Goal: Task Accomplishment & Management: Manage account settings

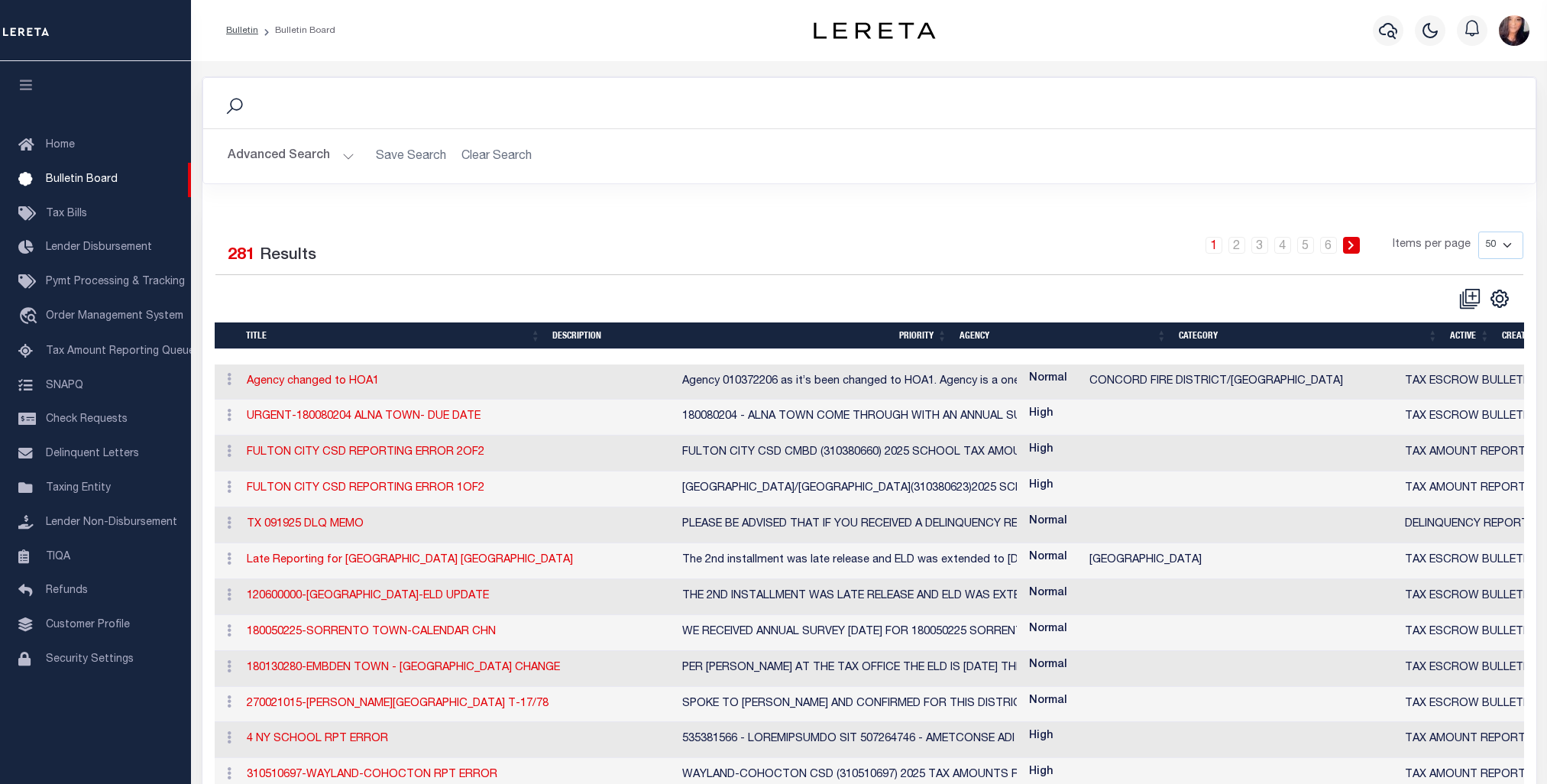
select select "50"
click at [83, 505] on link "Taxing Entity" at bounding box center [96, 489] width 191 height 35
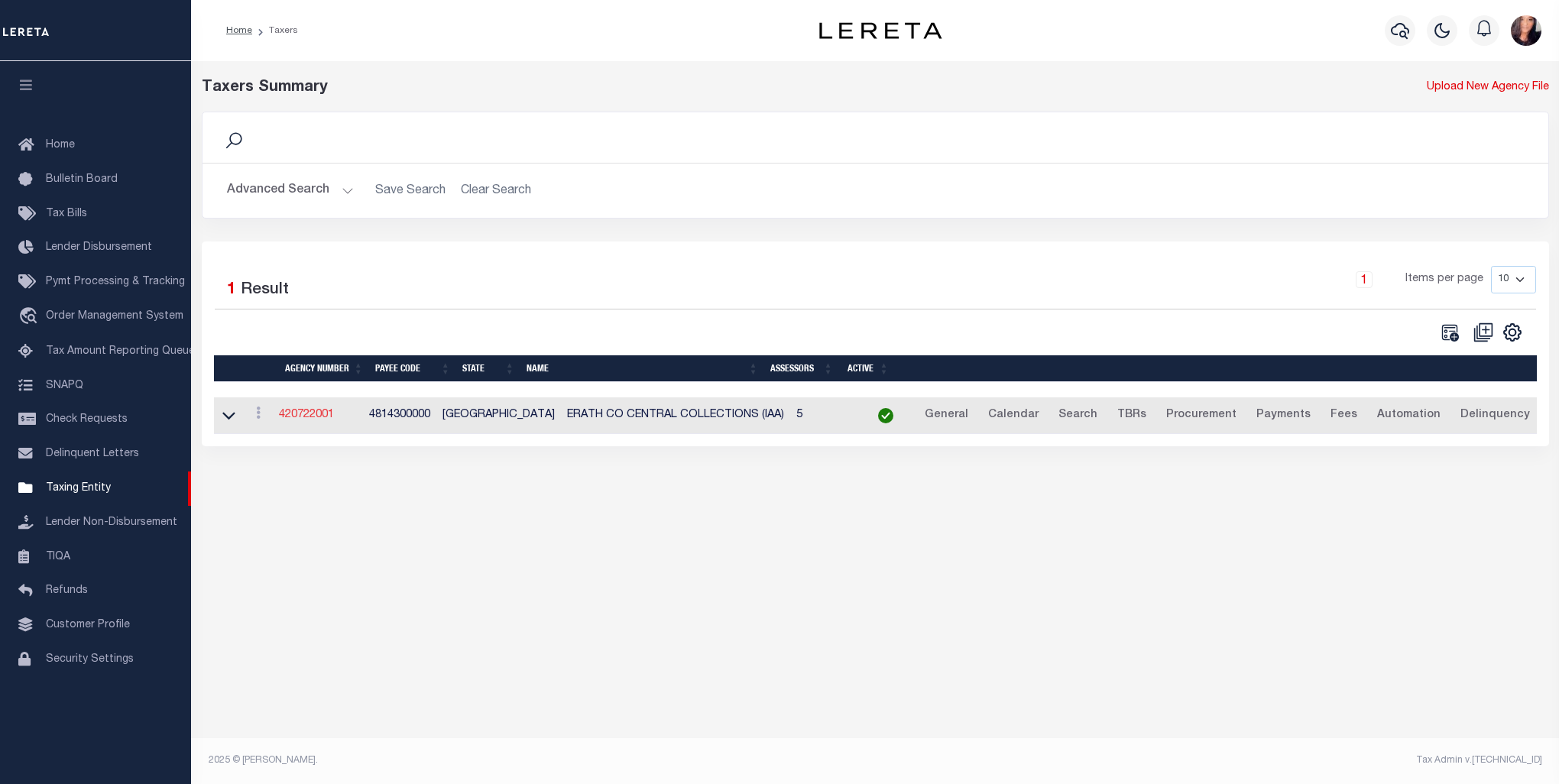
click at [328, 411] on link "420722001" at bounding box center [306, 415] width 55 height 11
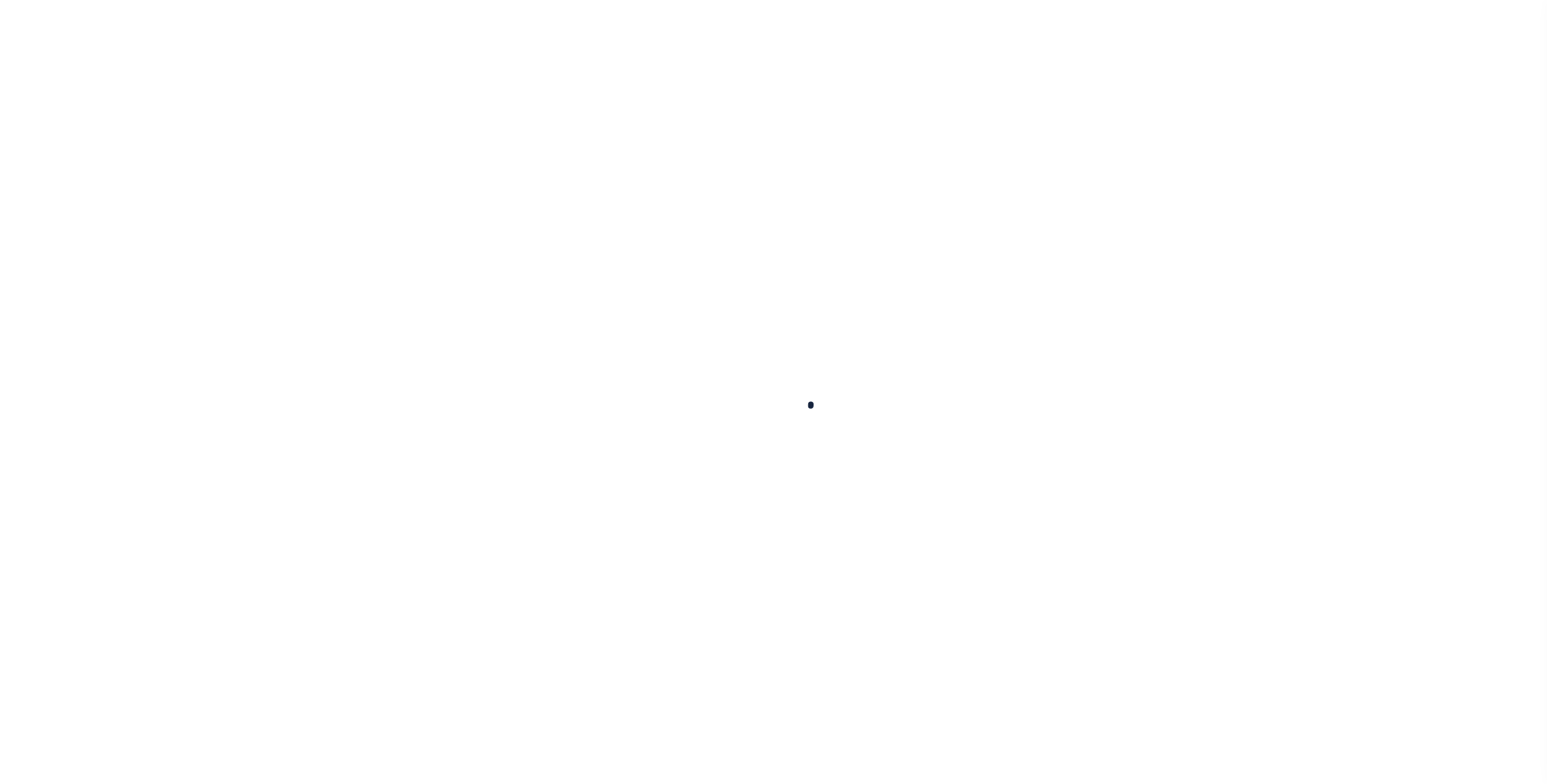
select select
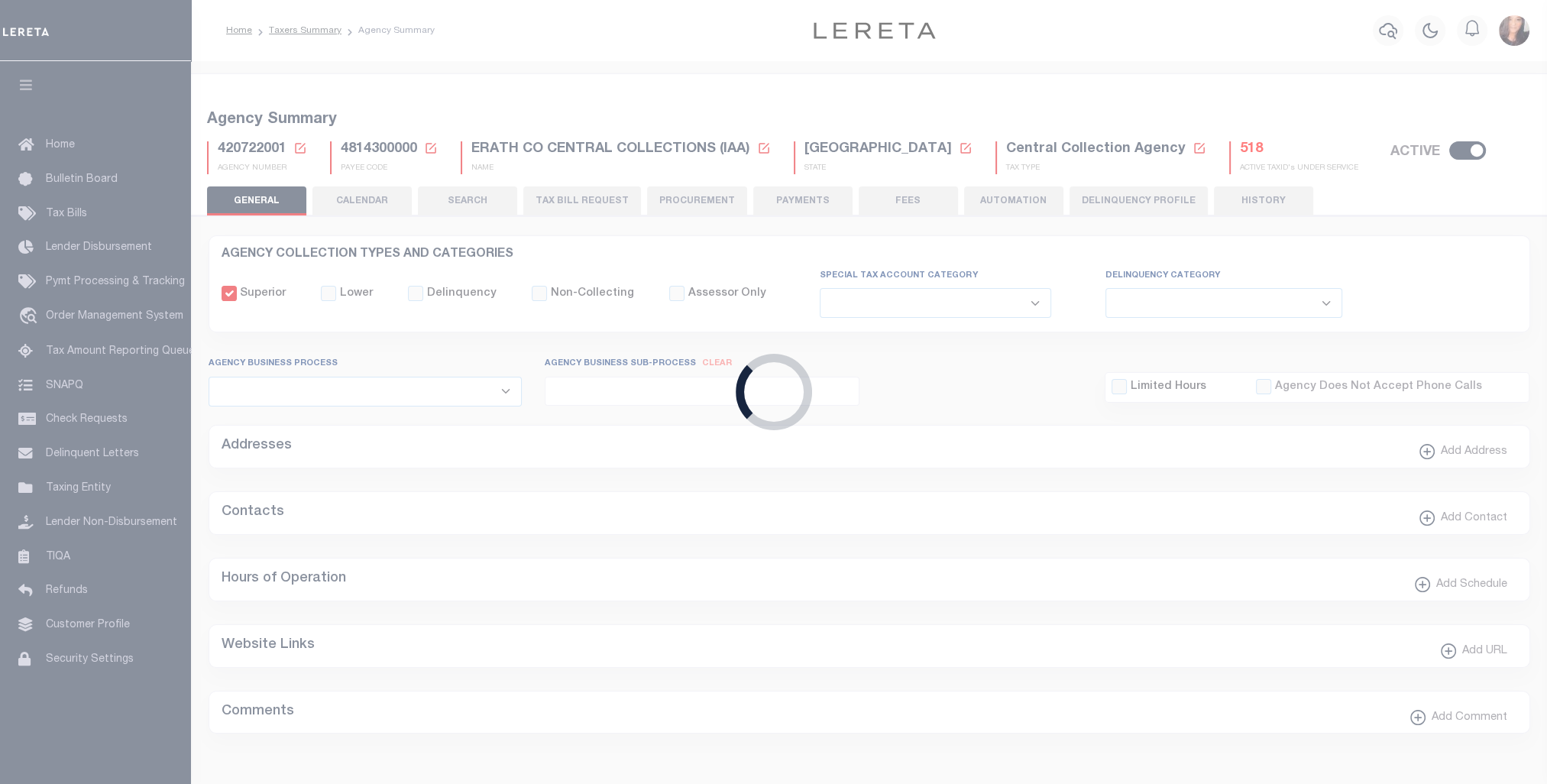
checkbox input "false"
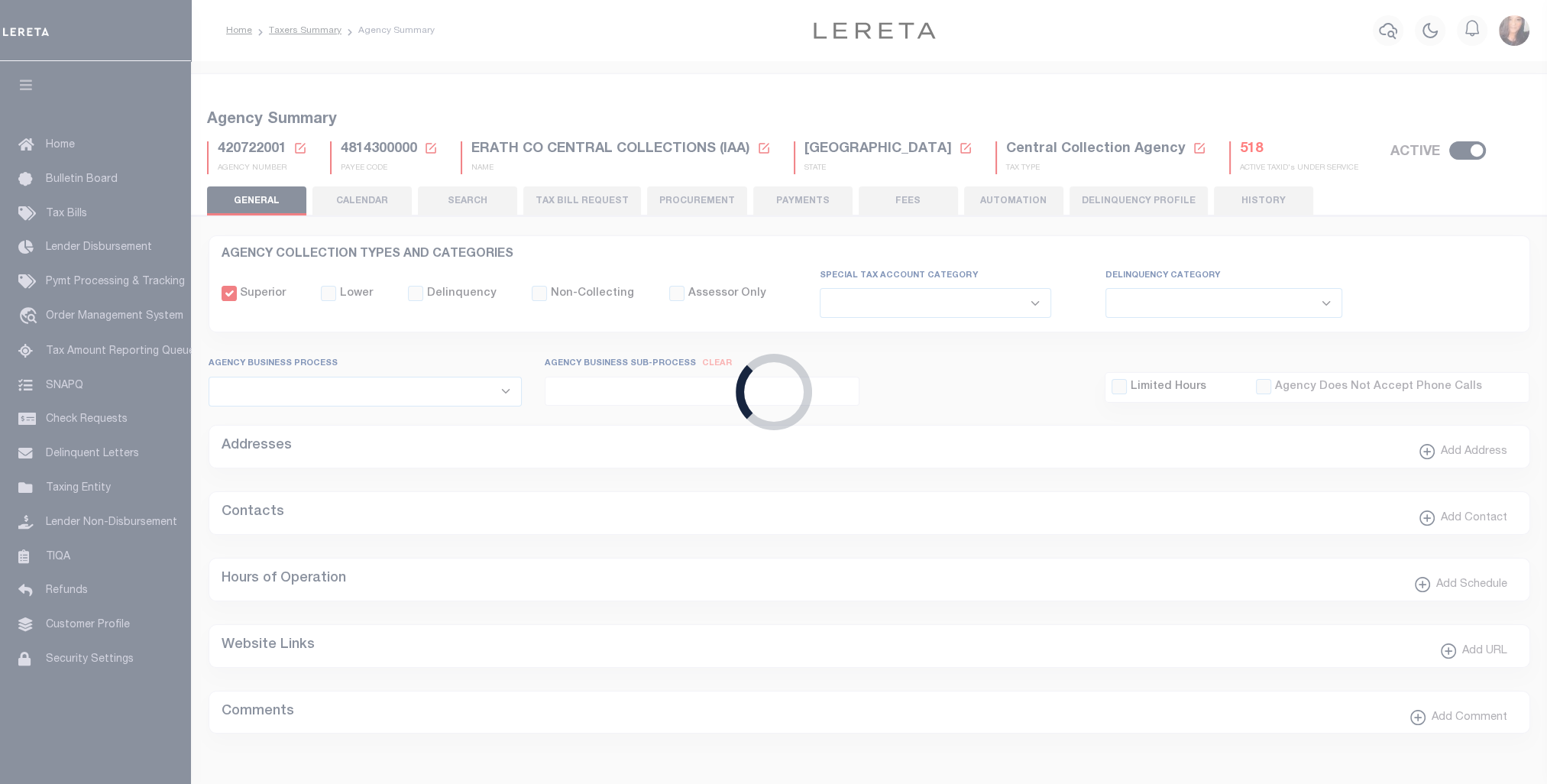
type input "4814300000"
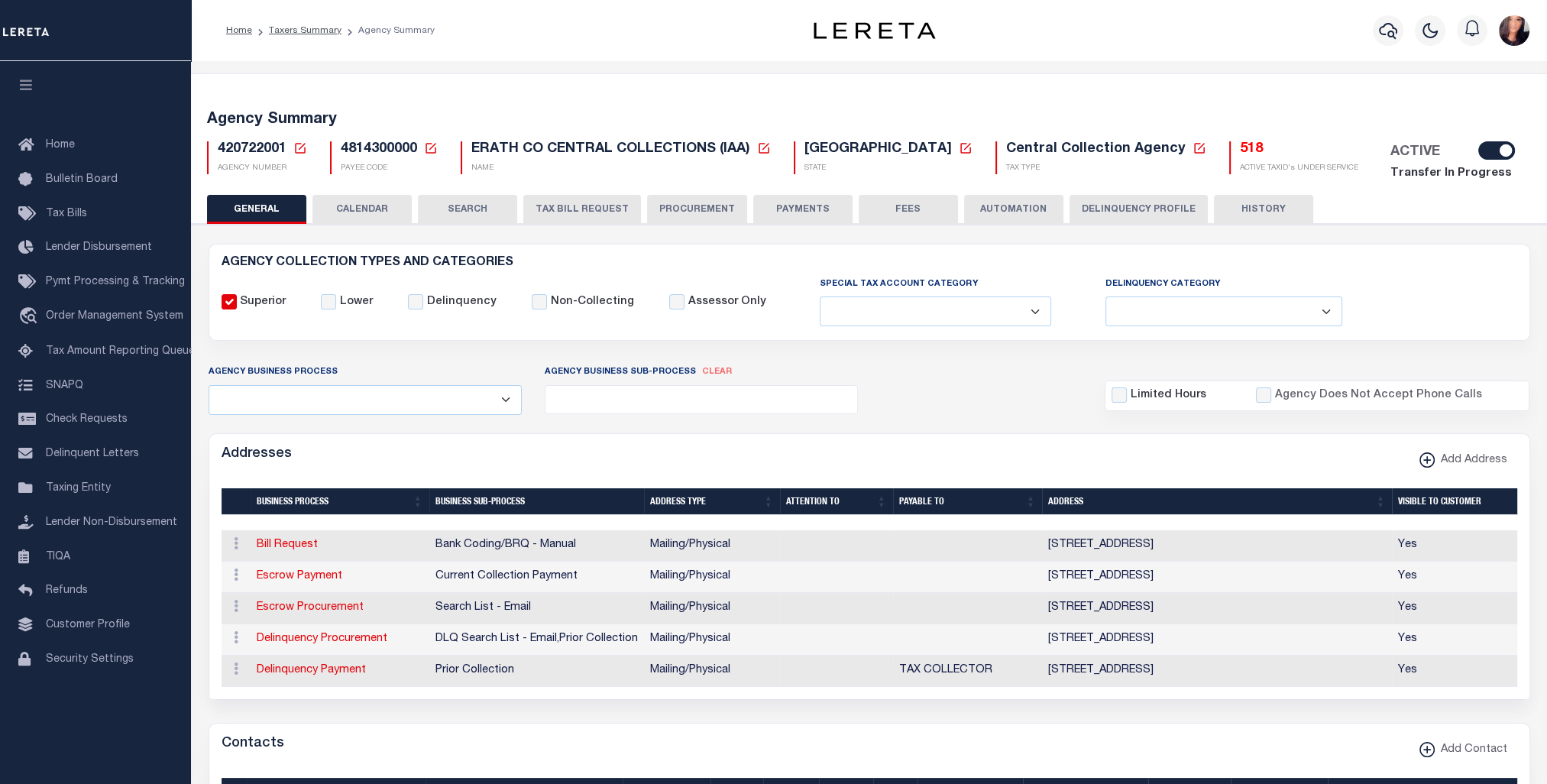
click at [1240, 151] on h5 "518" at bounding box center [1300, 149] width 119 height 16
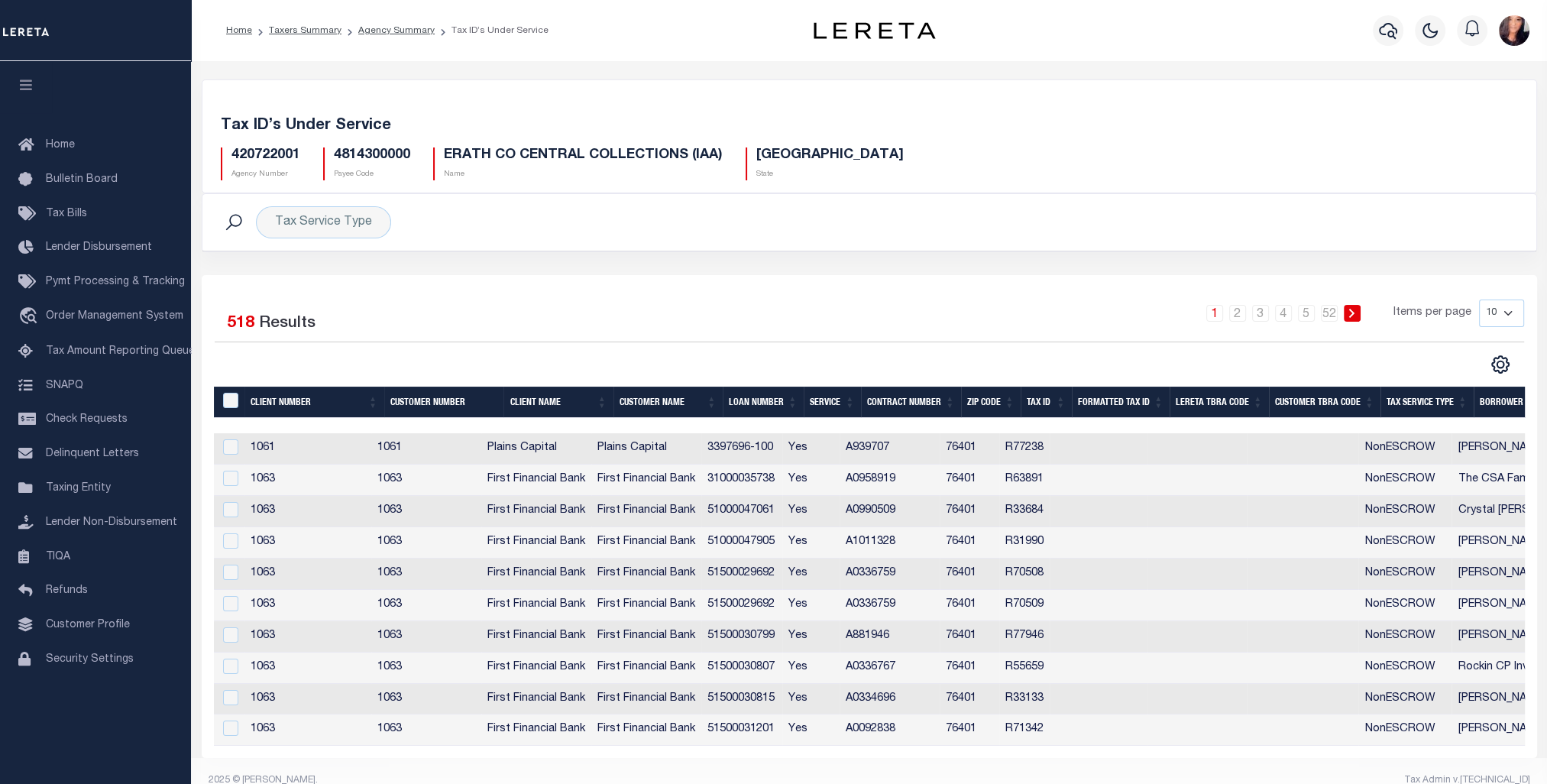
click at [1503, 317] on select "10 25 50 100" at bounding box center [1502, 312] width 45 height 27
select select "100"
click at [1479, 299] on select "10 25 50 100" at bounding box center [1502, 312] width 45 height 27
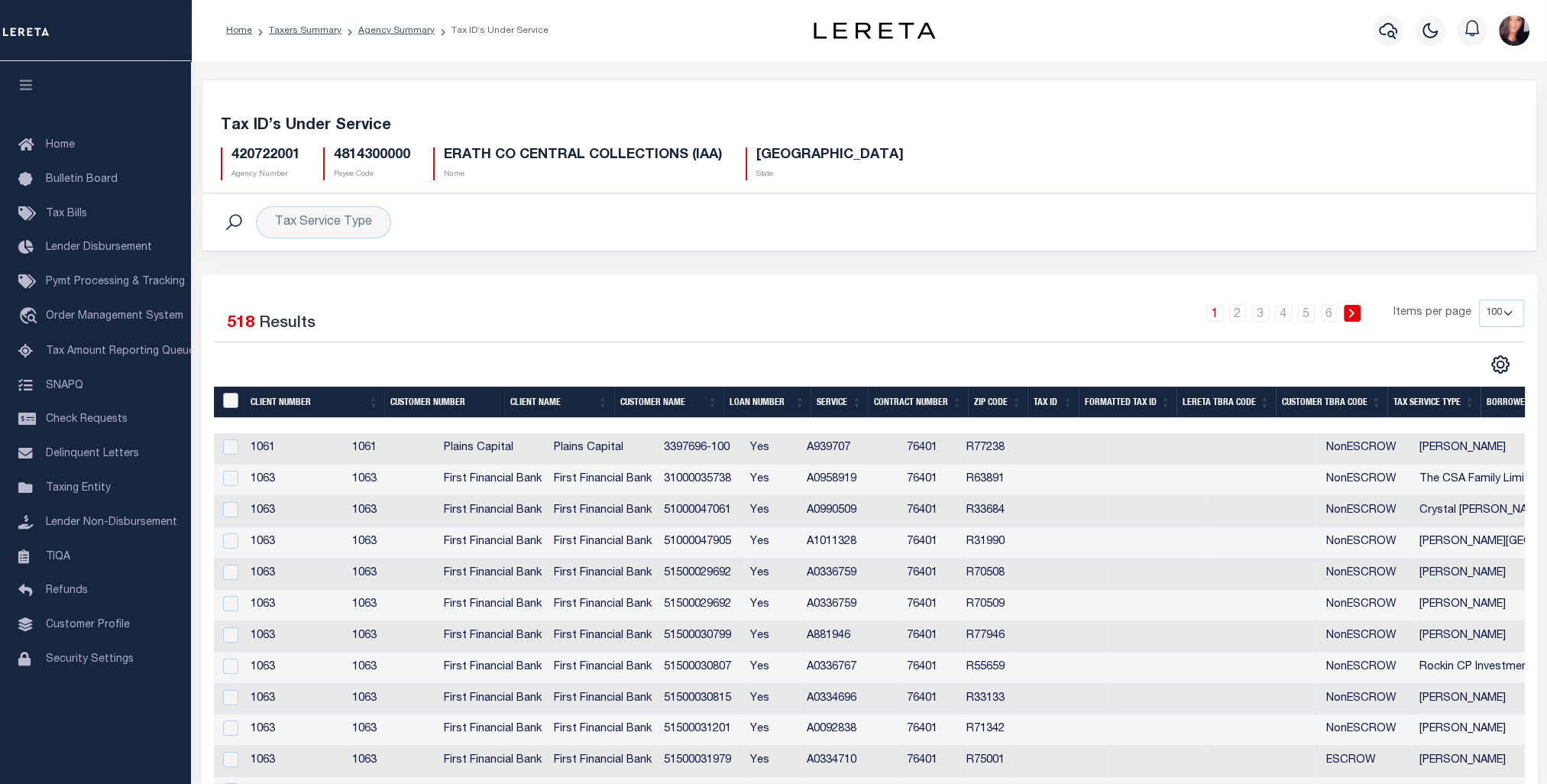
click at [228, 399] on input "&nbsp;" at bounding box center [231, 400] width 16 height 16
checkbox input "true"
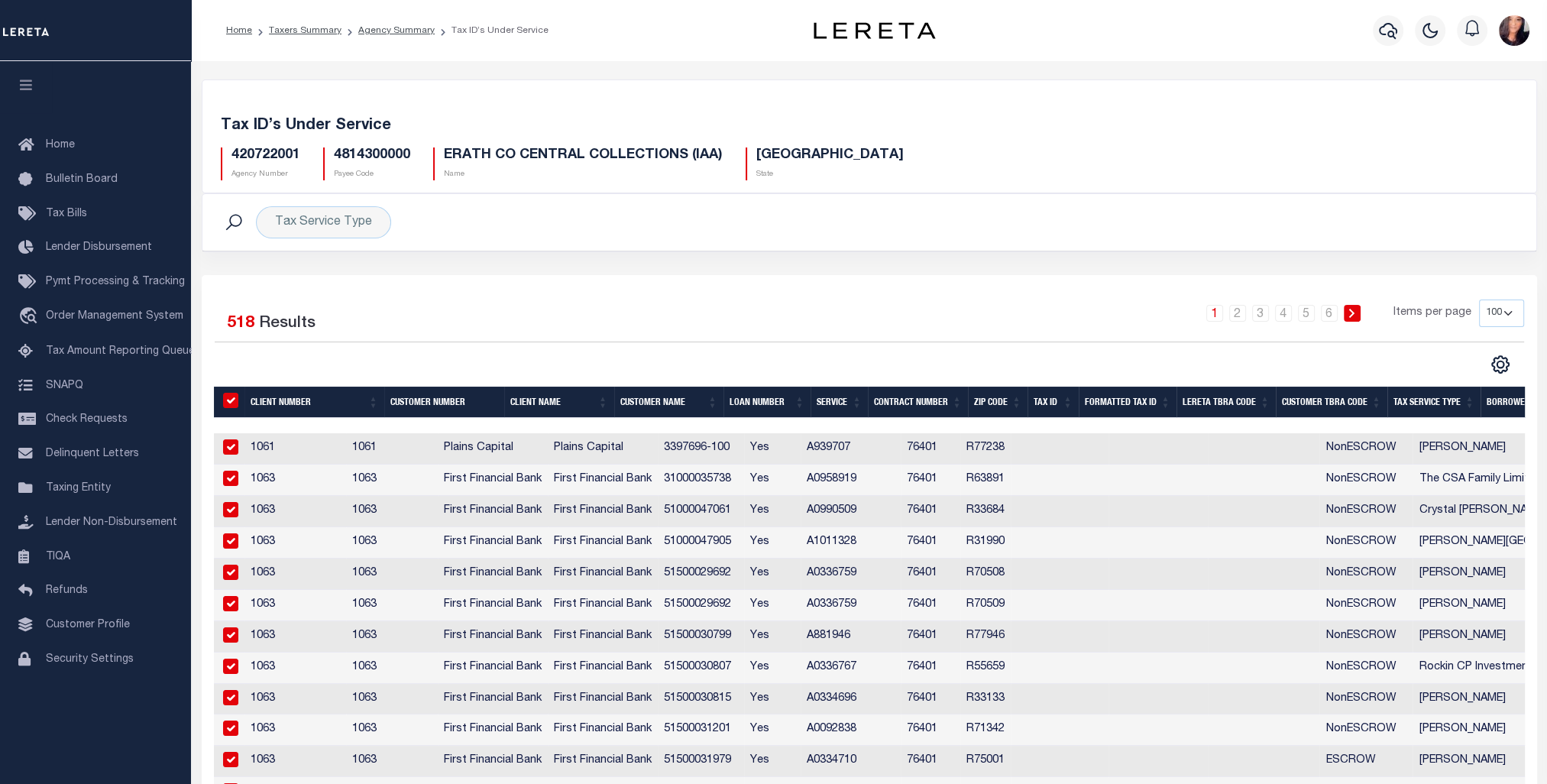
checkbox input "true"
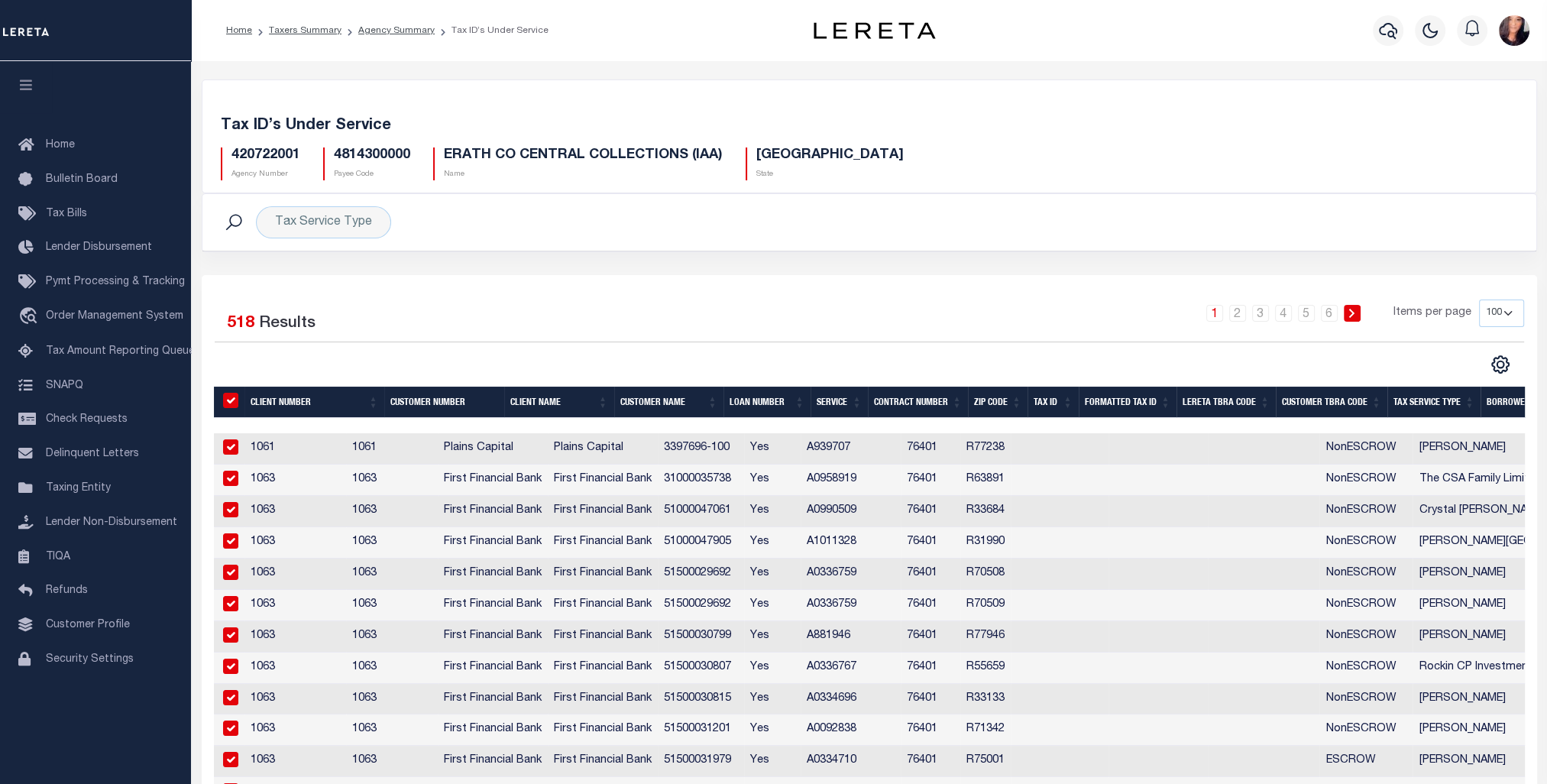
checkbox input "true"
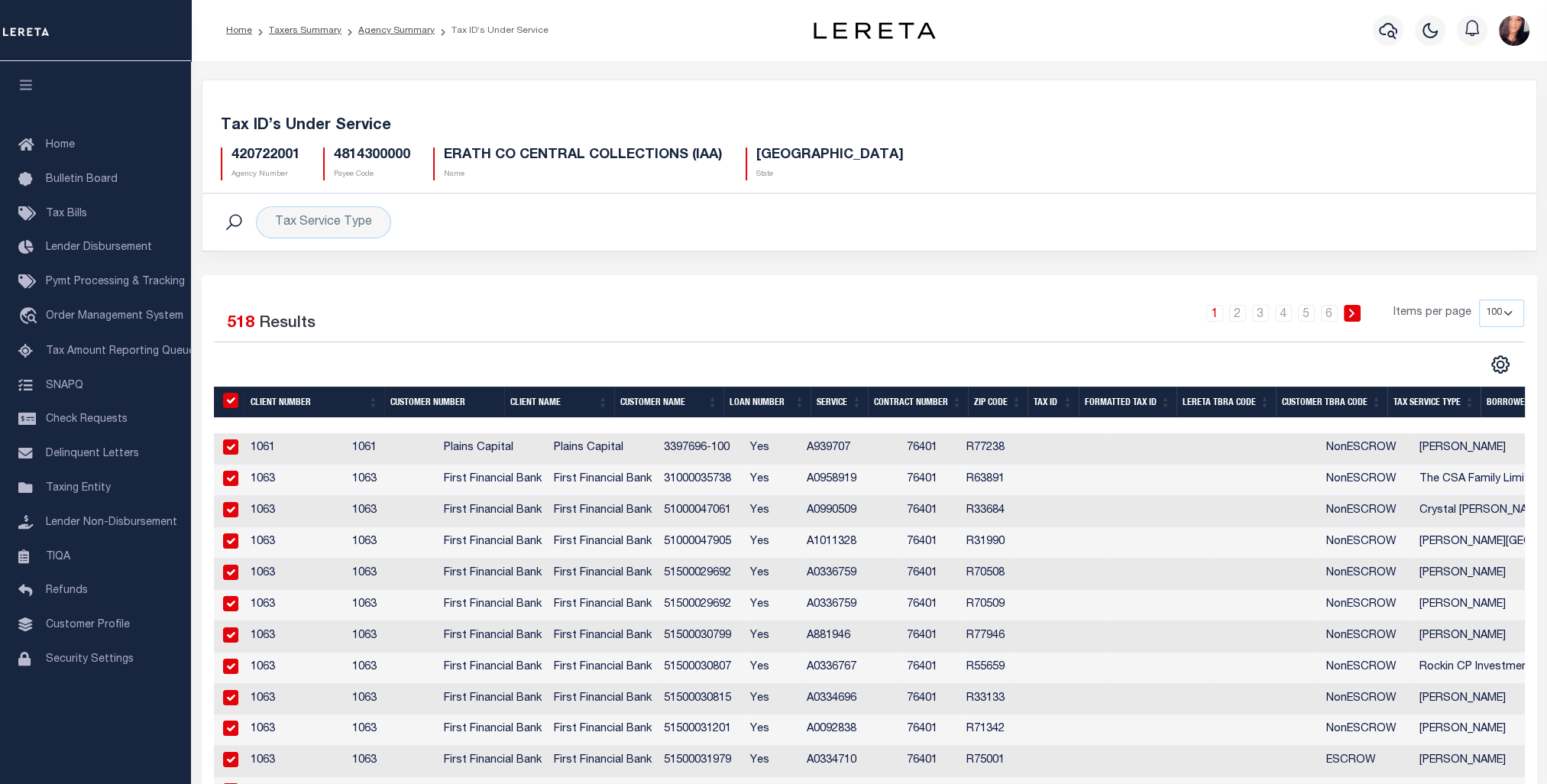
checkbox input "true"
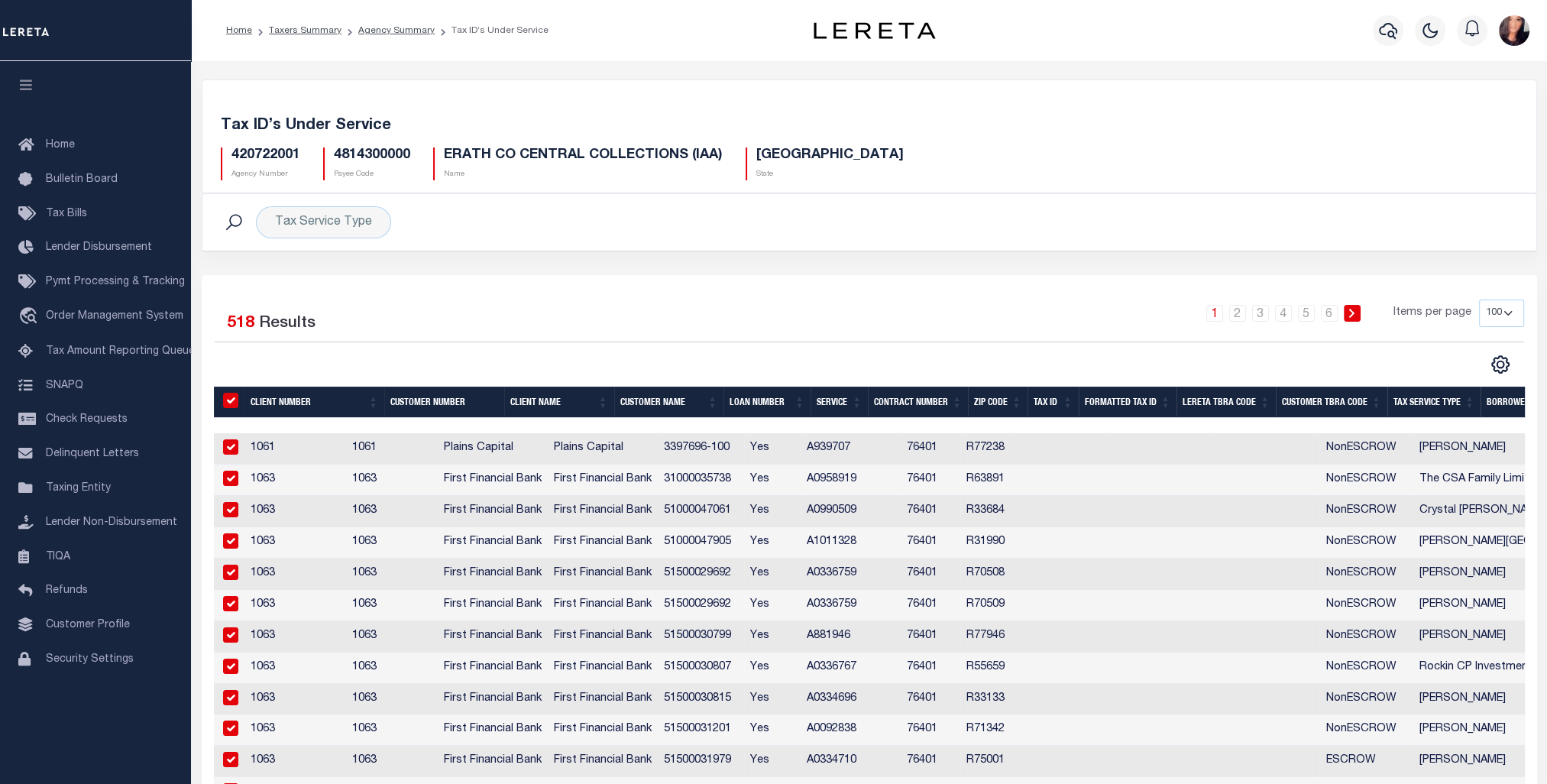
checkbox input "true"
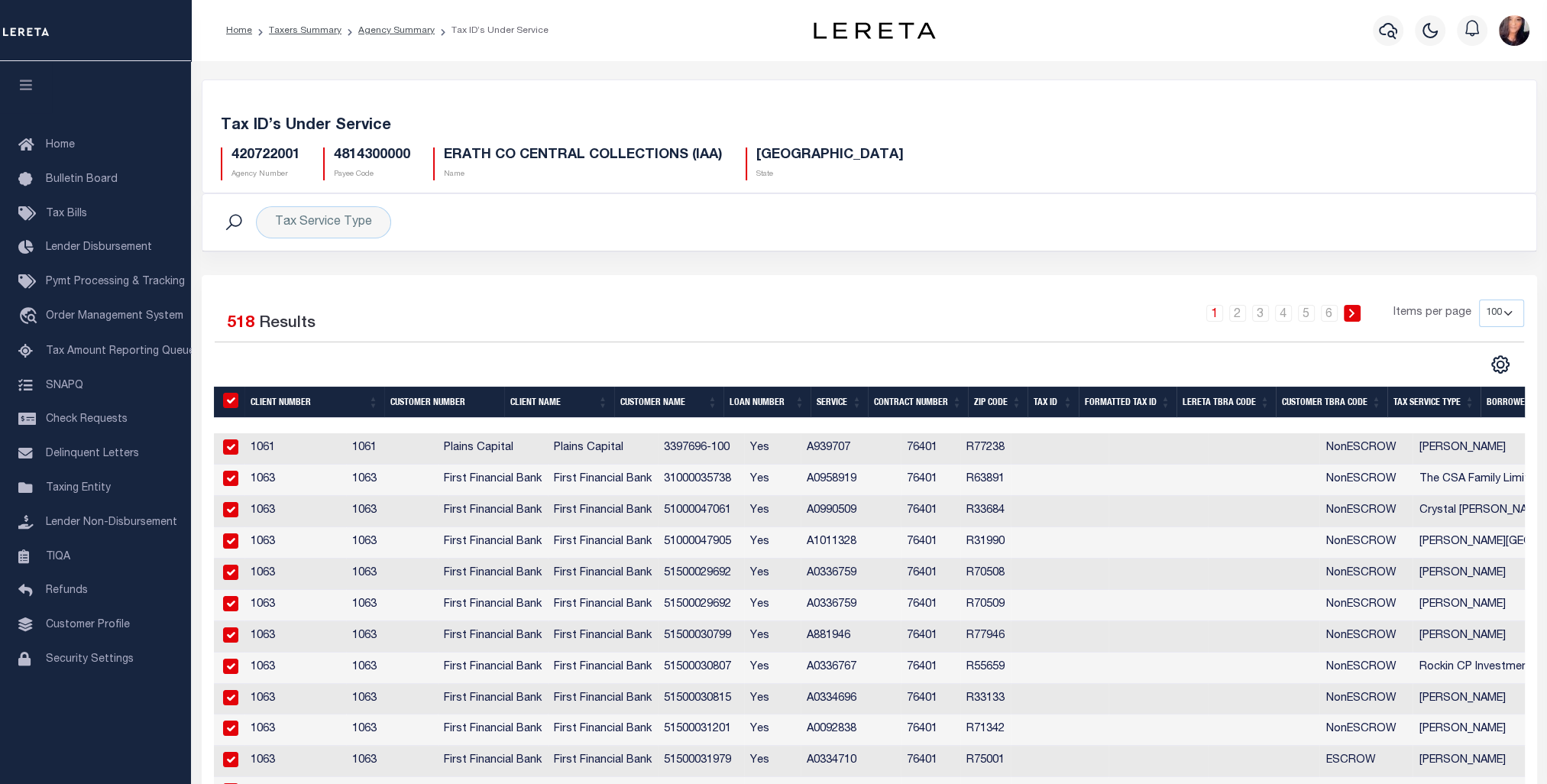
checkbox input "true"
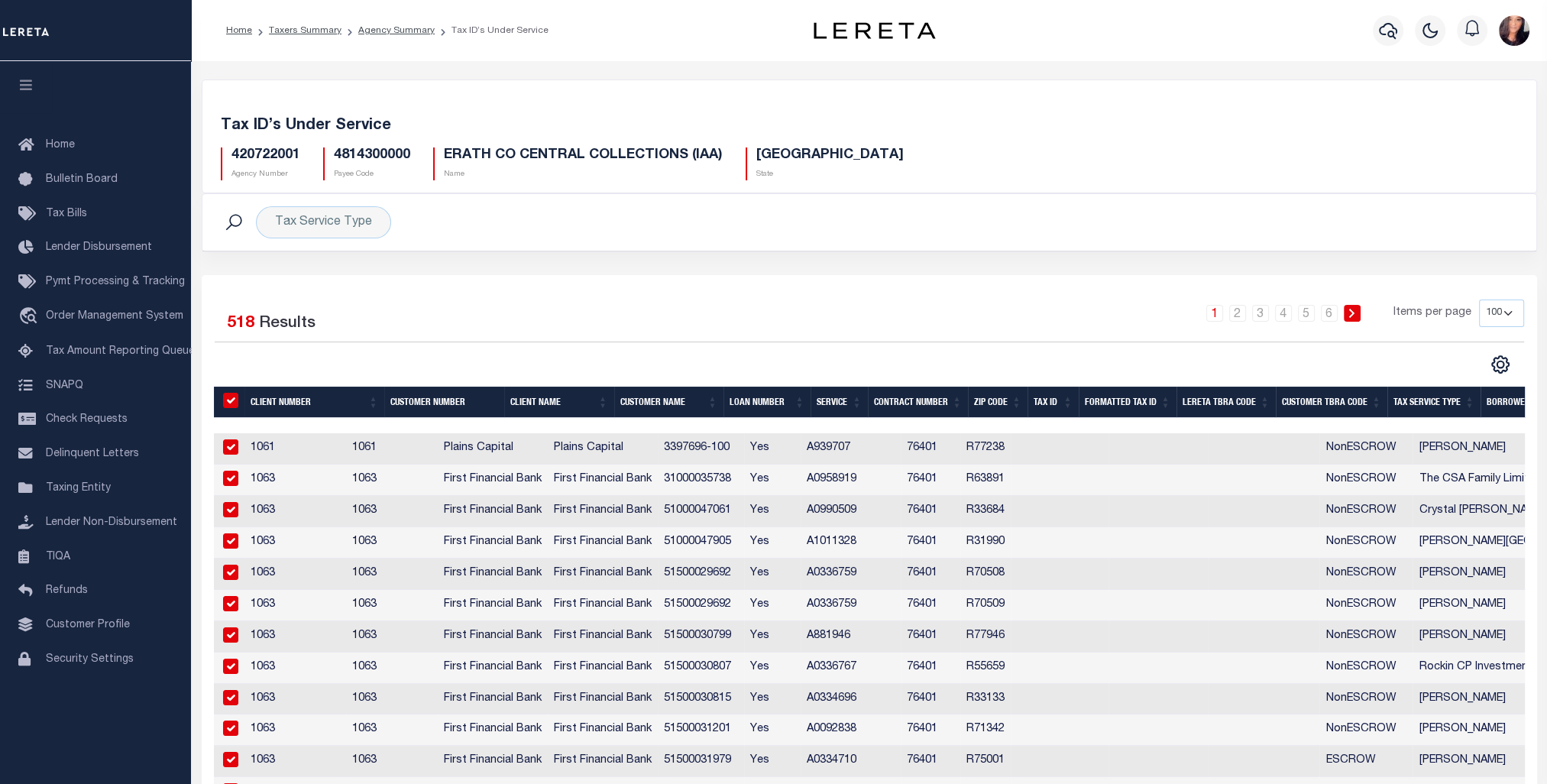
checkbox input "true"
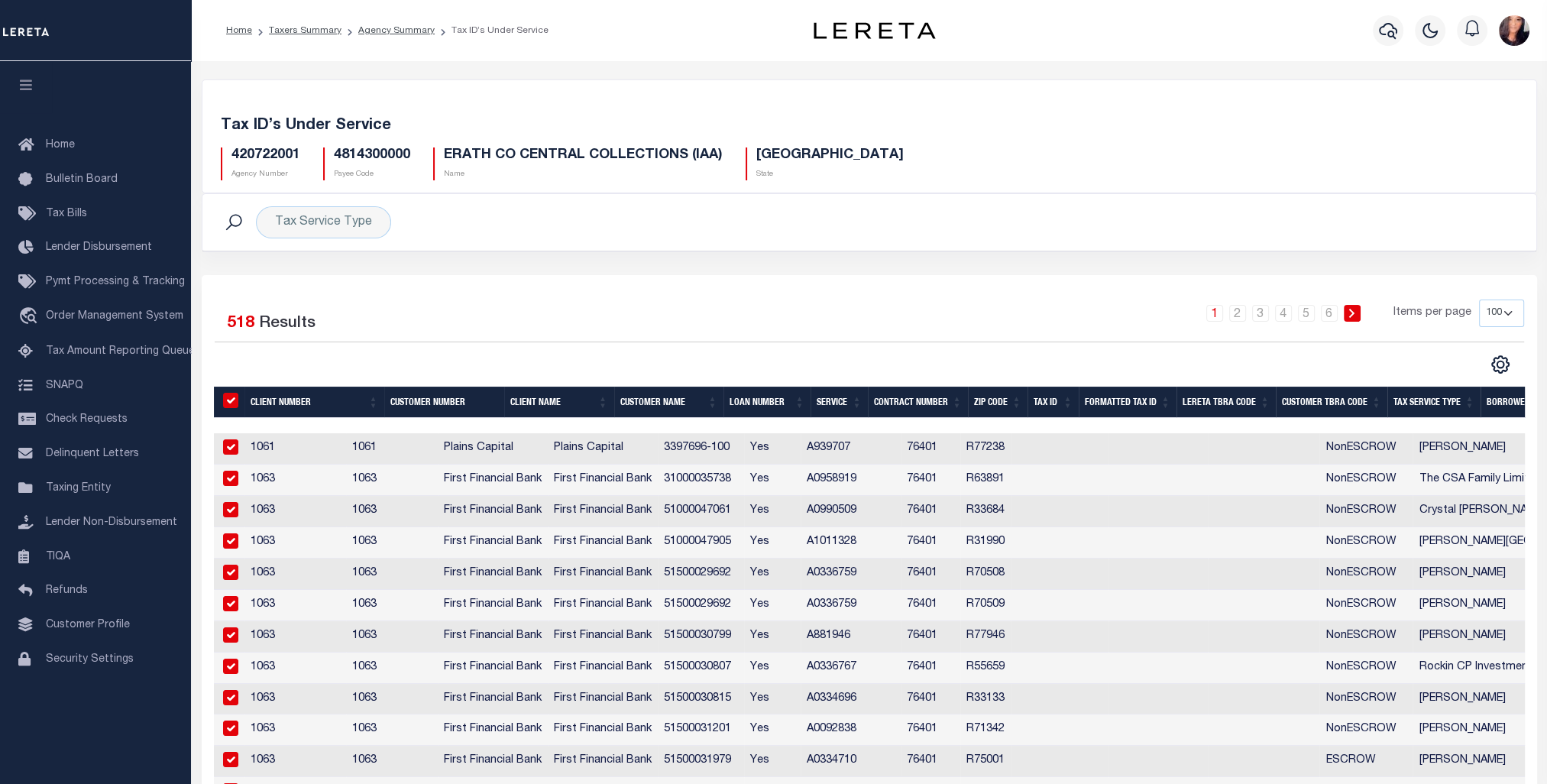
checkbox input "true"
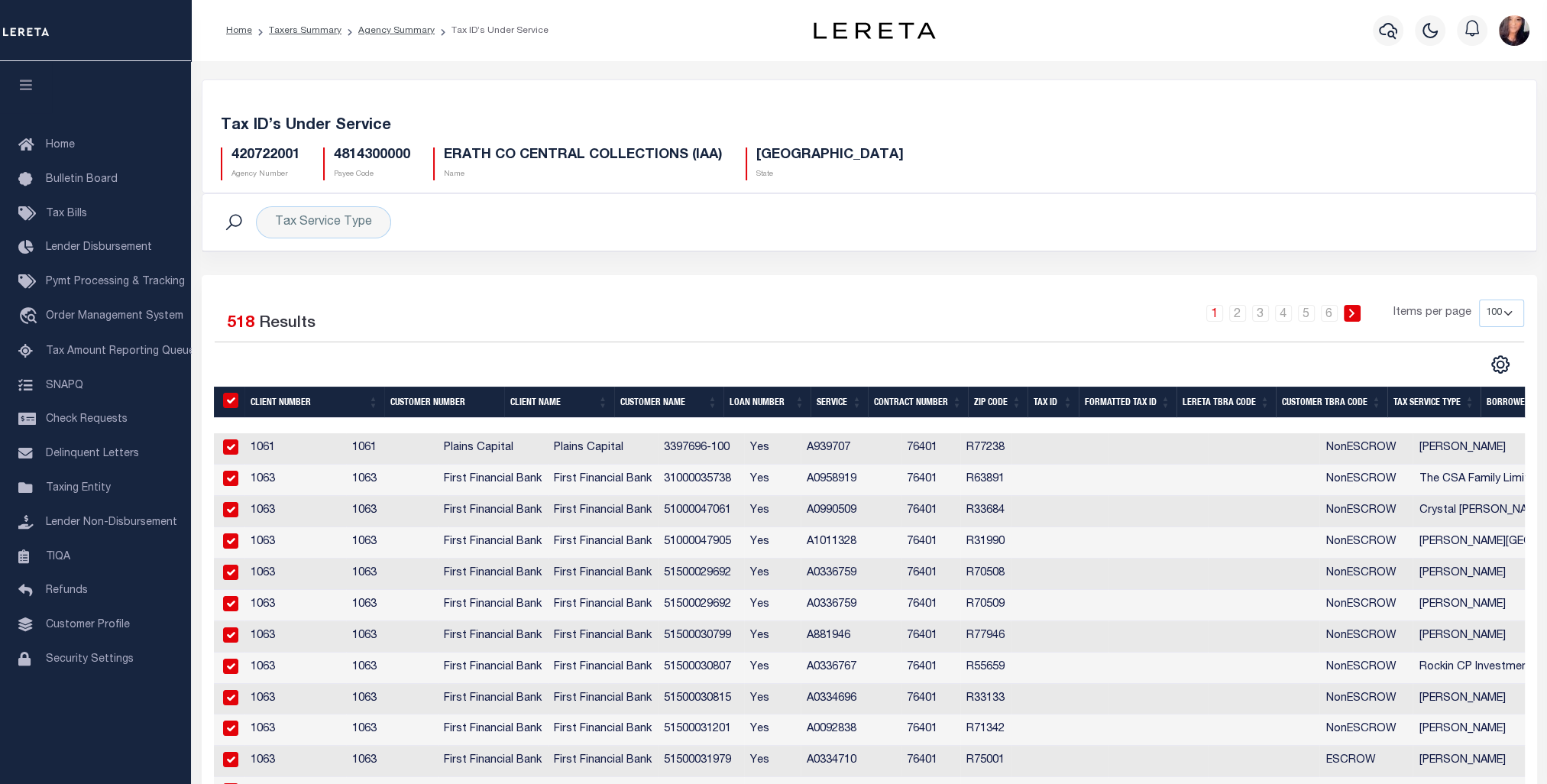
checkbox input "true"
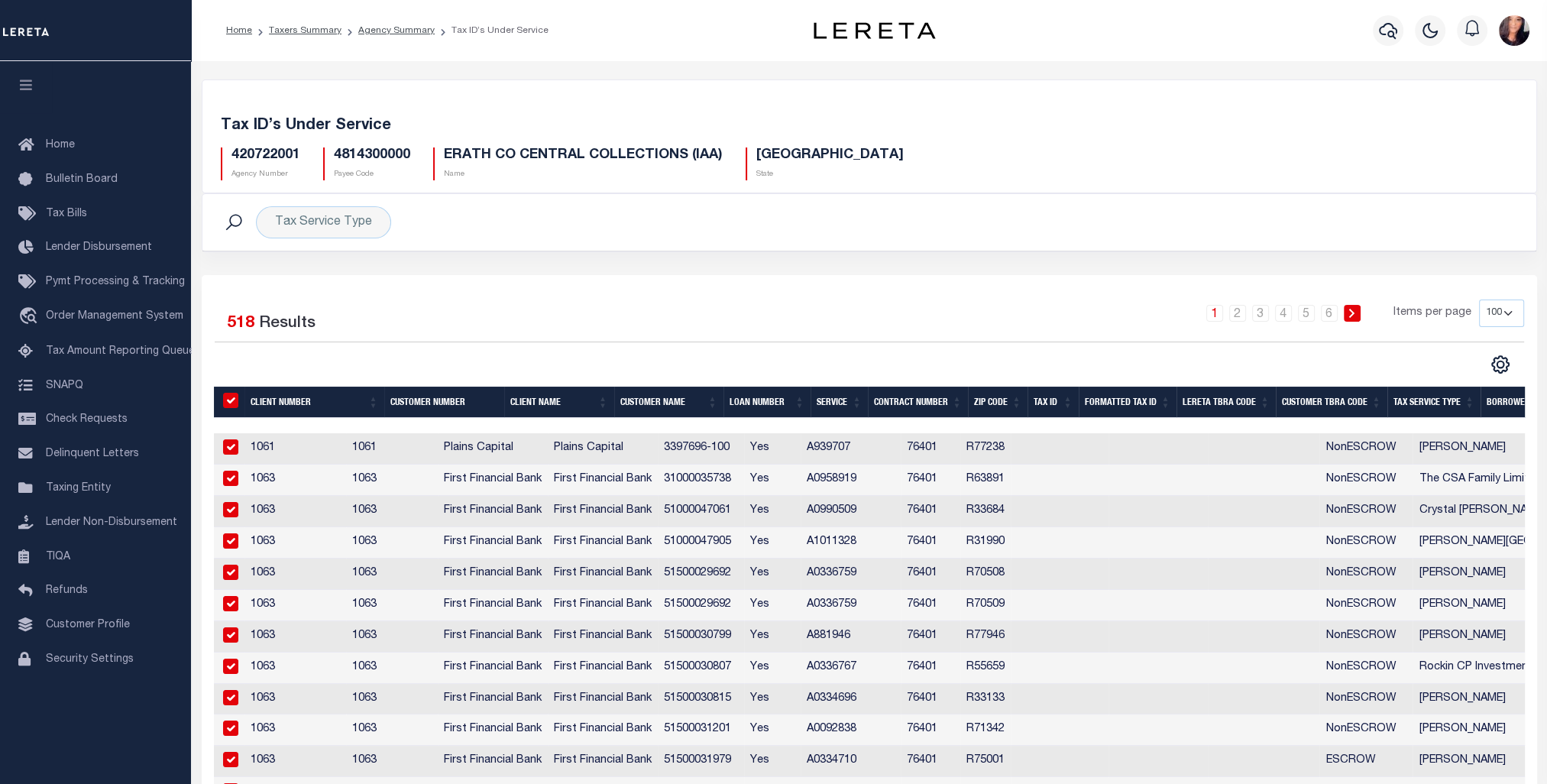
checkbox input "true"
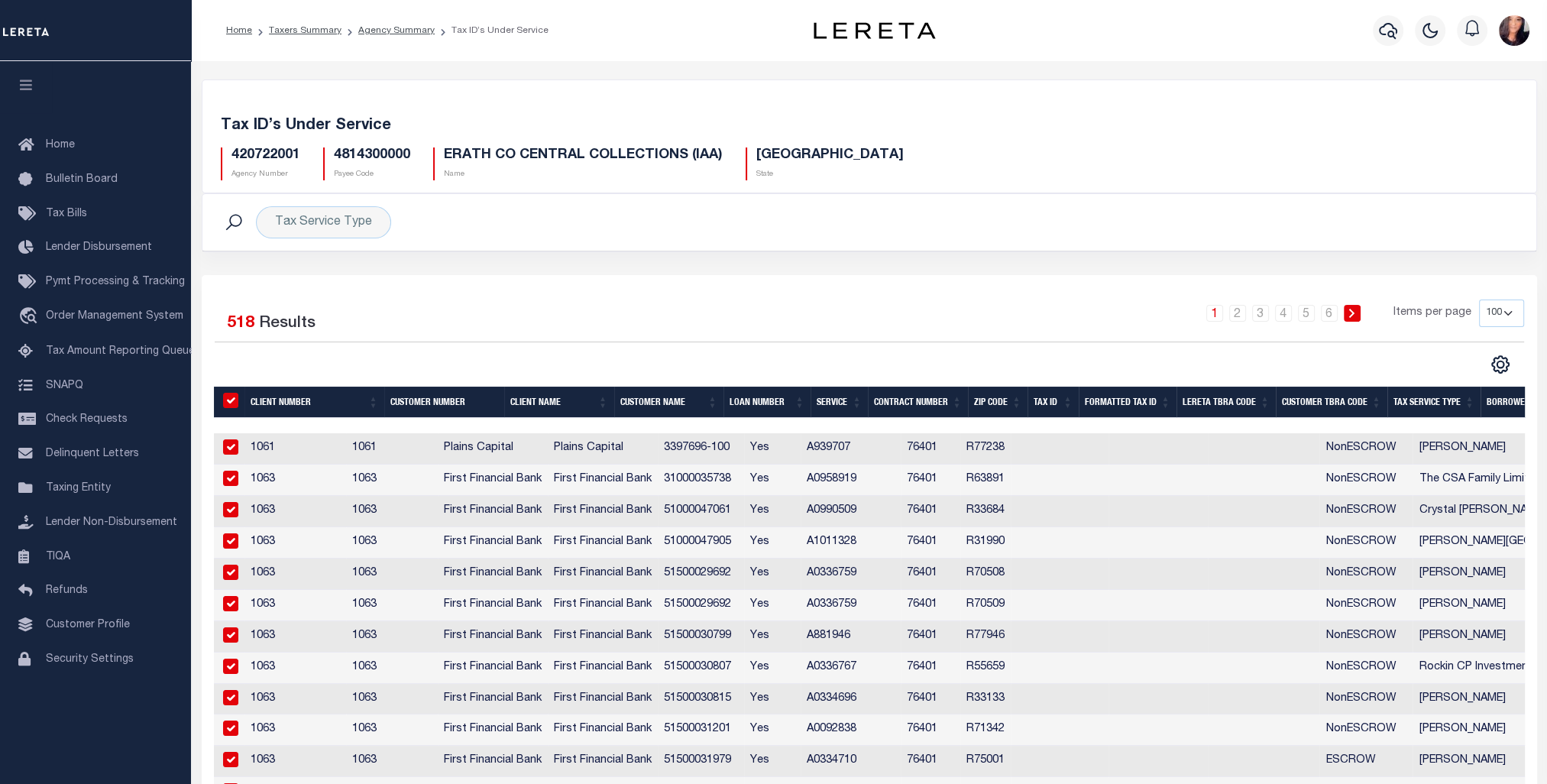
checkbox input "true"
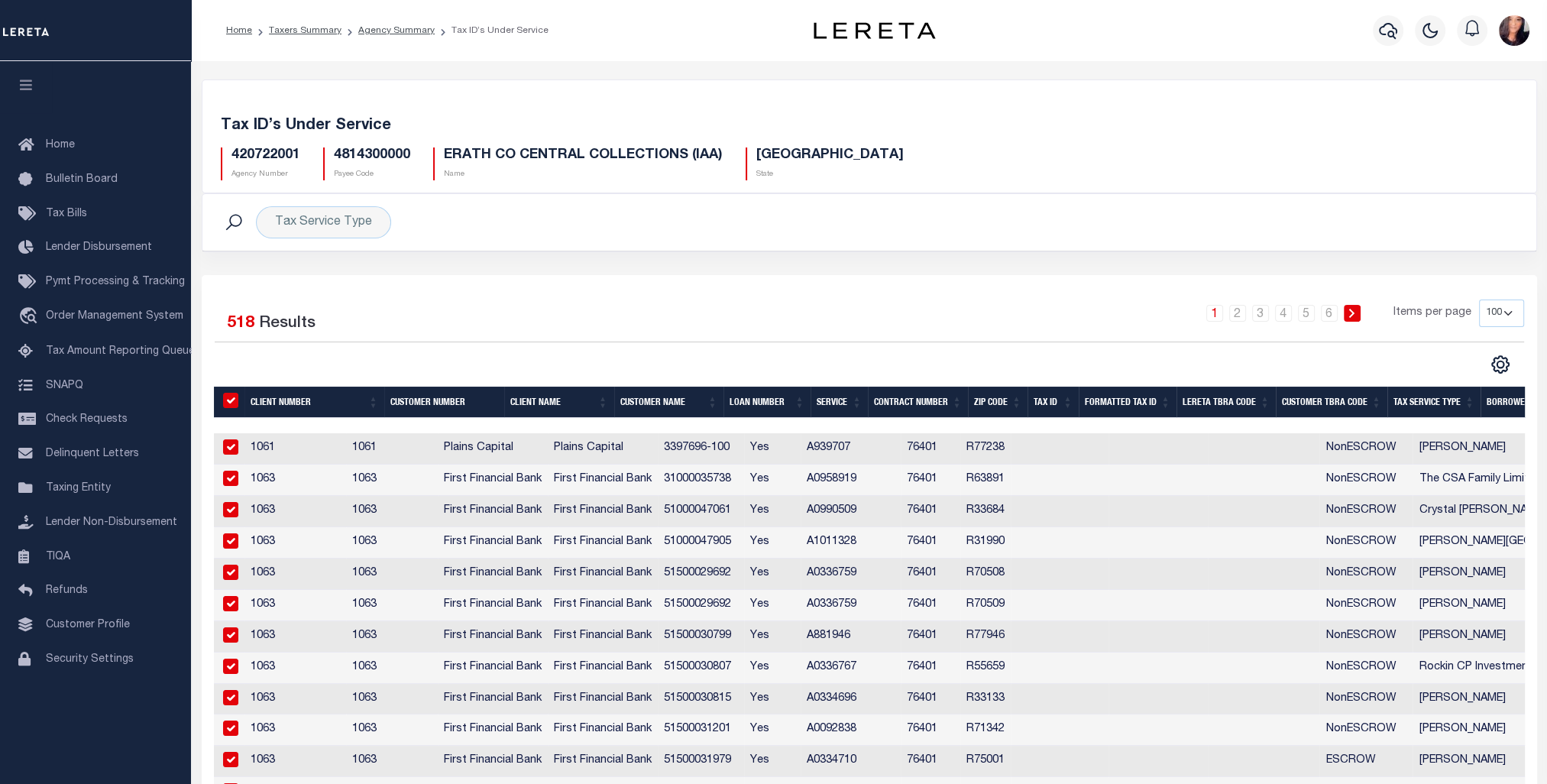
checkbox input "true"
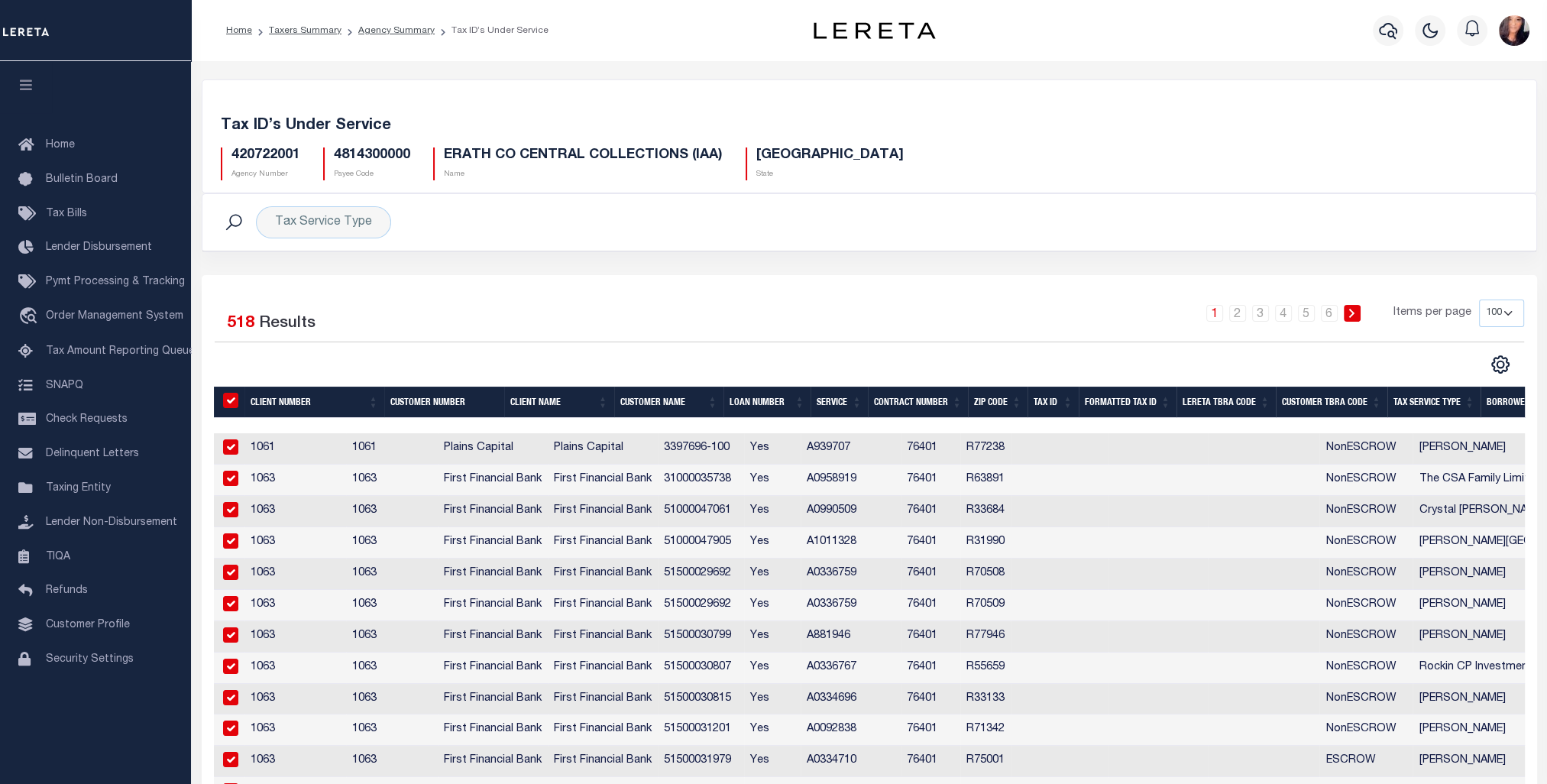
checkbox input "true"
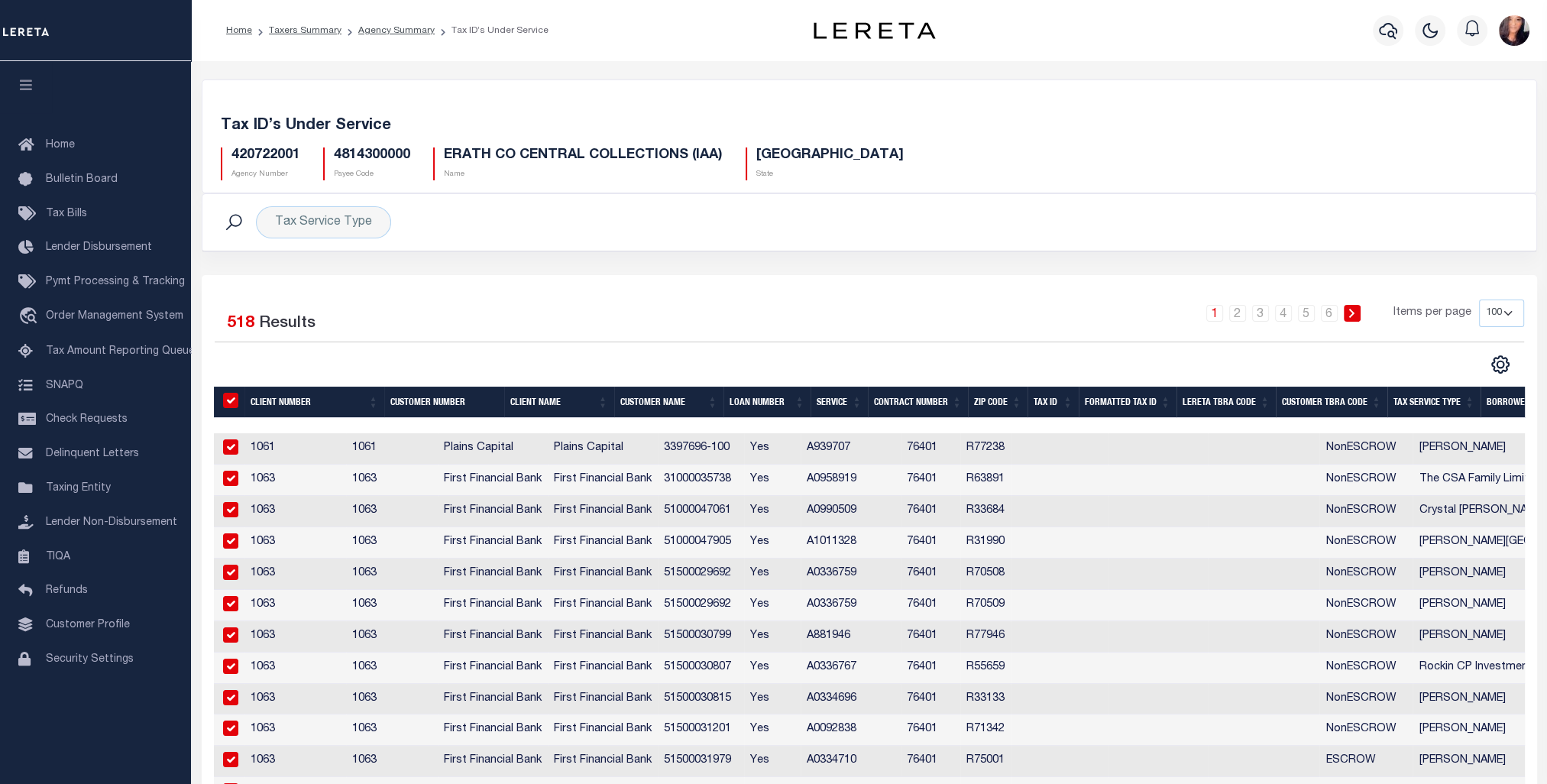
checkbox input "true"
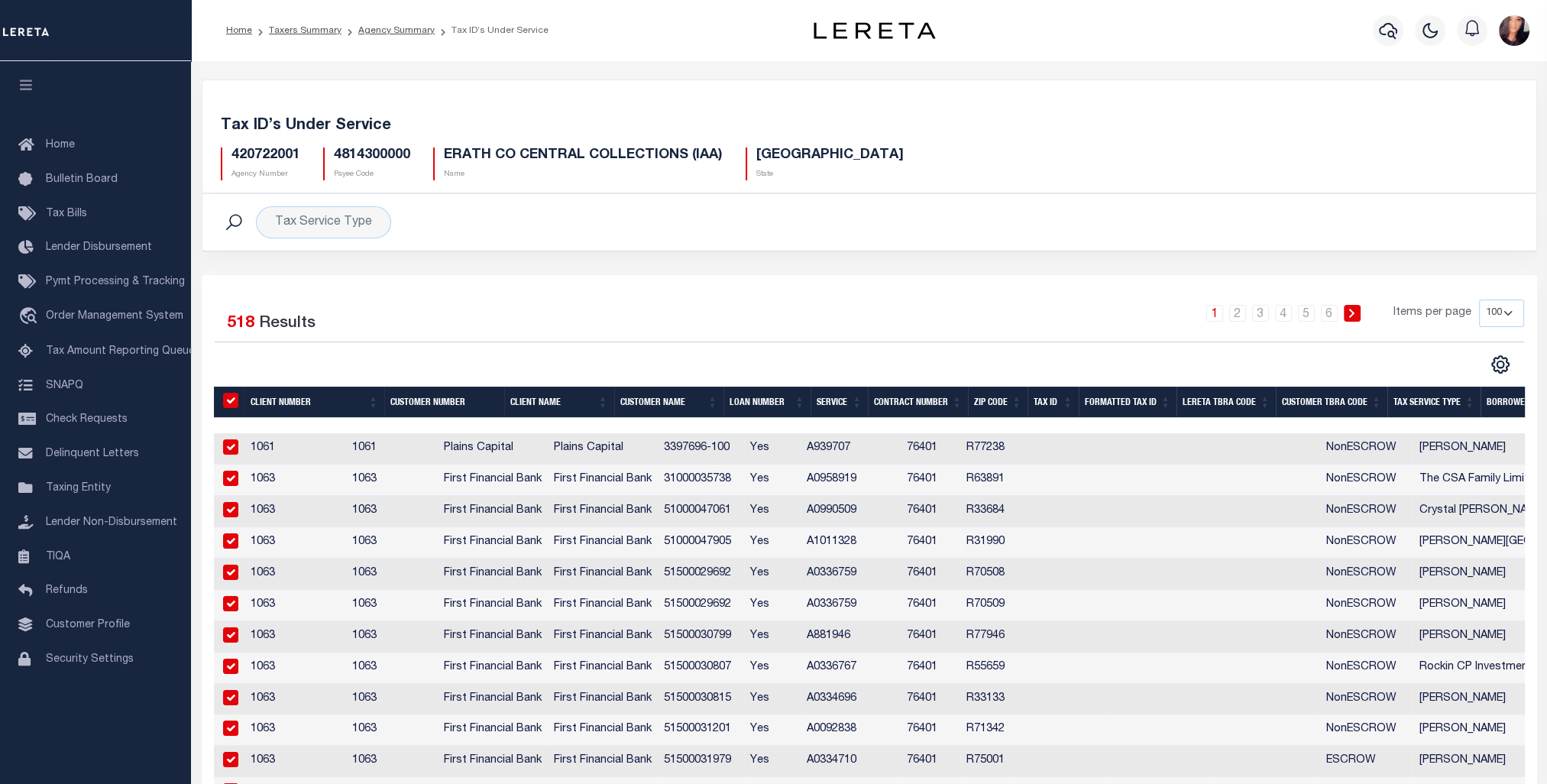
checkbox input "true"
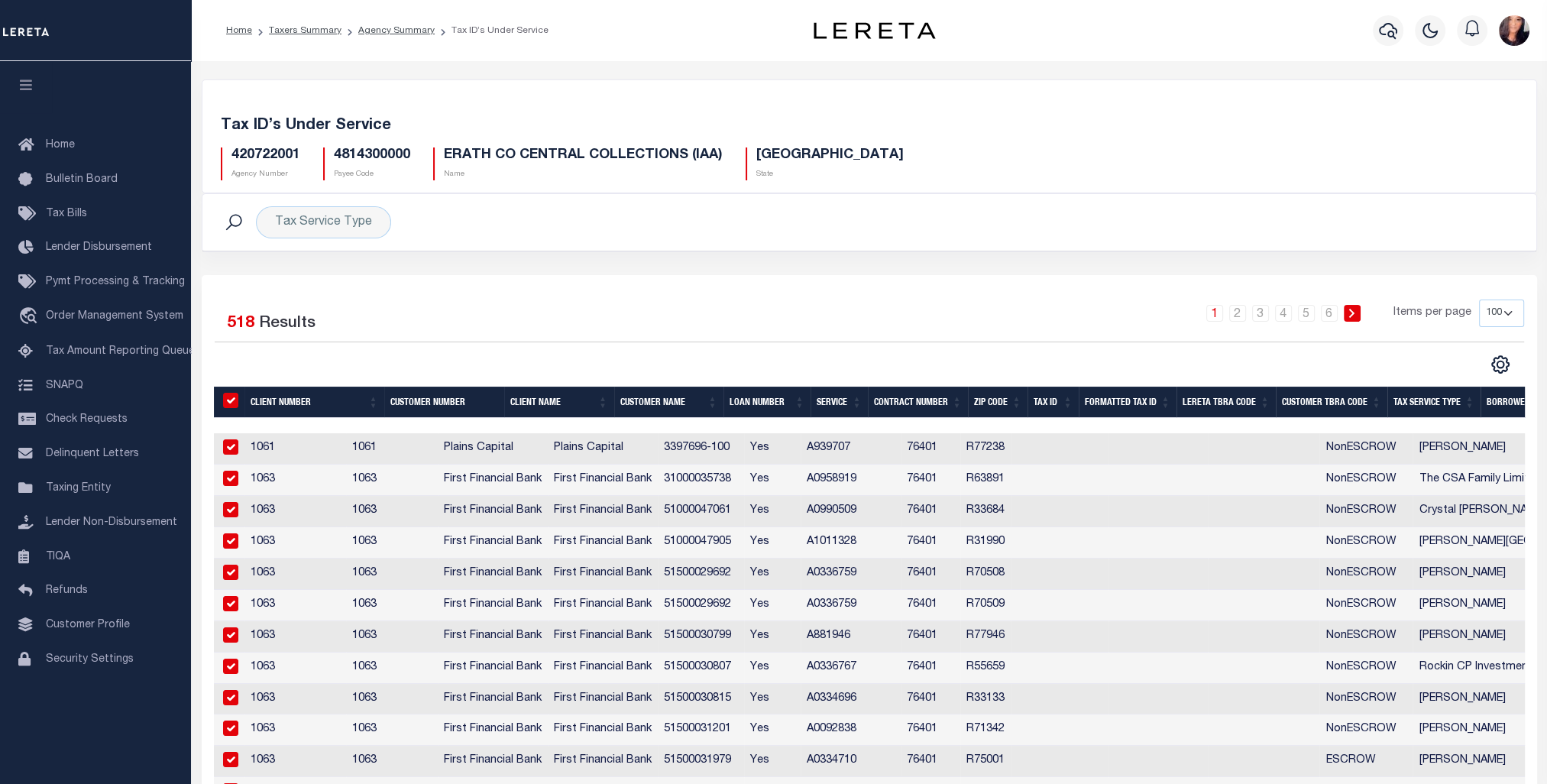
checkbox input "true"
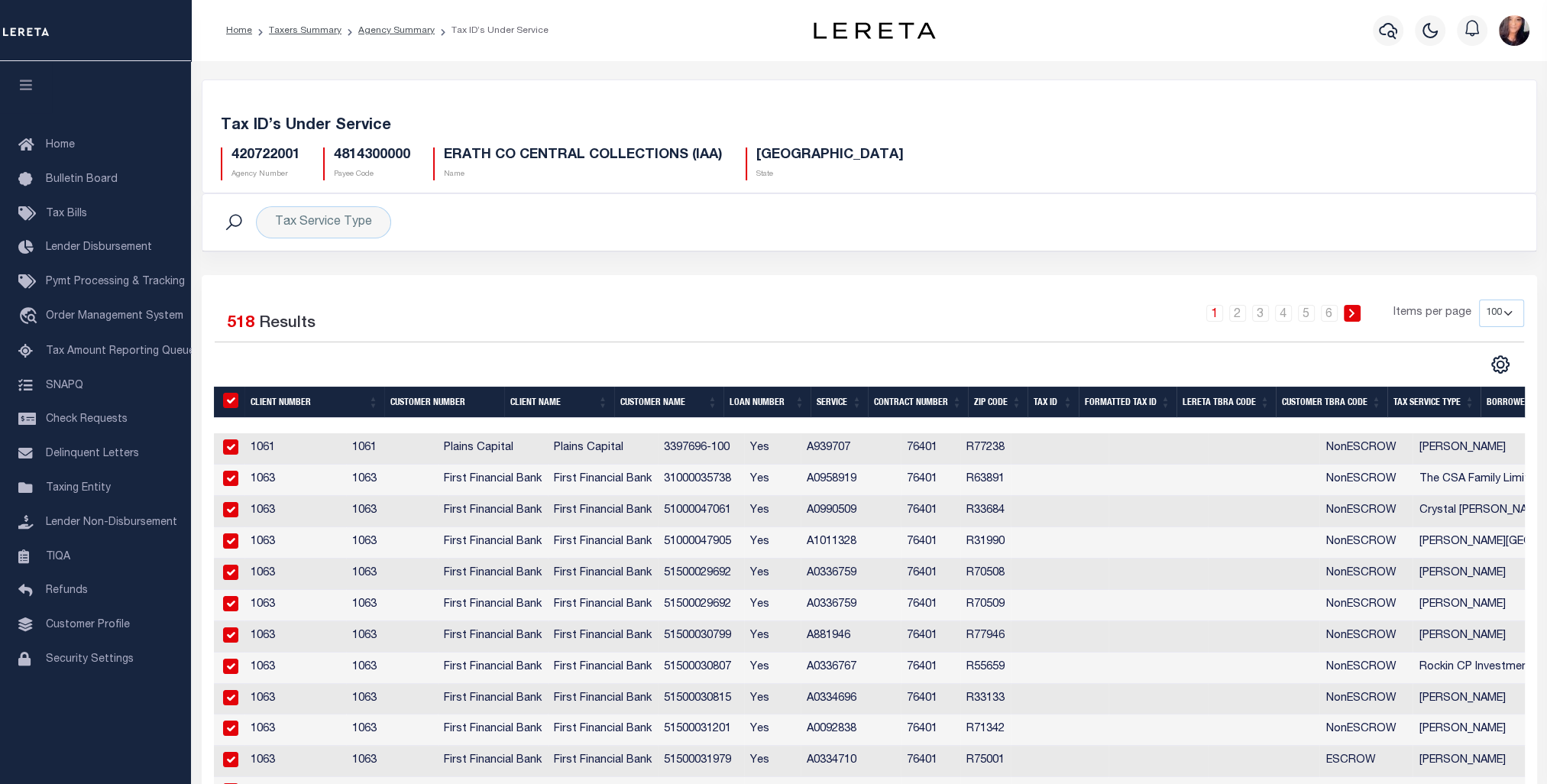
checkbox input "true"
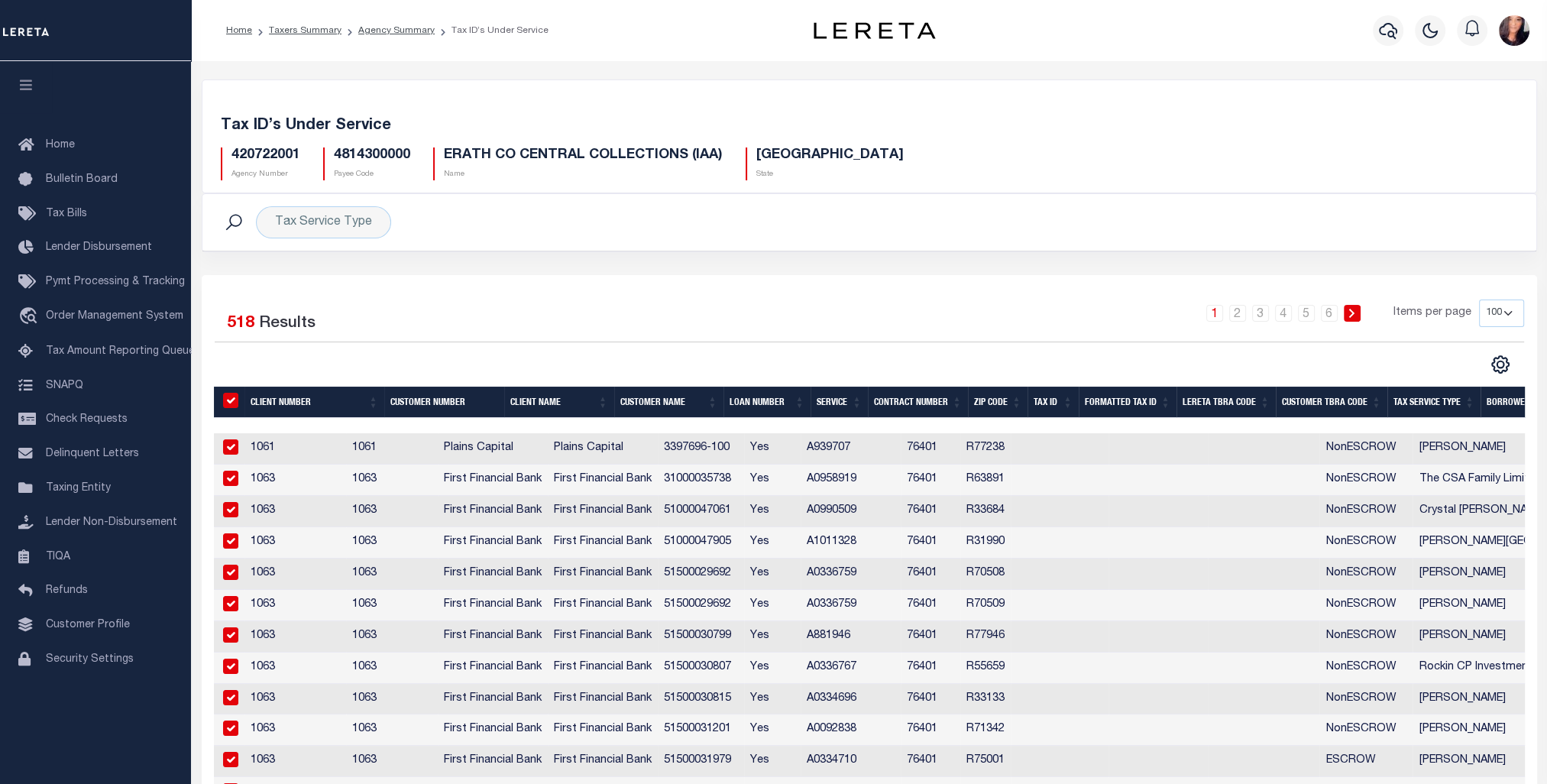
checkbox input "true"
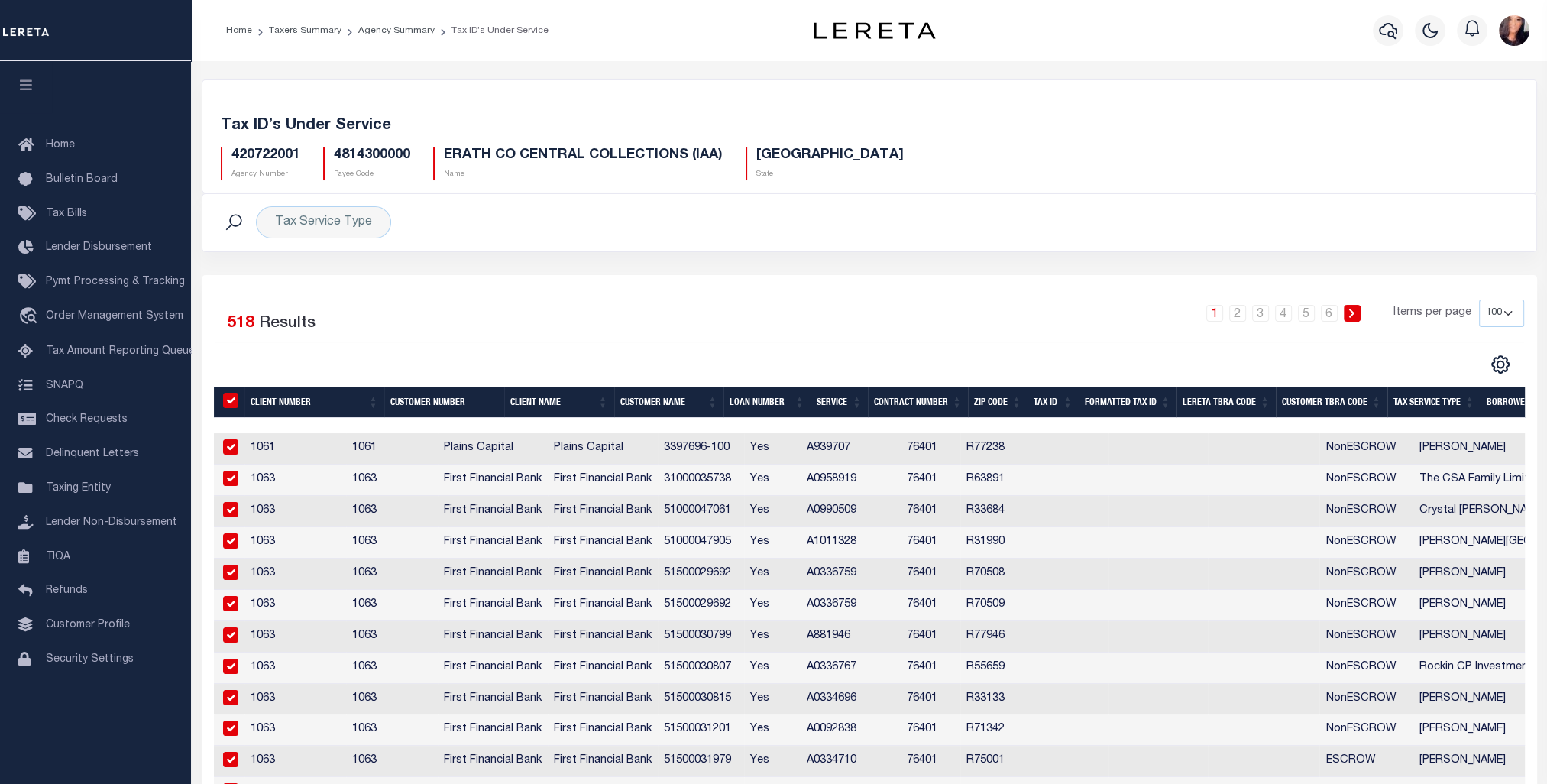
checkbox input "true"
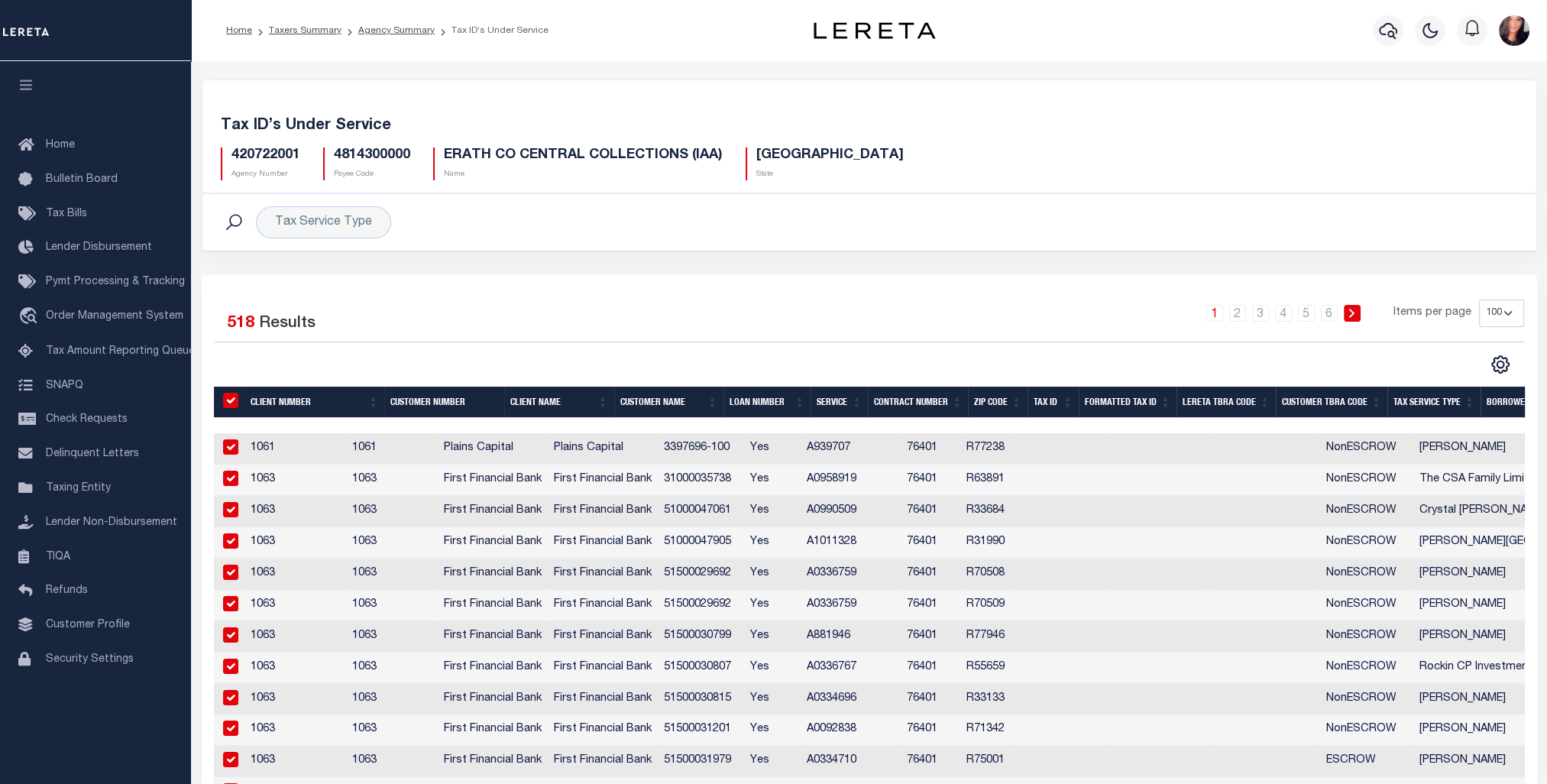
checkbox input "true"
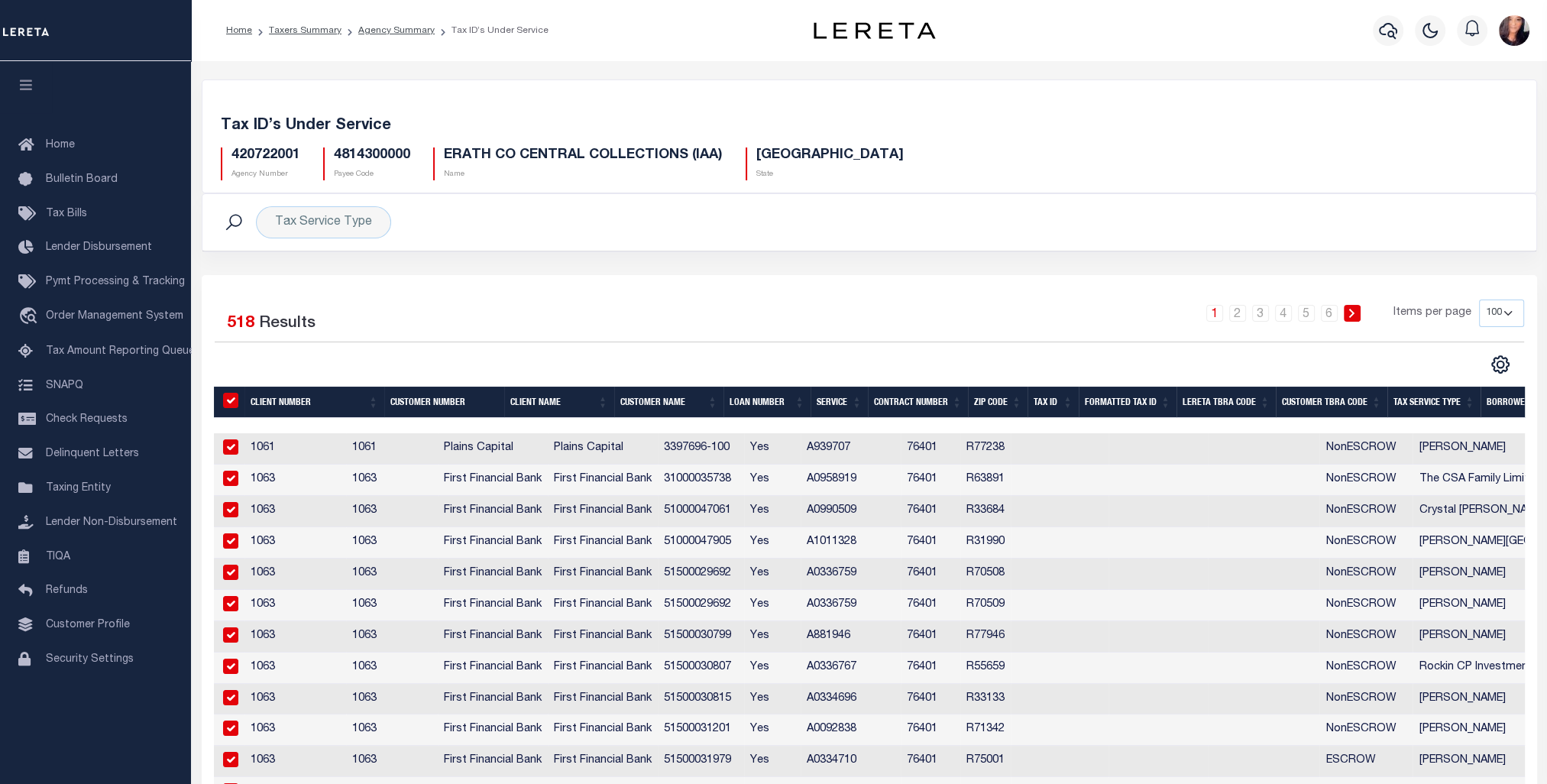
checkbox input "true"
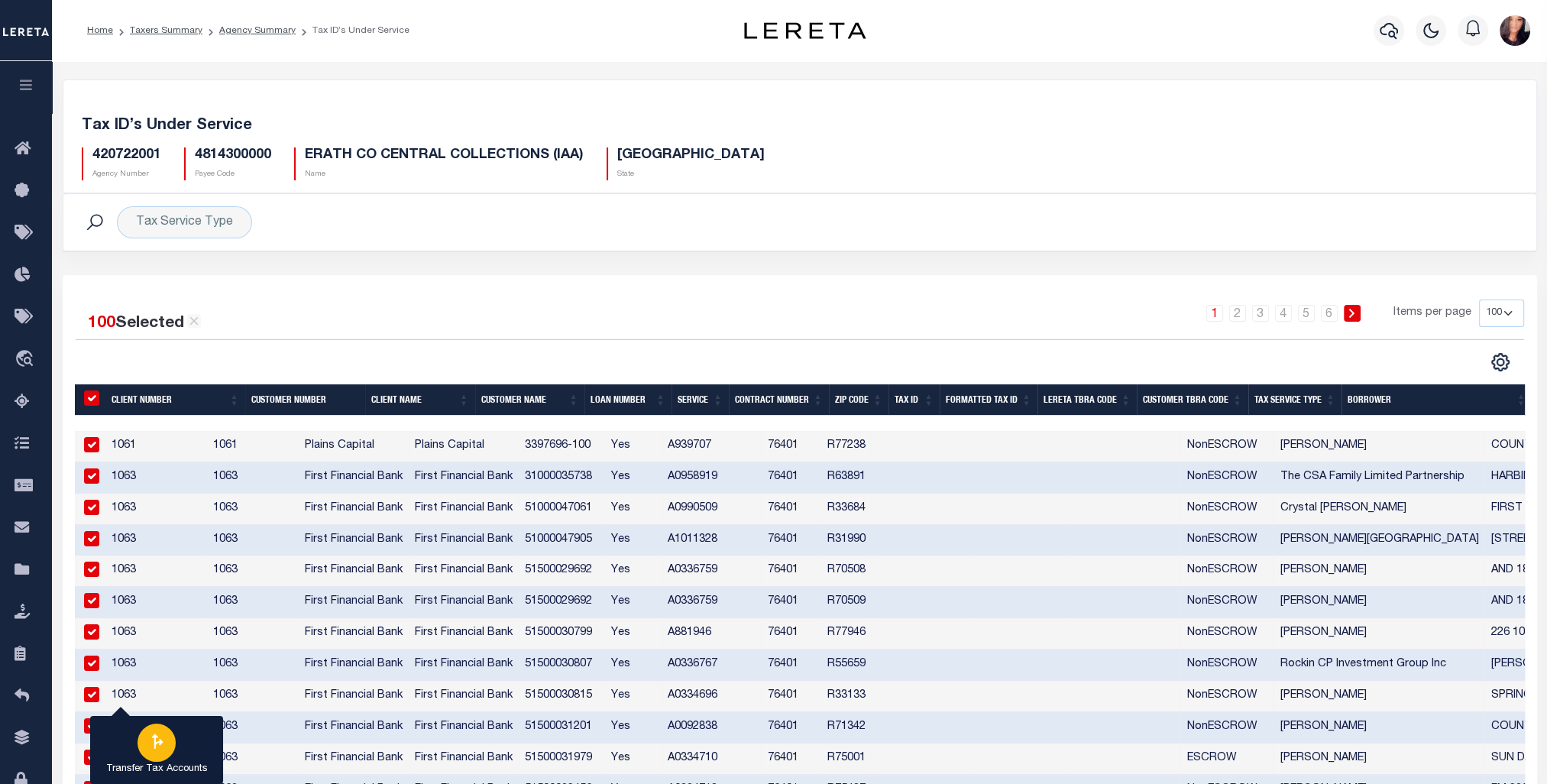
click at [154, 737] on icon "button" at bounding box center [158, 741] width 12 height 16
type input "420722001"
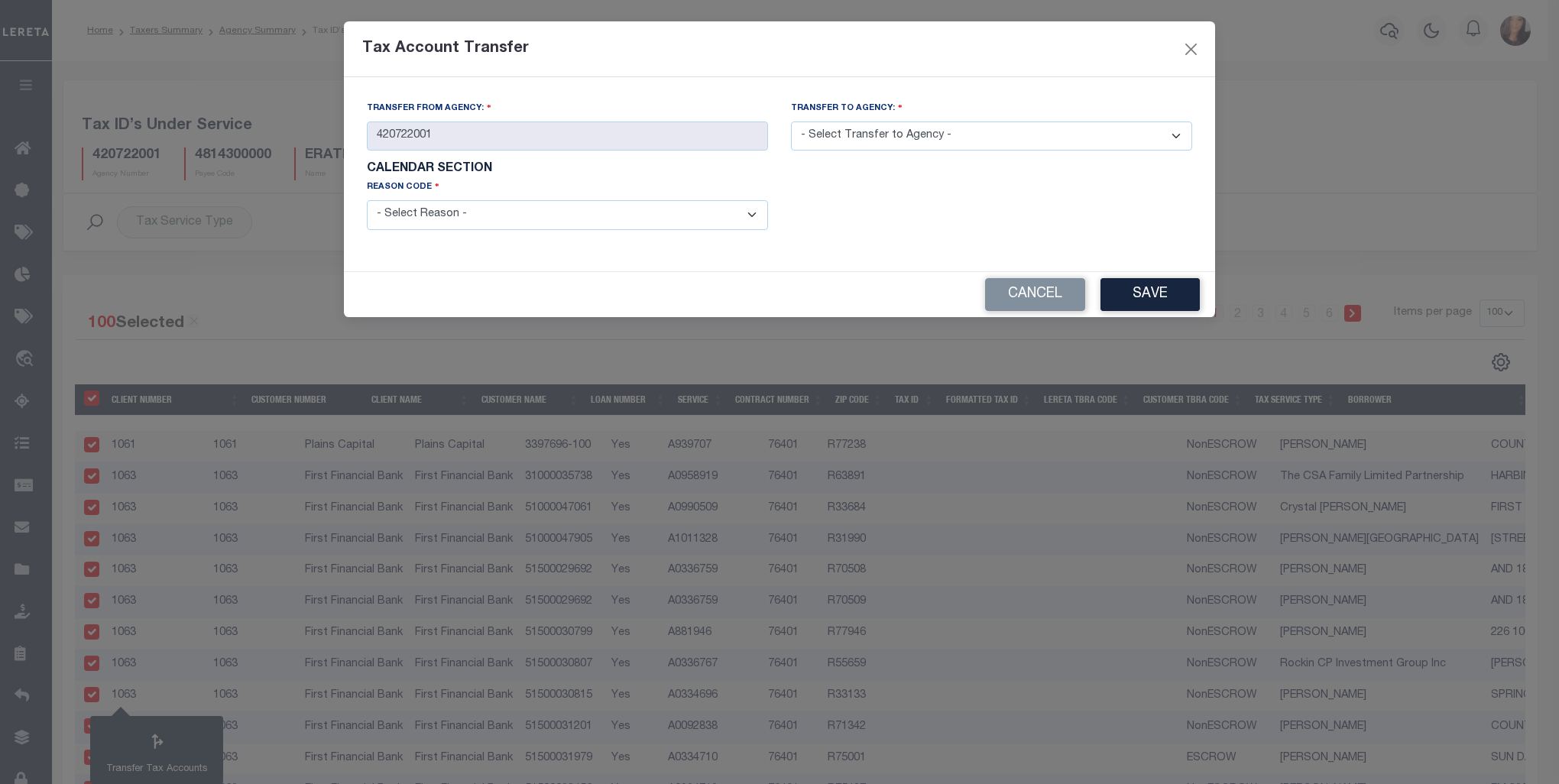
click at [1178, 136] on select "- Select Transfer to Agency - 420180000 420252001 420300000 420470000 420478801…" at bounding box center [991, 136] width 401 height 30
select select "420720000"
click at [791, 122] on select "- Select Transfer to Agency - 420180000 420252001 420300000 420470000 420478801…" at bounding box center [991, 136] width 401 height 30
click at [752, 218] on select "- Select Reason - 099 - Other (Provide additional detail) ACT - Agency Changed …" at bounding box center [568, 215] width 401 height 30
select select "099"
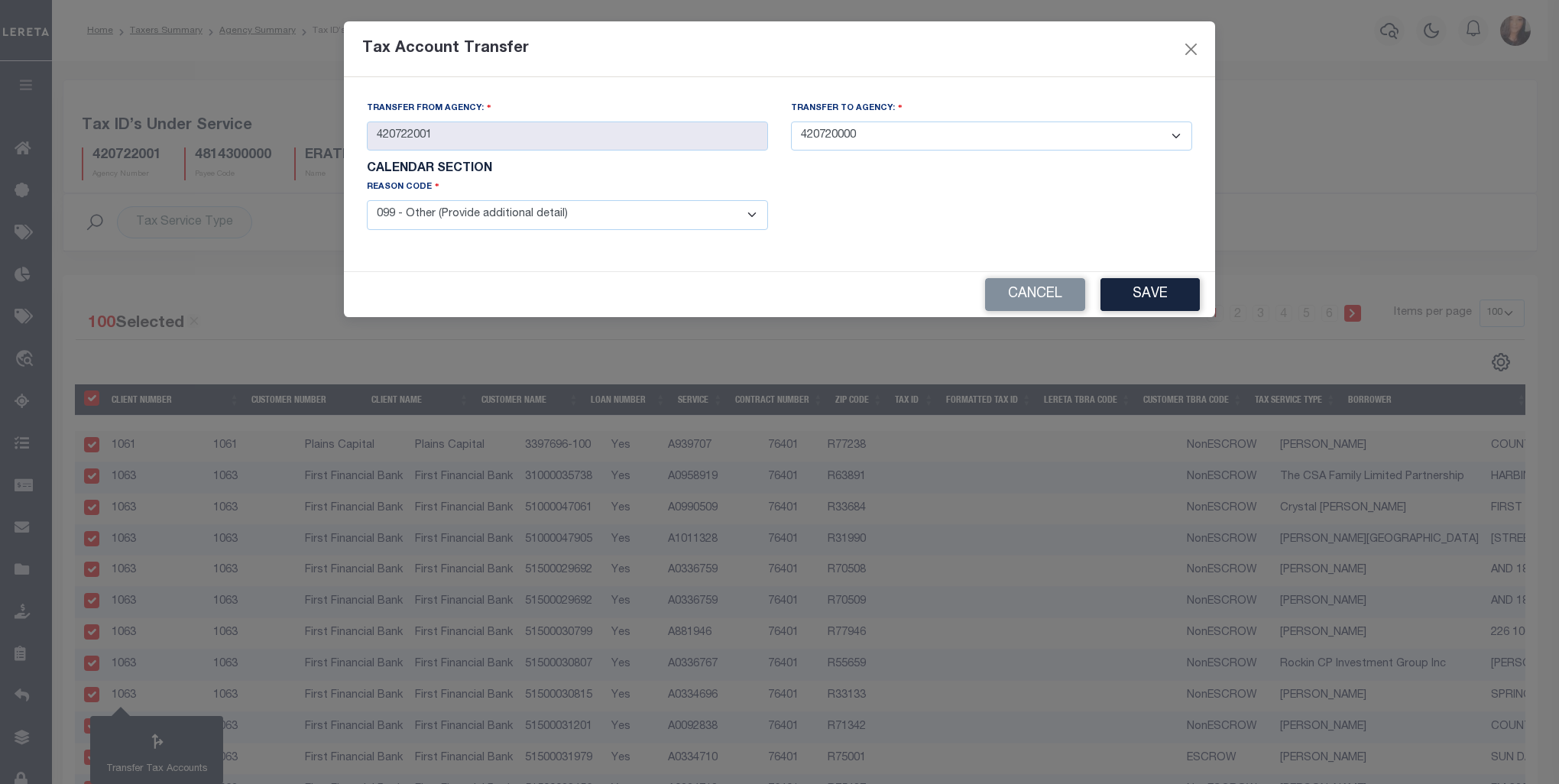
click at [367, 202] on select "- Select Reason - 099 - Other (Provide additional detail) ACT - Agency Changed …" at bounding box center [568, 215] width 401 height 30
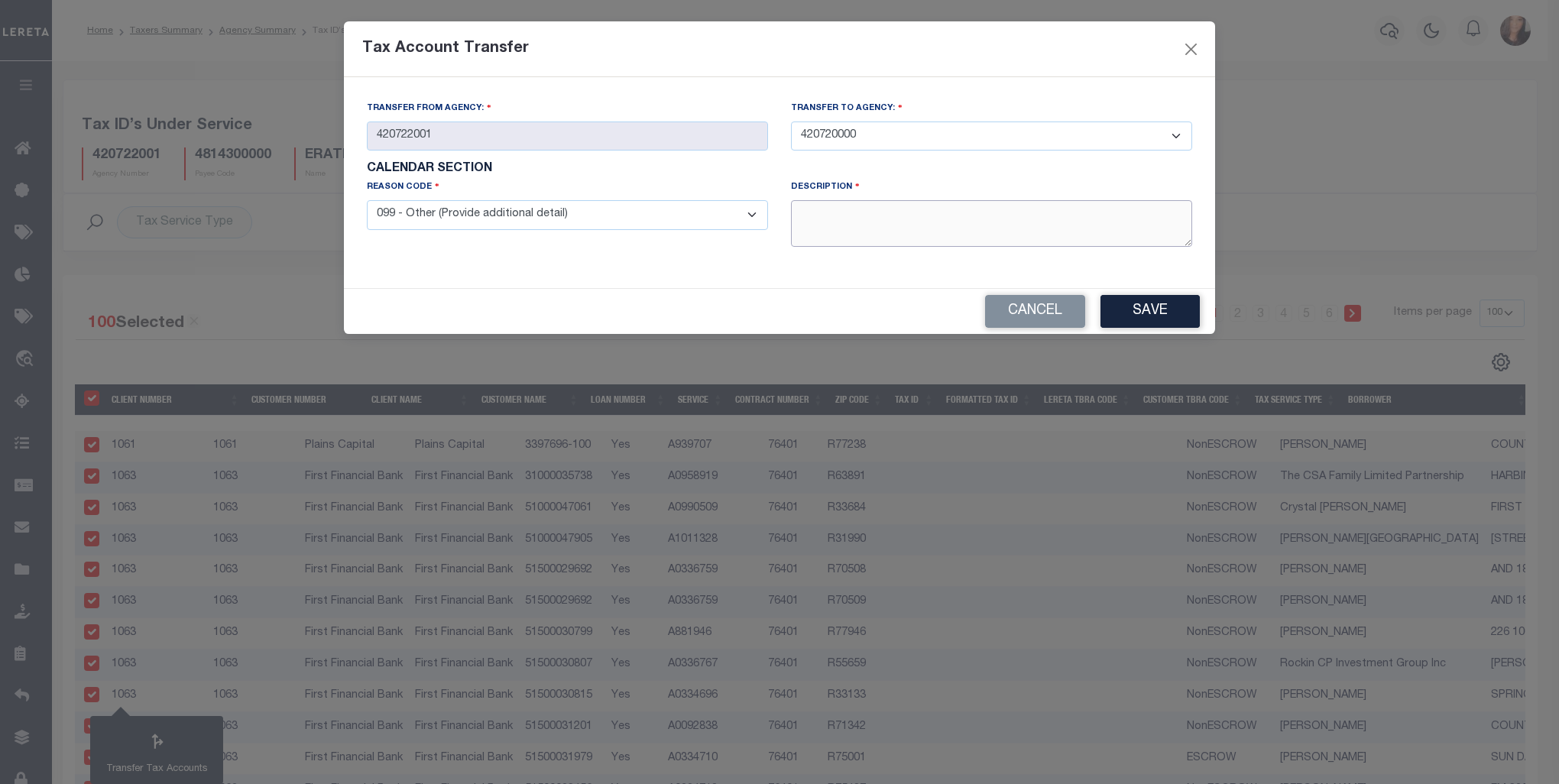
click at [849, 240] on textarea at bounding box center [991, 223] width 401 height 47
type textarea "Agency is IAA. Transferring to collecting agency."
click at [1179, 308] on button "Save" at bounding box center [1150, 312] width 99 height 33
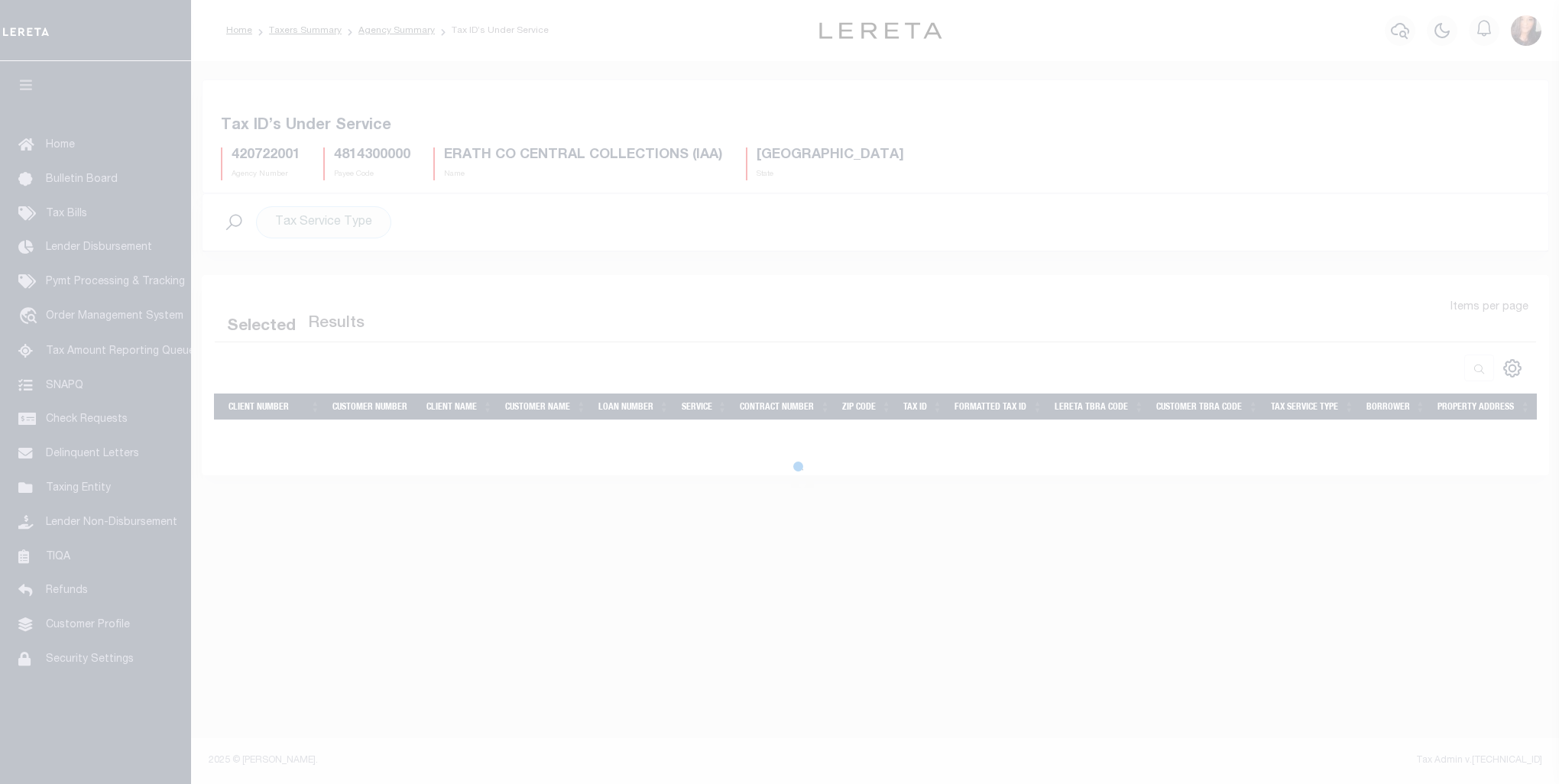
select select "100"
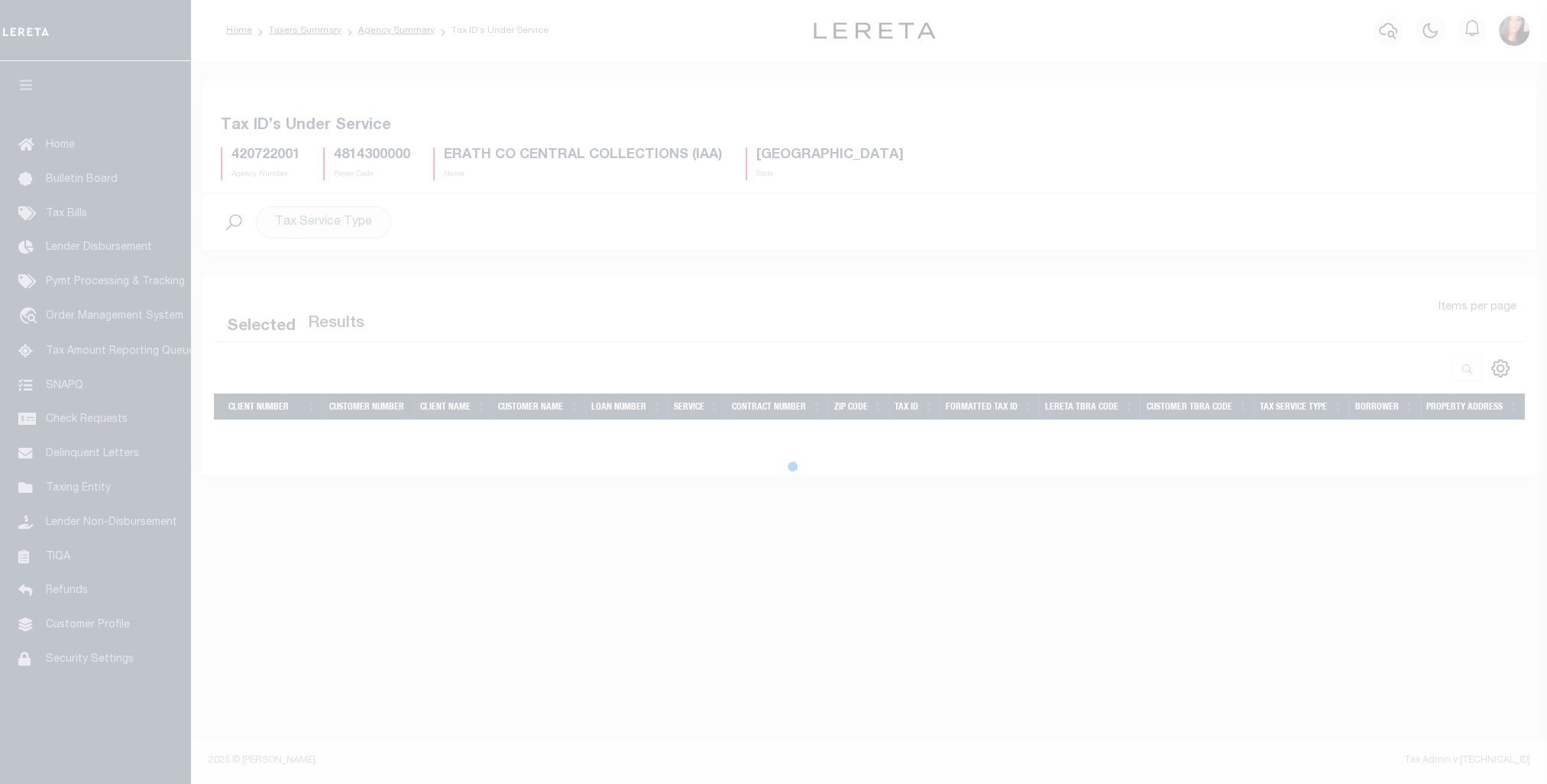
select select "100"
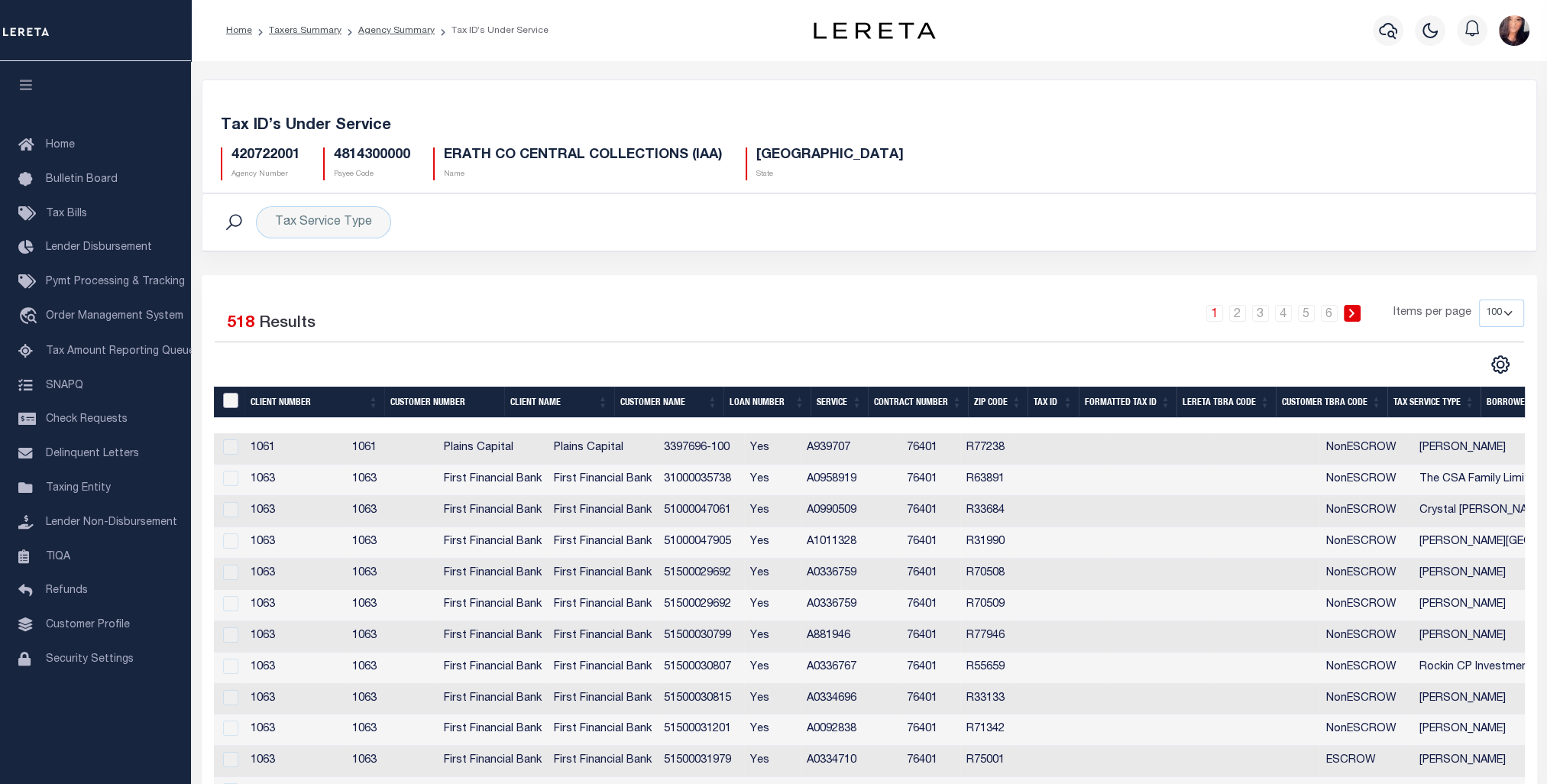
click at [226, 401] on input "&nbsp;" at bounding box center [231, 400] width 16 height 16
click at [223, 399] on input "&nbsp;" at bounding box center [231, 400] width 16 height 16
checkbox input "false"
click at [1263, 311] on link "3" at bounding box center [1261, 313] width 16 height 16
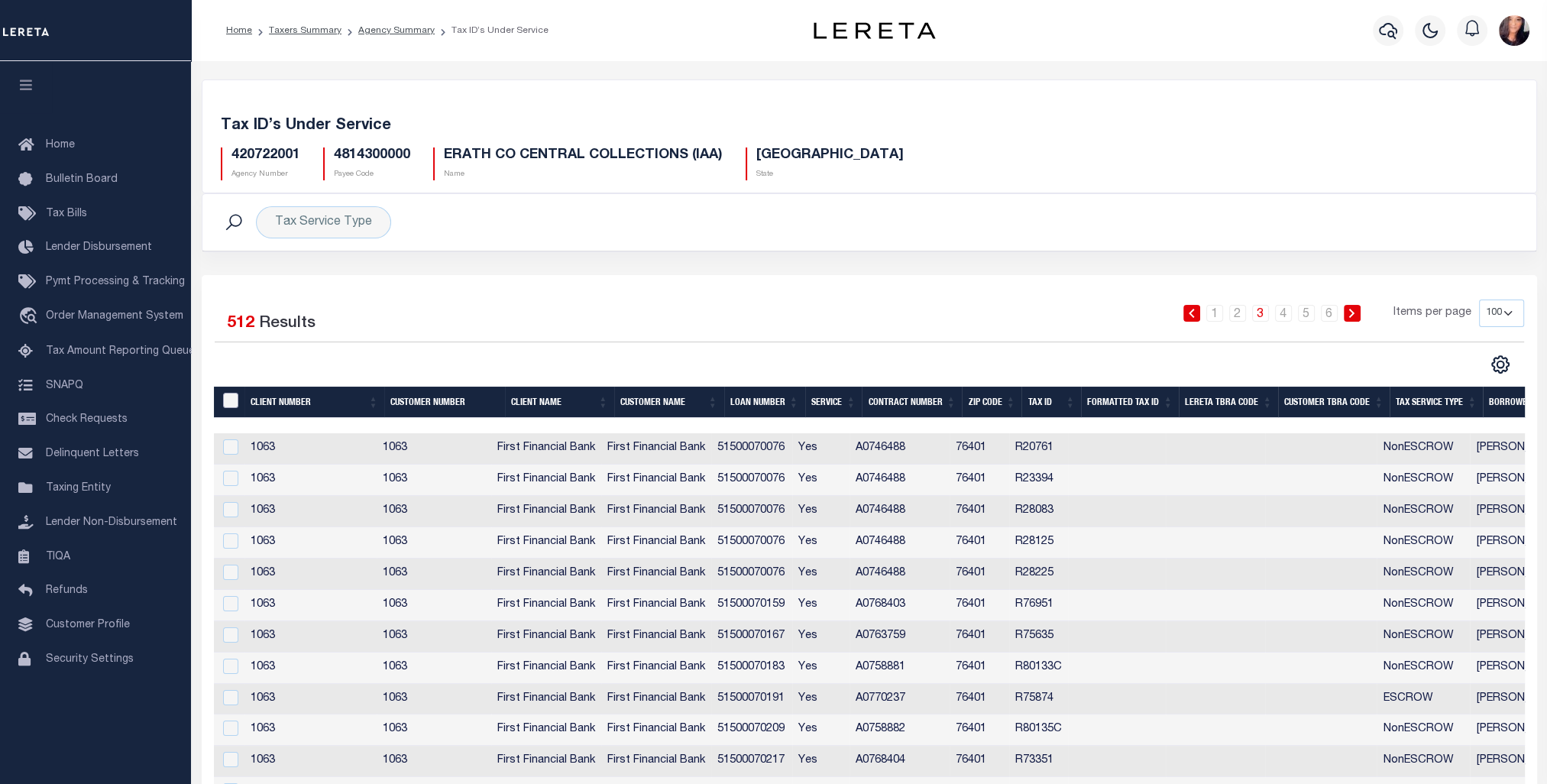
click at [223, 402] on input "&nbsp;" at bounding box center [231, 400] width 16 height 16
checkbox input "true"
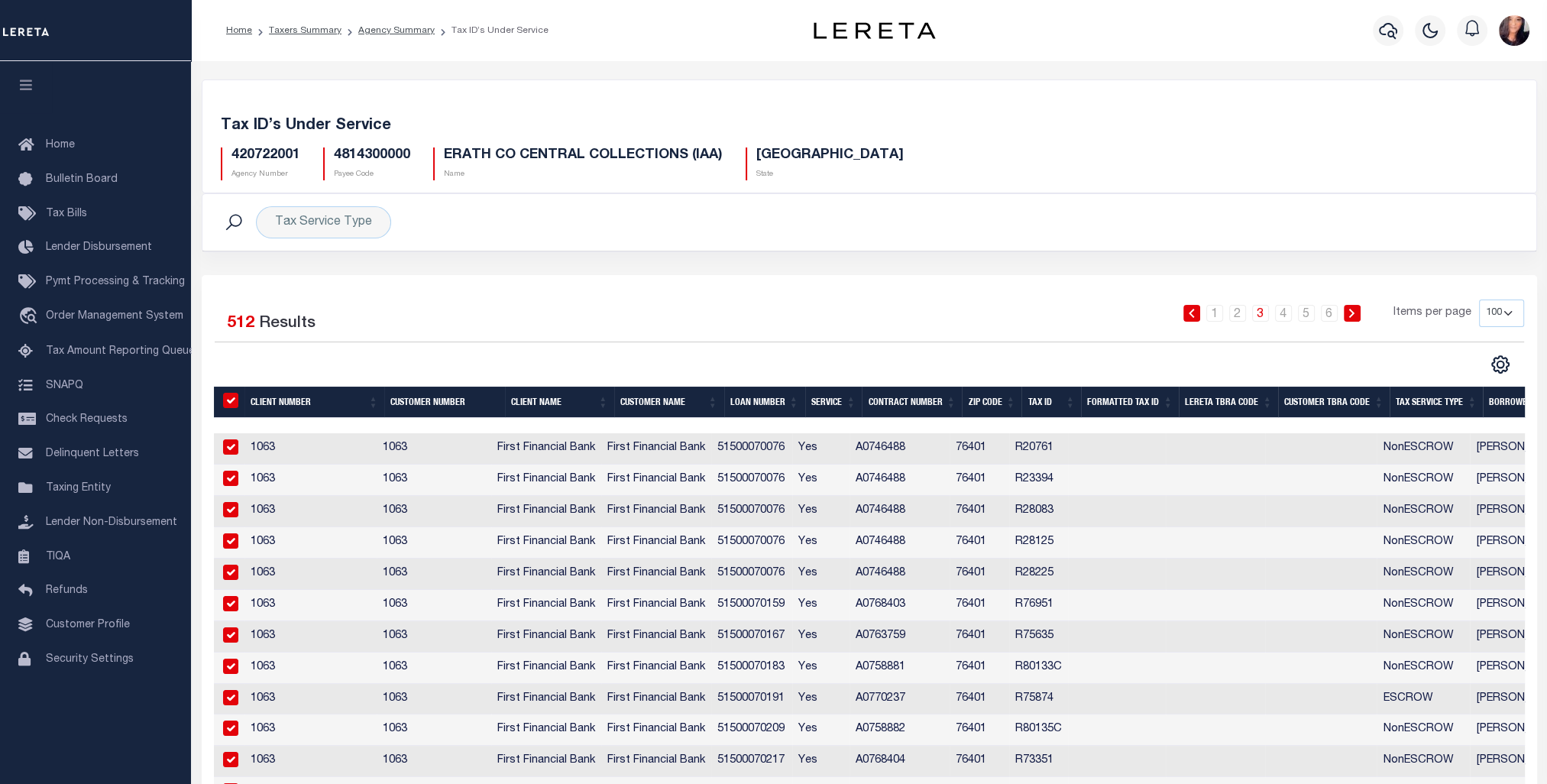
checkbox input "true"
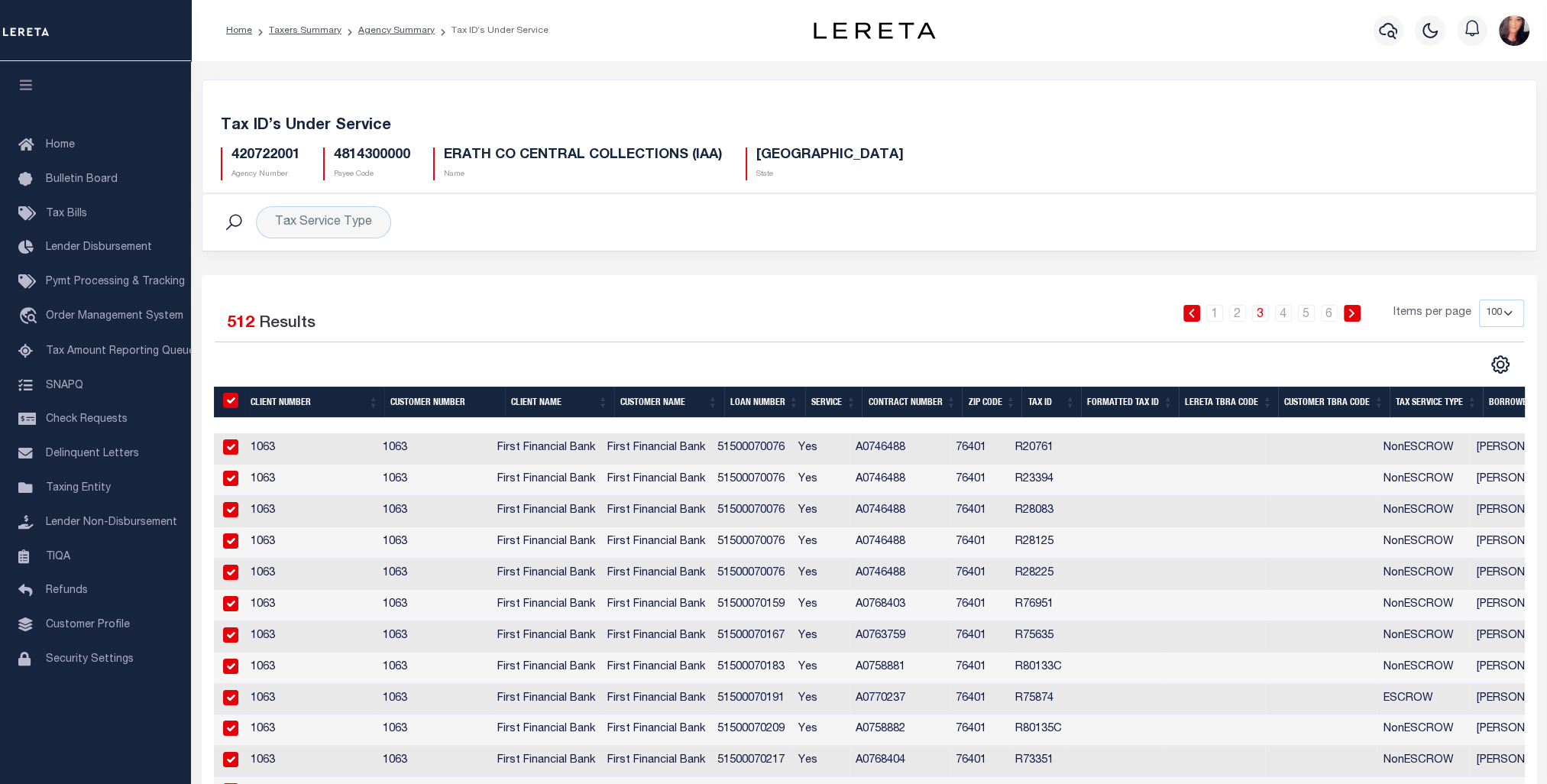
checkbox input "true"
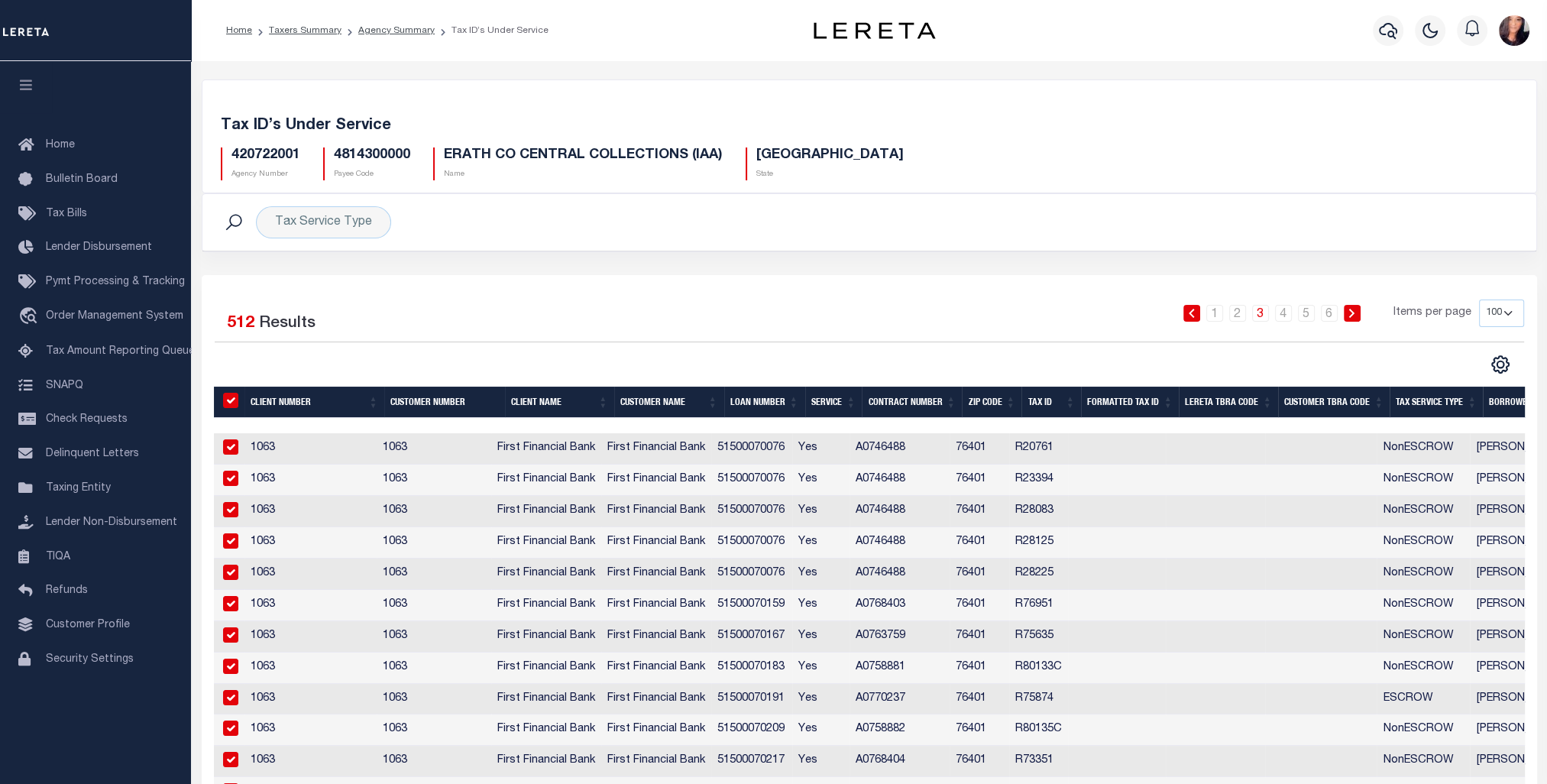
checkbox input "true"
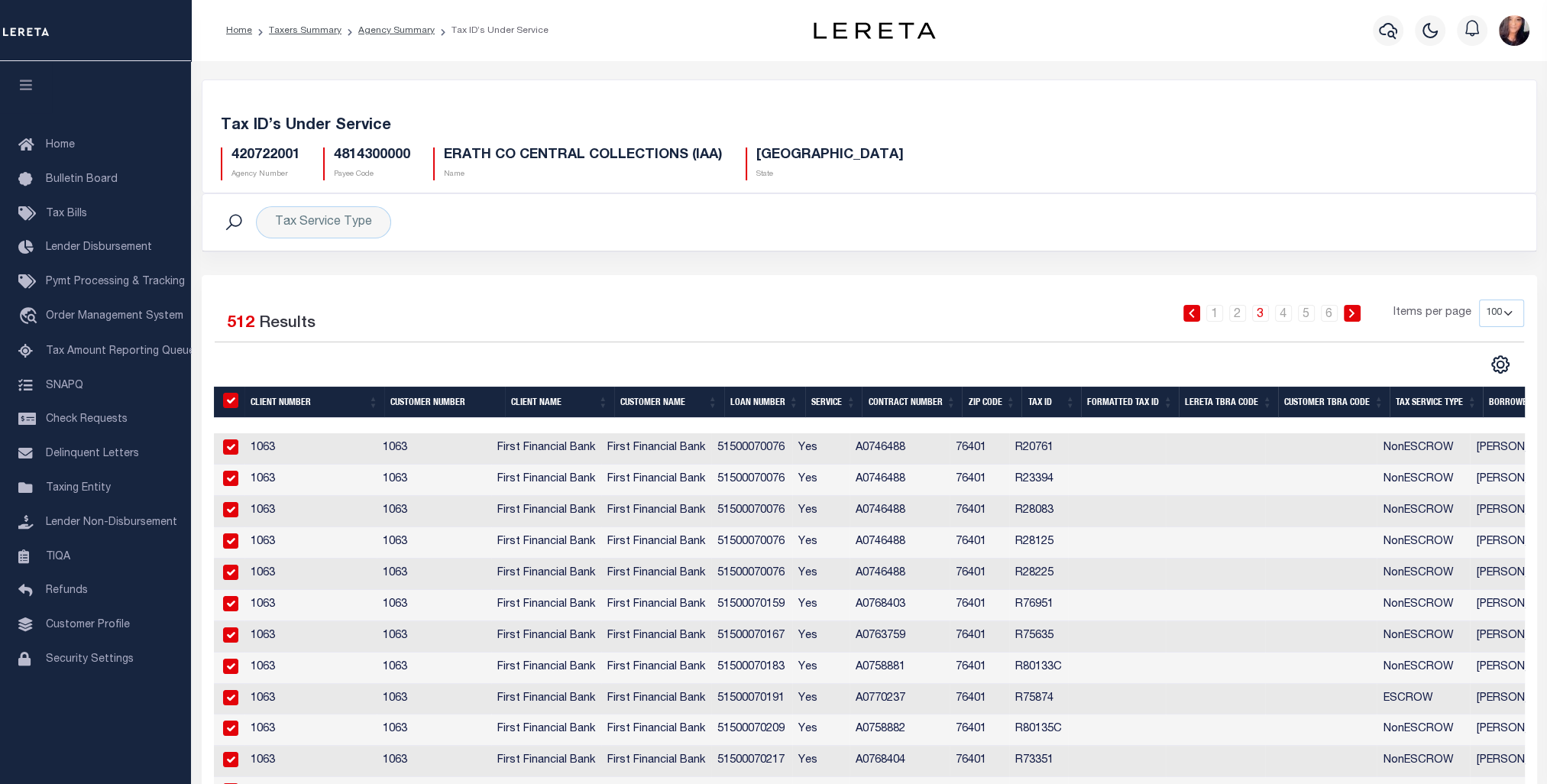
checkbox input "true"
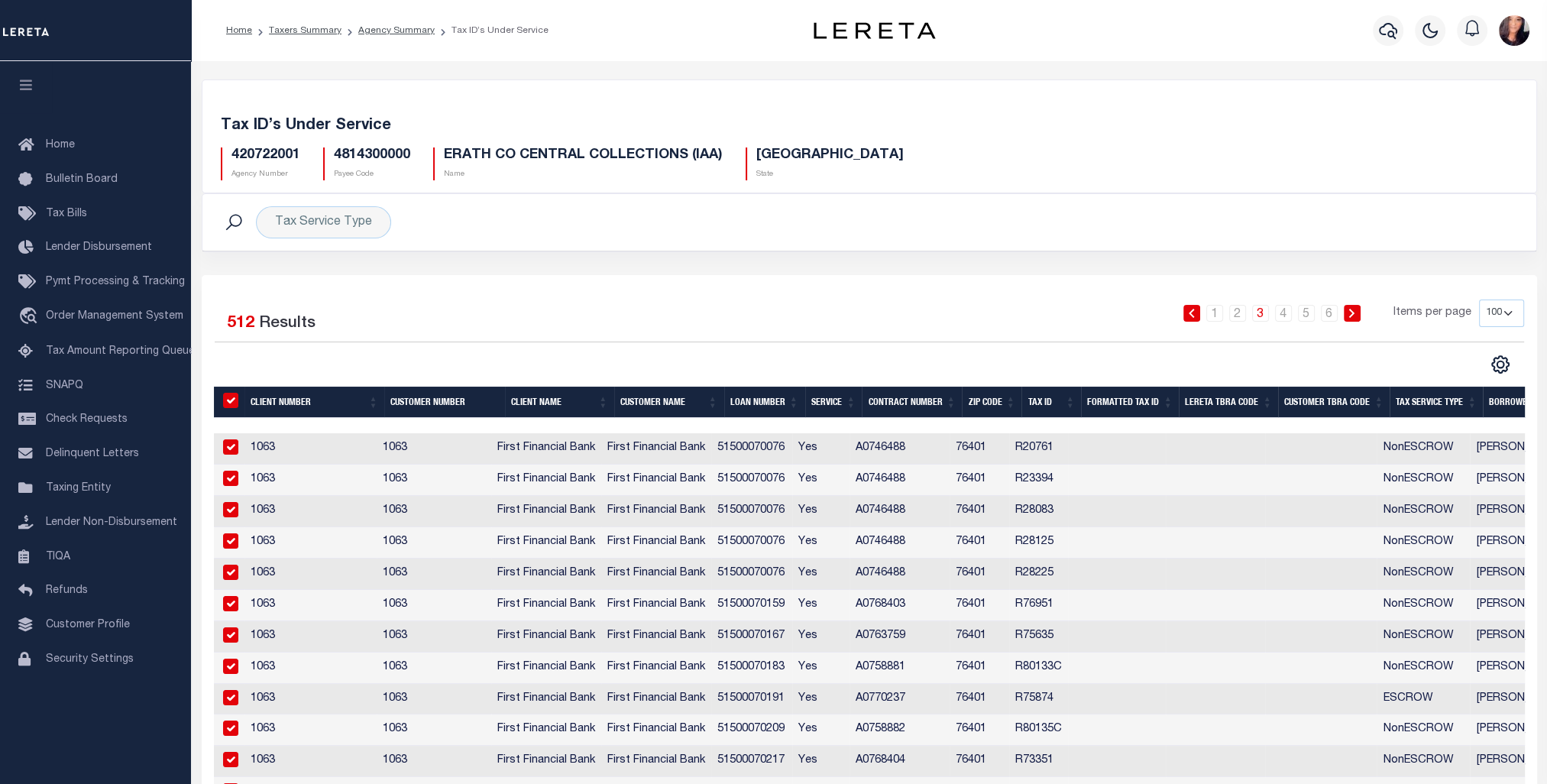
checkbox input "true"
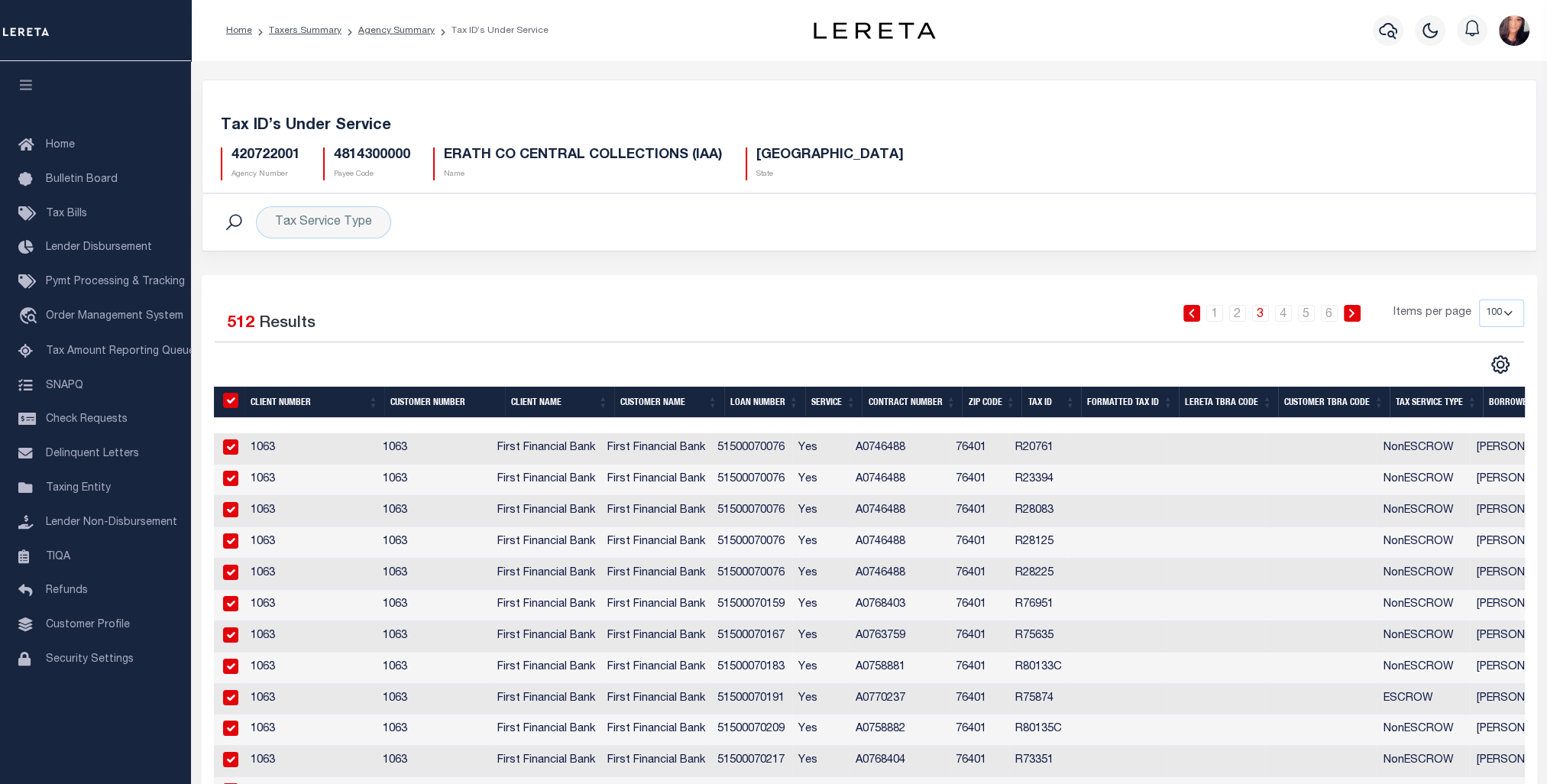
checkbox input "true"
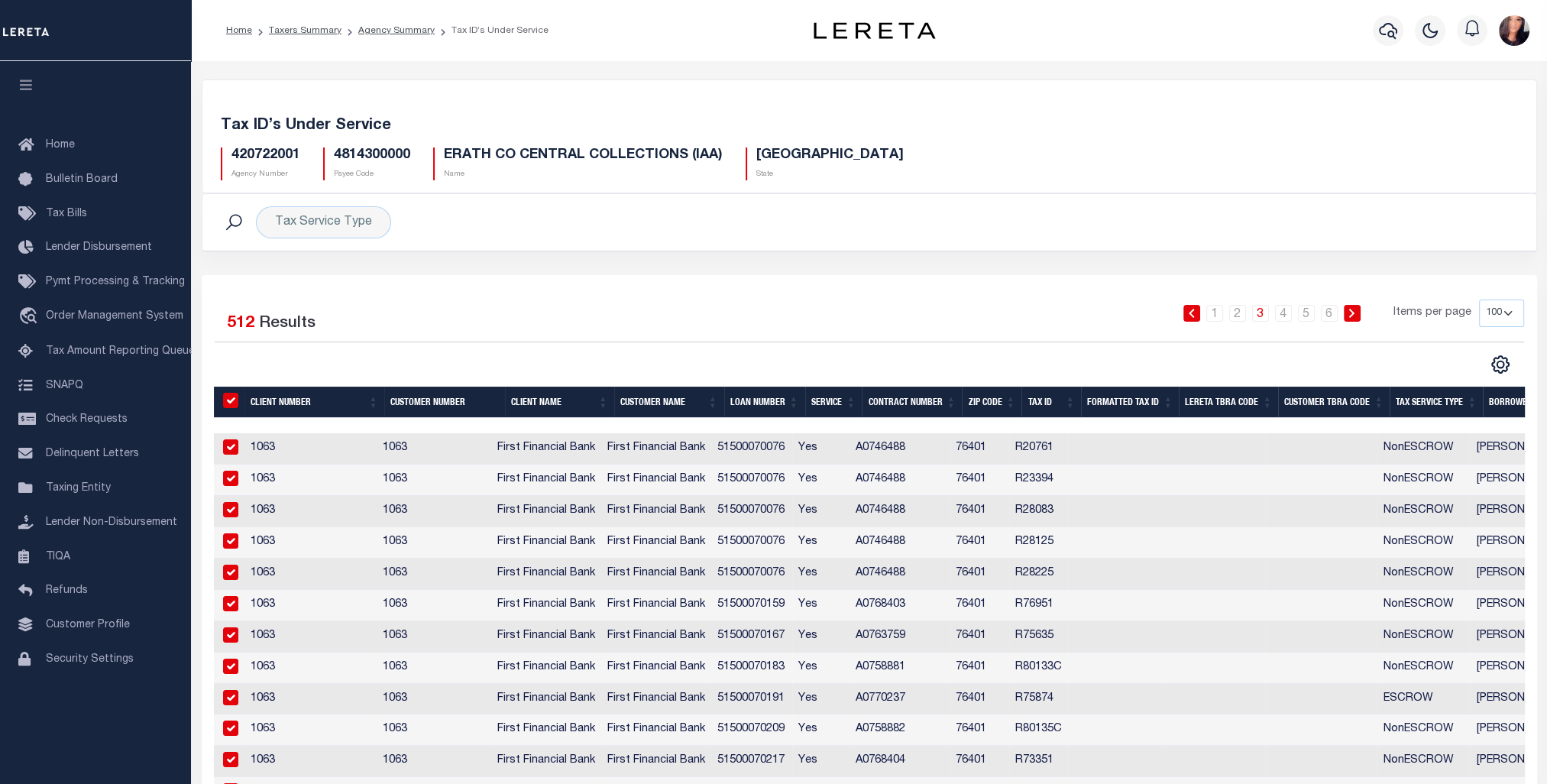
checkbox input "true"
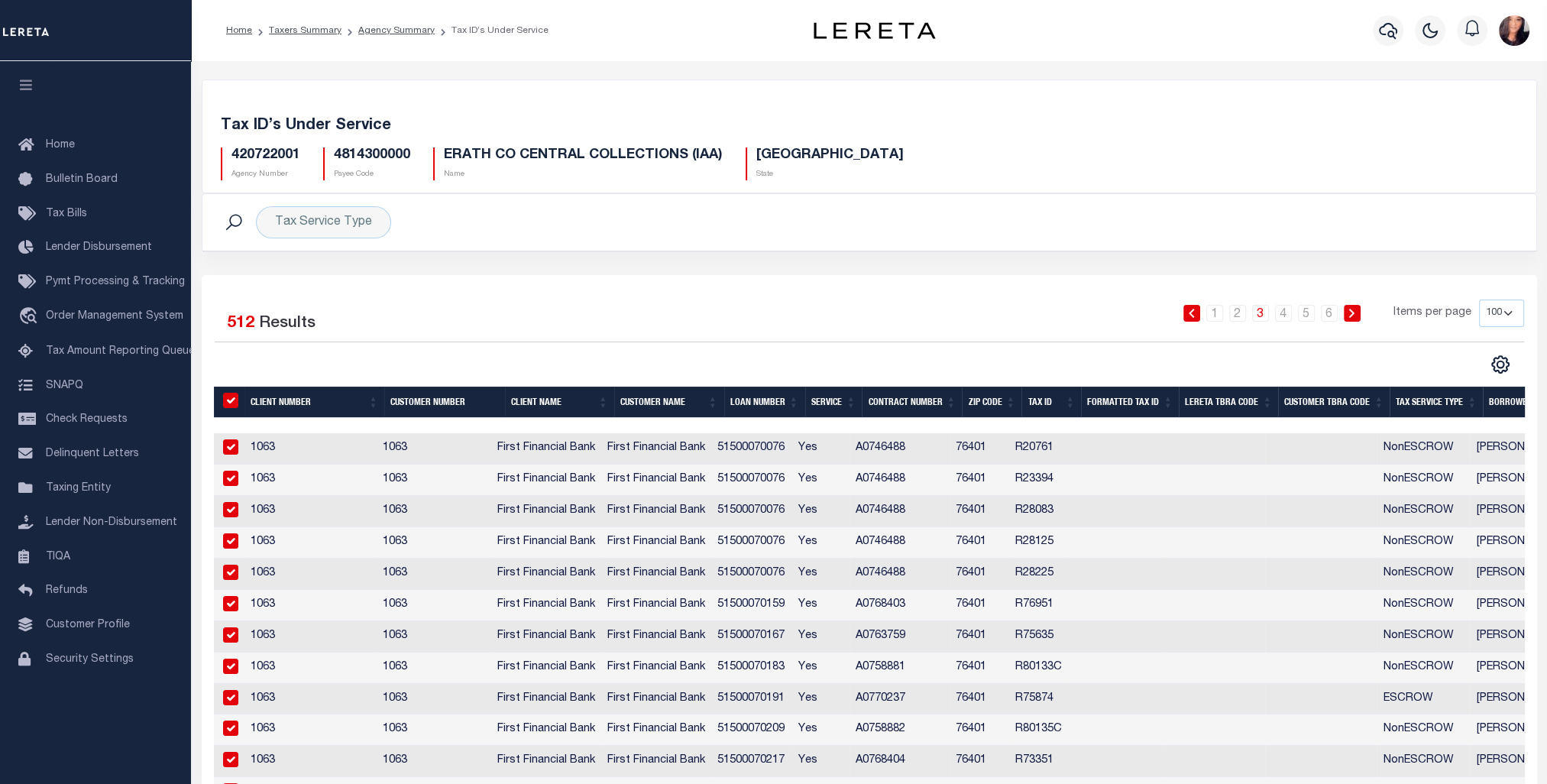
checkbox input "true"
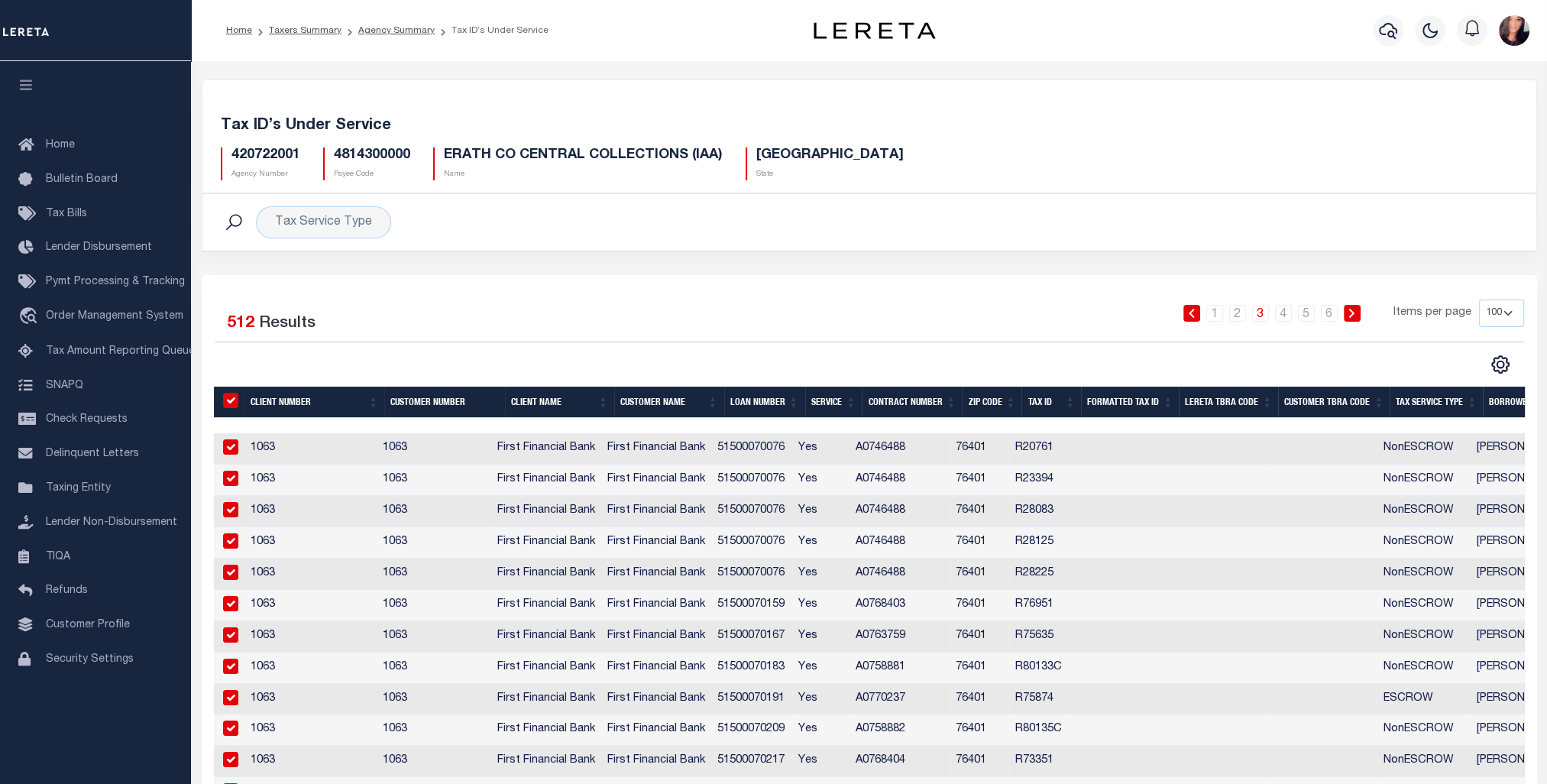
checkbox input "true"
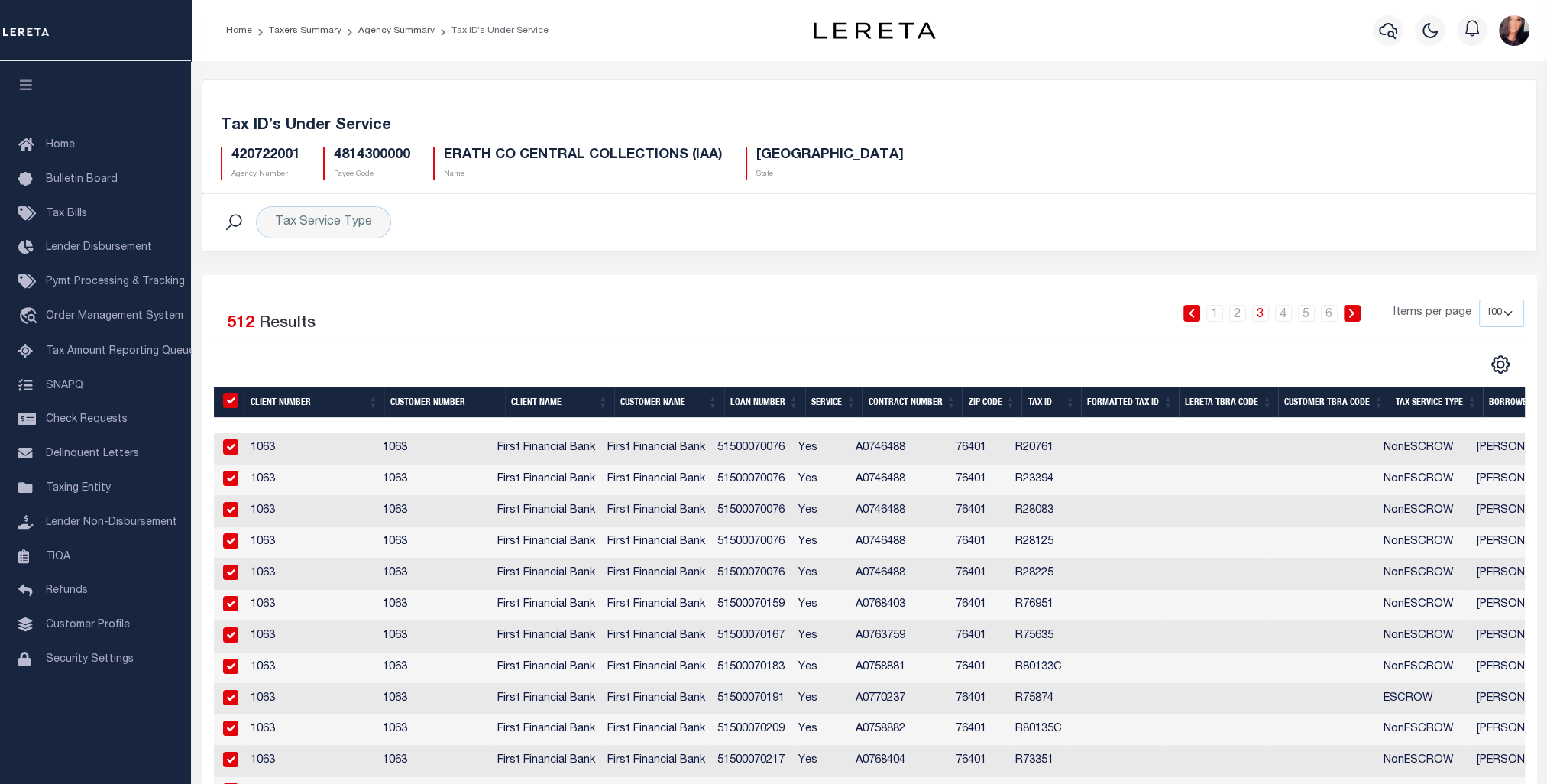
checkbox input "true"
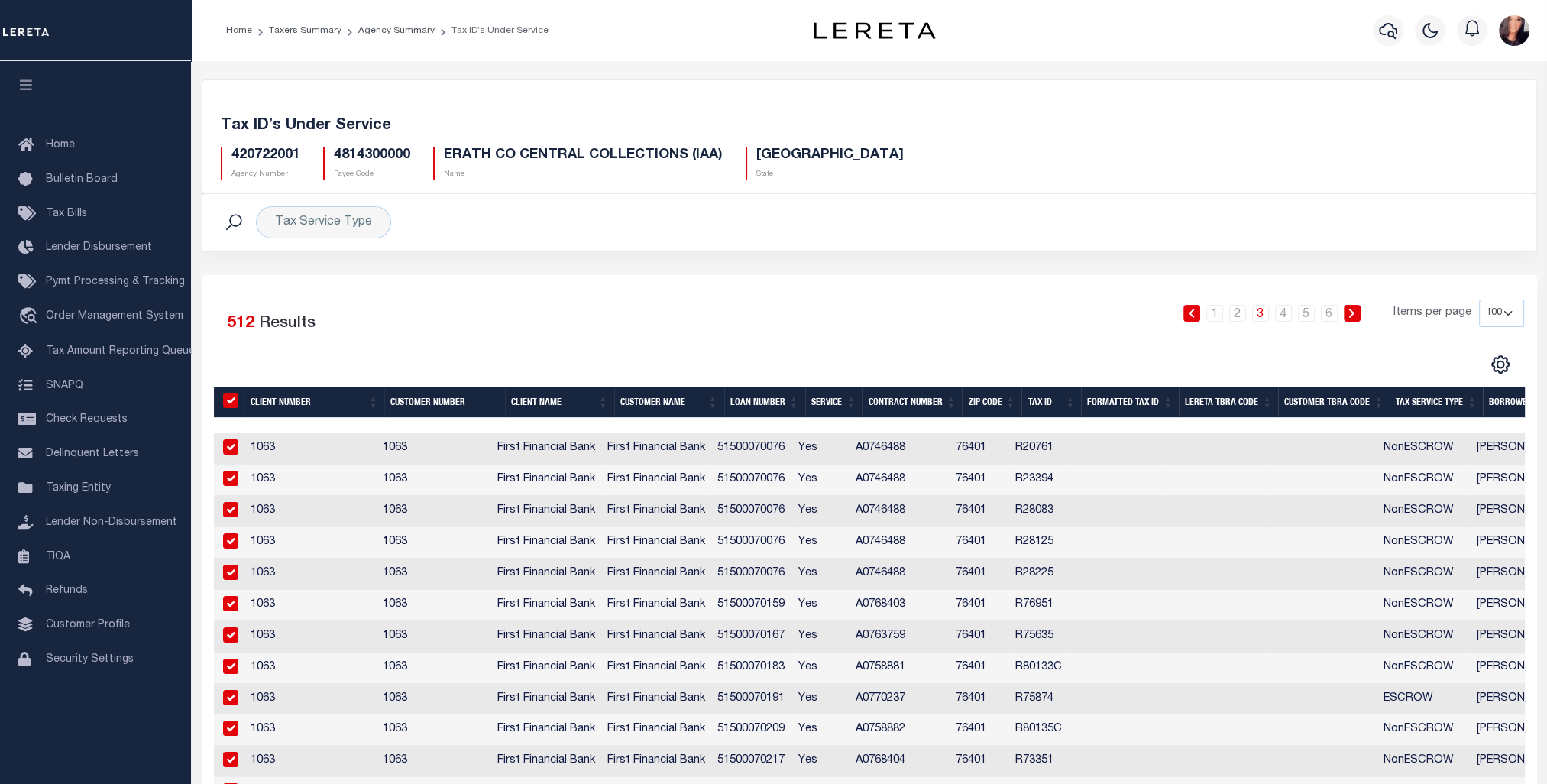
checkbox input "true"
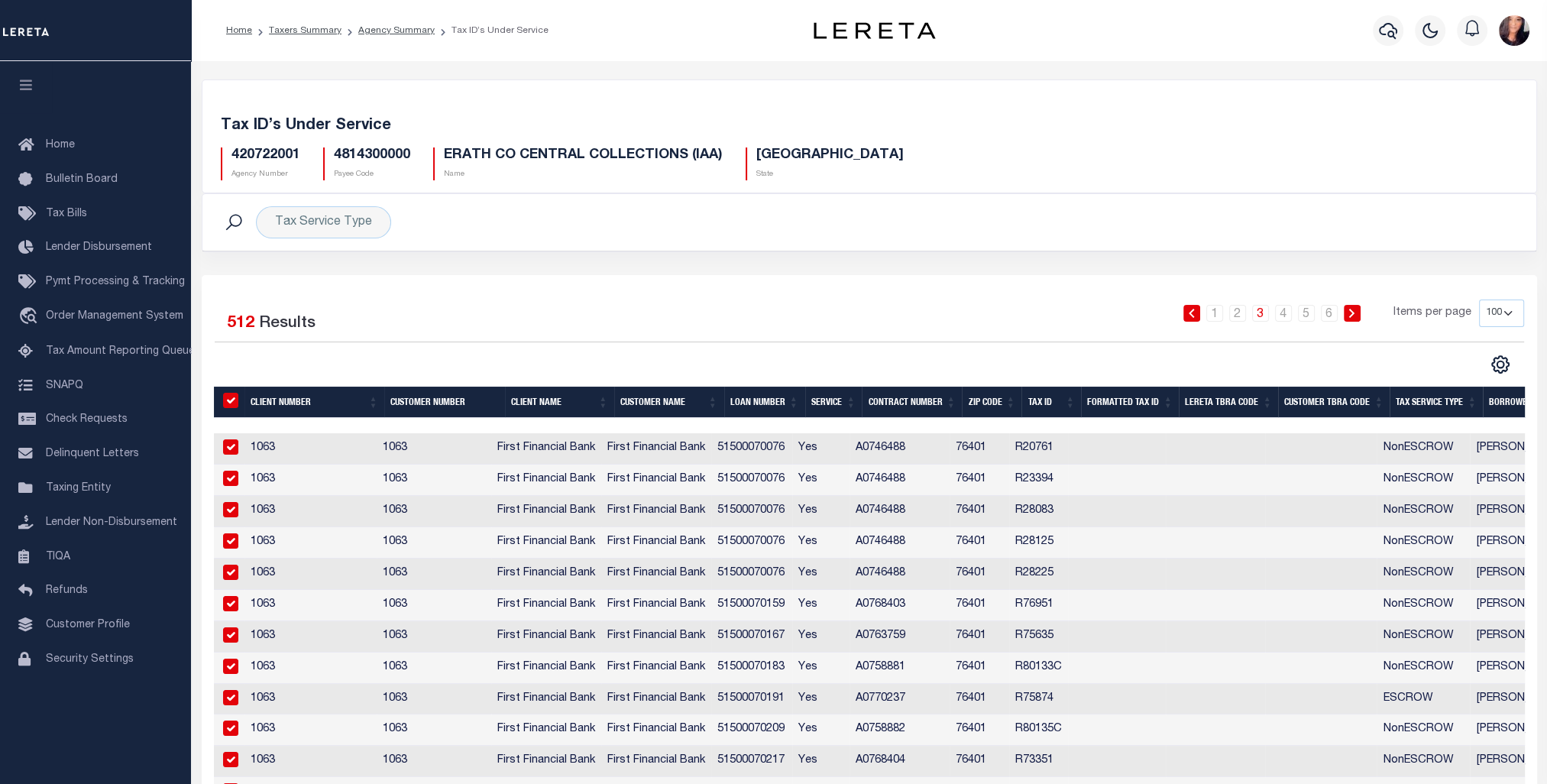
checkbox input "true"
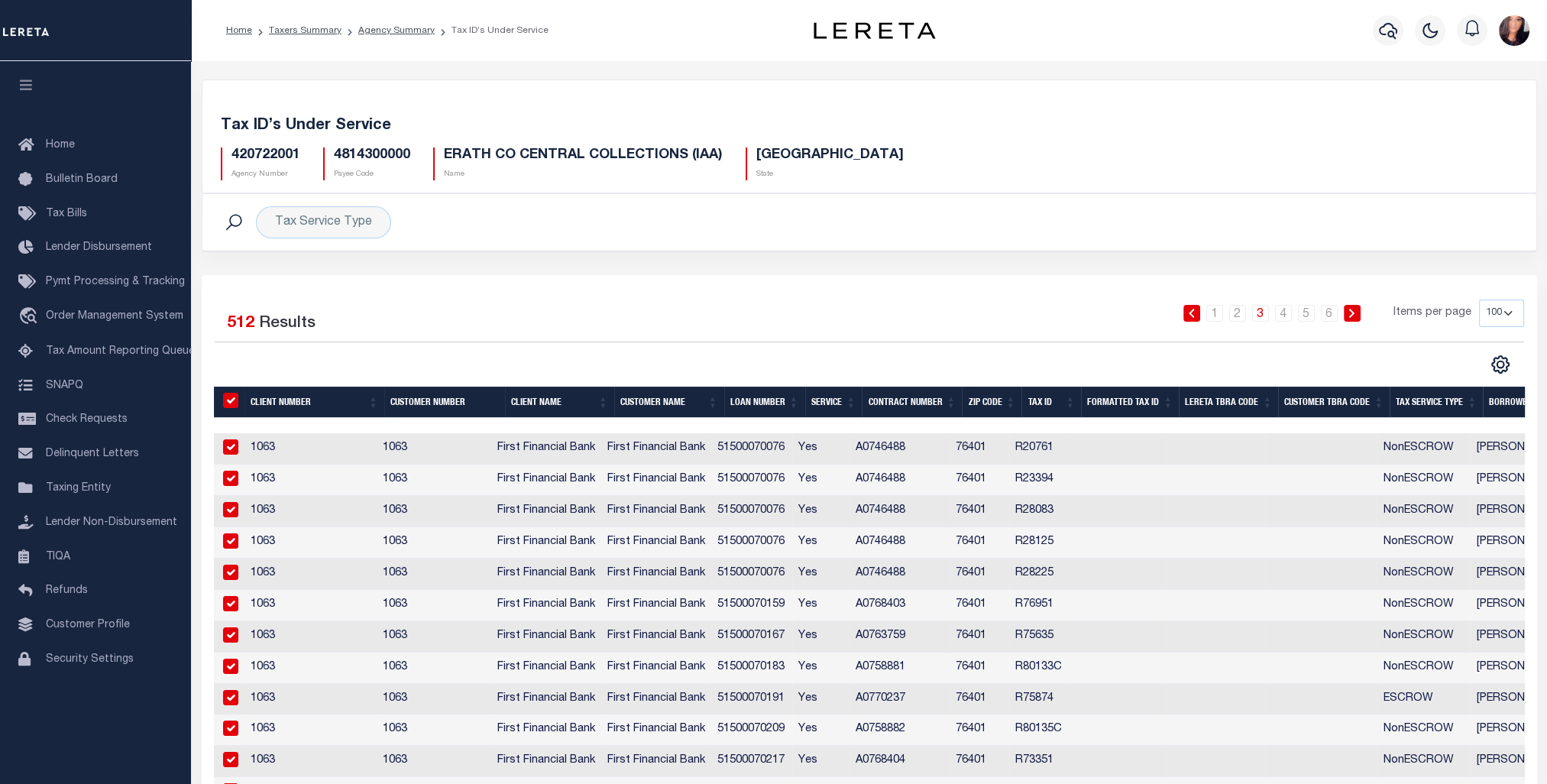
checkbox input "true"
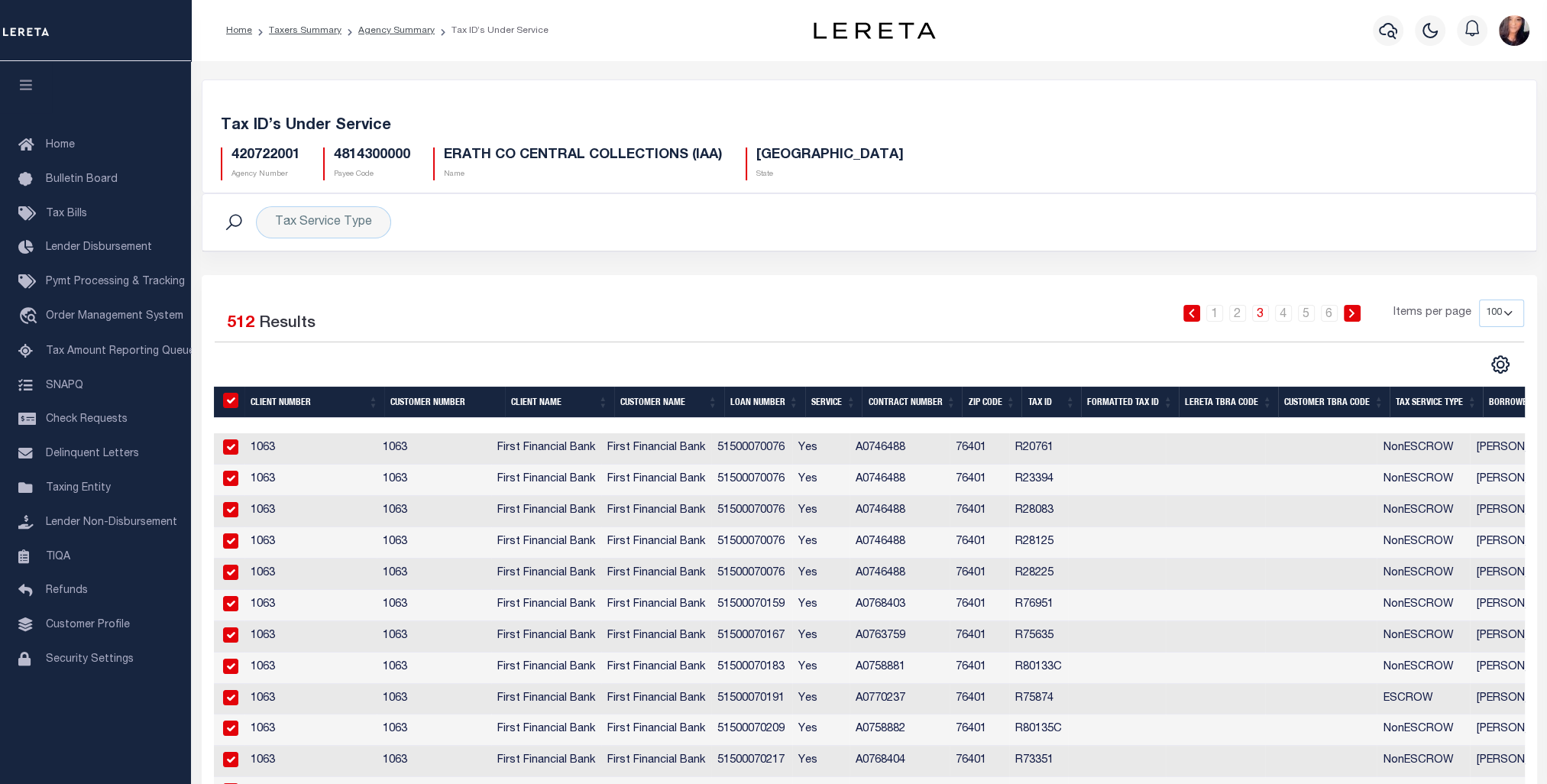
checkbox input "true"
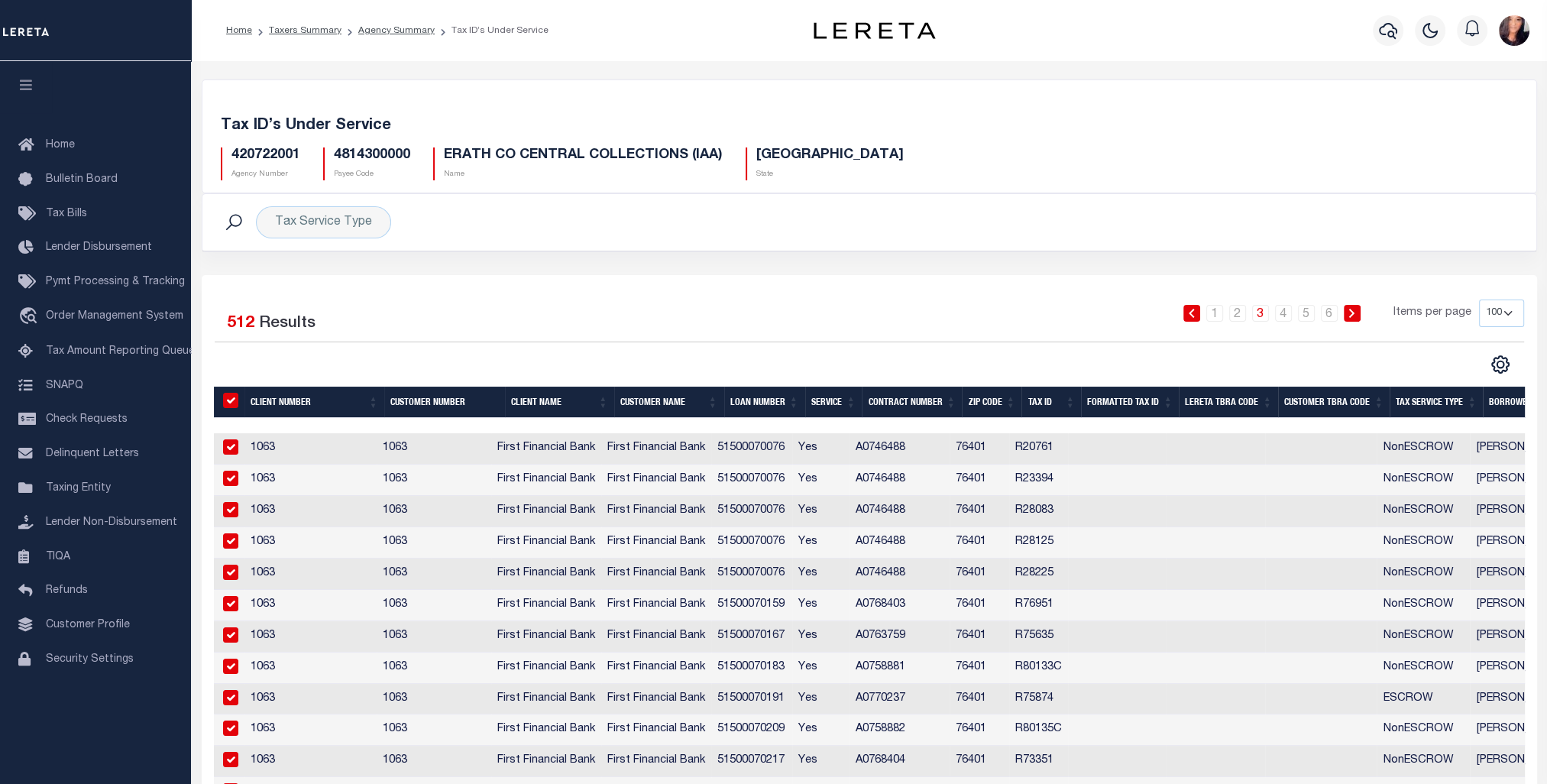
checkbox input "true"
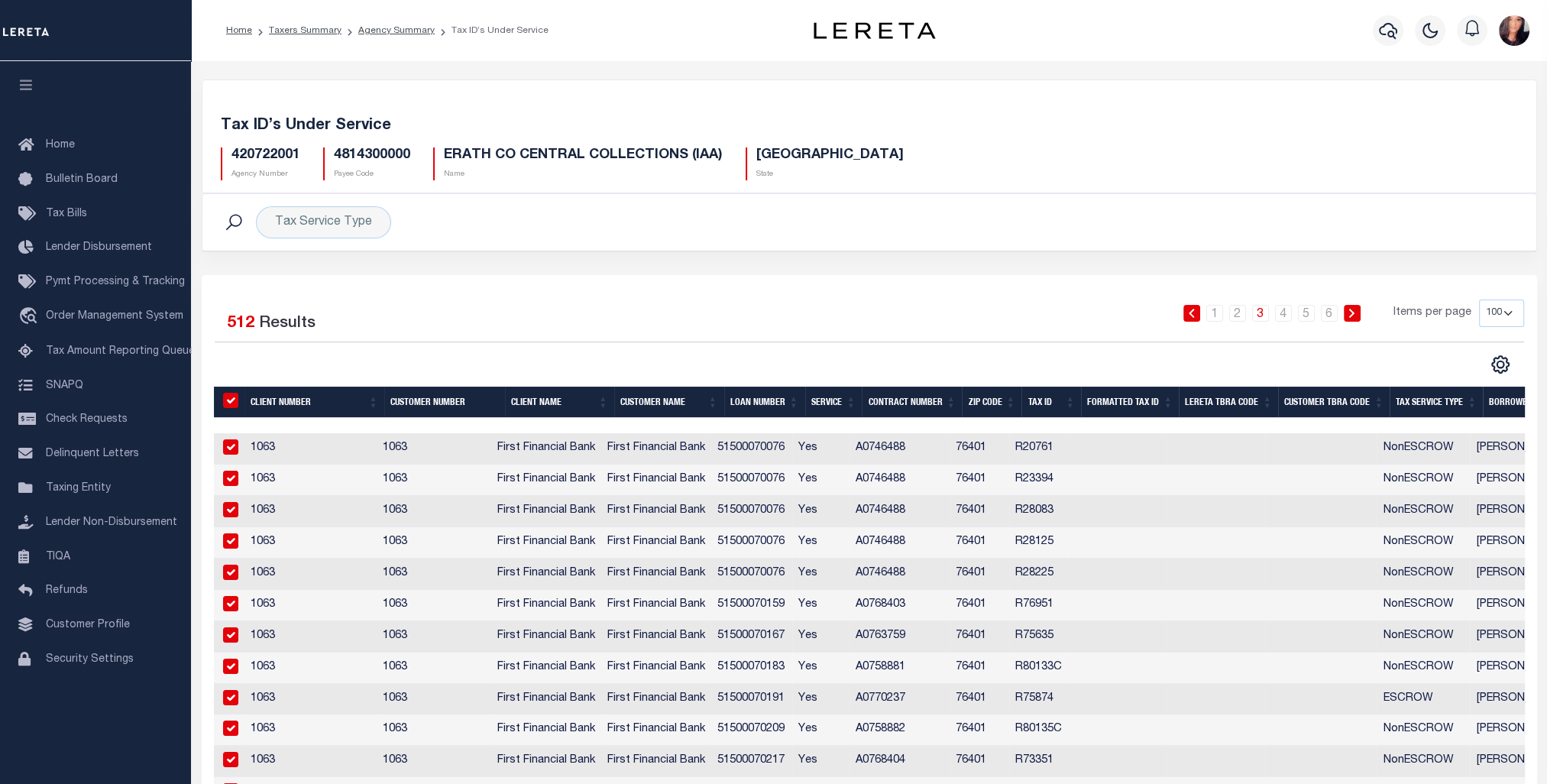
checkbox input "true"
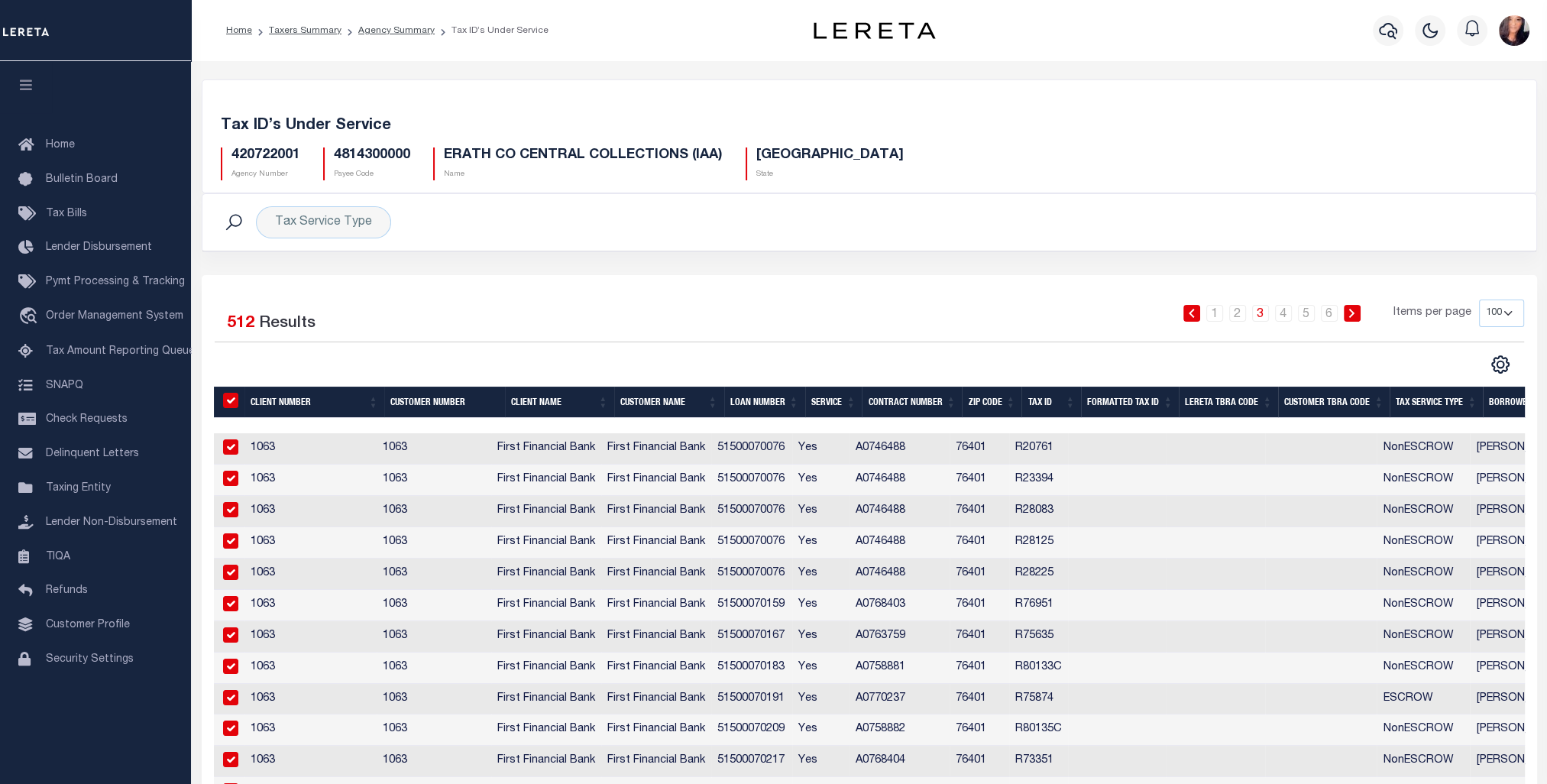
checkbox input "true"
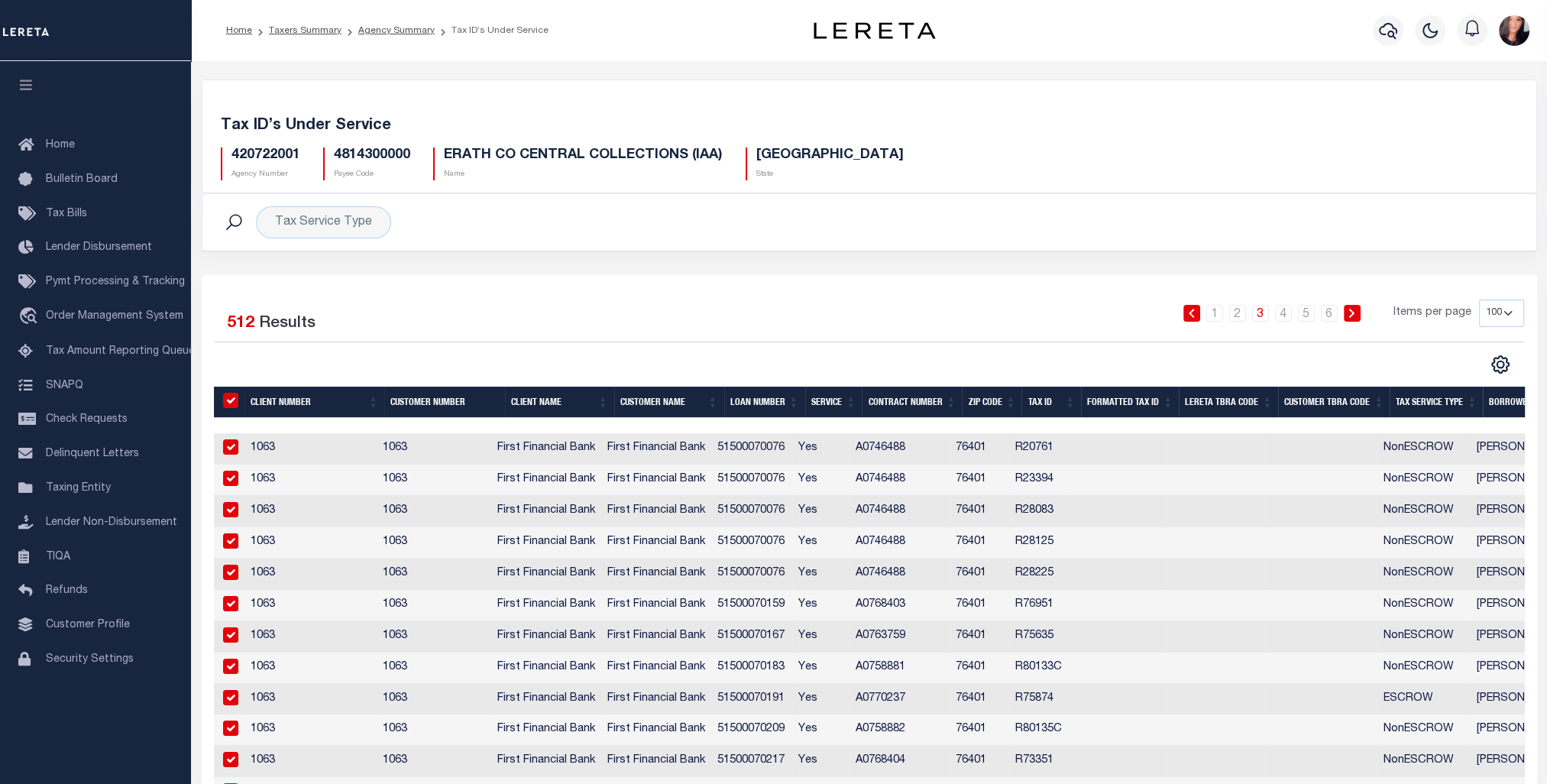
checkbox input "true"
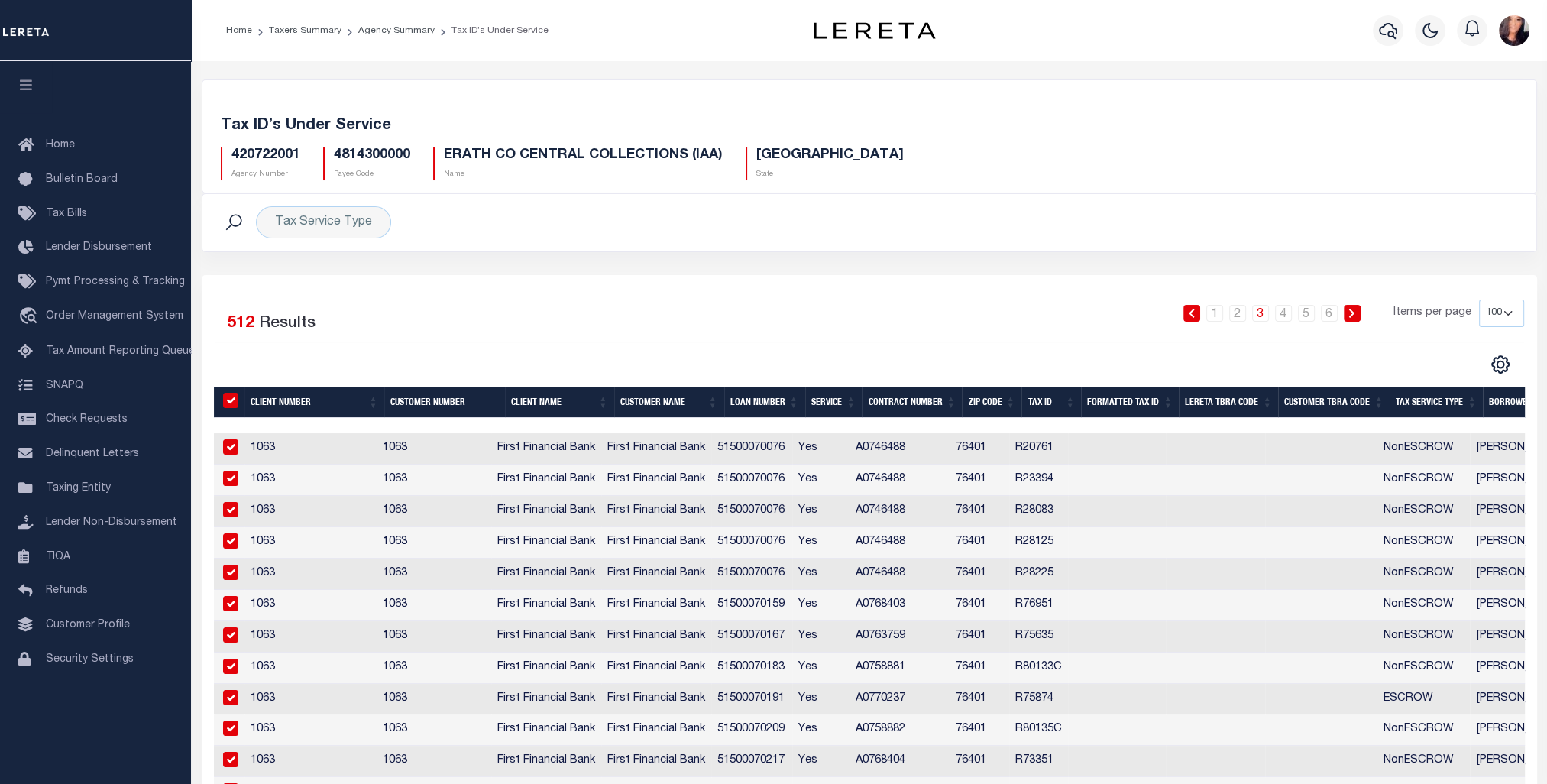
checkbox input "true"
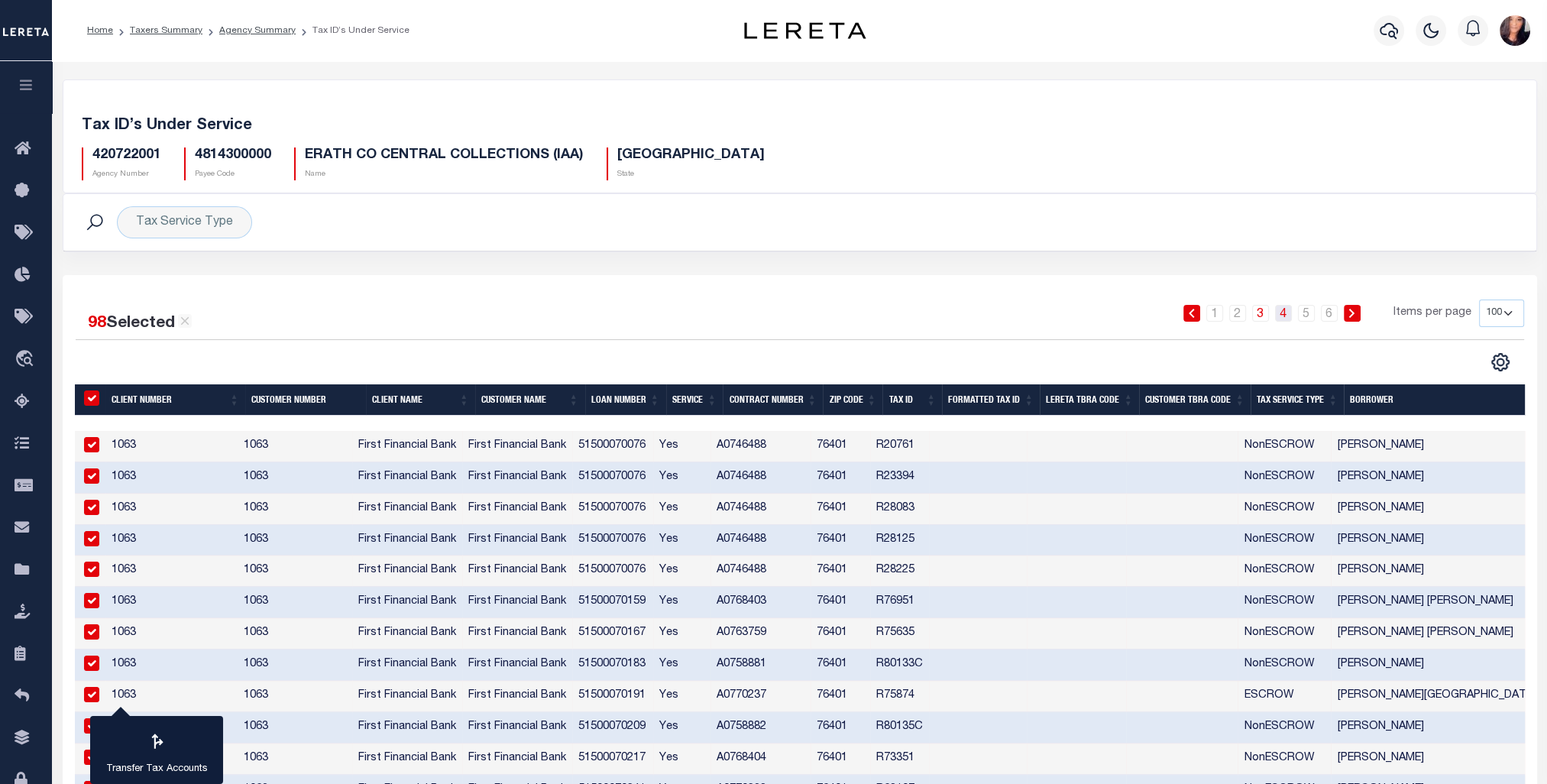
click at [1286, 317] on link "4" at bounding box center [1284, 313] width 16 height 16
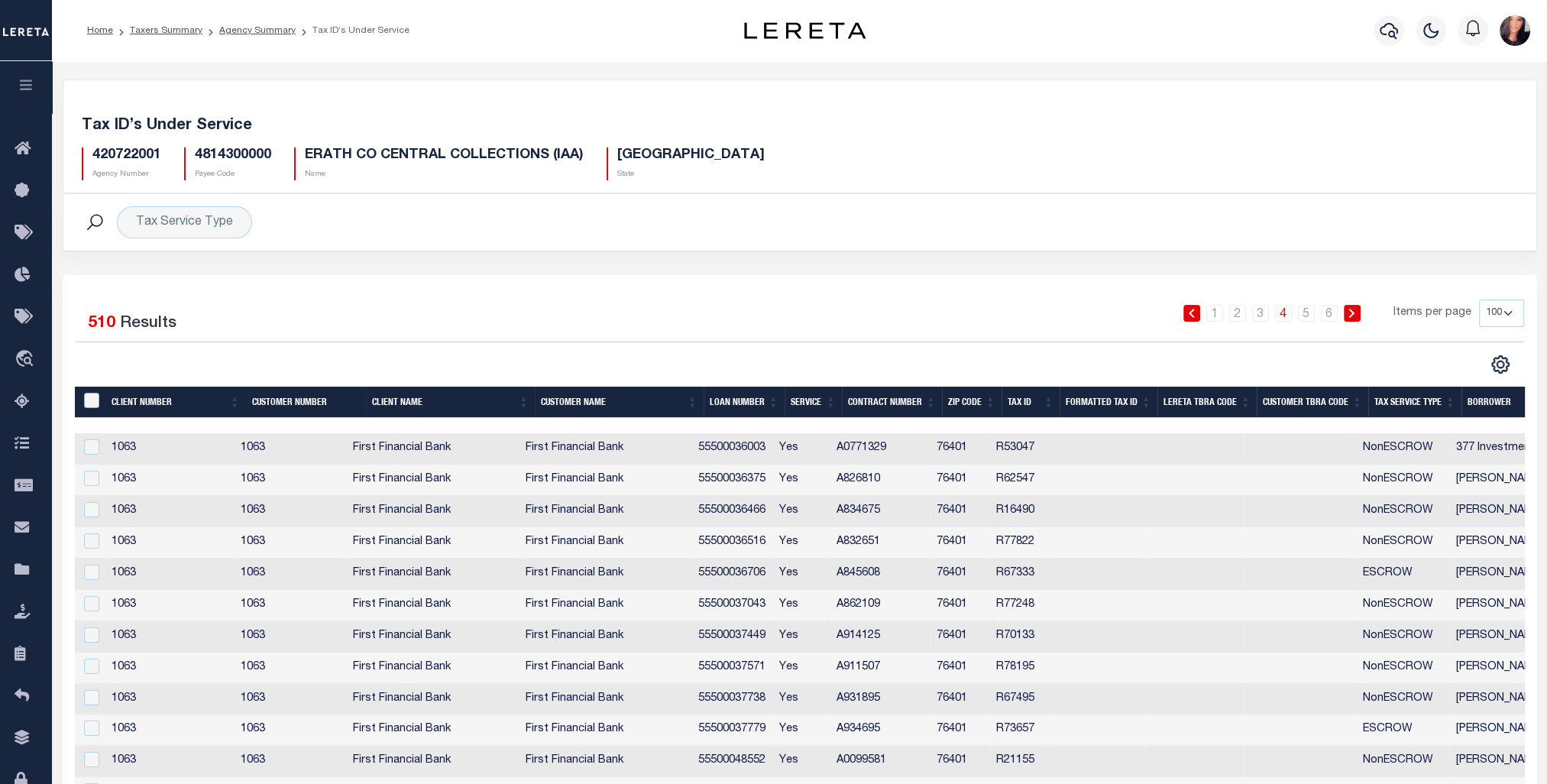
click at [88, 397] on input "&nbsp;" at bounding box center [92, 400] width 16 height 16
checkbox input "true"
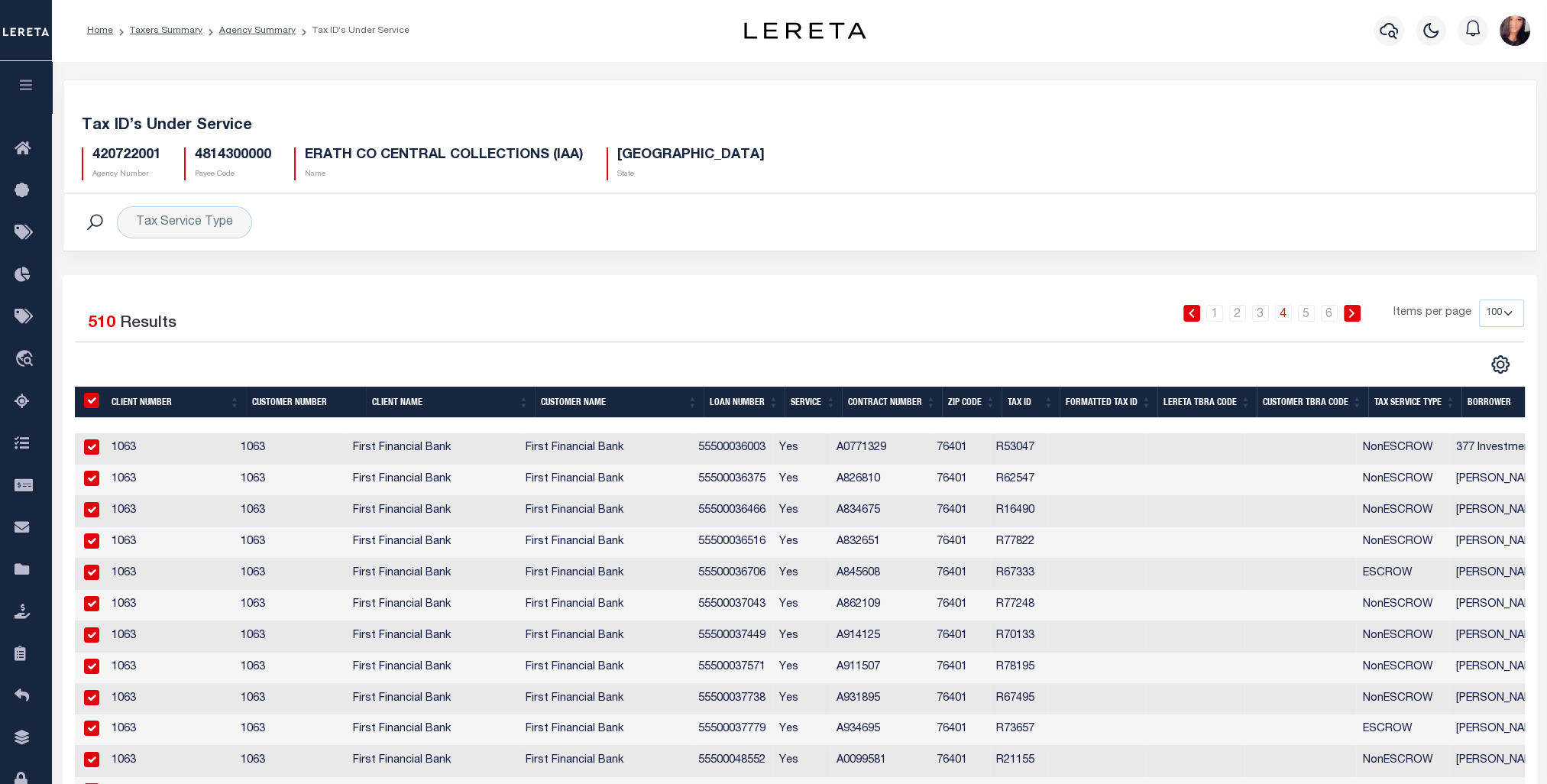
checkbox input "true"
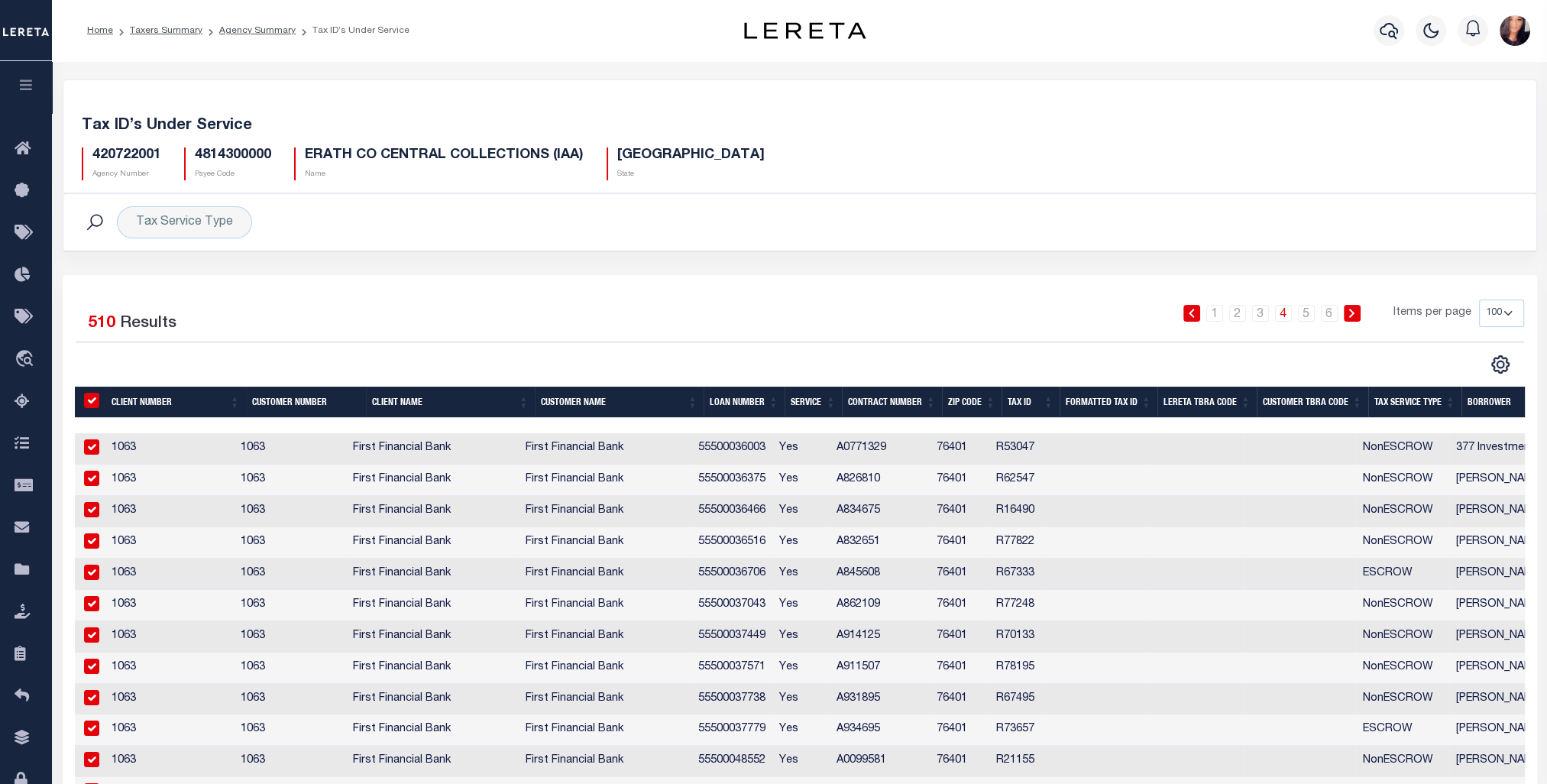
checkbox input "true"
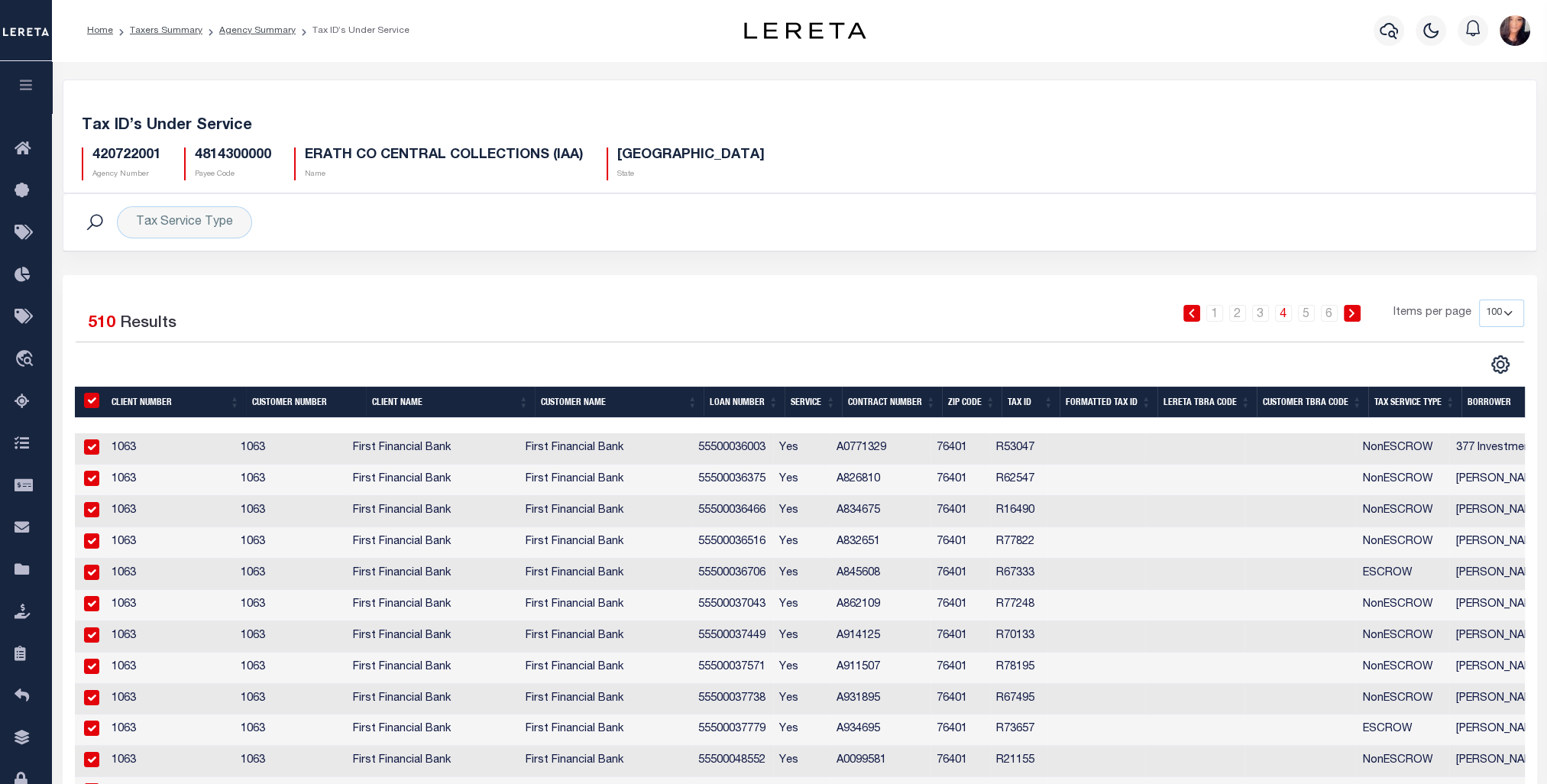
checkbox input "true"
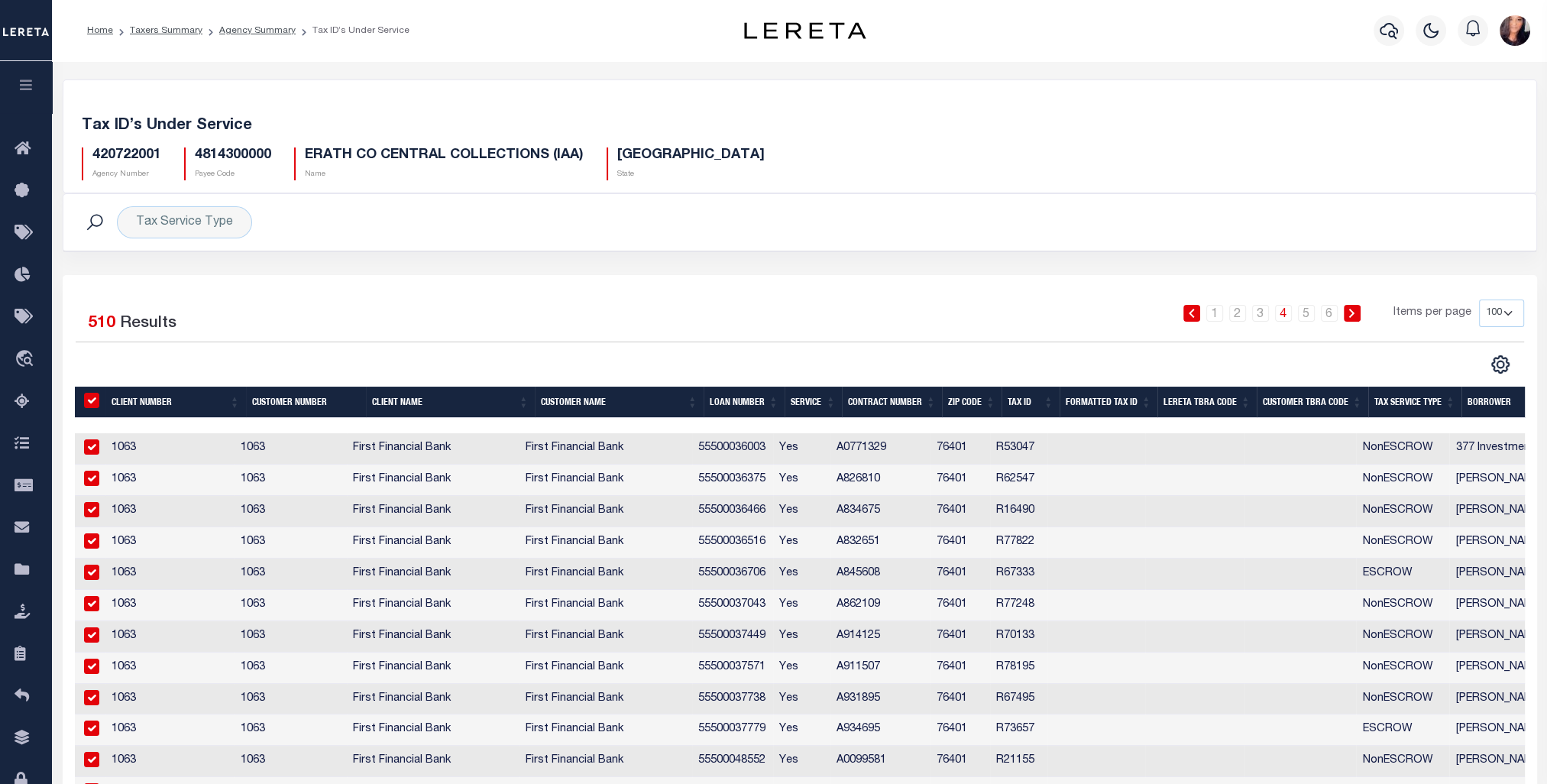
checkbox input "true"
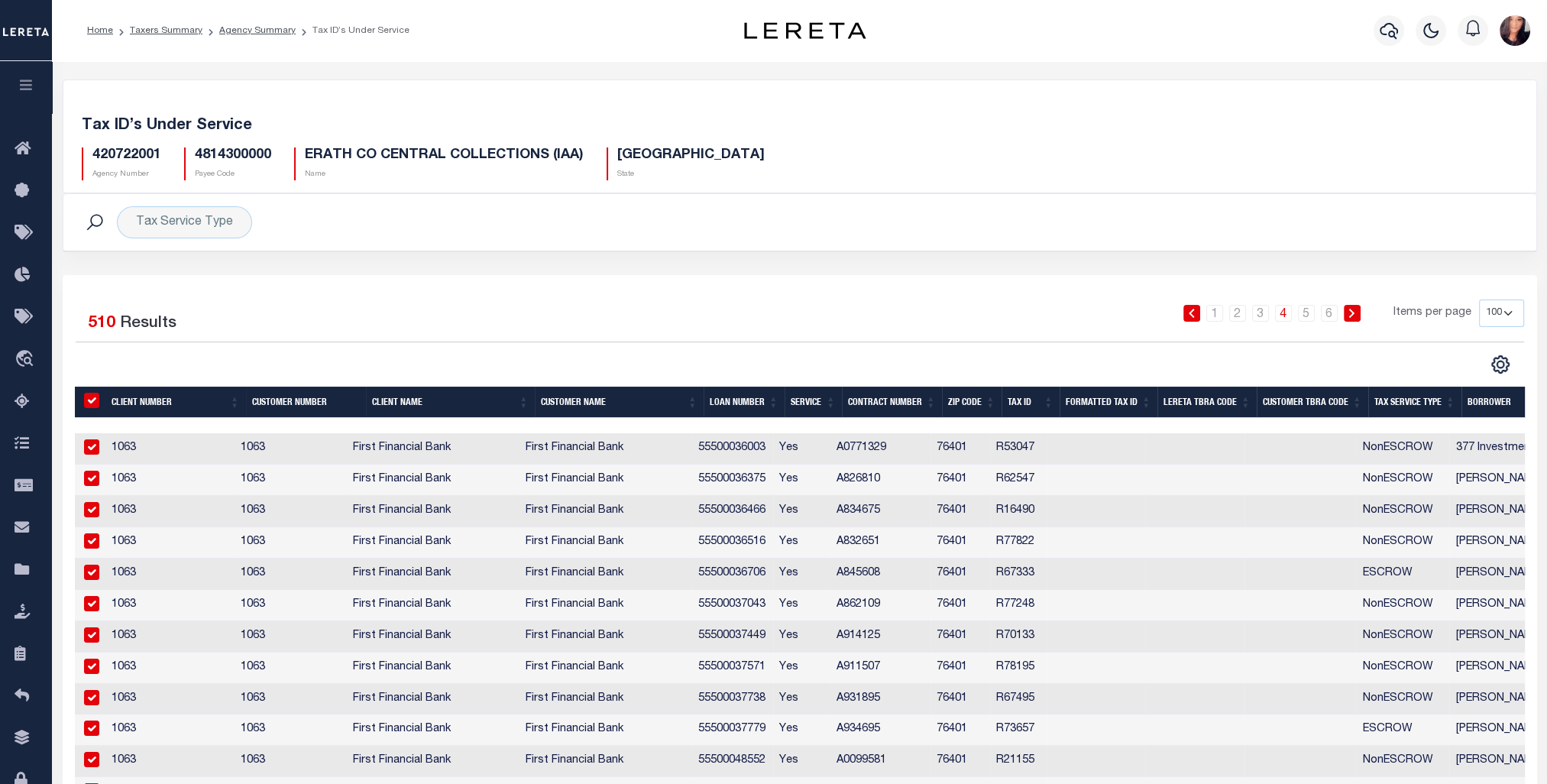
checkbox input "true"
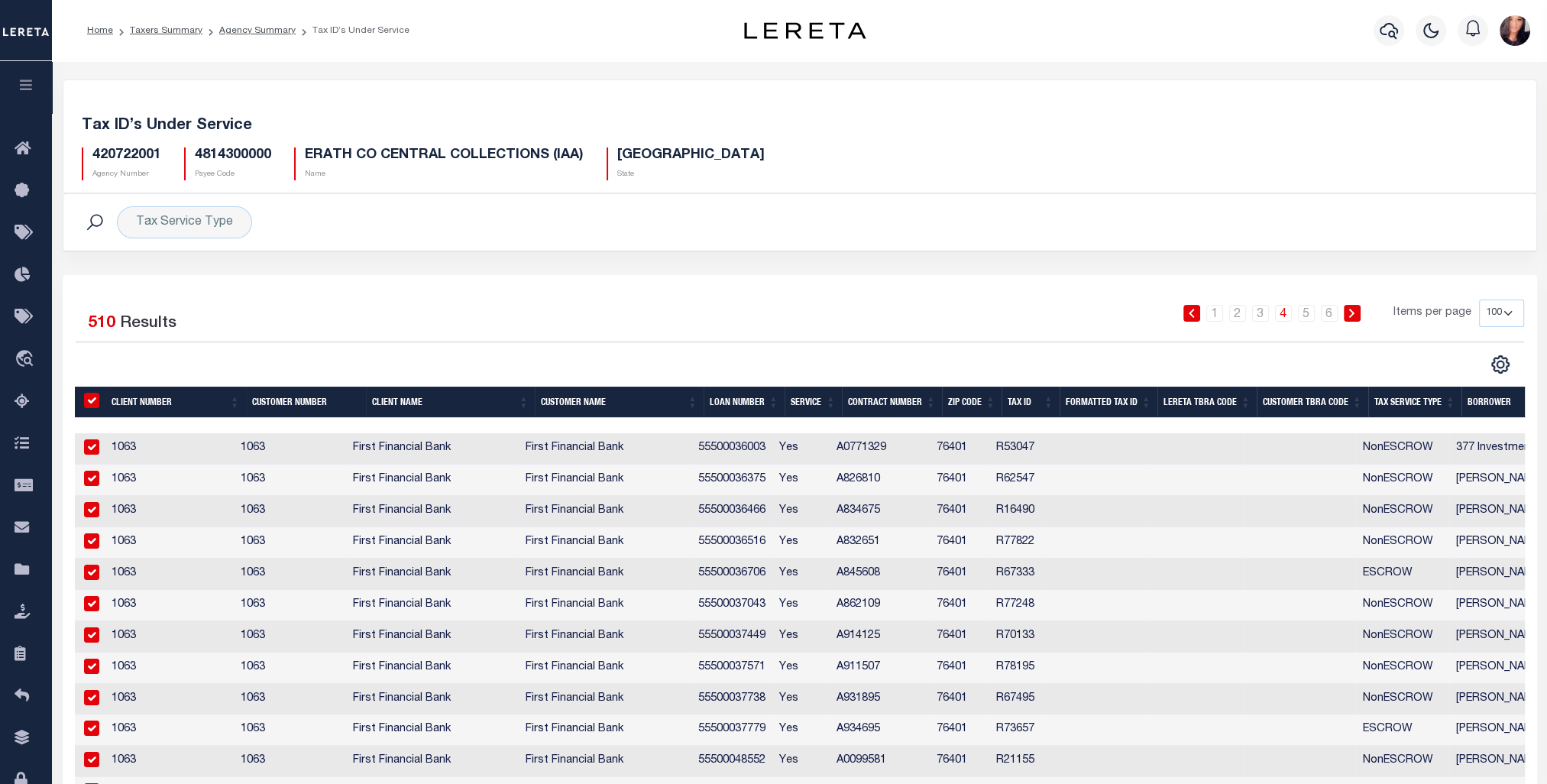
checkbox input "true"
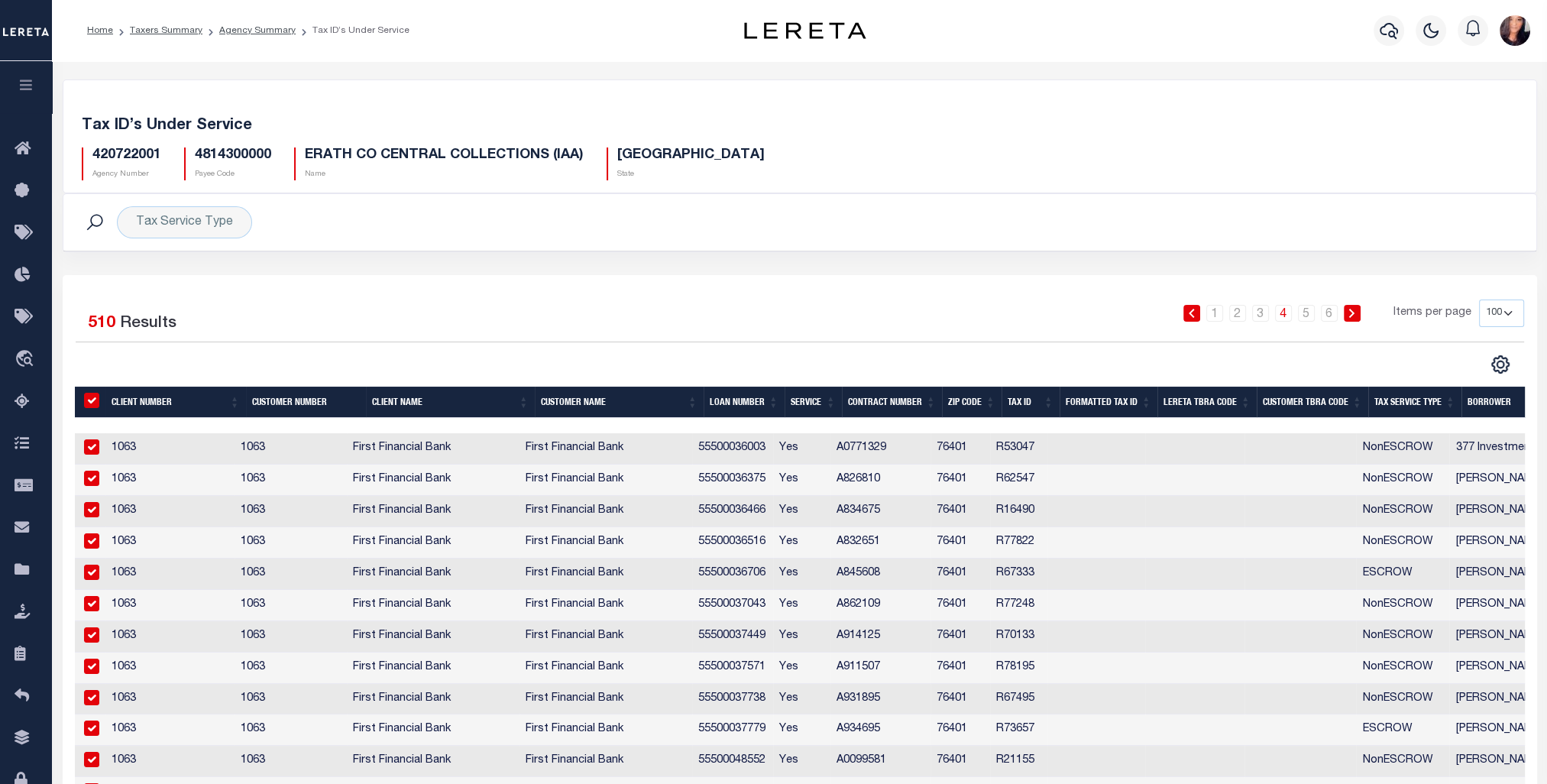
checkbox input "true"
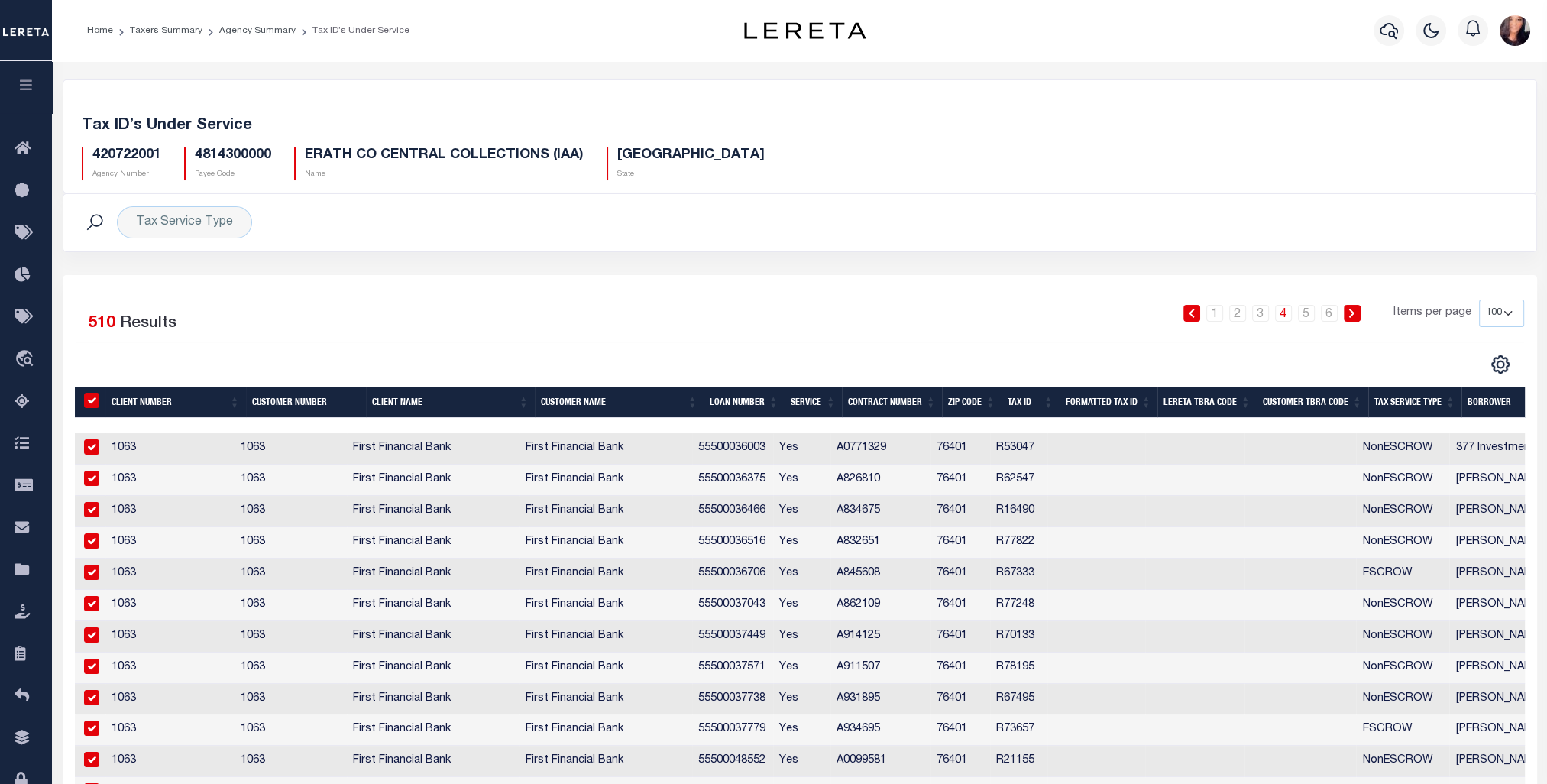
checkbox input "true"
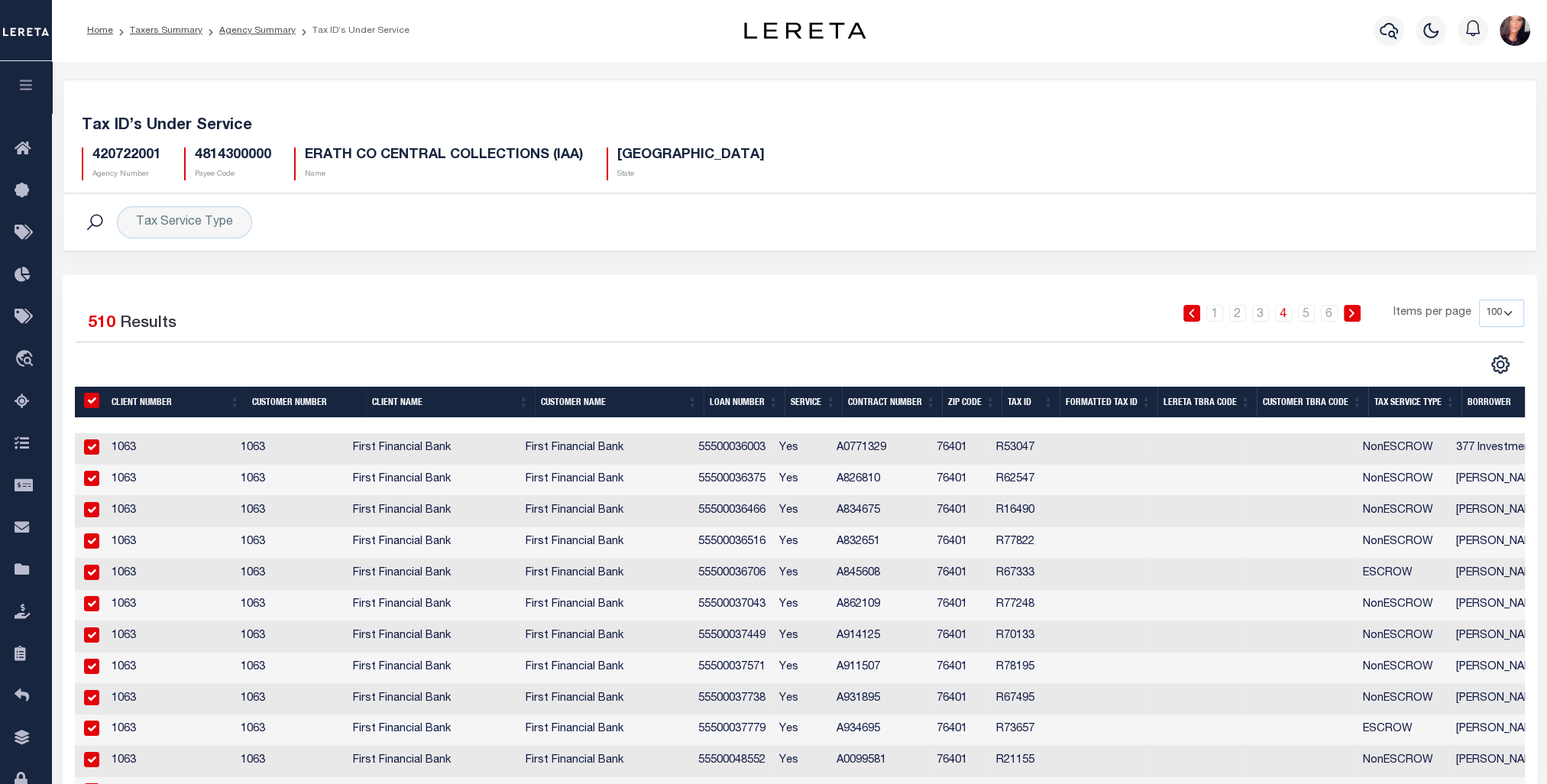
checkbox input "true"
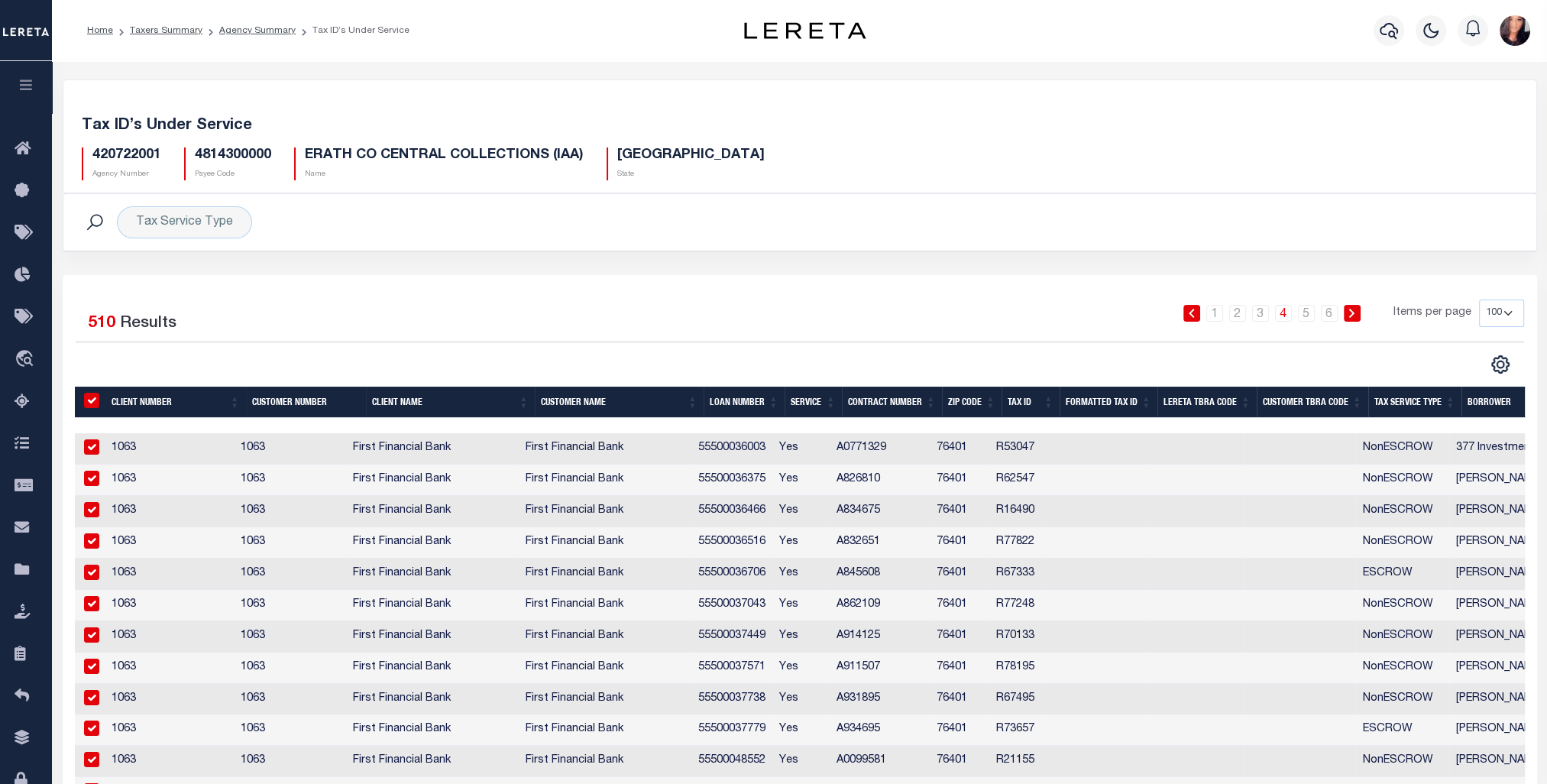
checkbox input "true"
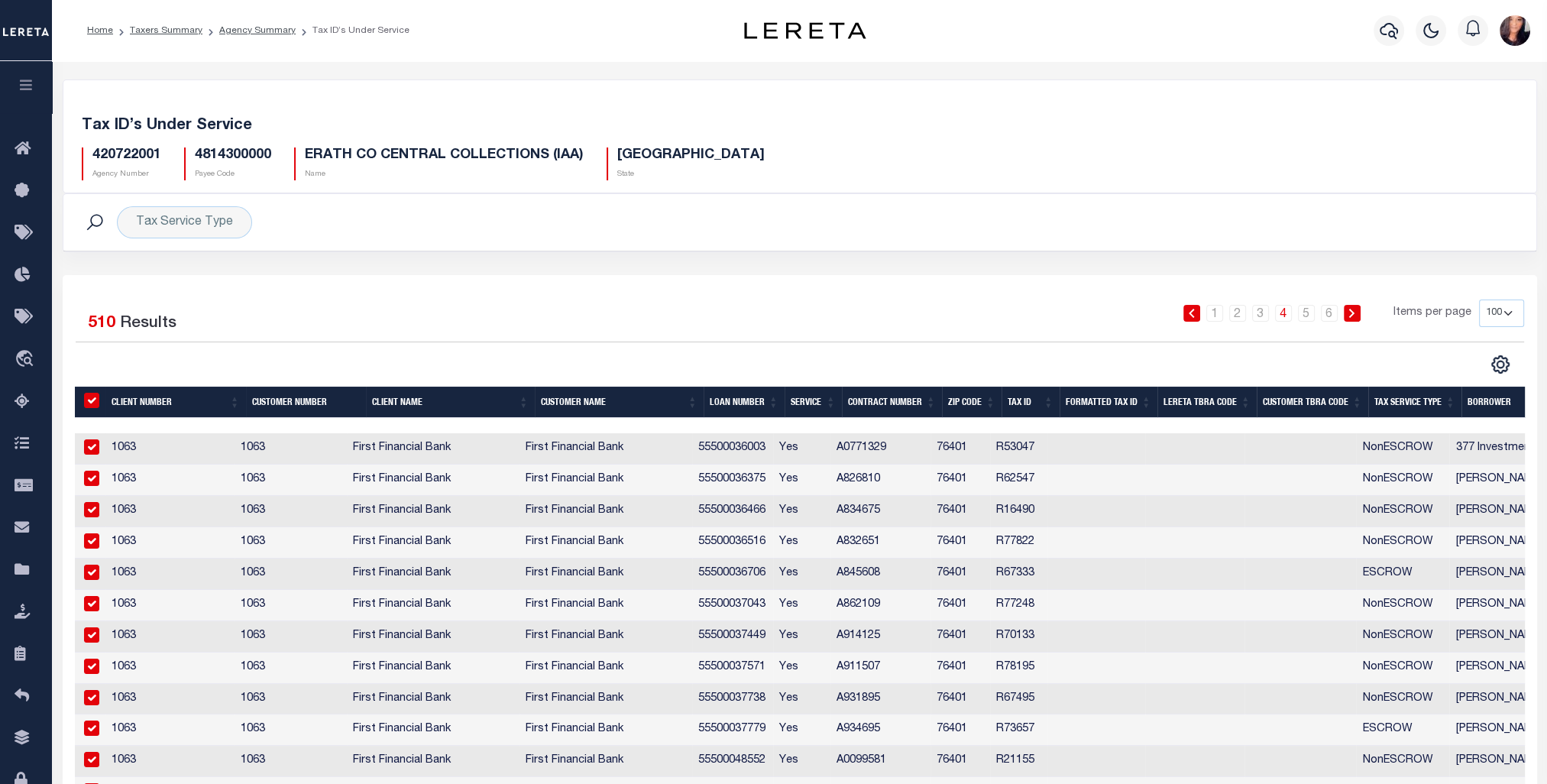
checkbox input "true"
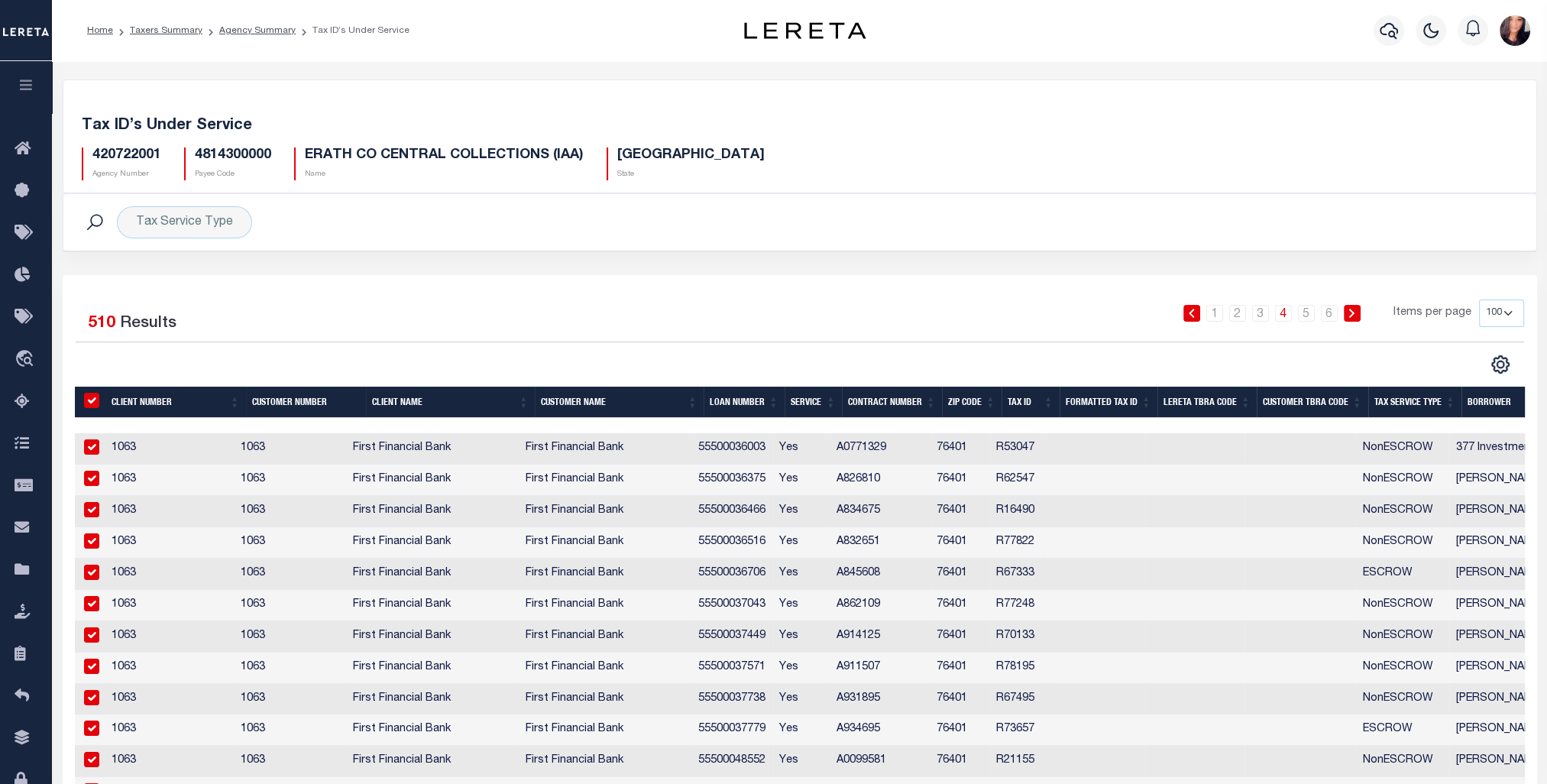
checkbox input "true"
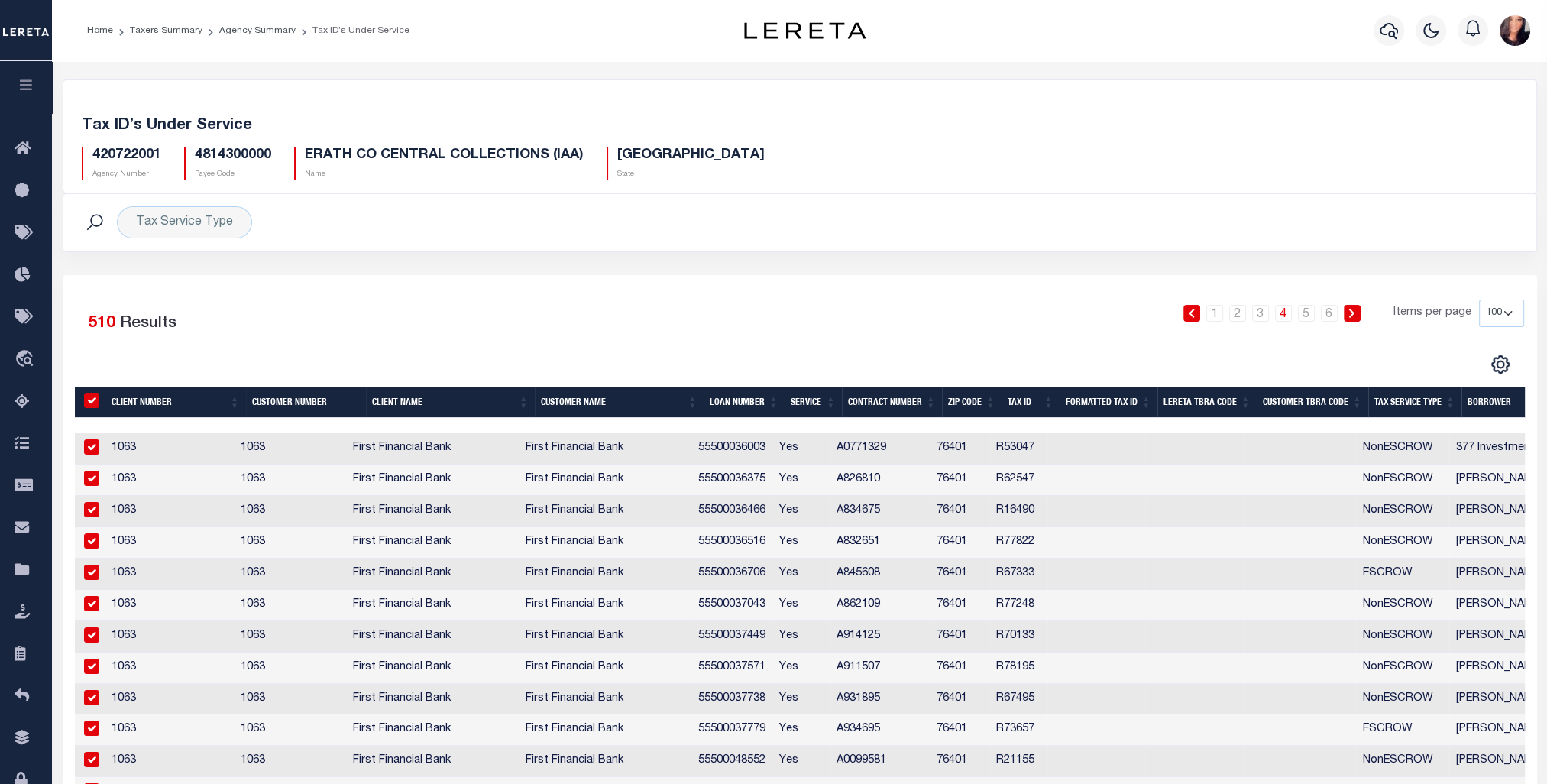
checkbox input "true"
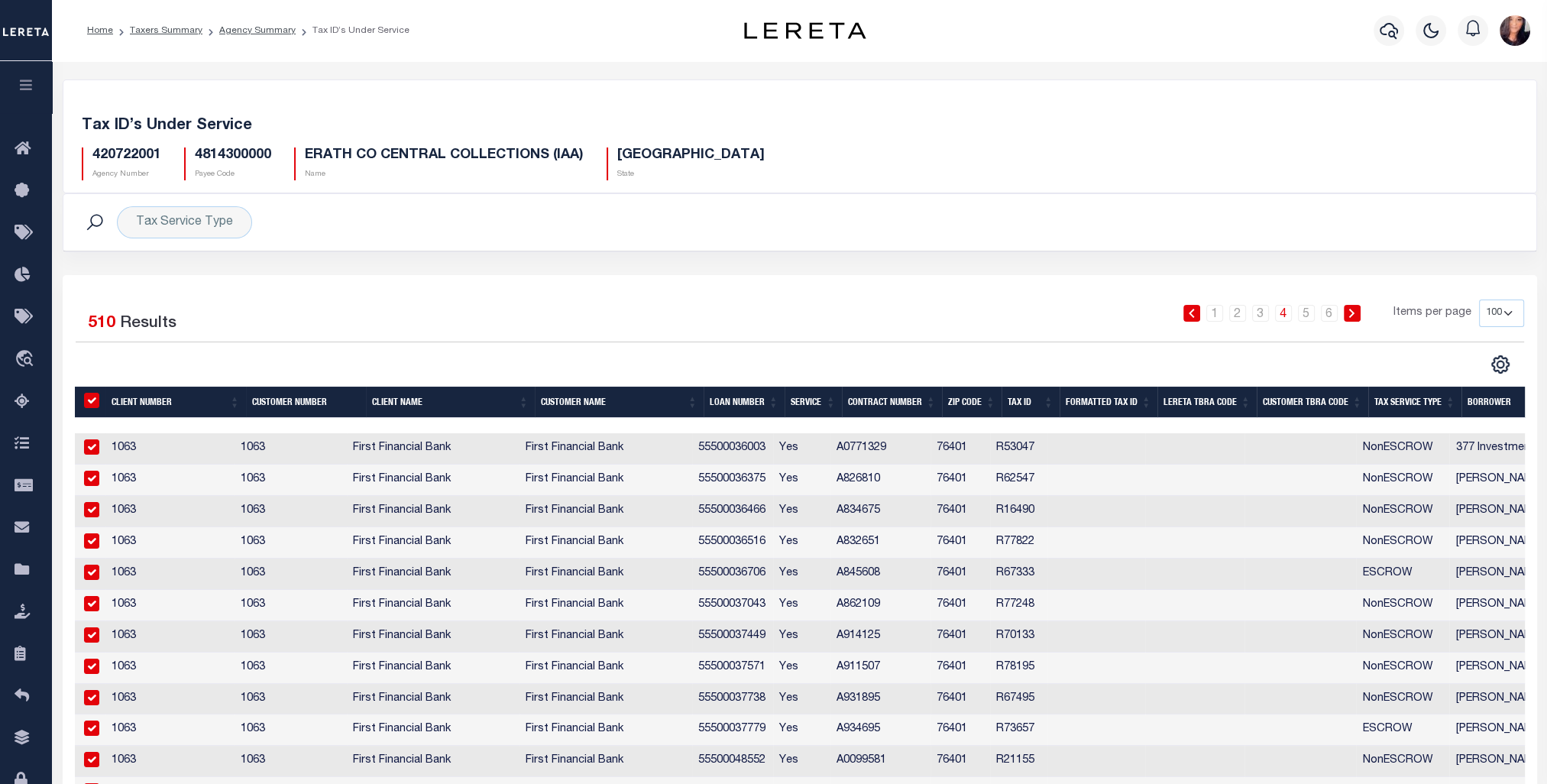
checkbox input "true"
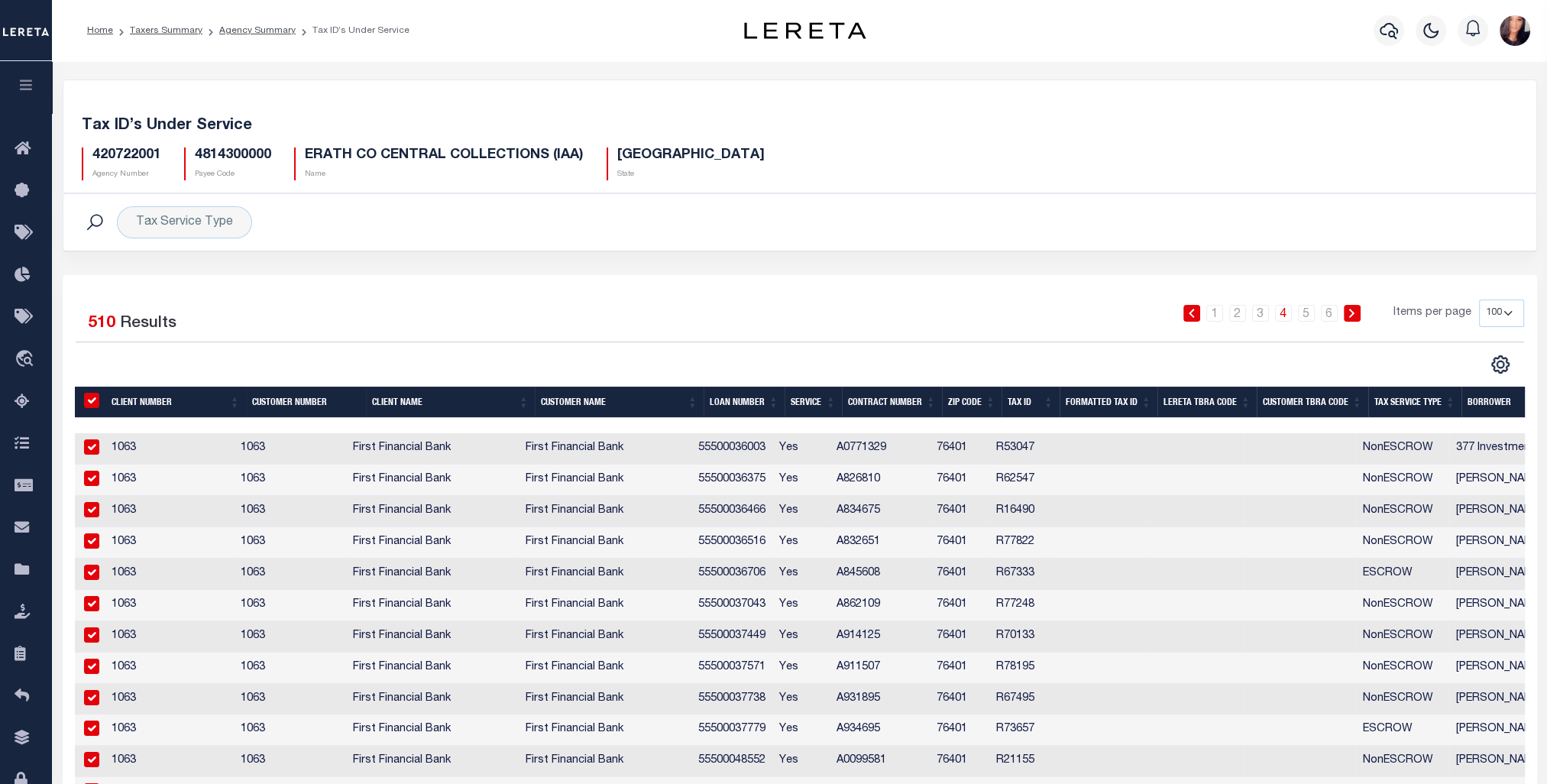
checkbox input "true"
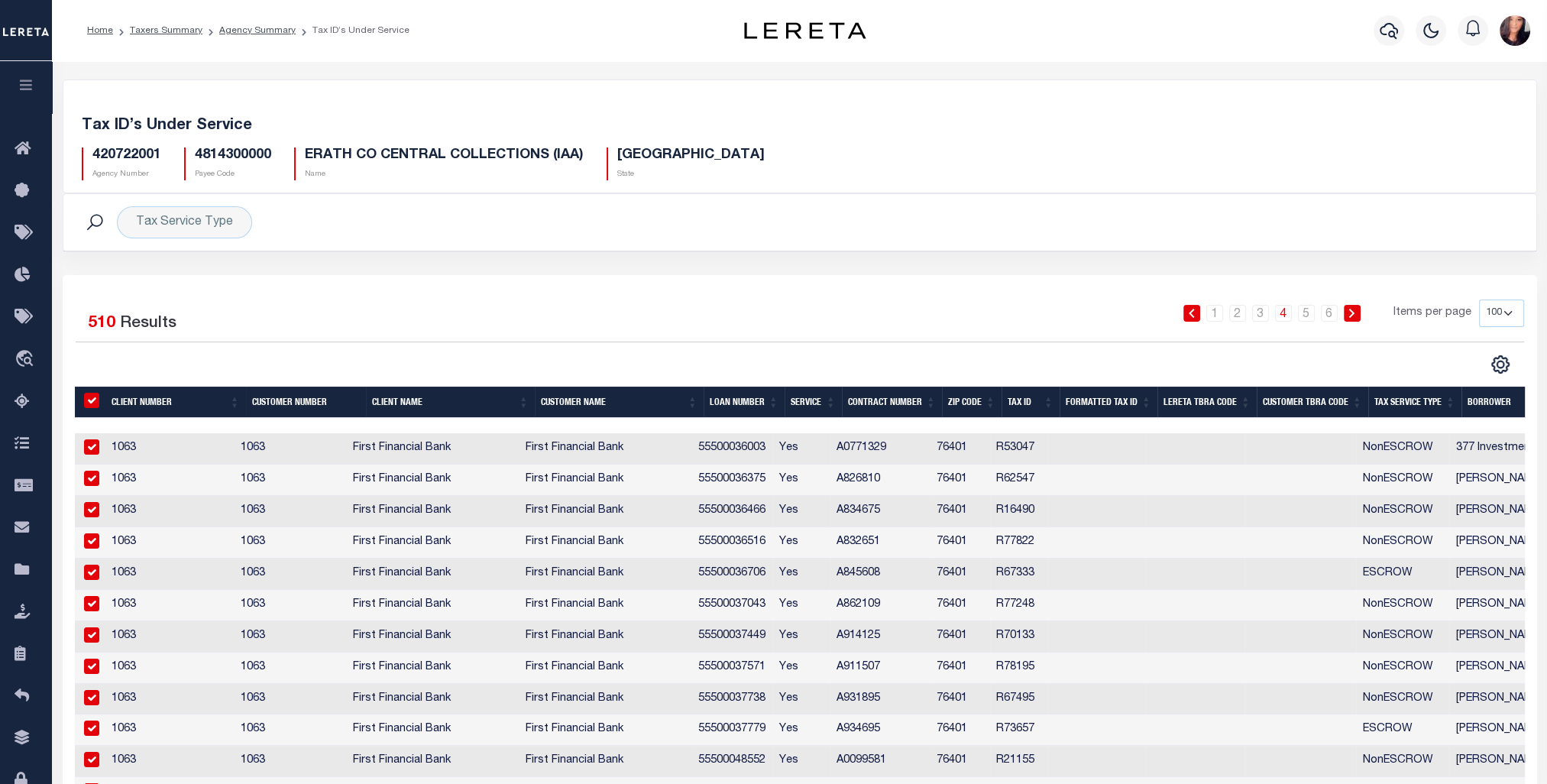
checkbox input "true"
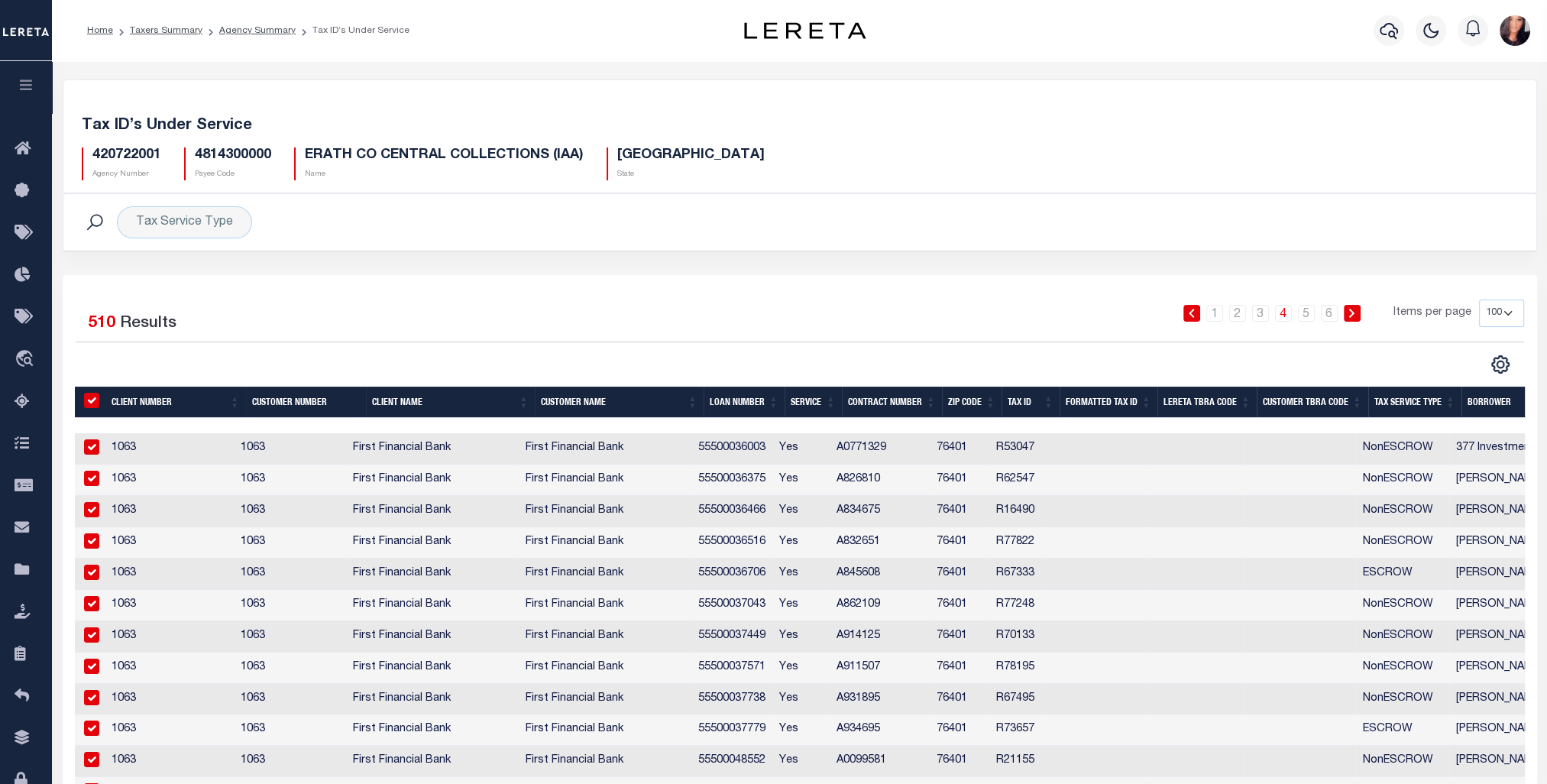
checkbox input "true"
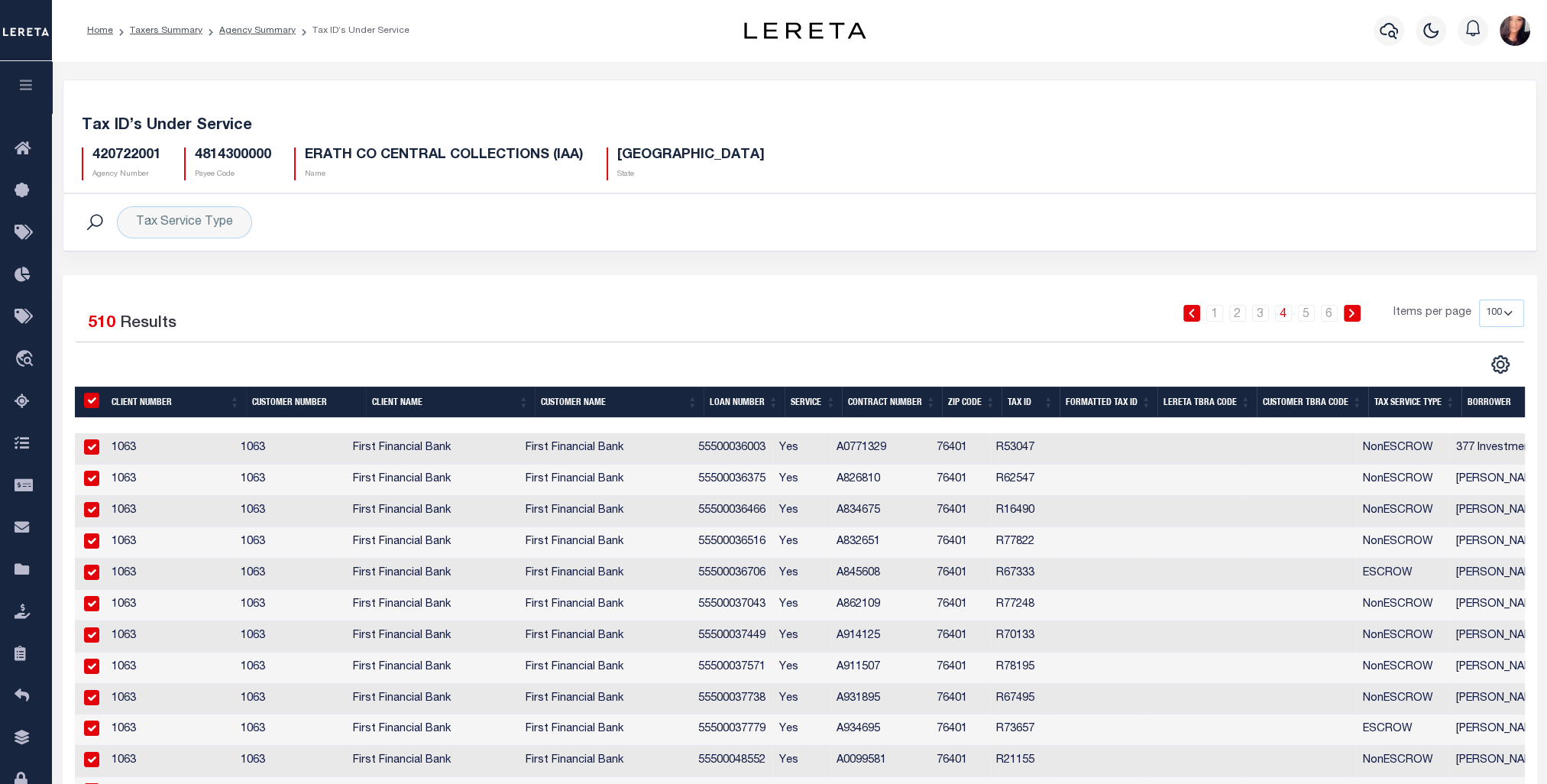
checkbox input "true"
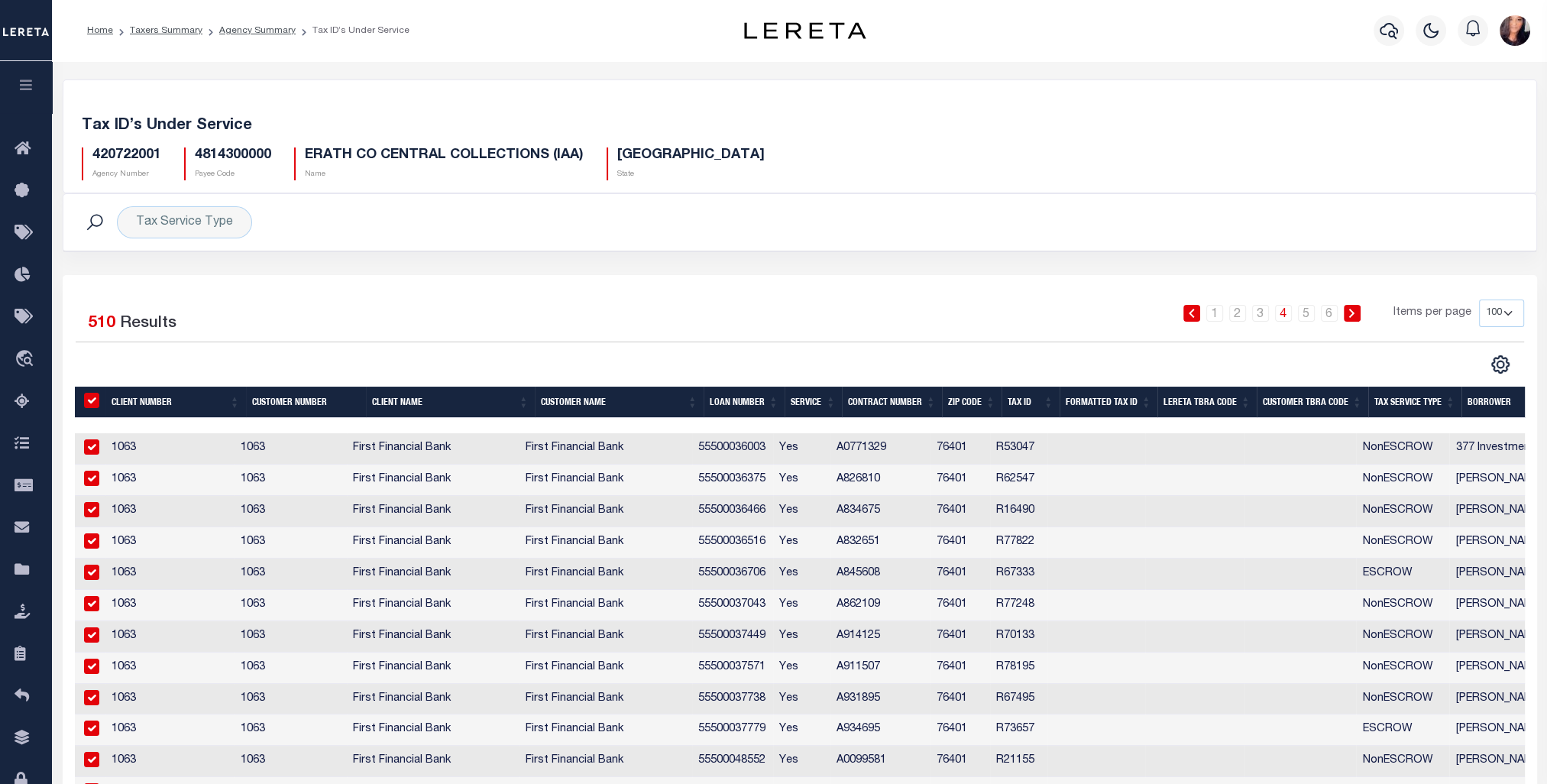
checkbox input "true"
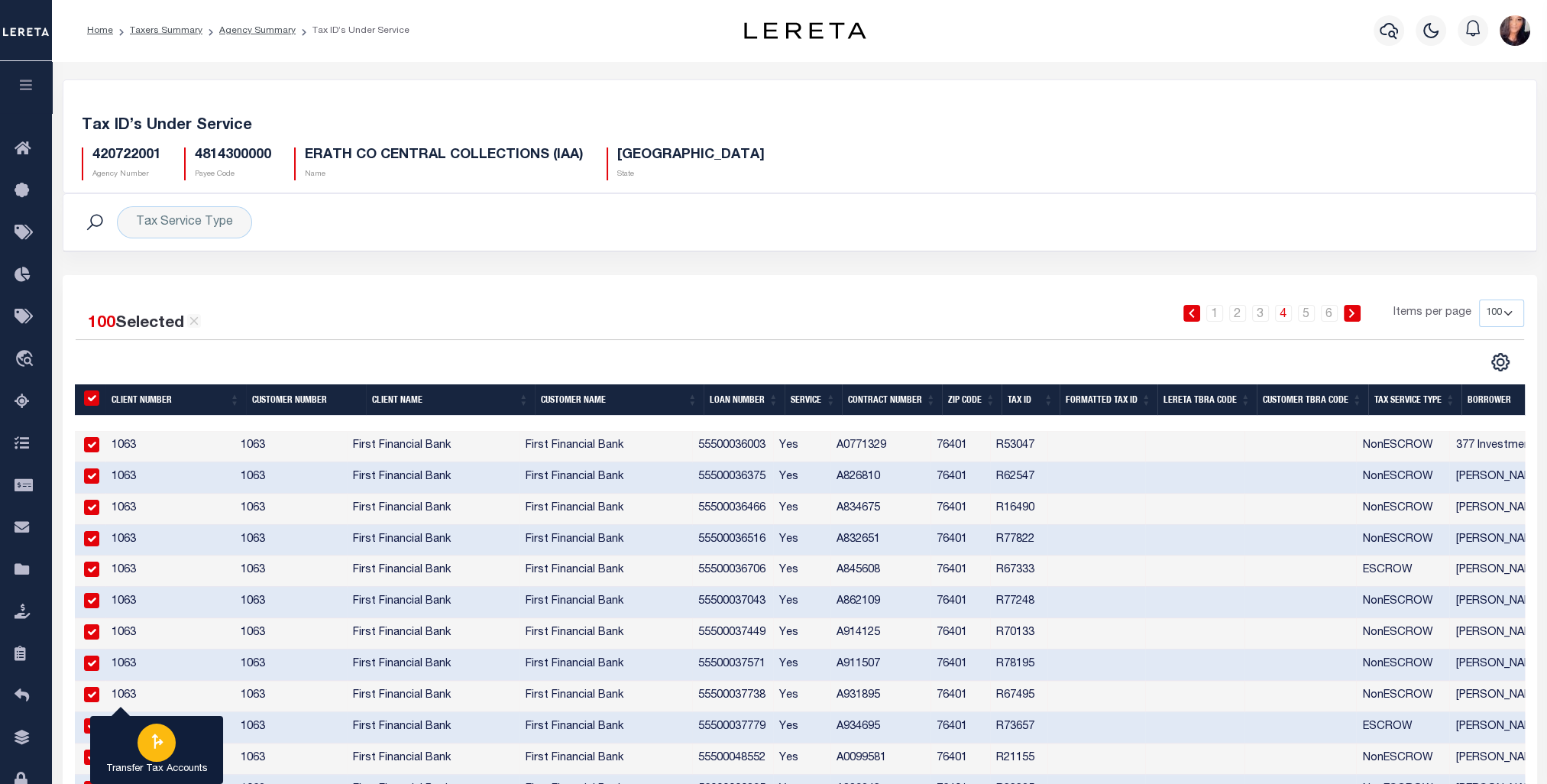
click at [150, 745] on icon "button" at bounding box center [157, 741] width 20 height 20
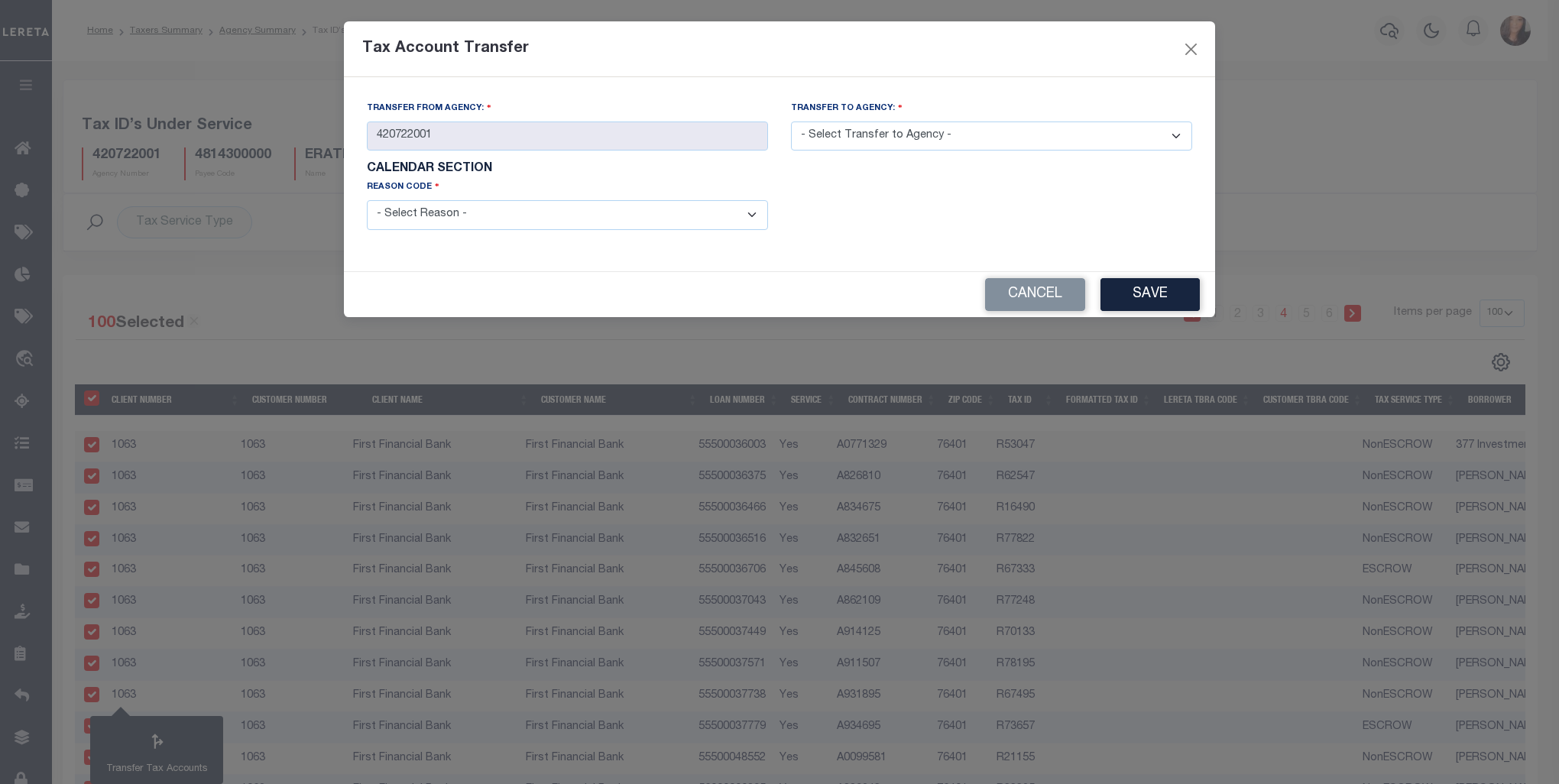
click at [758, 226] on select "- Select Reason - 099 - Other (Provide additional detail) ACT - Agency Changed …" at bounding box center [568, 215] width 401 height 30
click at [367, 202] on select "- Select Reason - 099 - Other (Provide additional detail) ACT - Agency Changed …" at bounding box center [568, 215] width 401 height 30
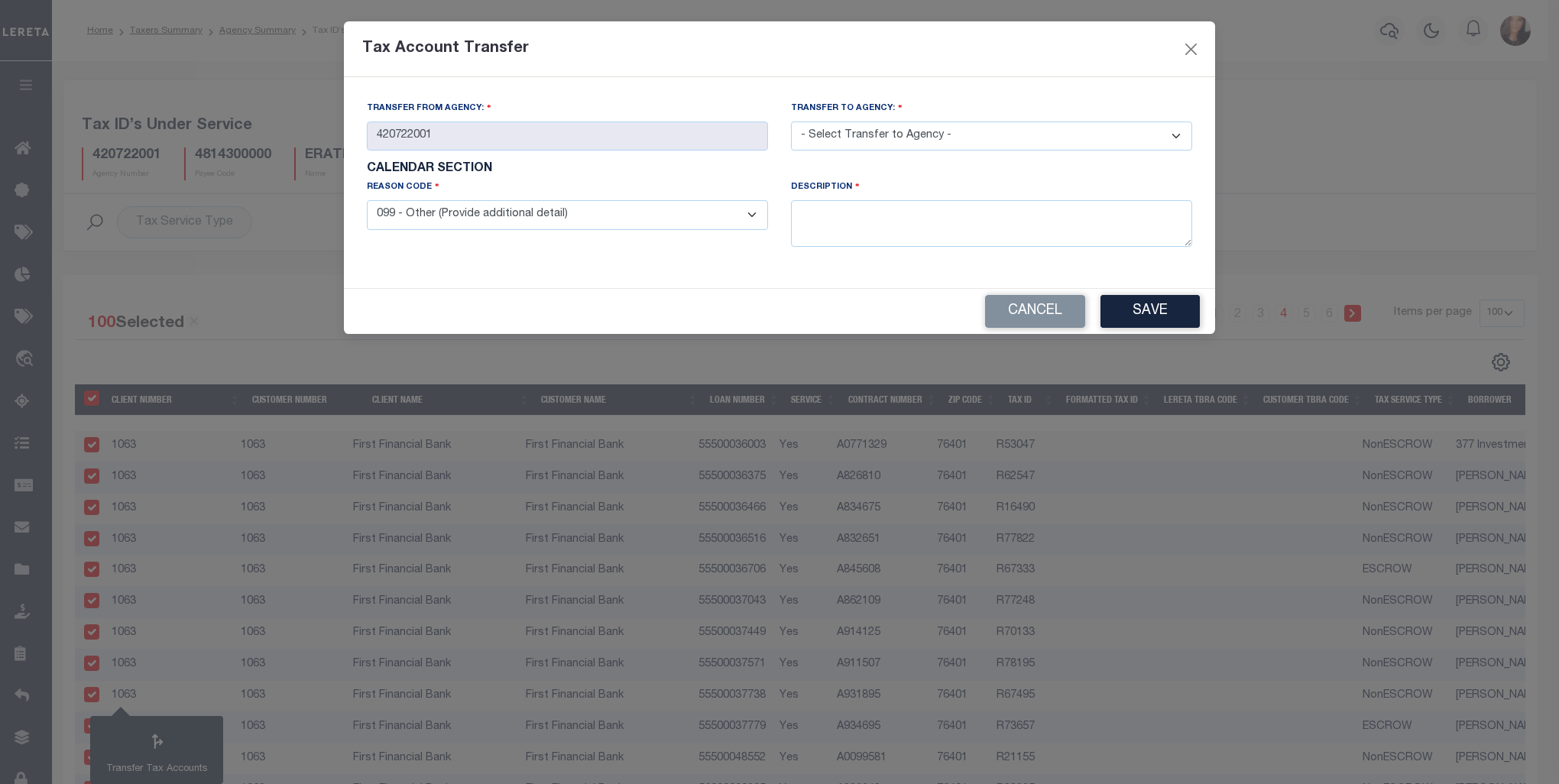
click at [901, 134] on select "- Select Transfer to Agency - 420180000 420252001 420300000 420470000 420478801…" at bounding box center [991, 136] width 401 height 30
click at [791, 122] on select "- Select Transfer to Agency - 420180000 420252001 420300000 420470000 420478801…" at bounding box center [991, 136] width 401 height 30
click at [864, 209] on textarea at bounding box center [991, 223] width 401 height 47
click at [1162, 309] on button "Save" at bounding box center [1150, 312] width 99 height 33
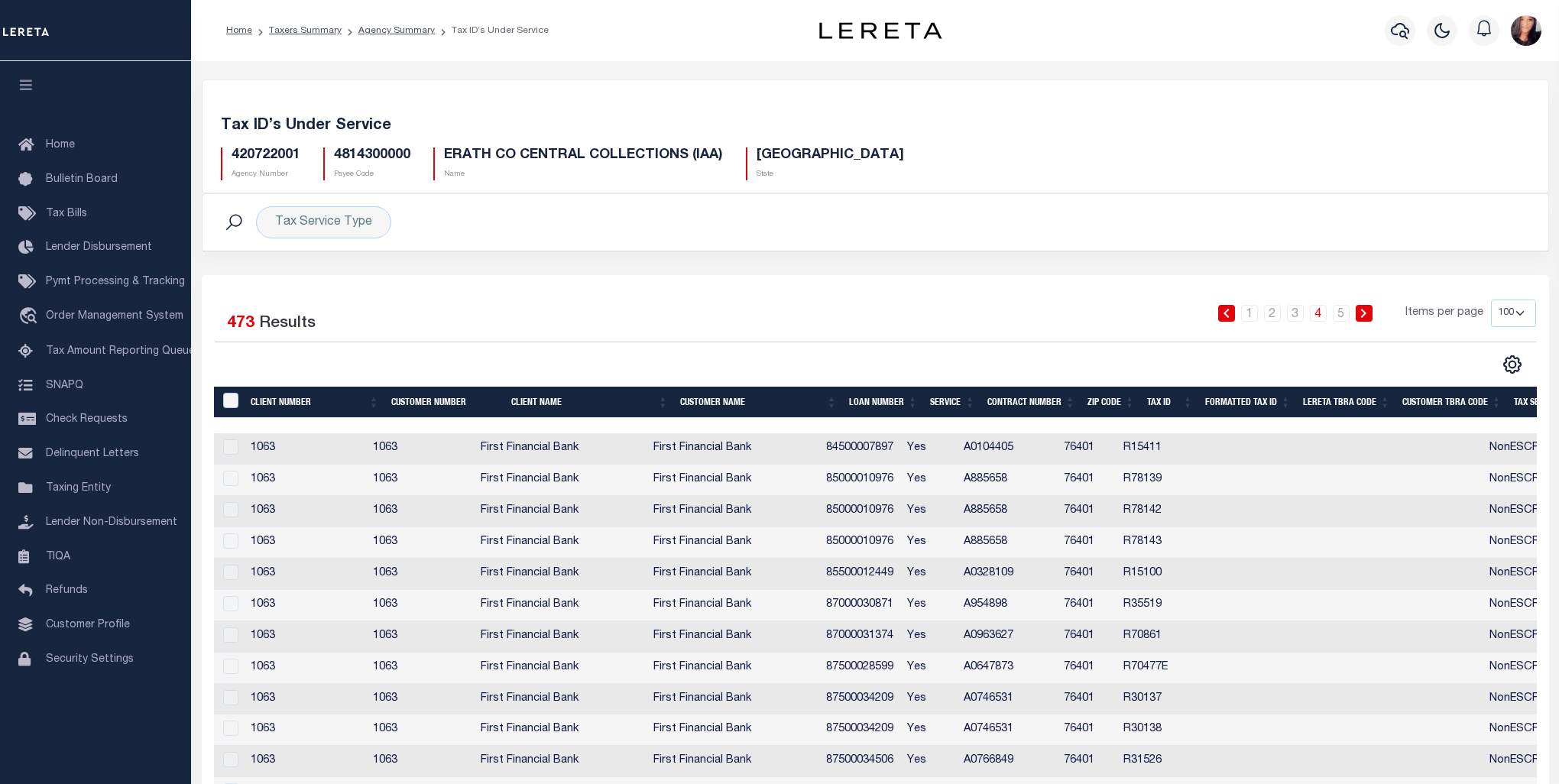
select select "100"
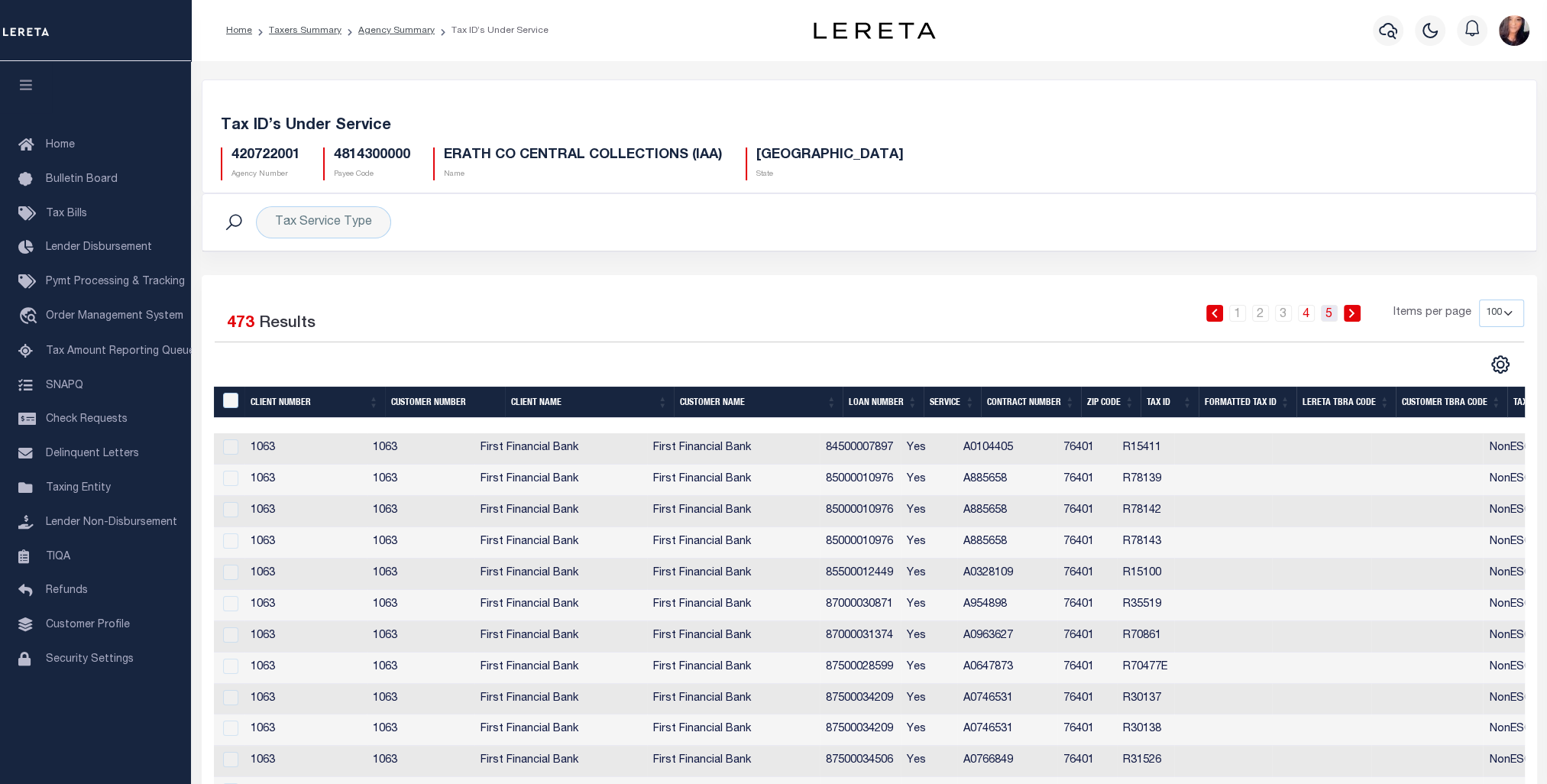
click at [1332, 307] on link "5" at bounding box center [1329, 313] width 16 height 16
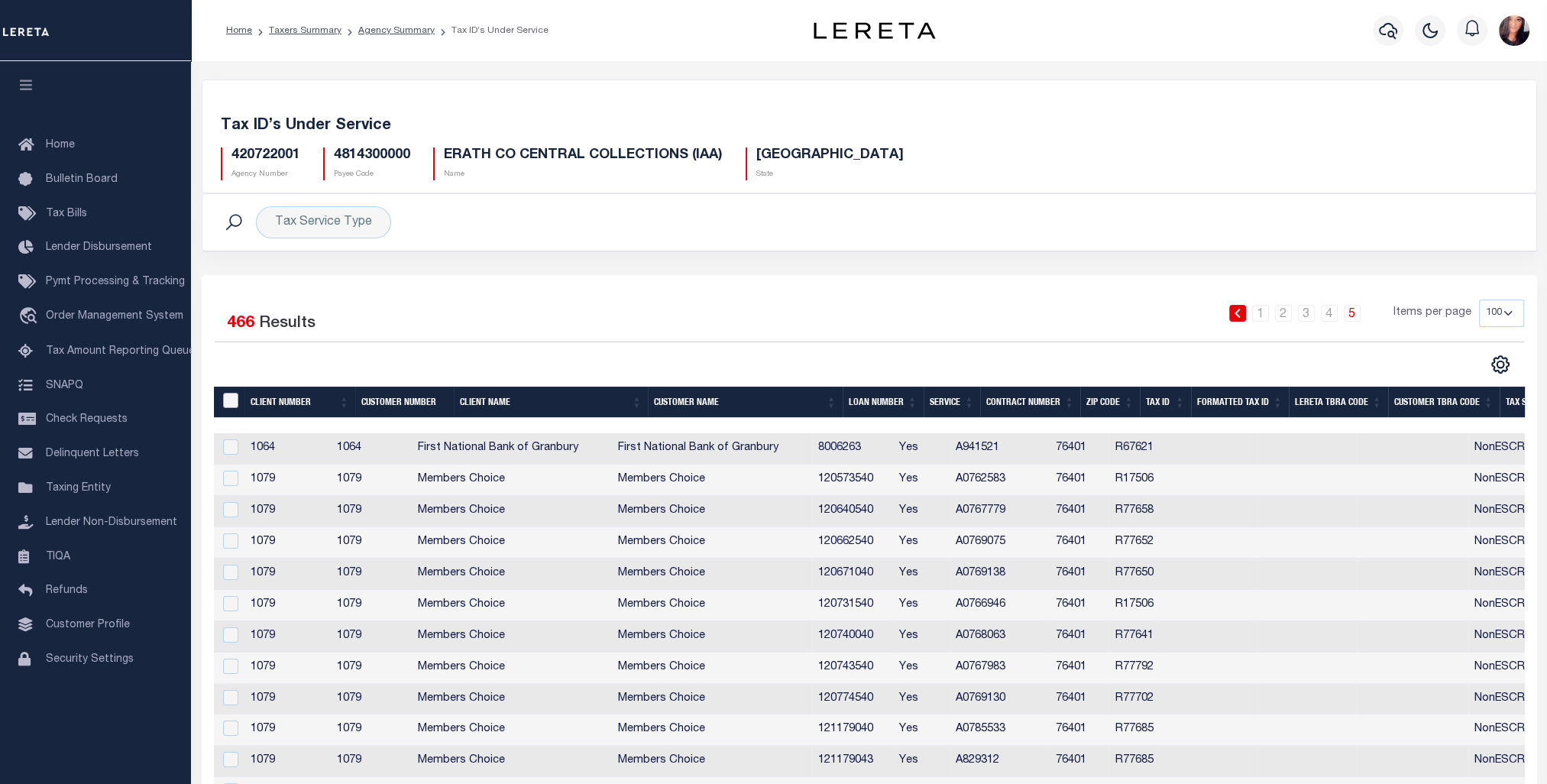
click at [229, 395] on input "&nbsp;" at bounding box center [231, 400] width 16 height 16
checkbox input "true"
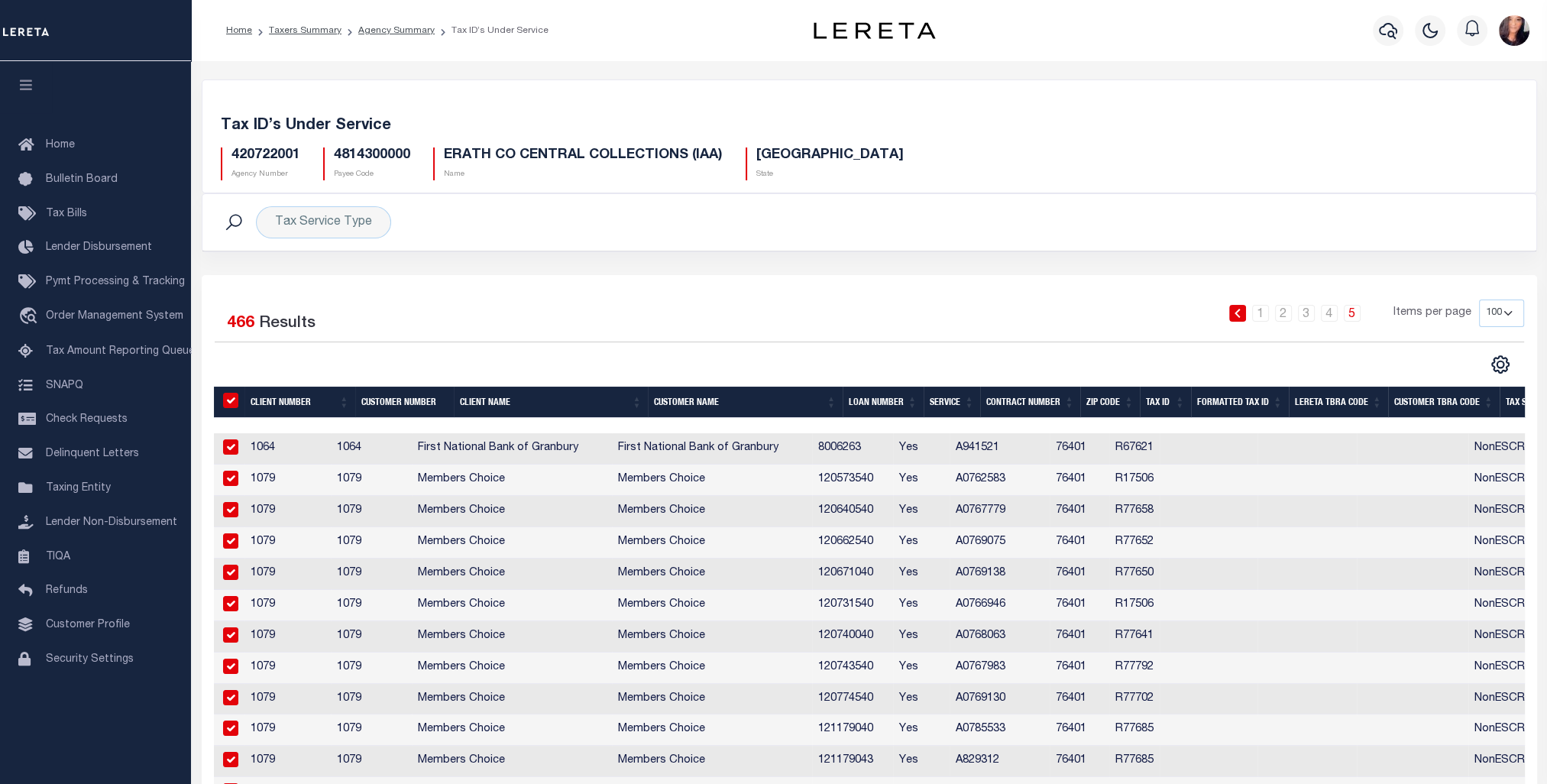
checkbox input "true"
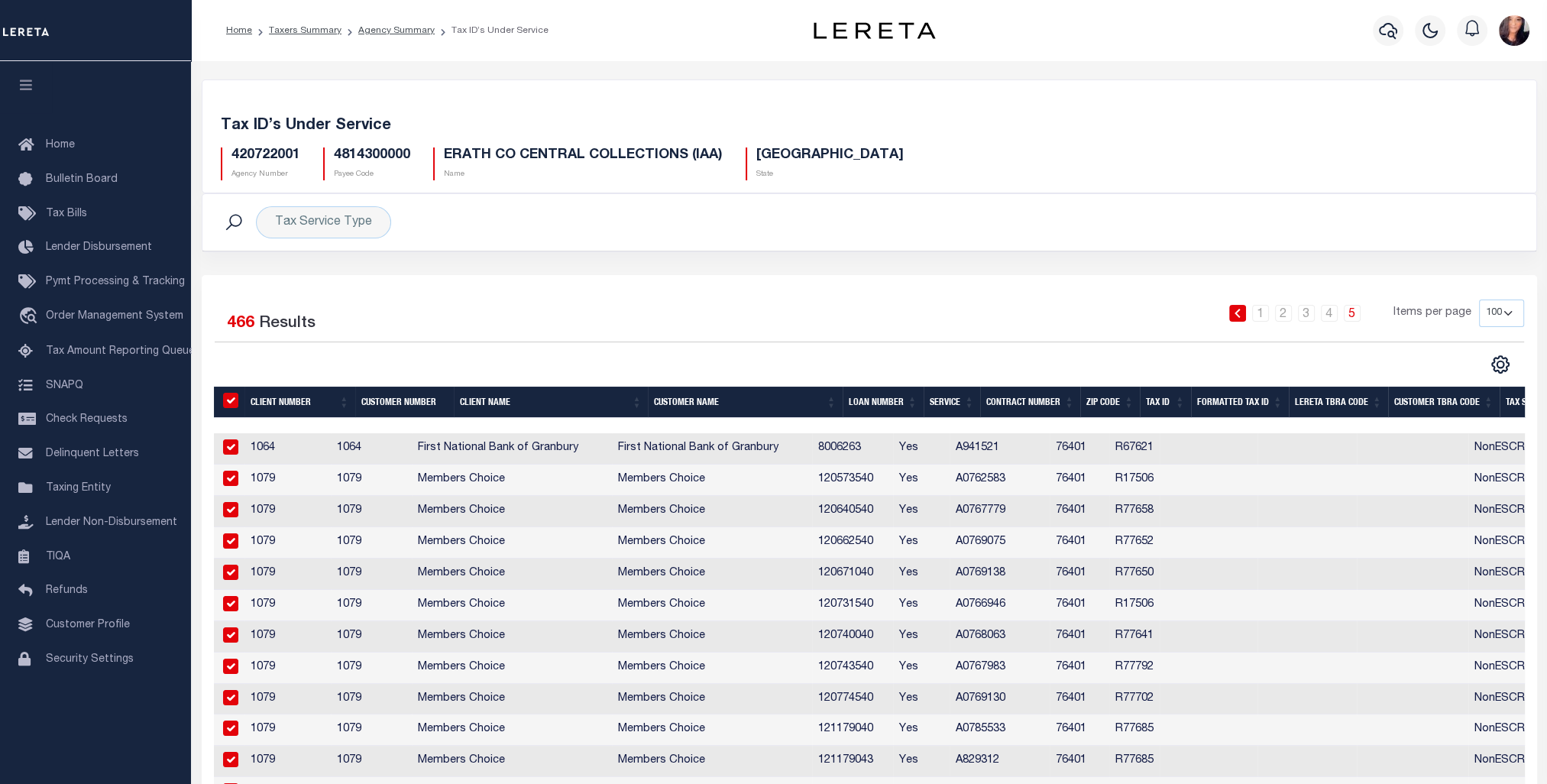
checkbox input "true"
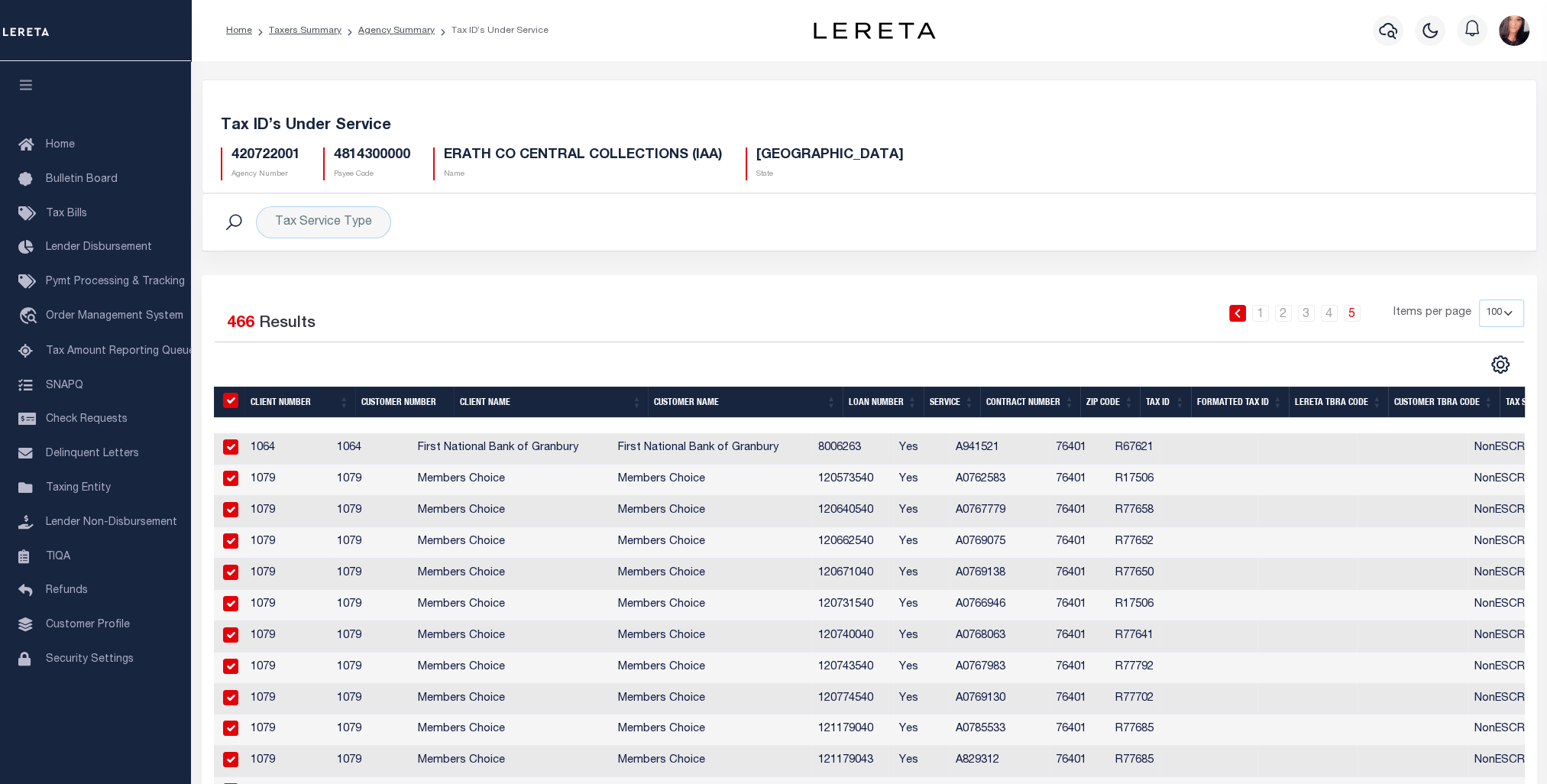
checkbox input "true"
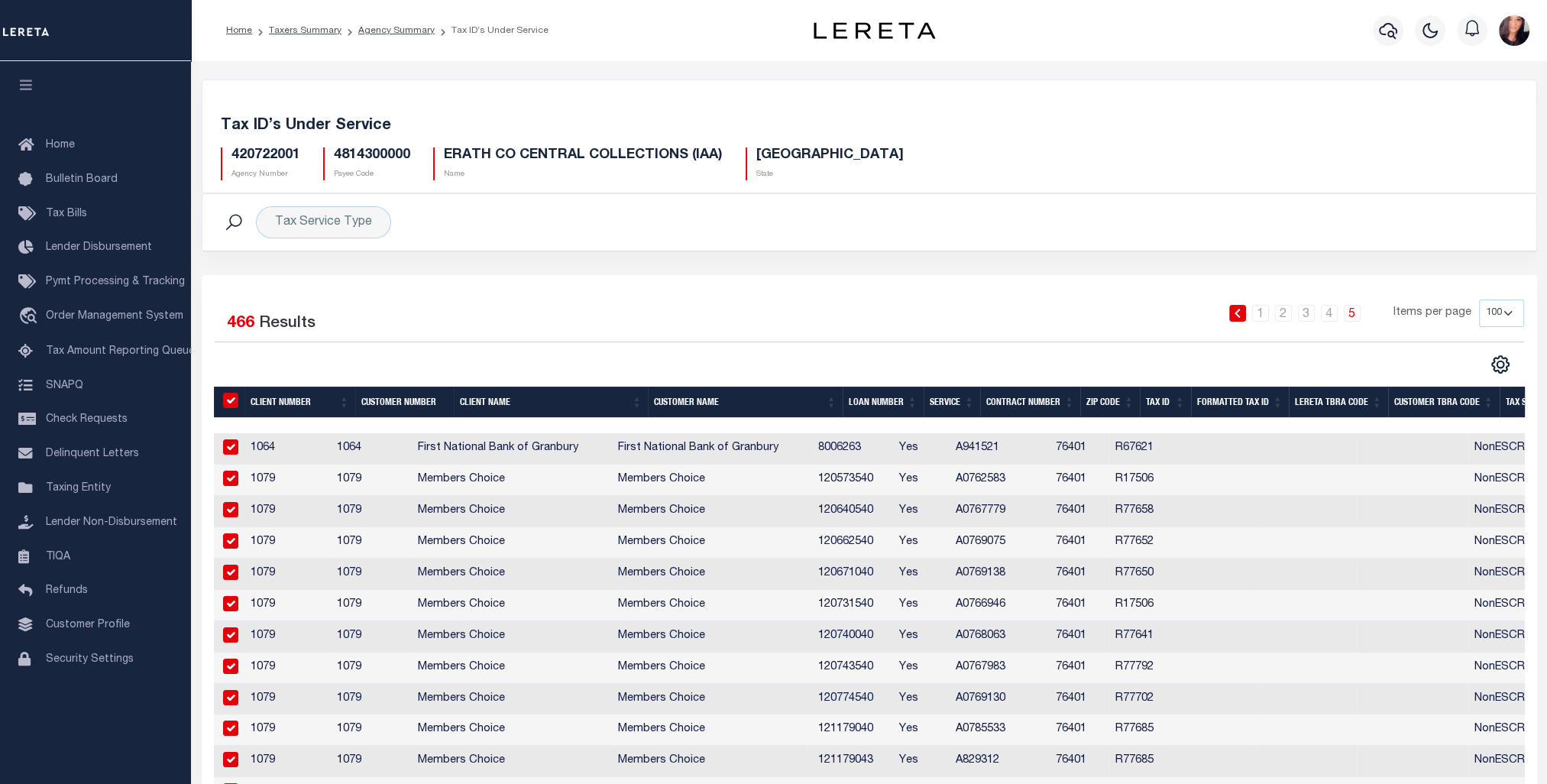
checkbox input "true"
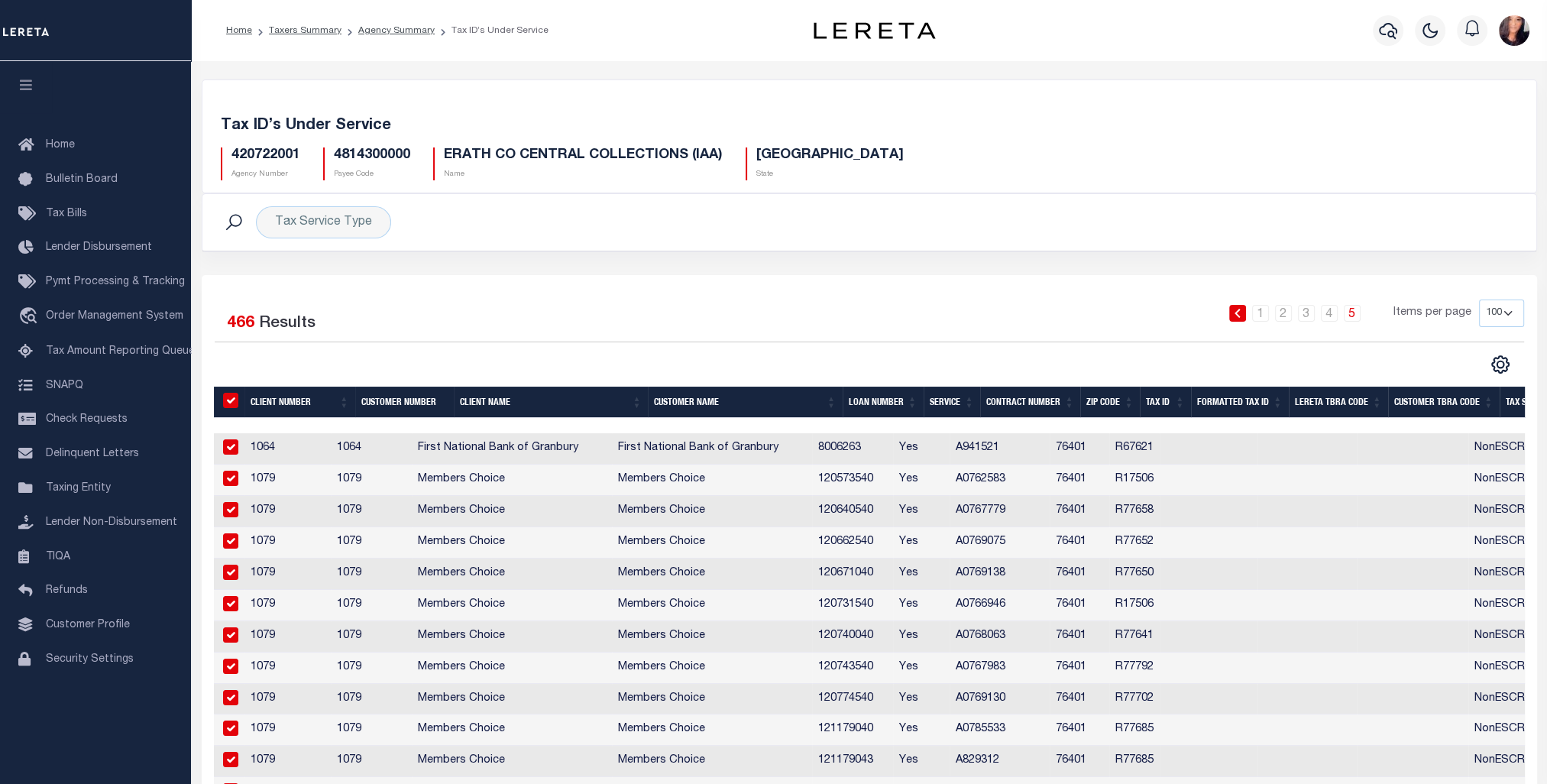
checkbox input "true"
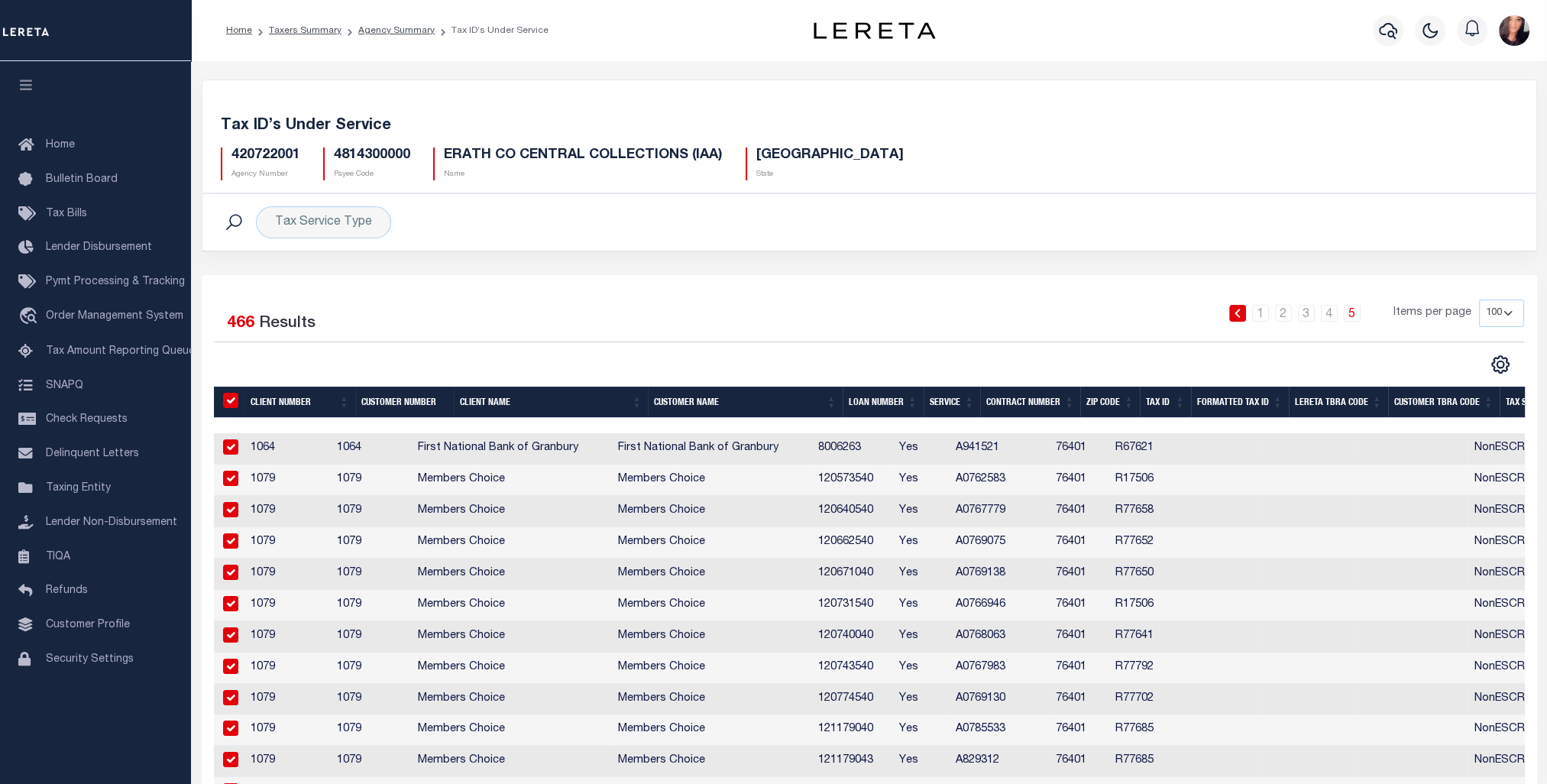
checkbox input "true"
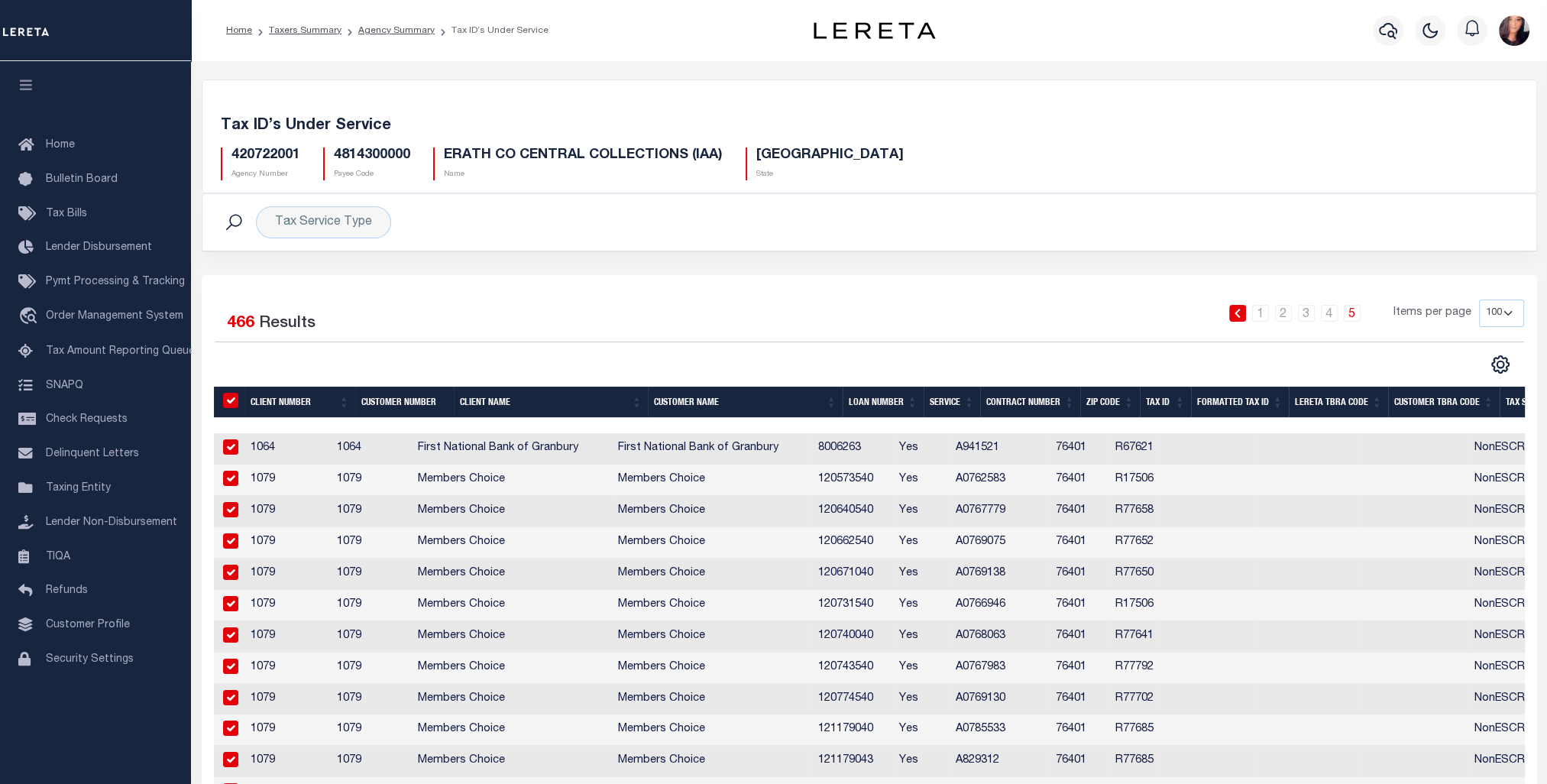
checkbox input "true"
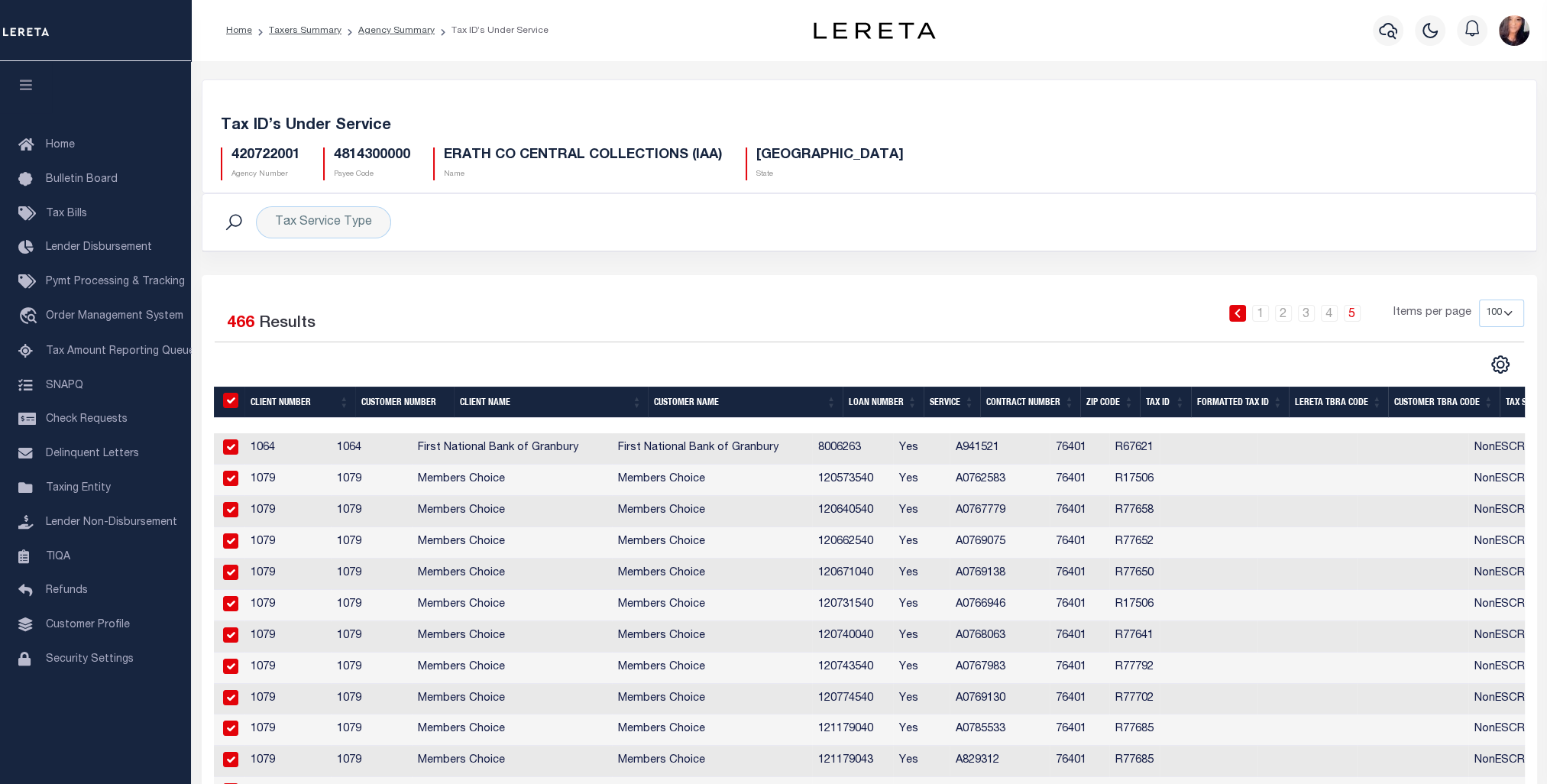
checkbox input "true"
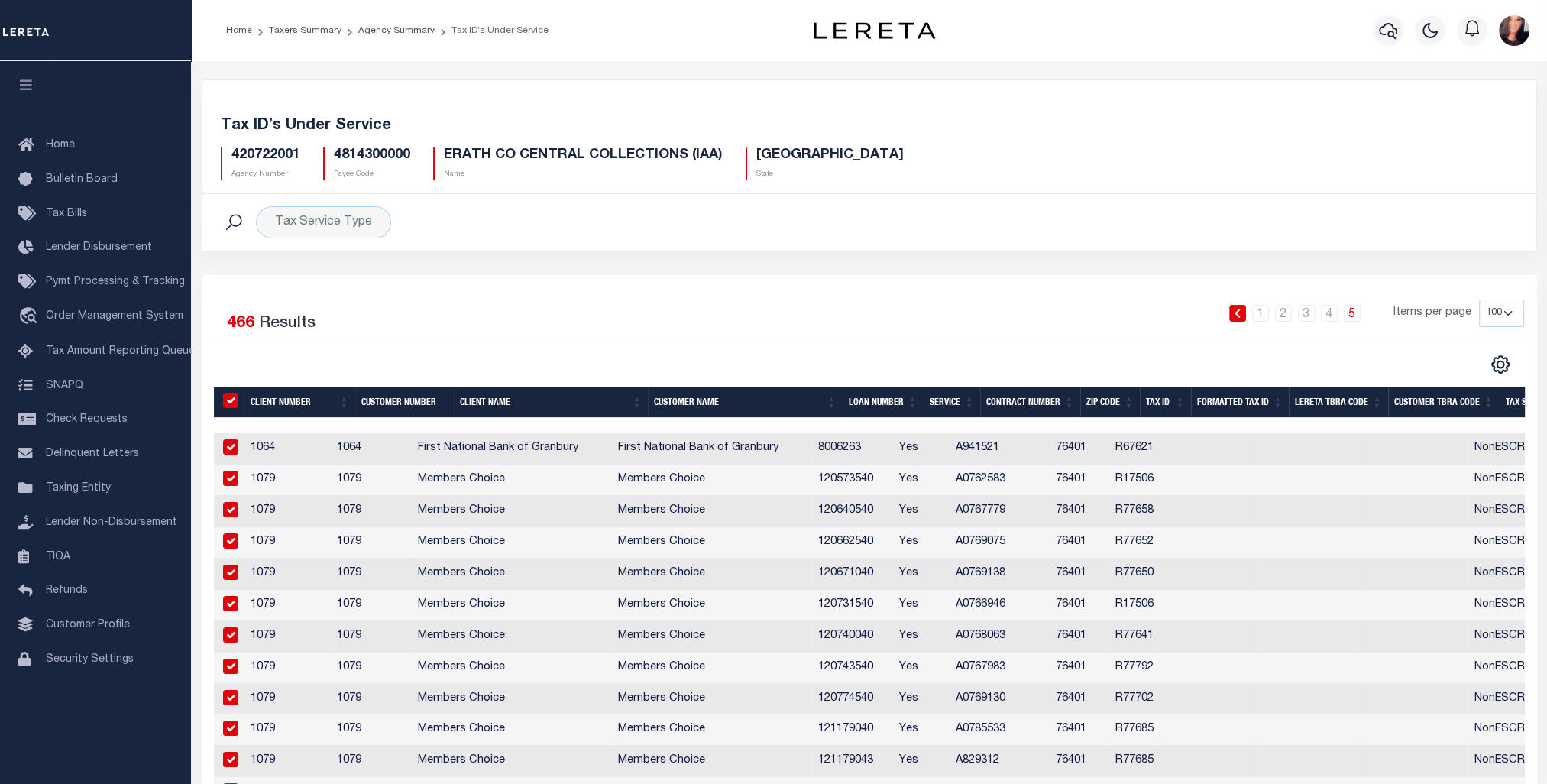
checkbox input "true"
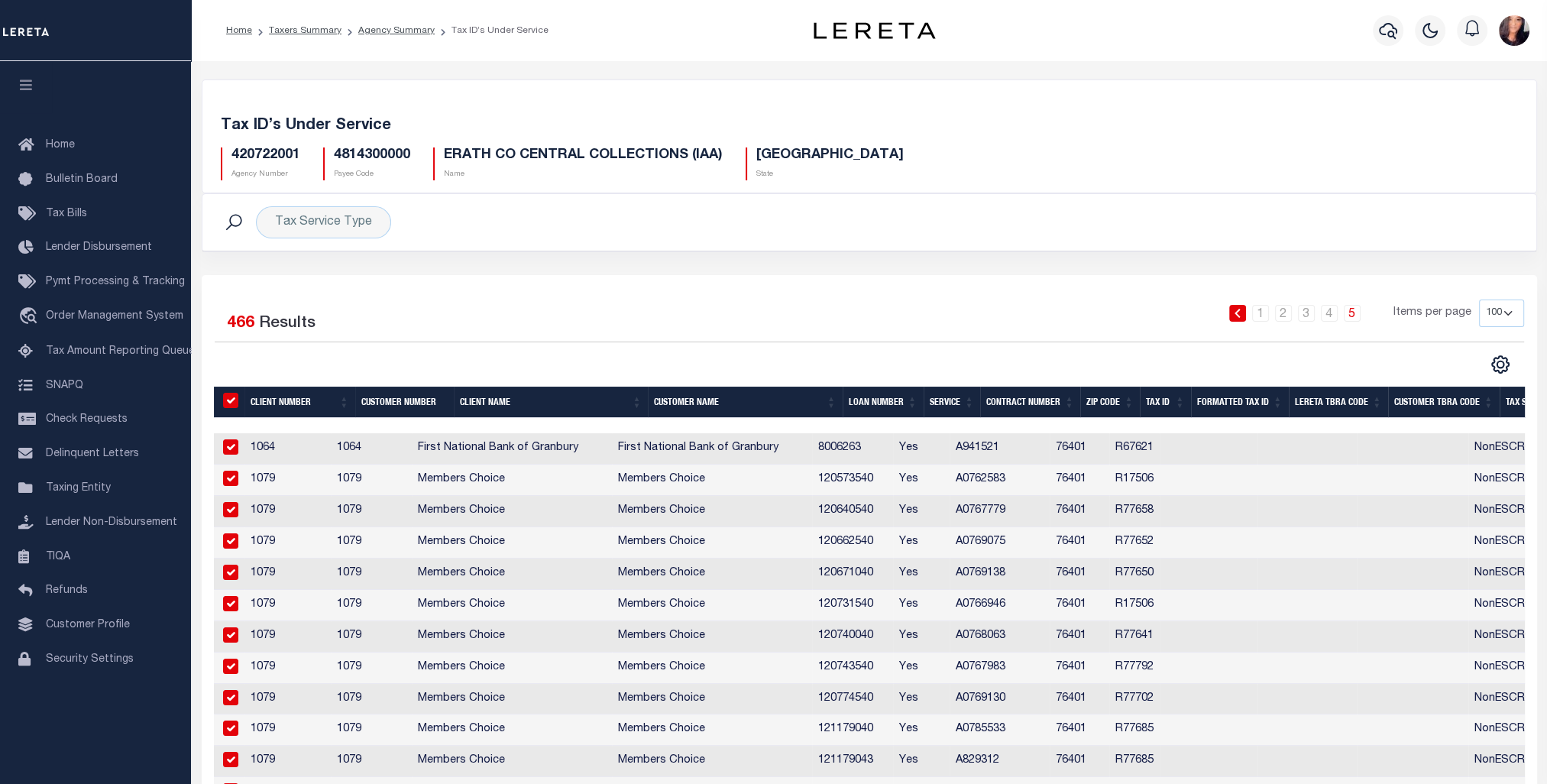
checkbox input "true"
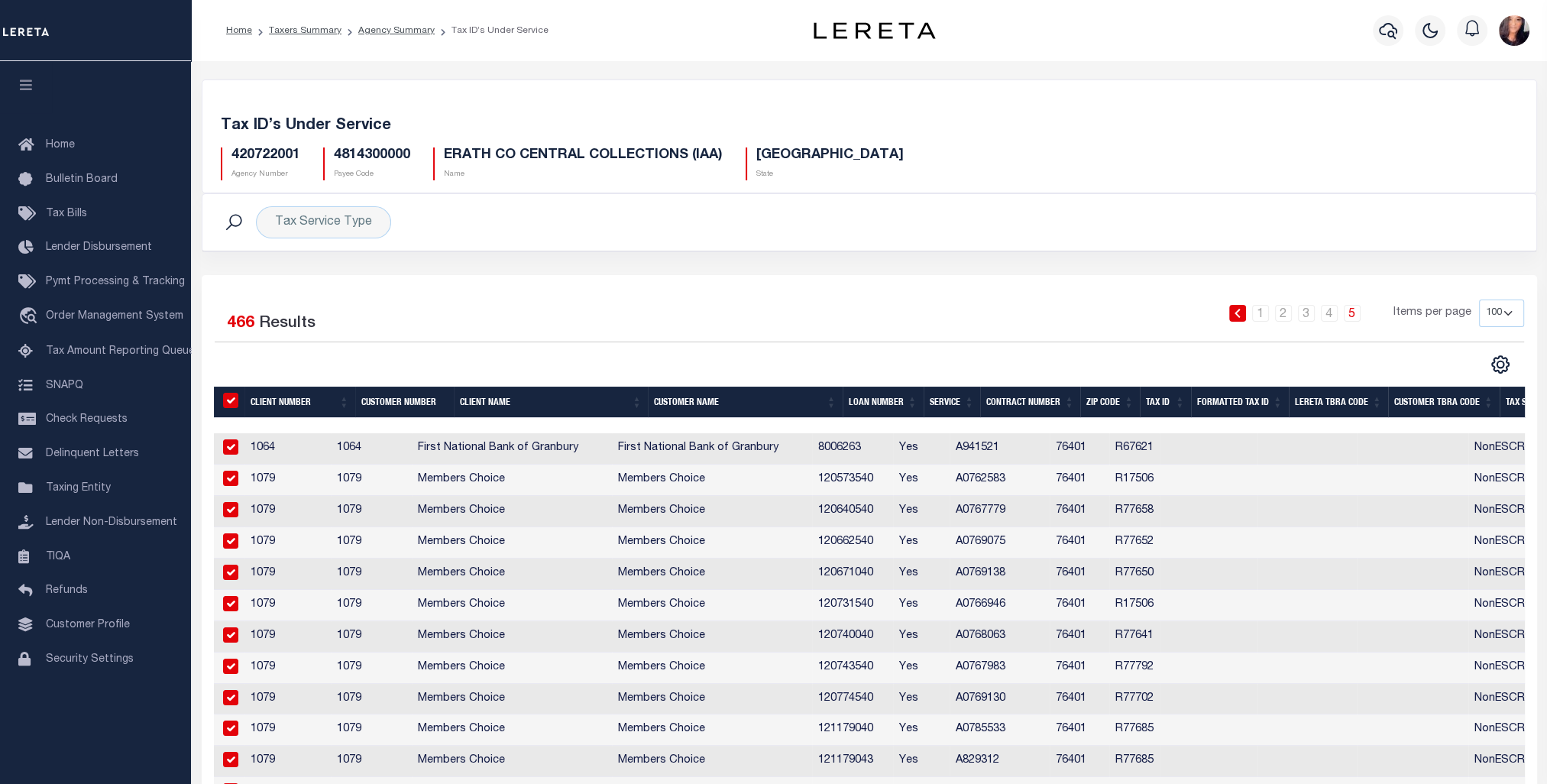
checkbox input "true"
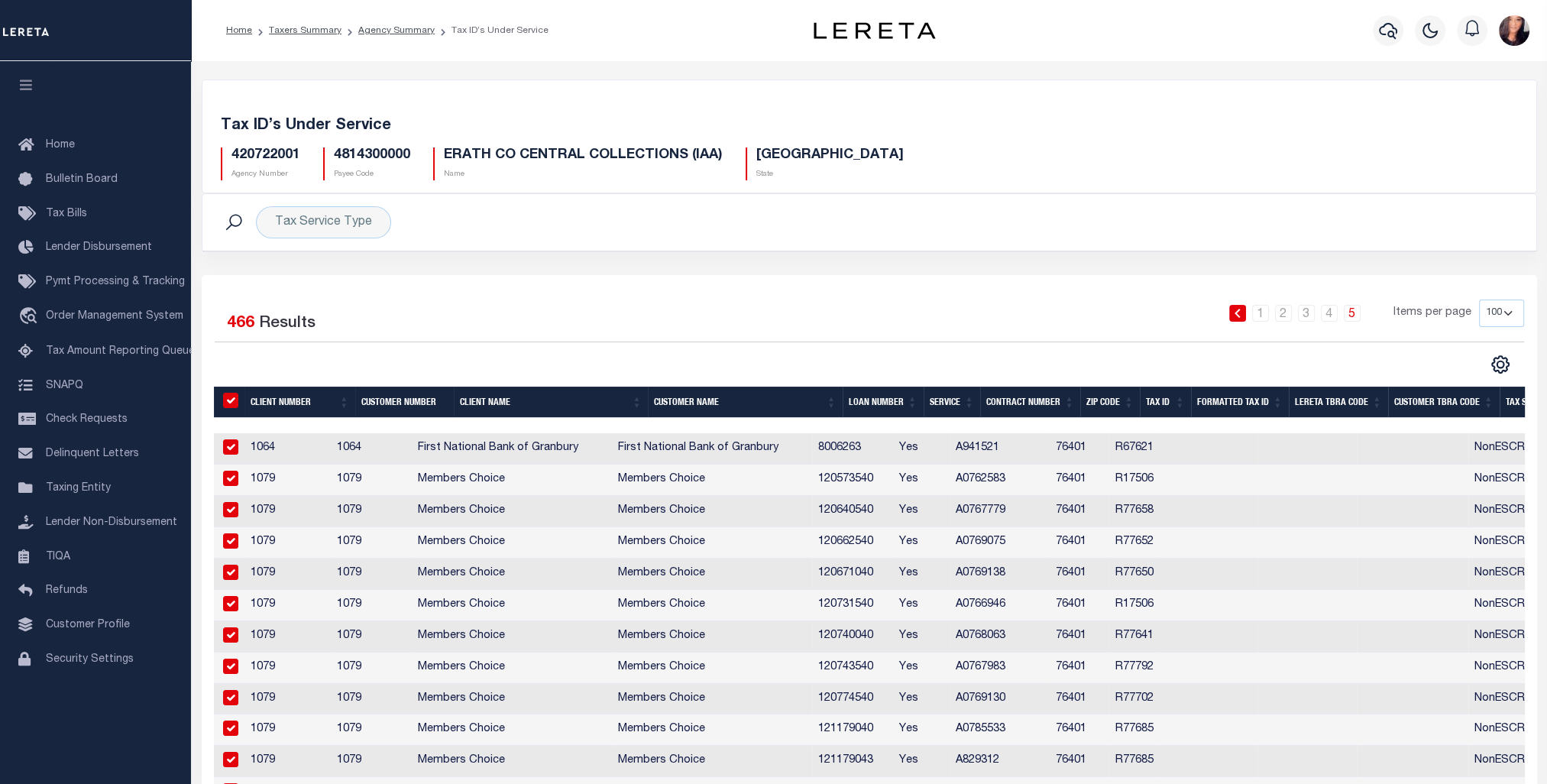
checkbox input "true"
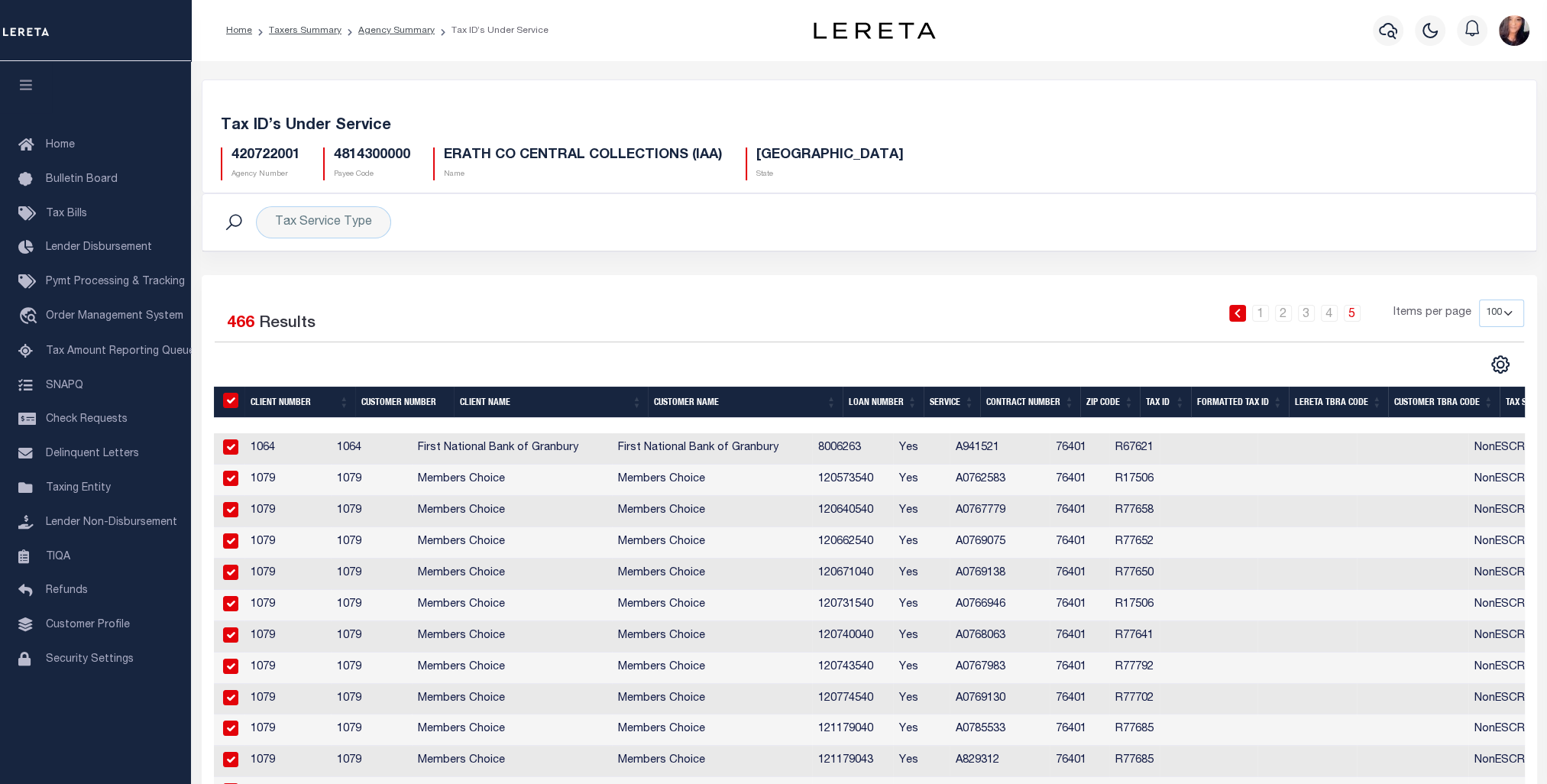
checkbox input "true"
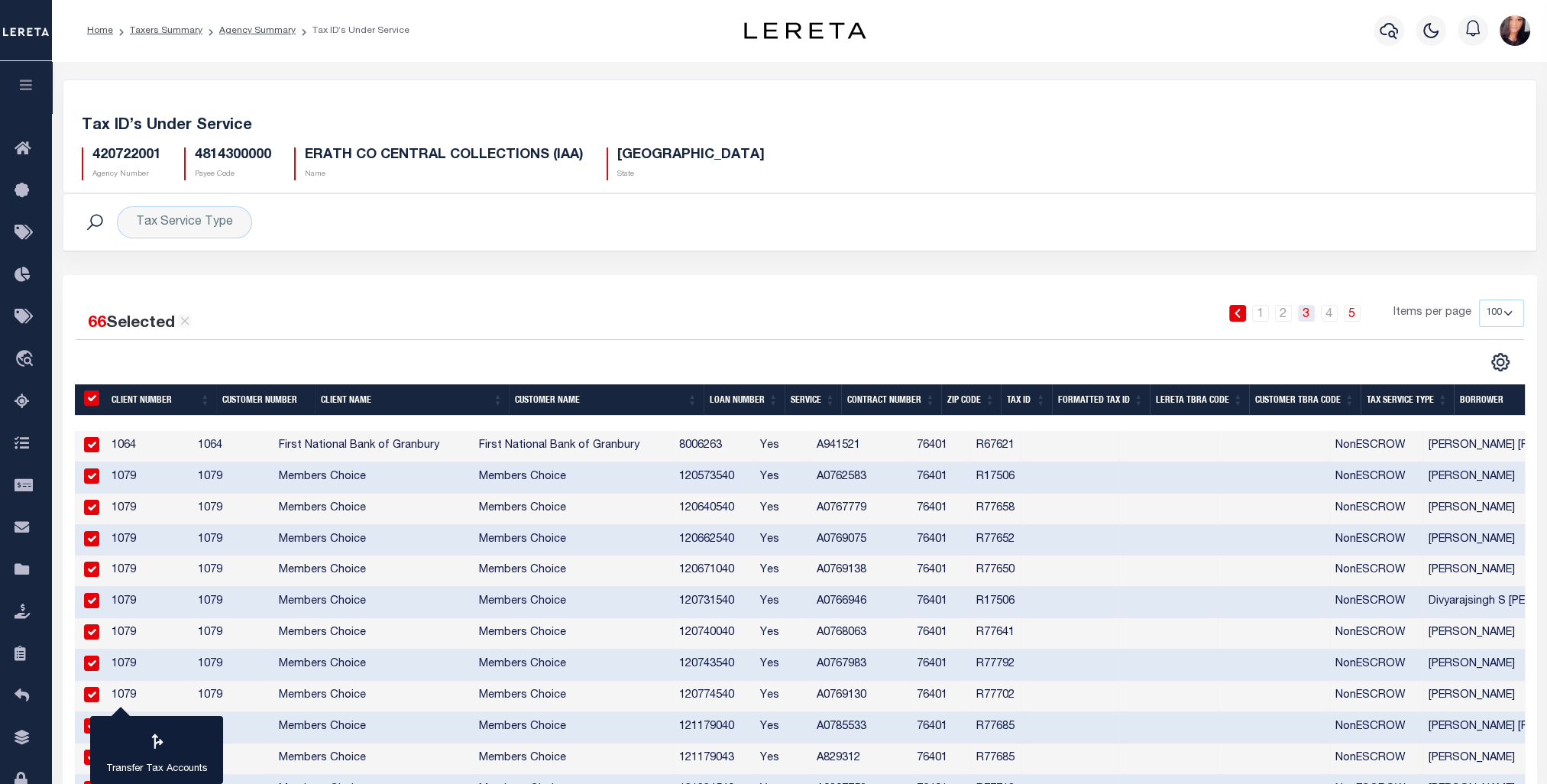
click at [1309, 317] on link "3" at bounding box center [1306, 313] width 16 height 16
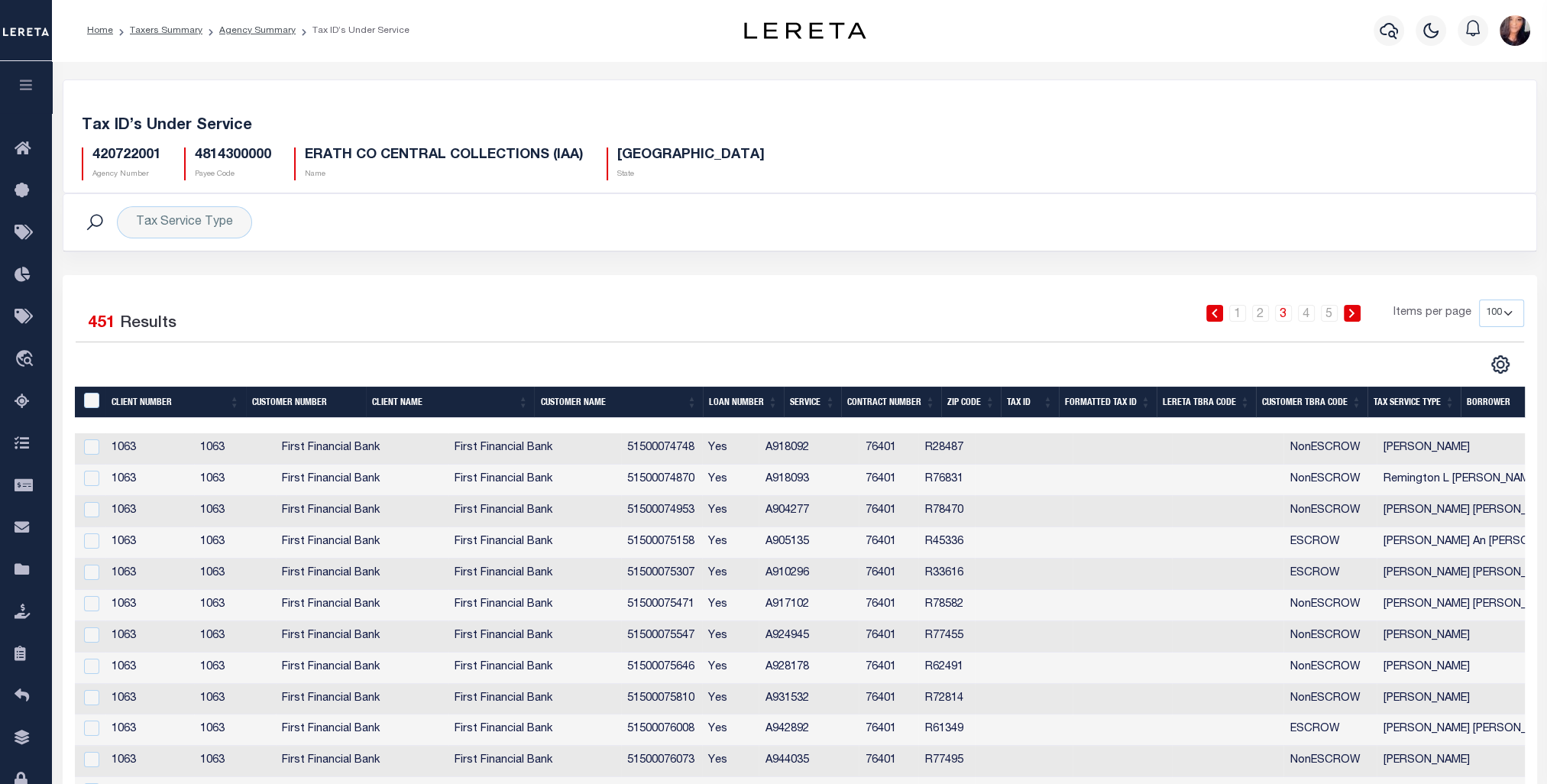
click at [101, 399] on div "&nbsp;" at bounding box center [93, 401] width 26 height 16
click at [93, 400] on input "&nbsp;" at bounding box center [92, 400] width 16 height 16
checkbox input "true"
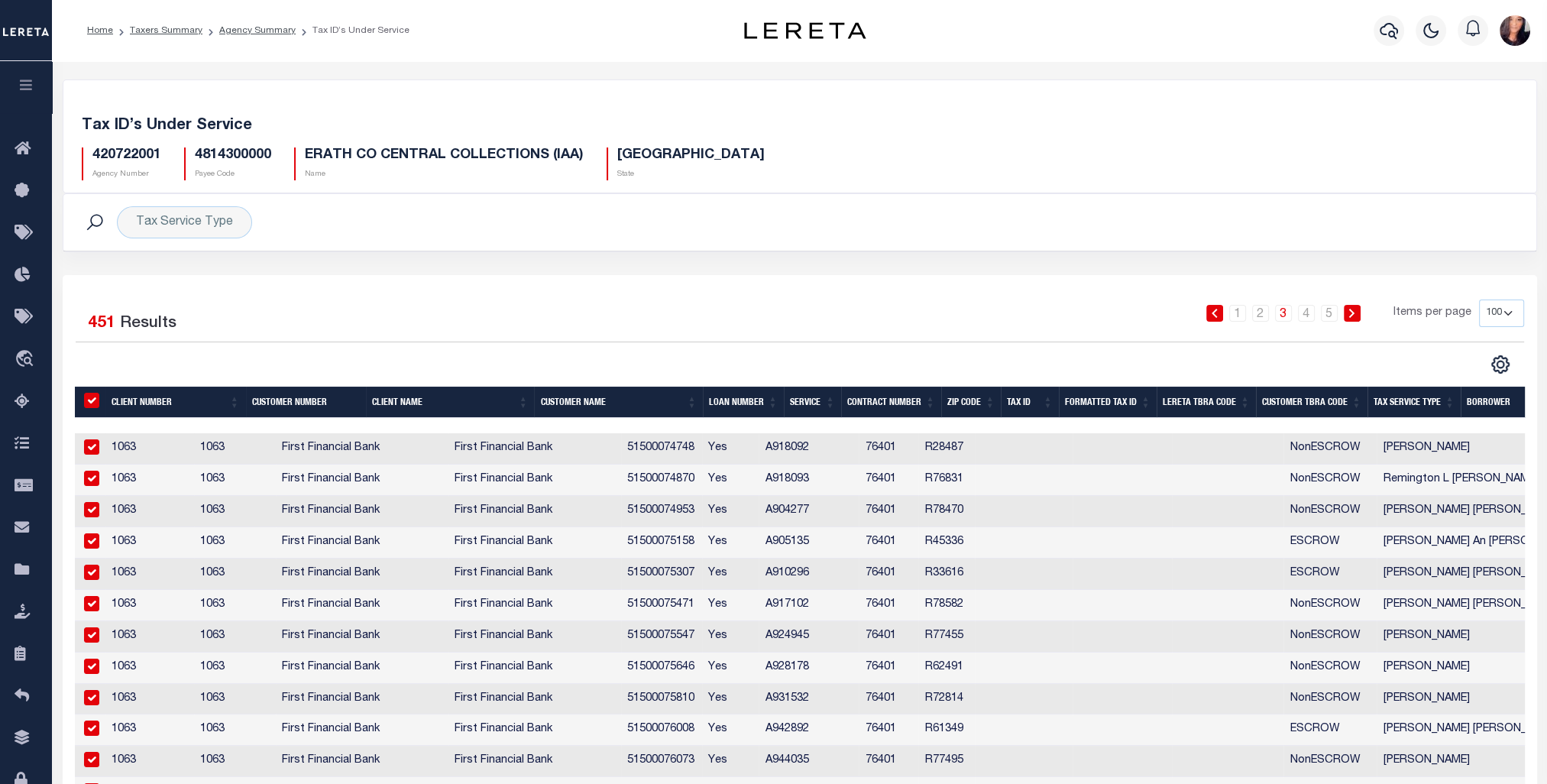
checkbox input "true"
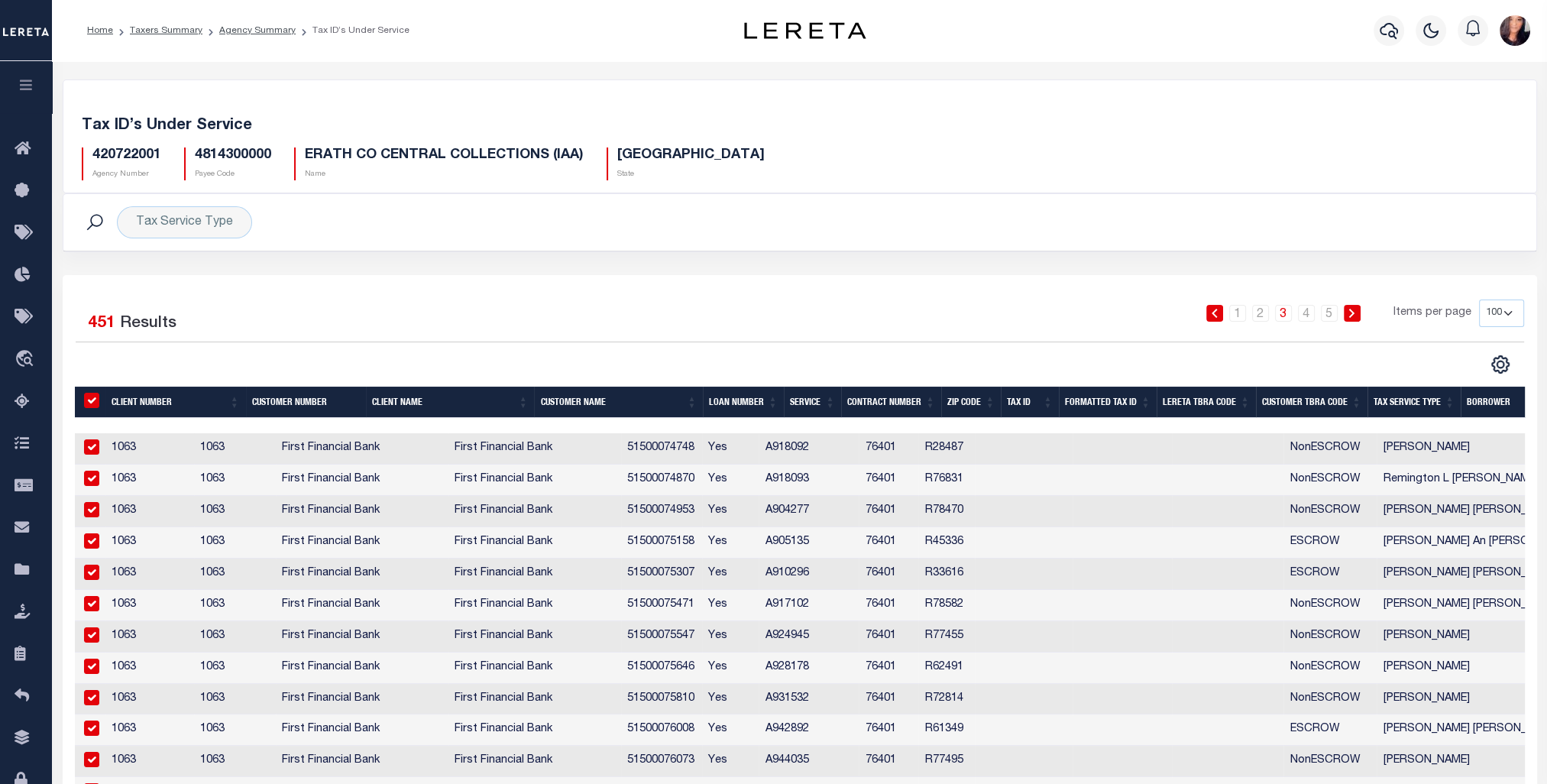
checkbox input "true"
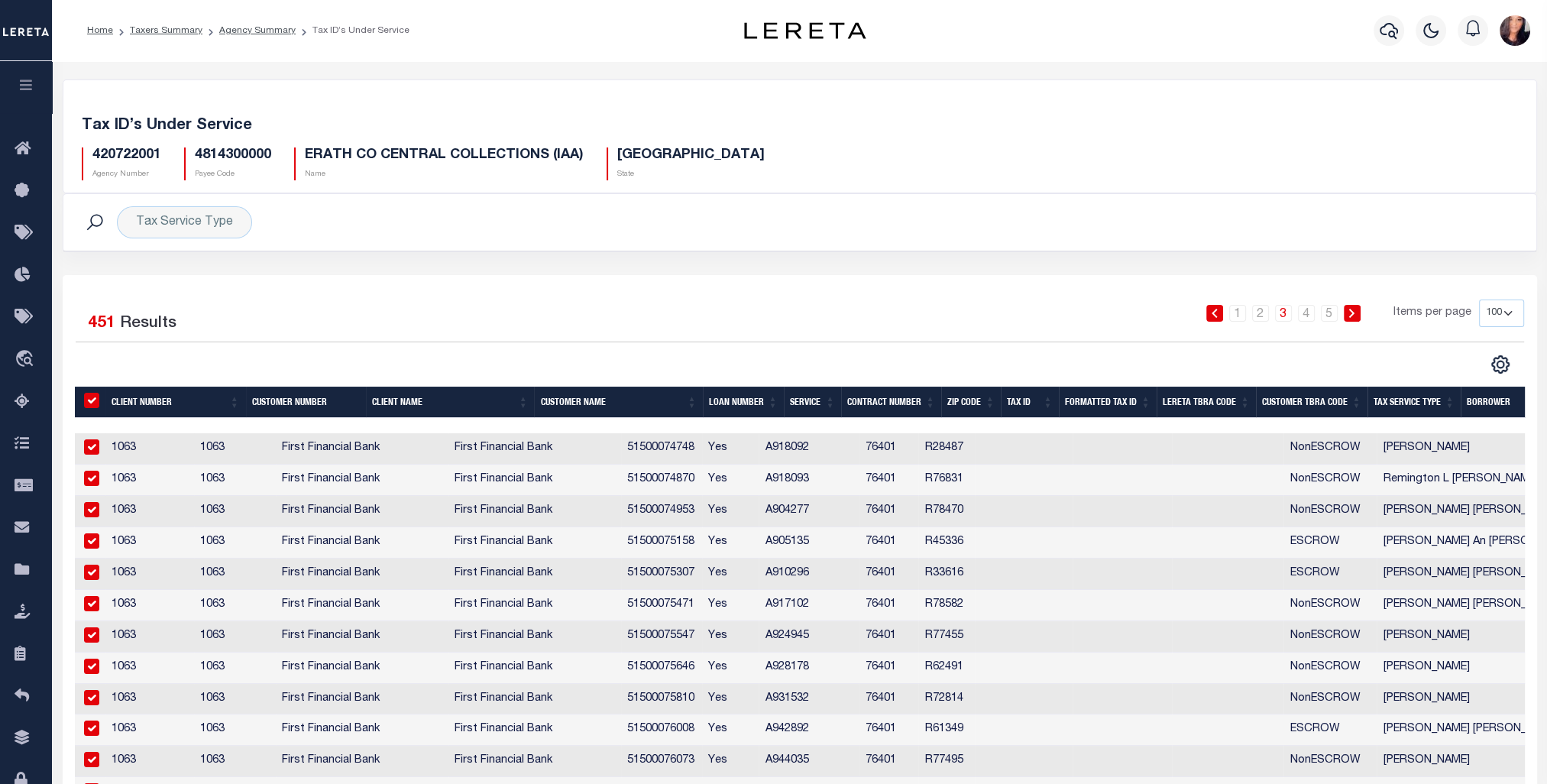
checkbox input "true"
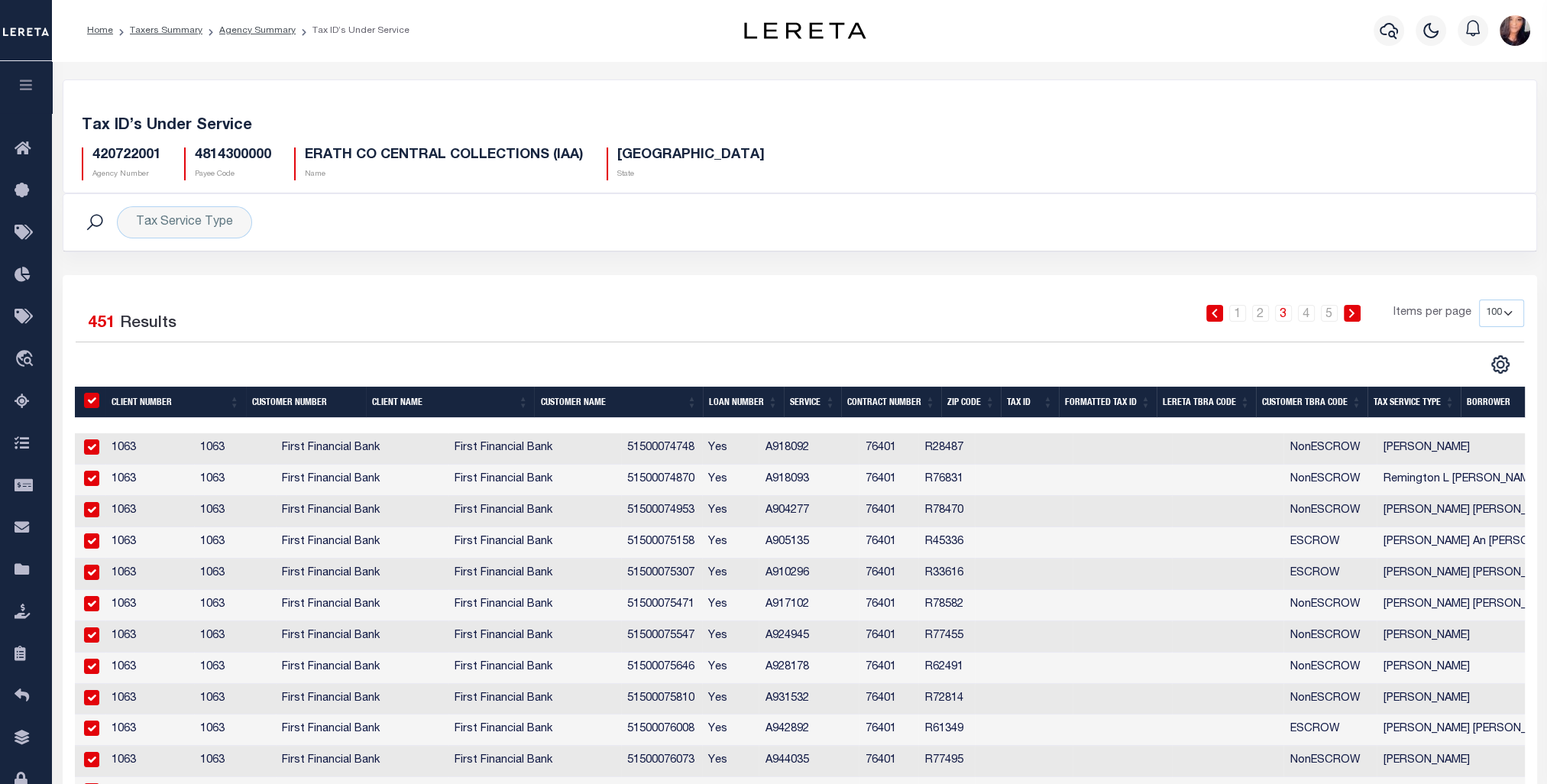
checkbox input "true"
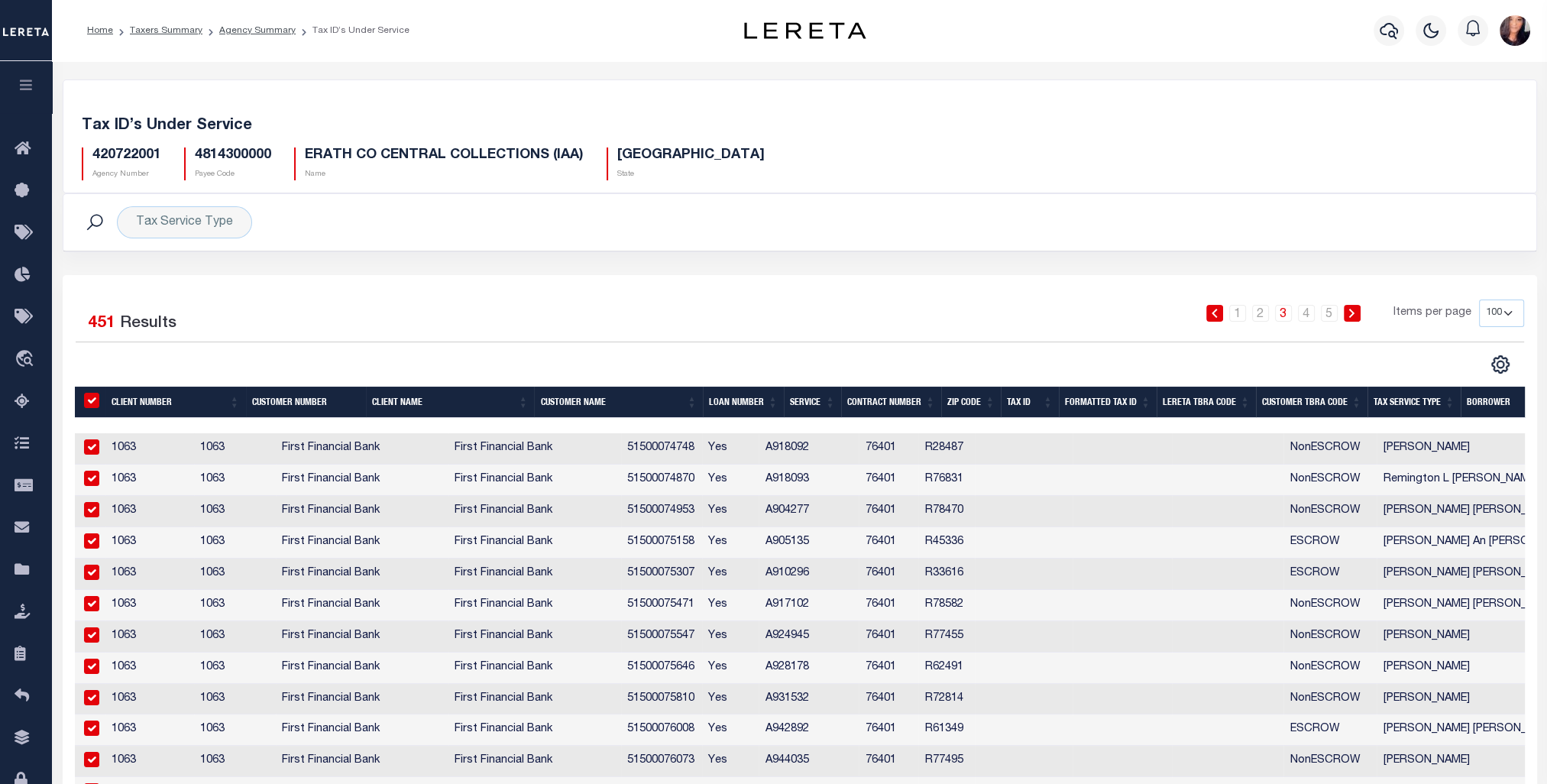
checkbox input "true"
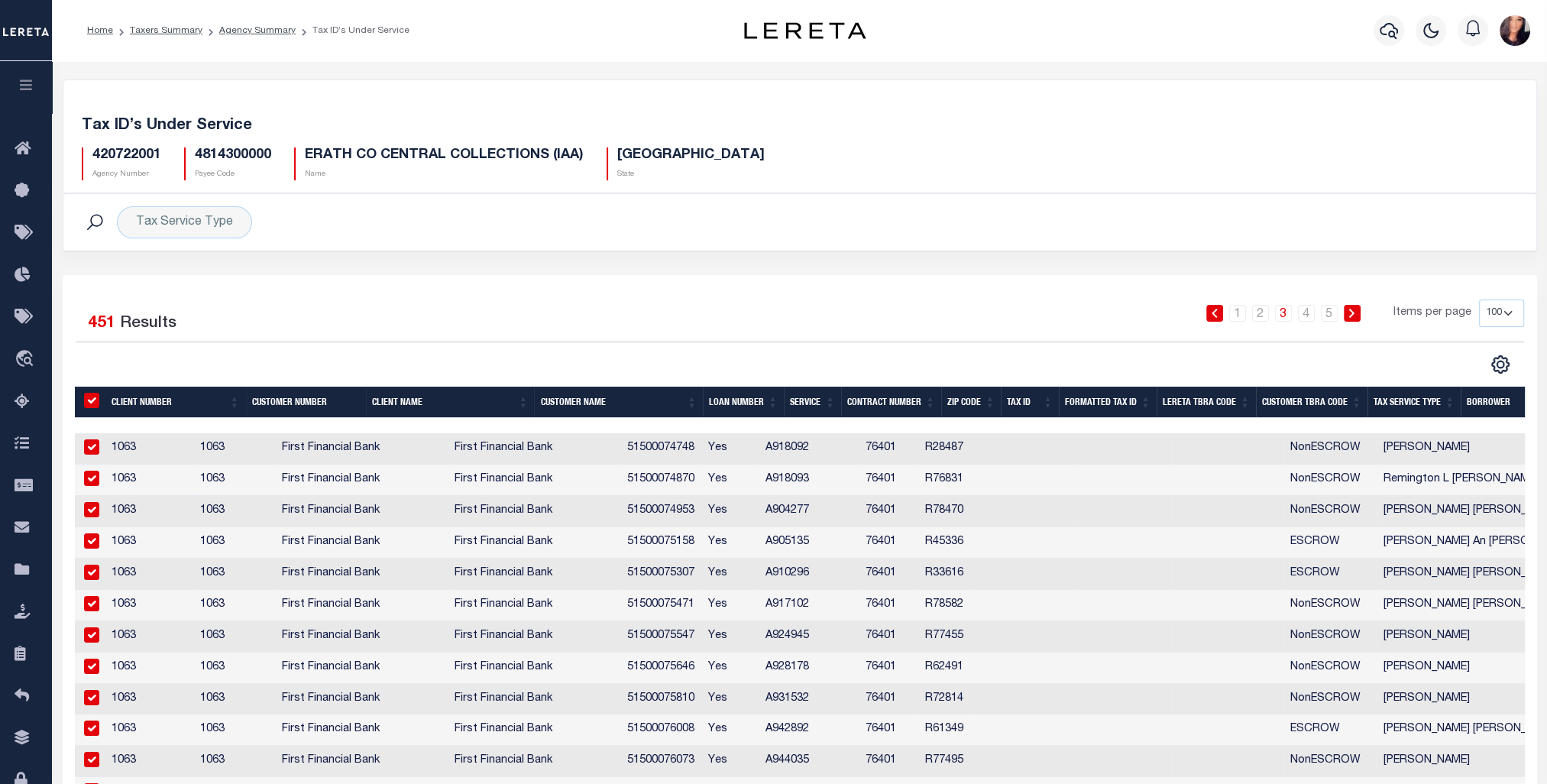
checkbox input "true"
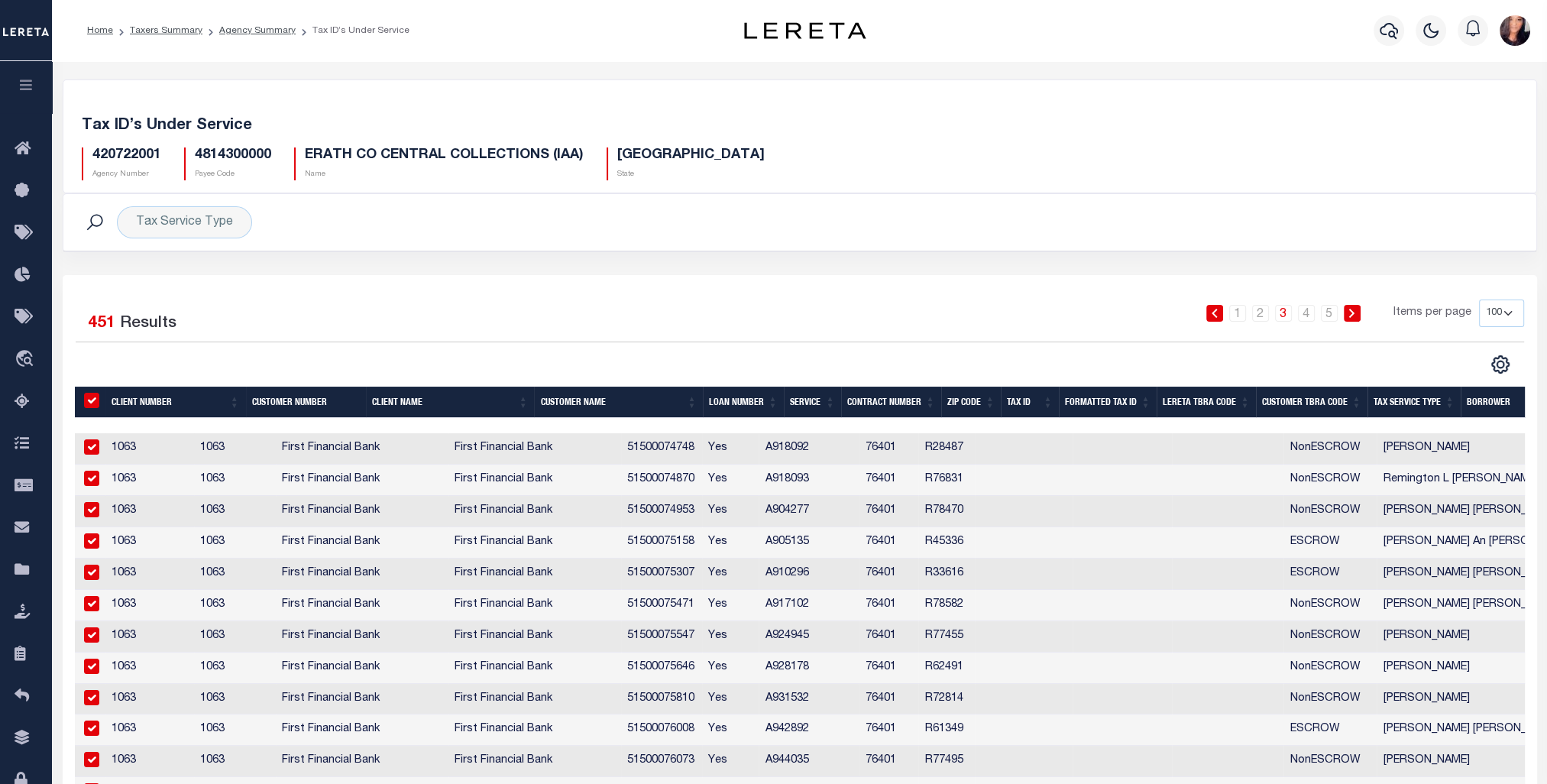
checkbox input "true"
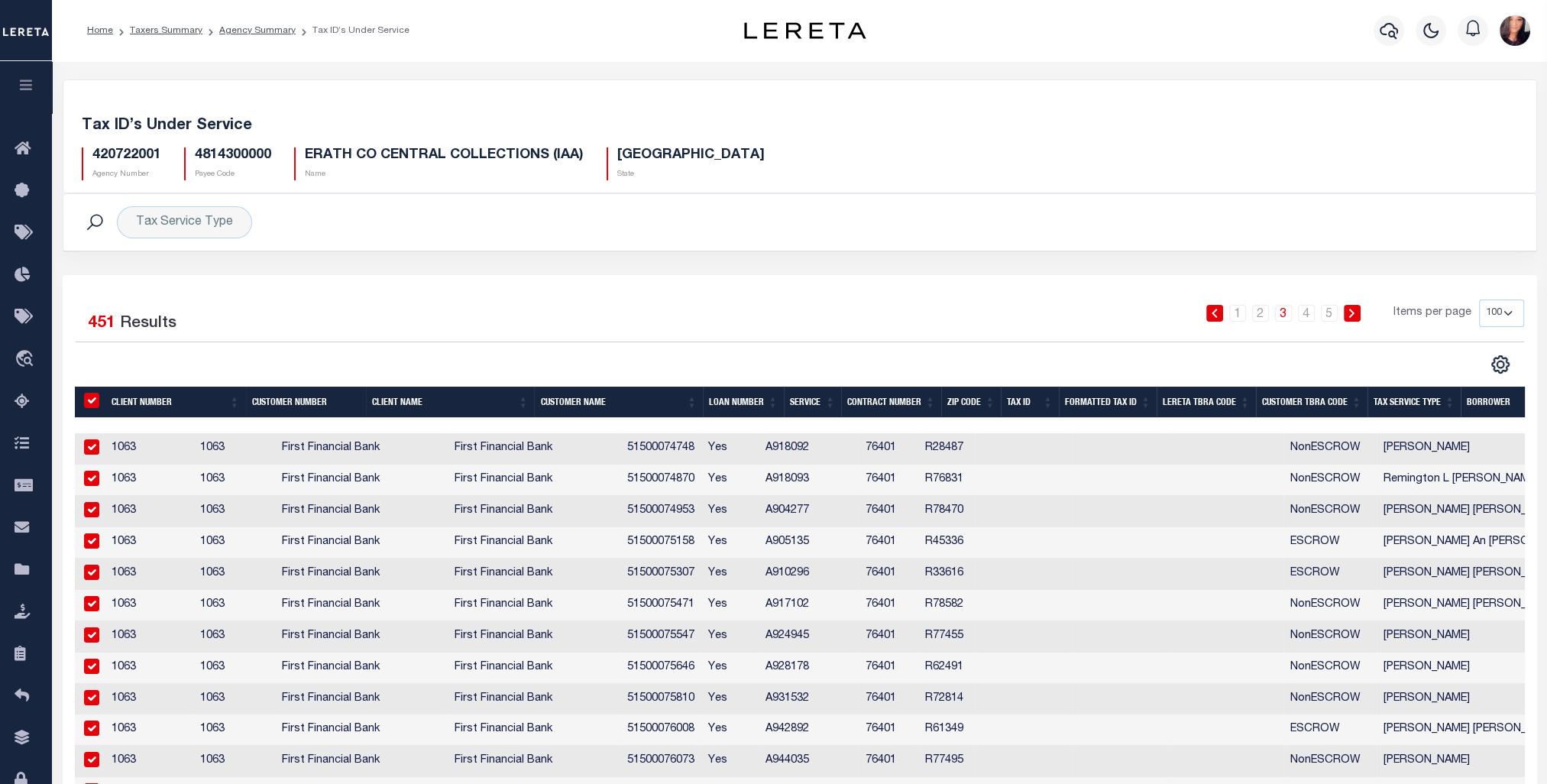
checkbox input "true"
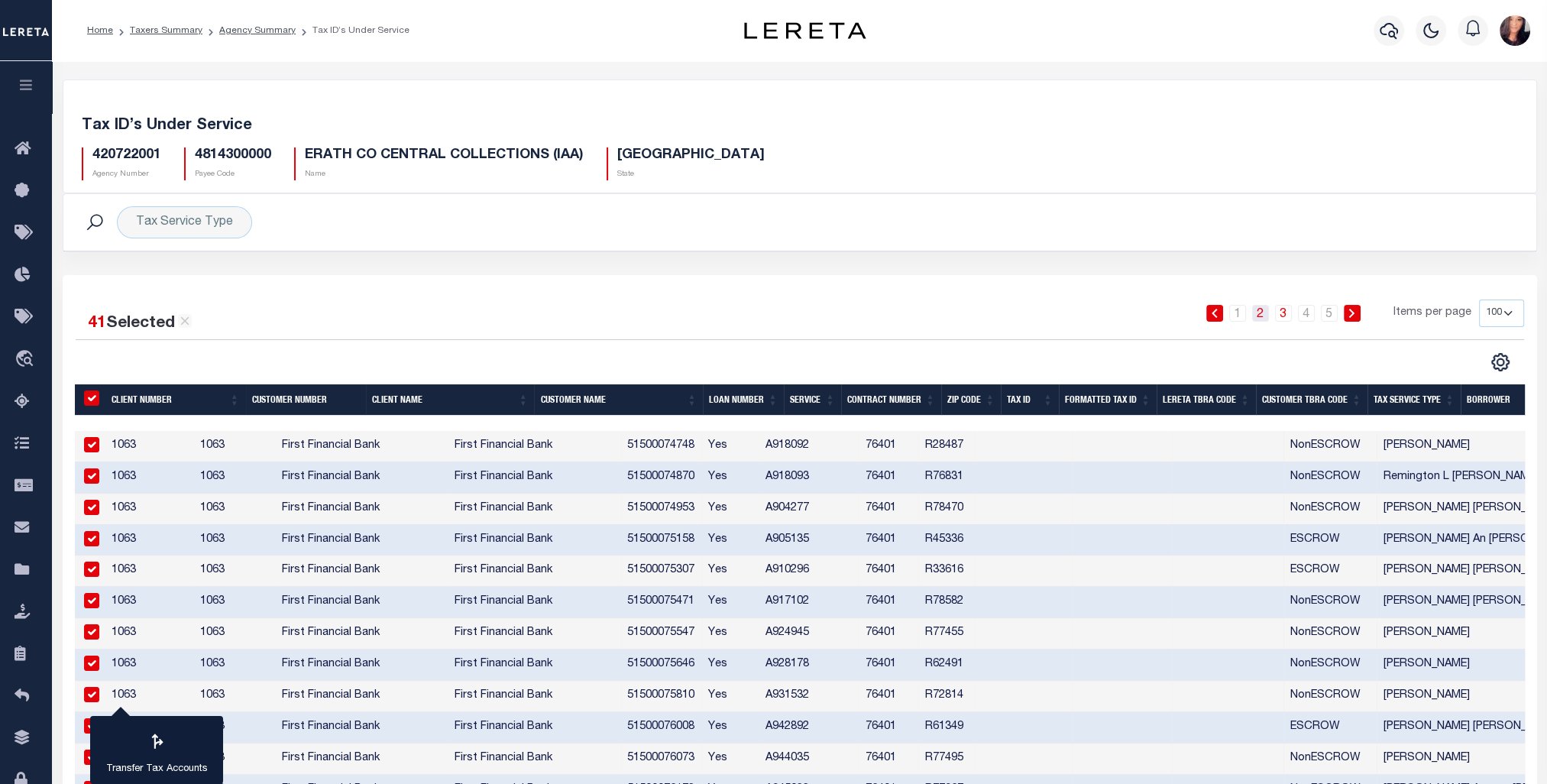
click at [1265, 312] on link "2" at bounding box center [1261, 313] width 16 height 16
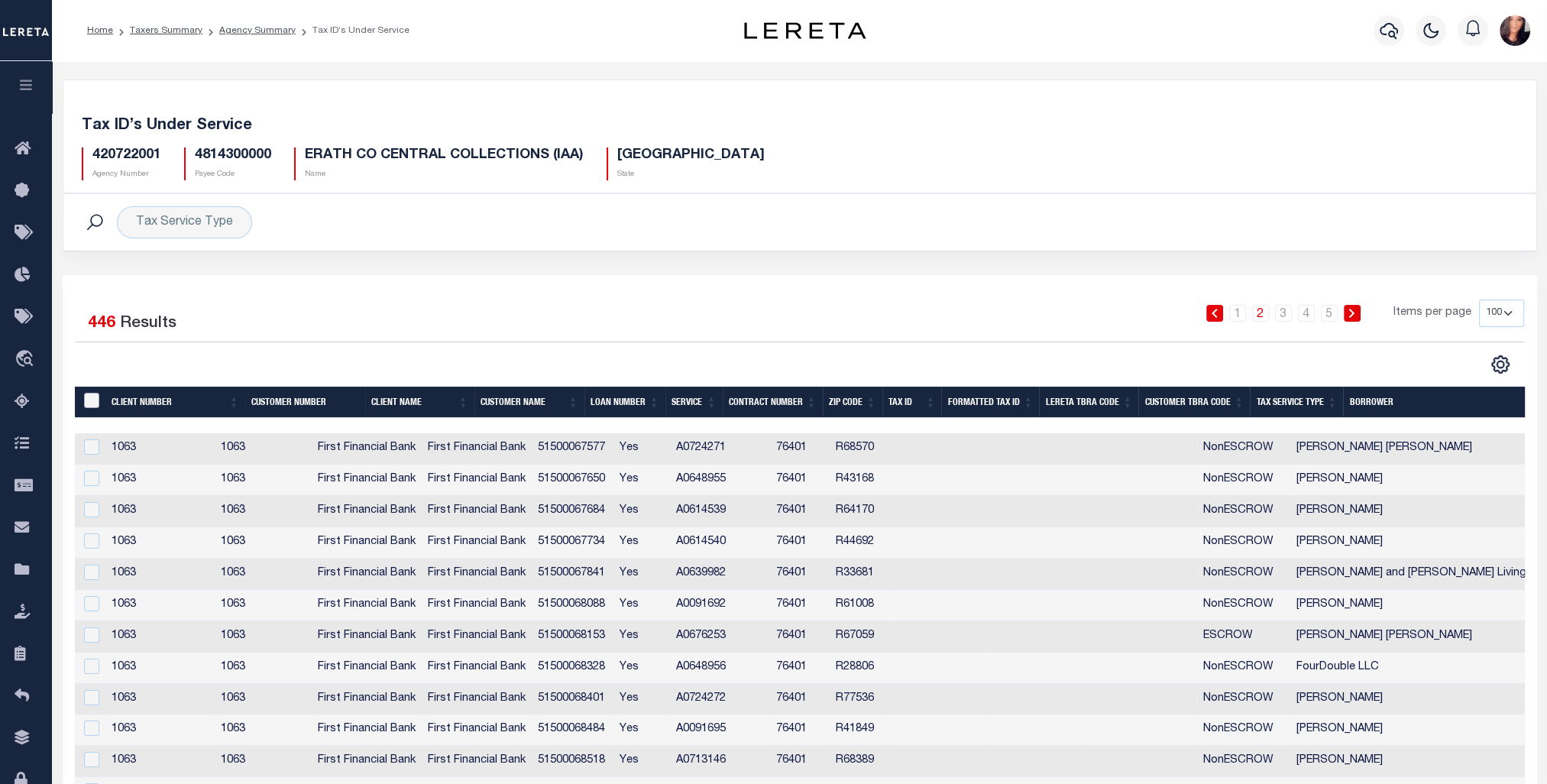
click at [92, 401] on input "&nbsp;" at bounding box center [92, 400] width 16 height 16
checkbox input "true"
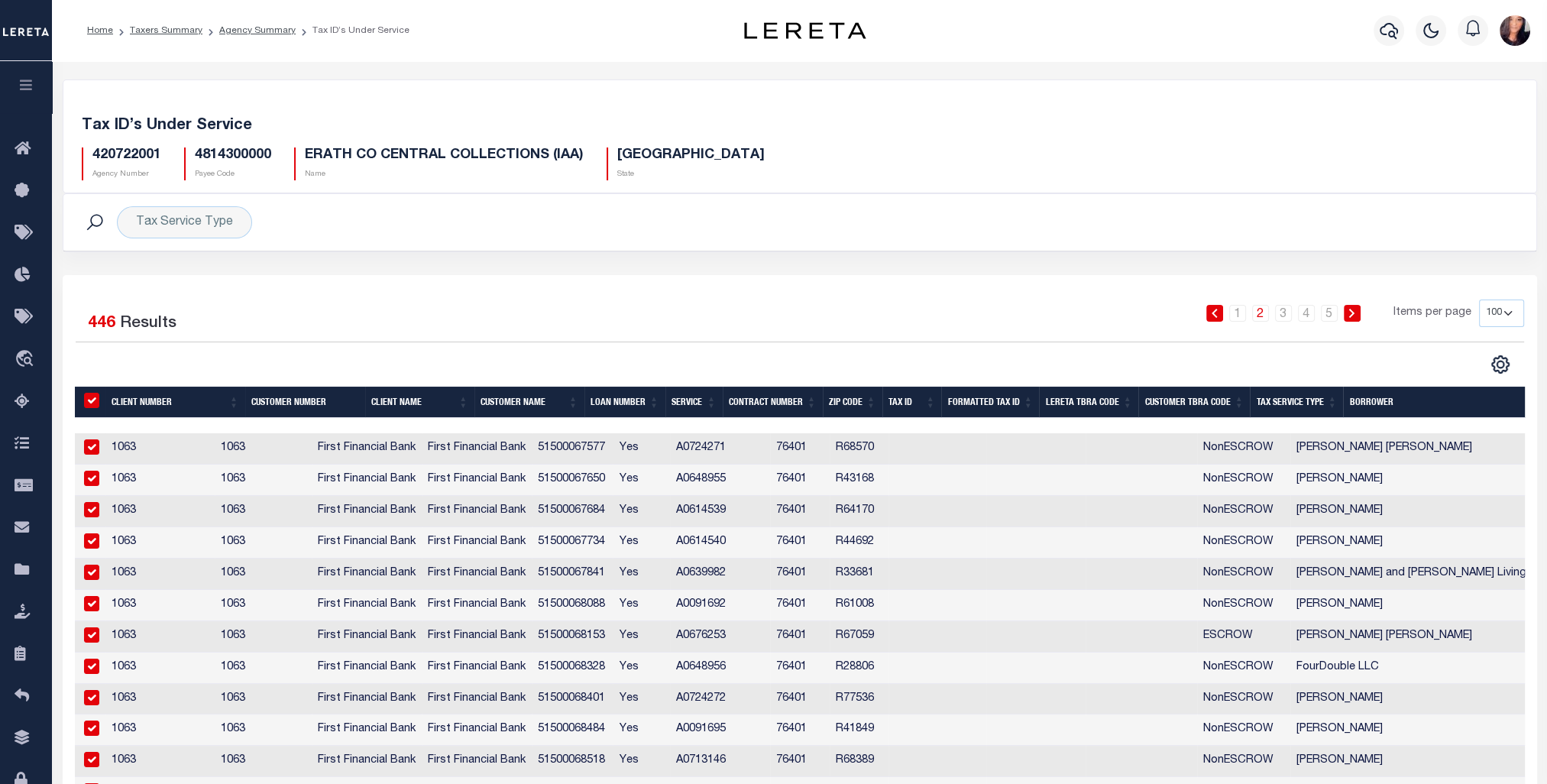
checkbox input "true"
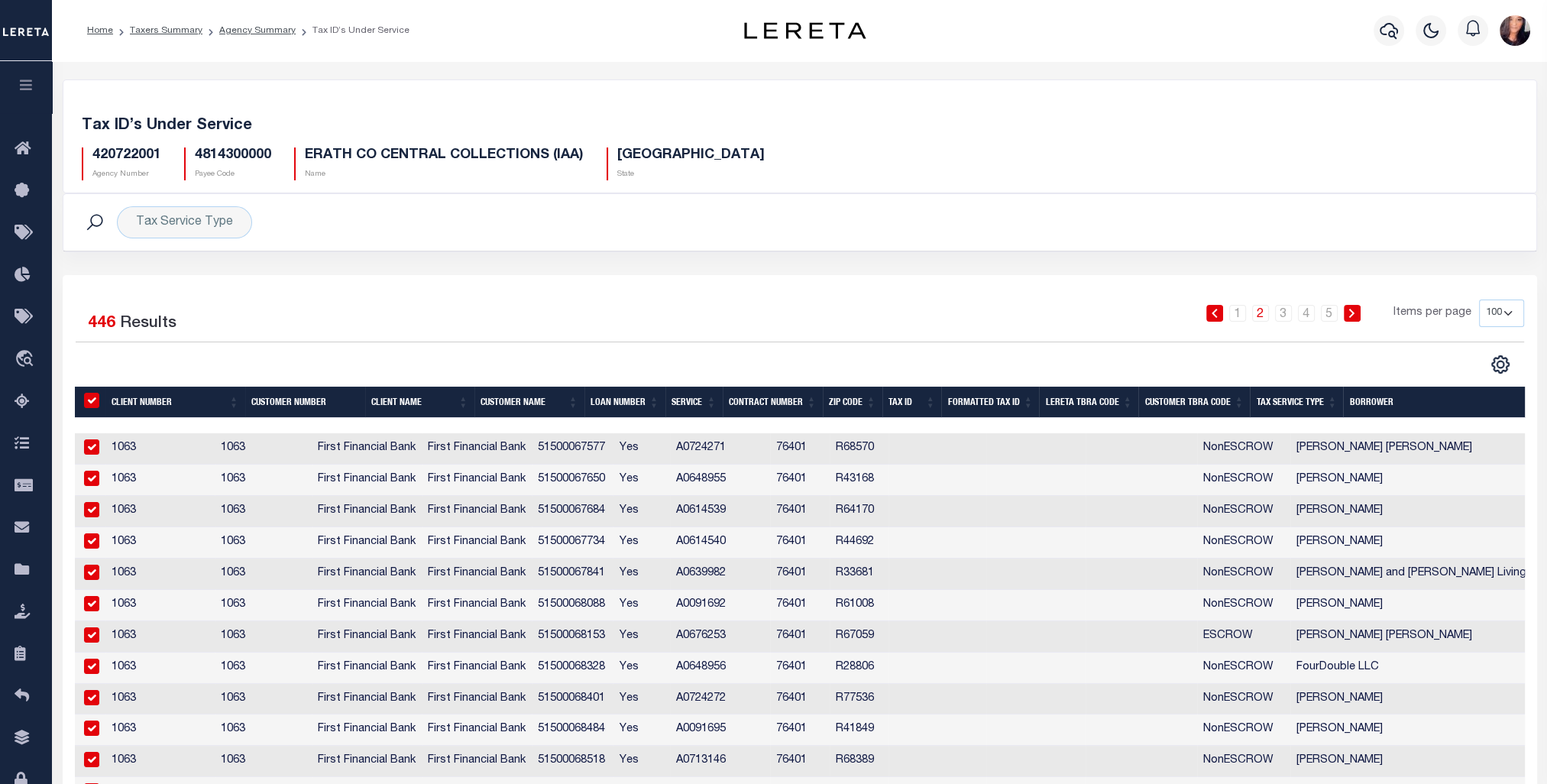
checkbox input "true"
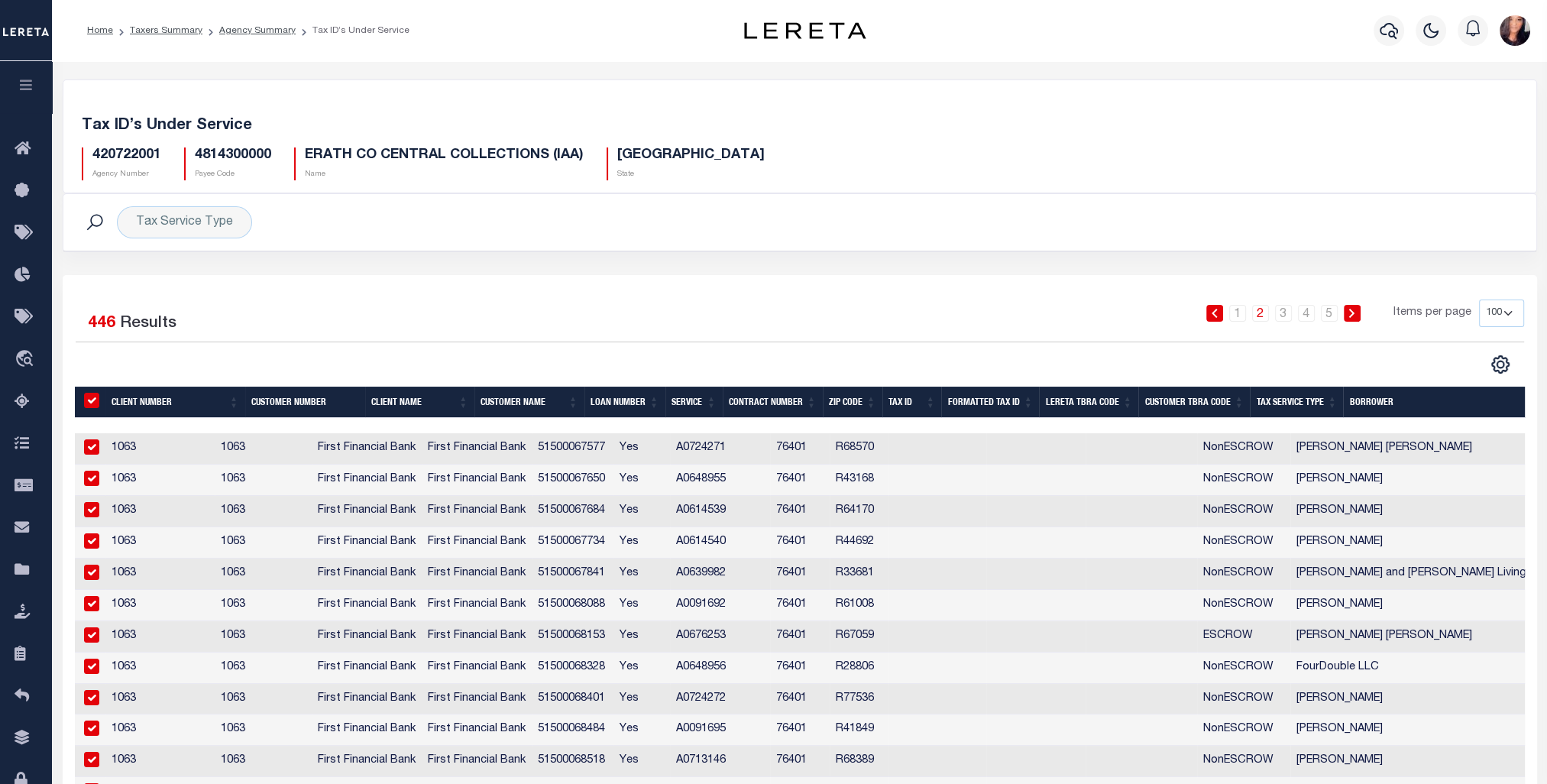
checkbox input "true"
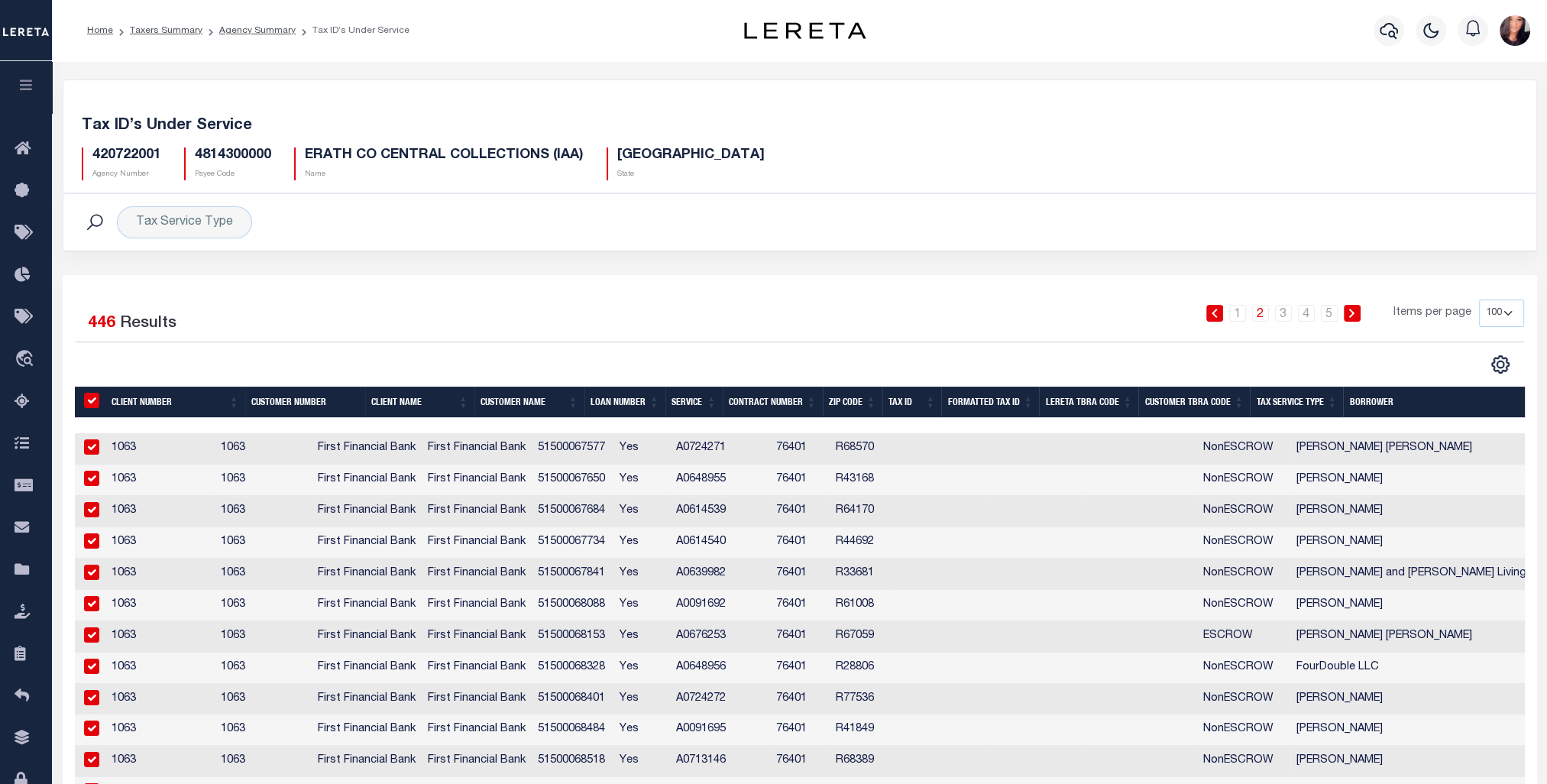
checkbox input "true"
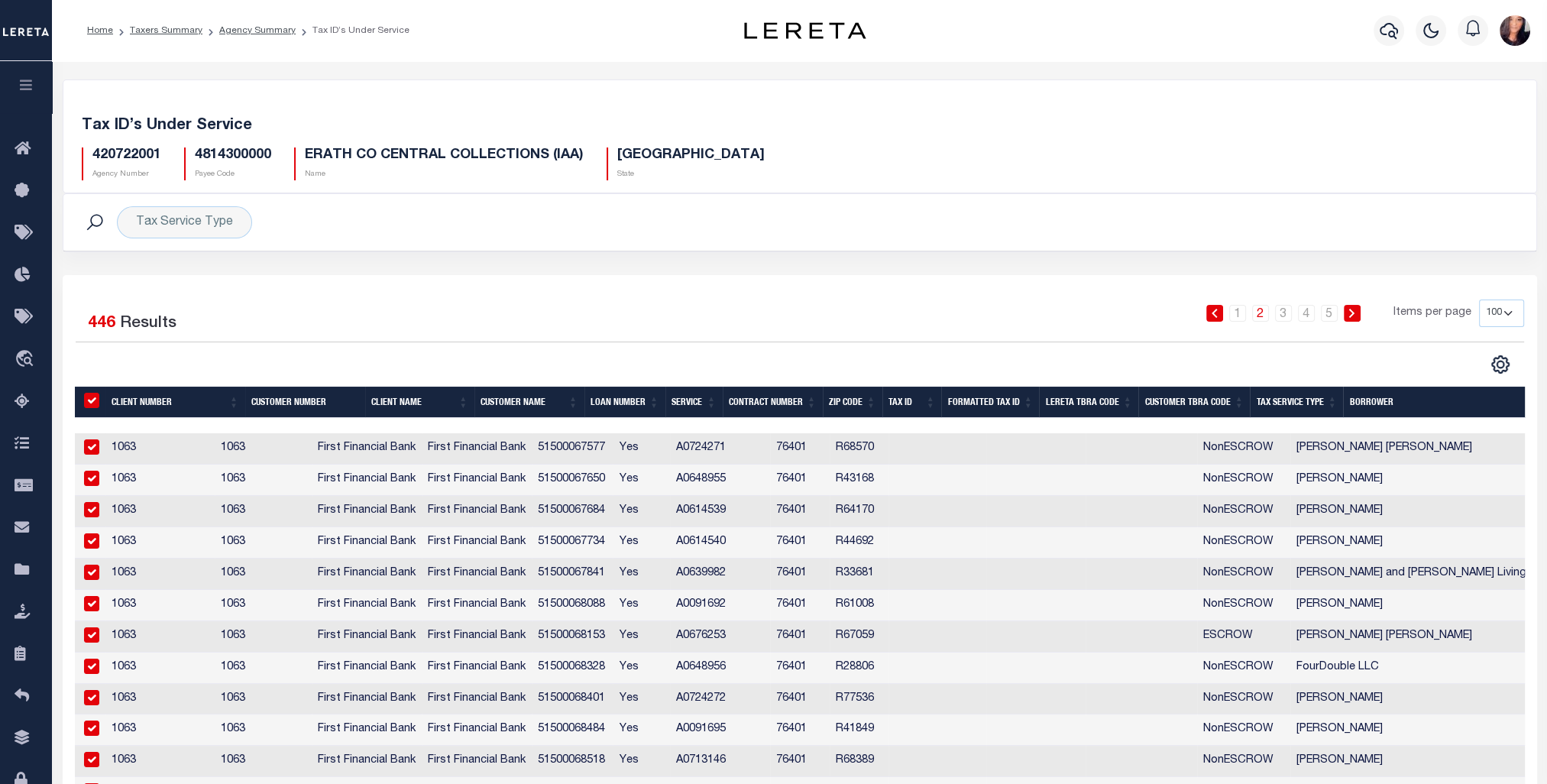
checkbox input "true"
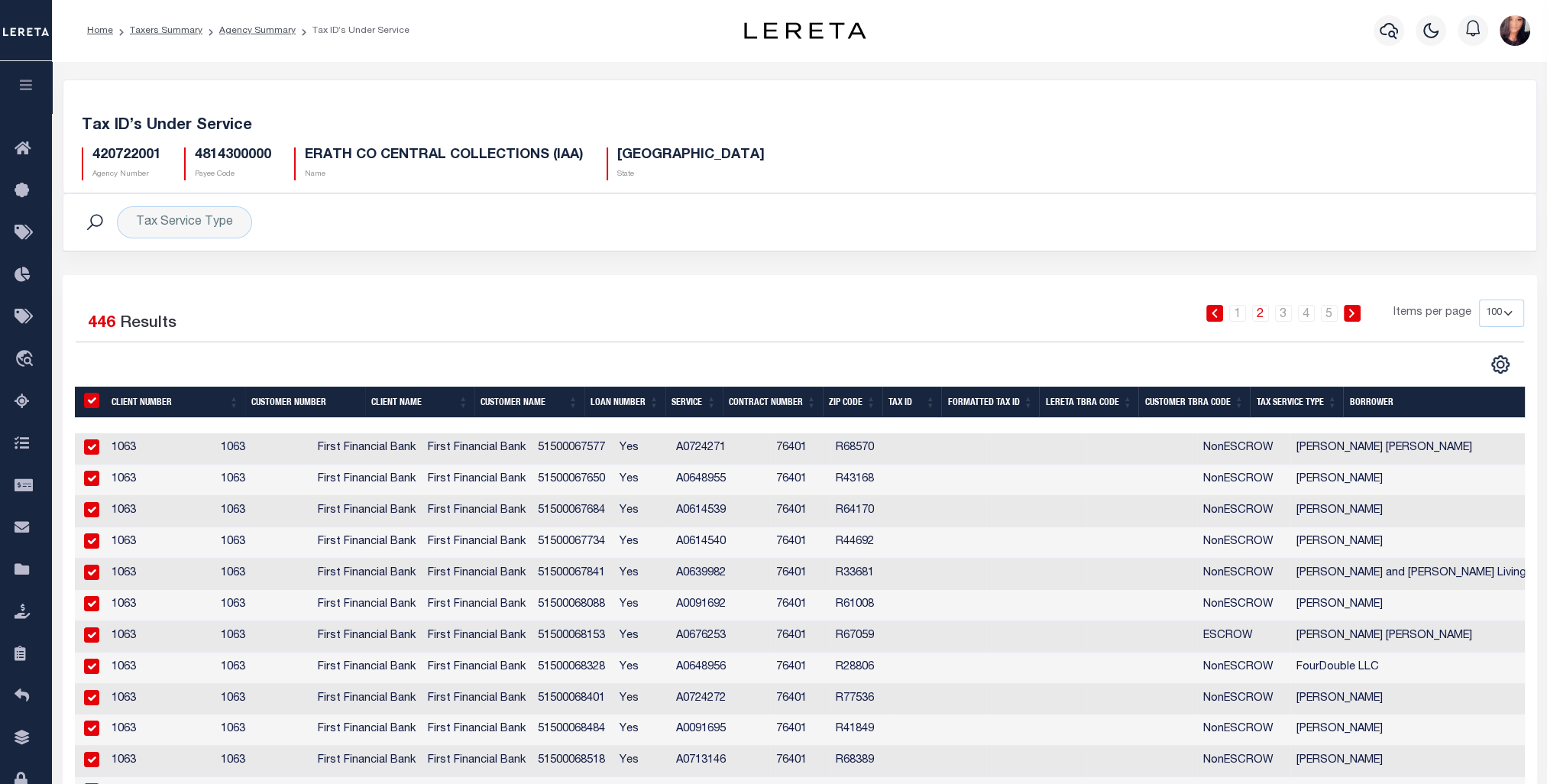
checkbox input "true"
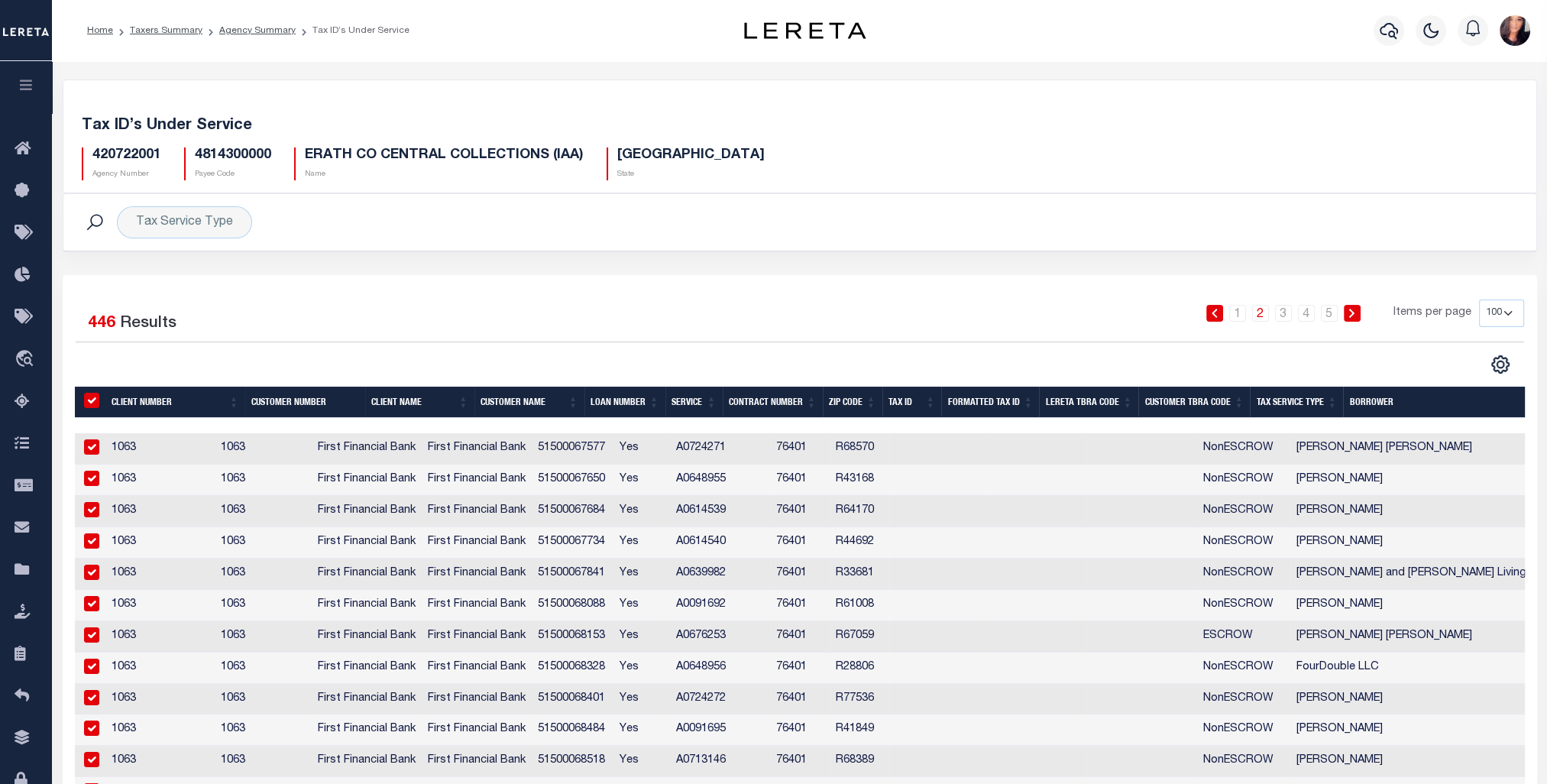
checkbox input "true"
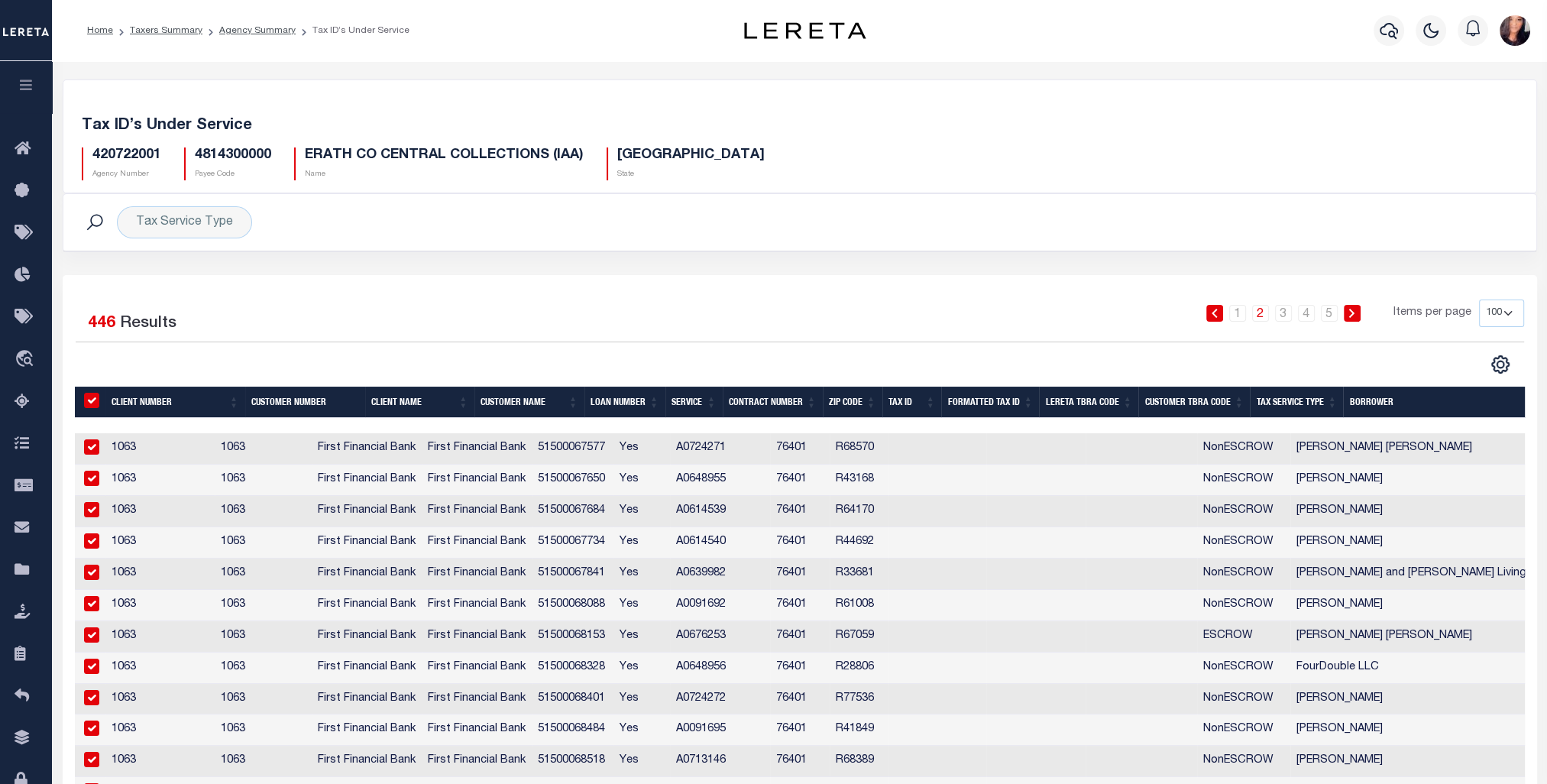
checkbox input "true"
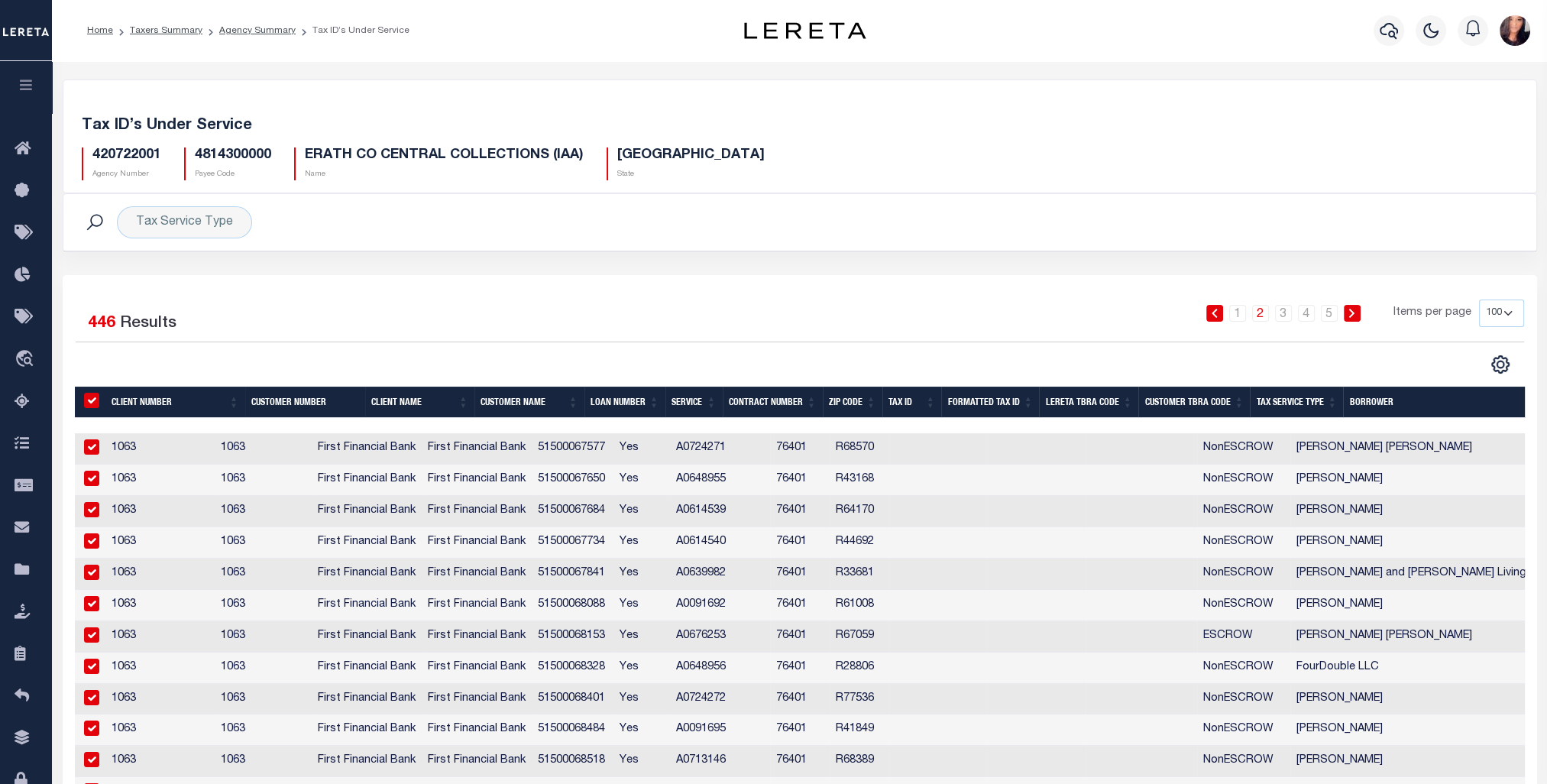
checkbox input "true"
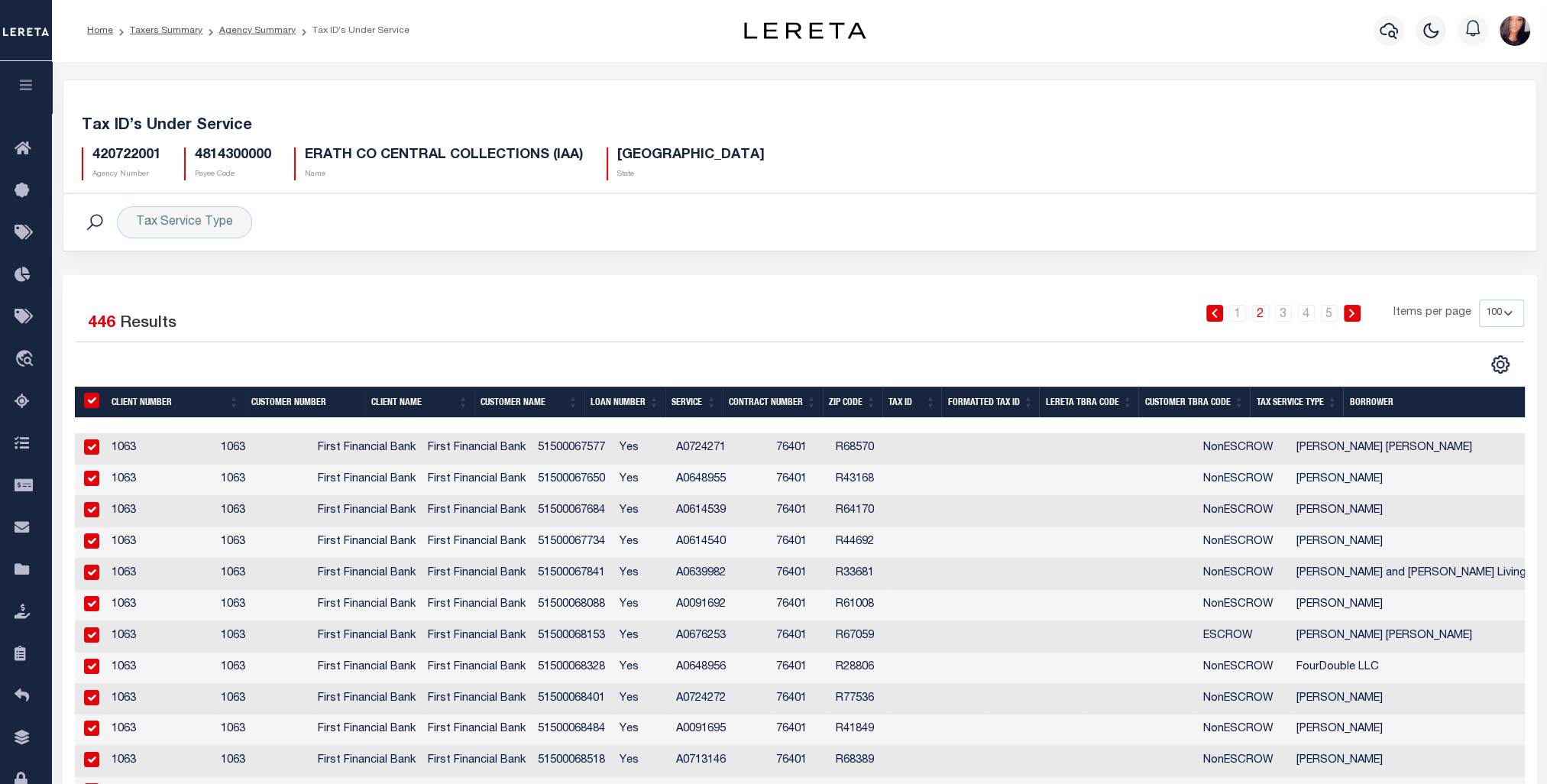
checkbox input "true"
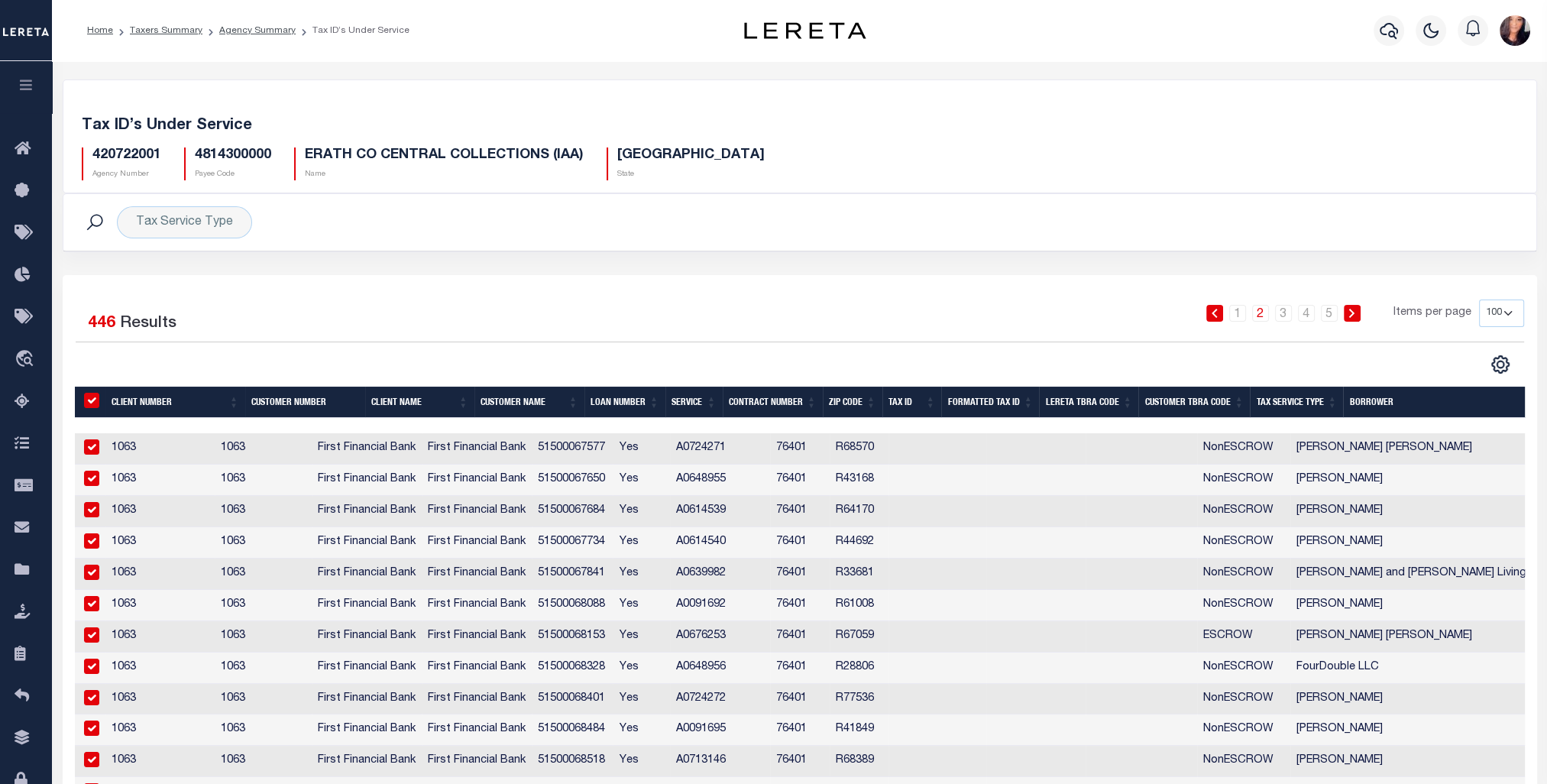
checkbox input "true"
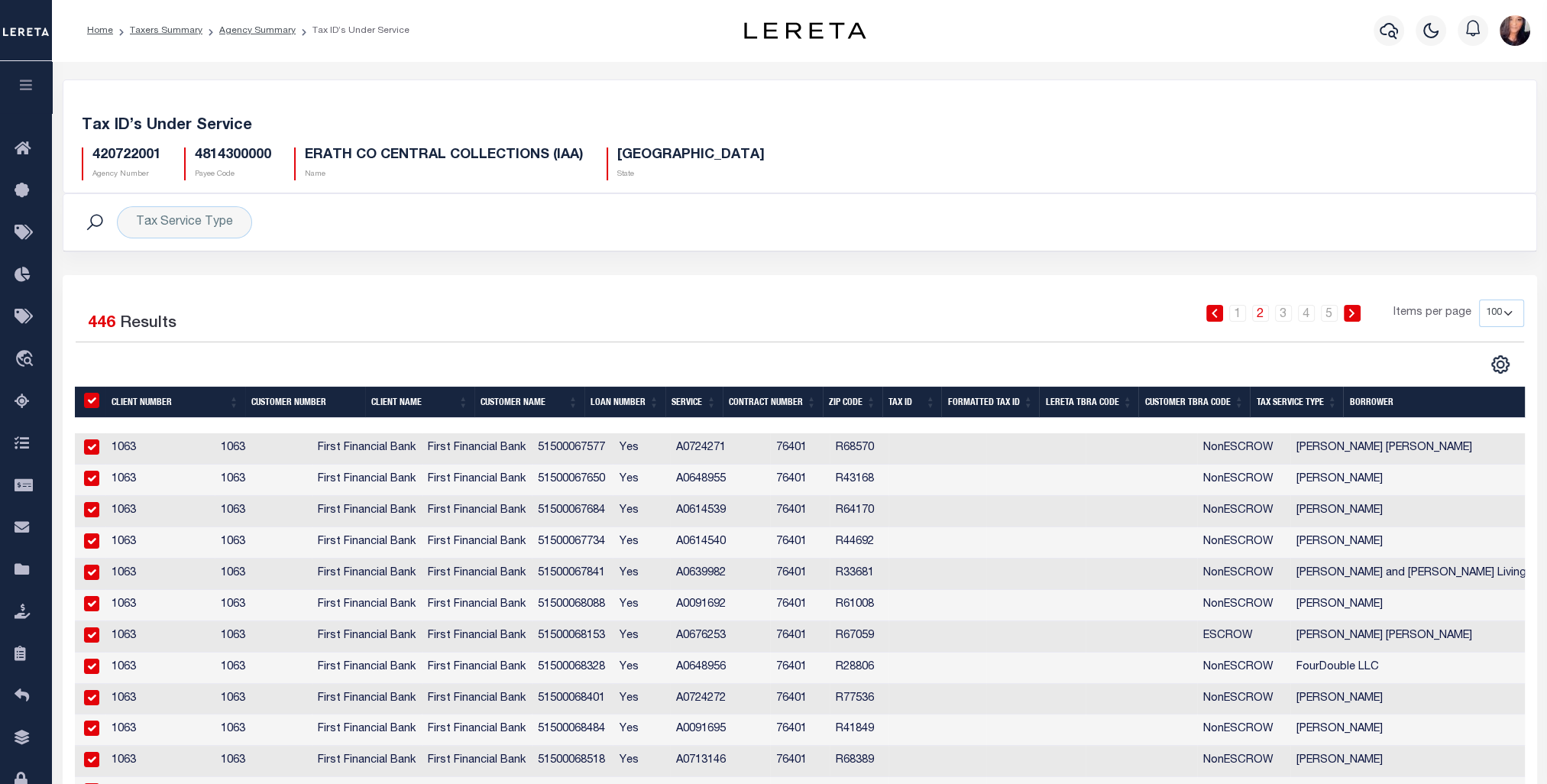
checkbox input "true"
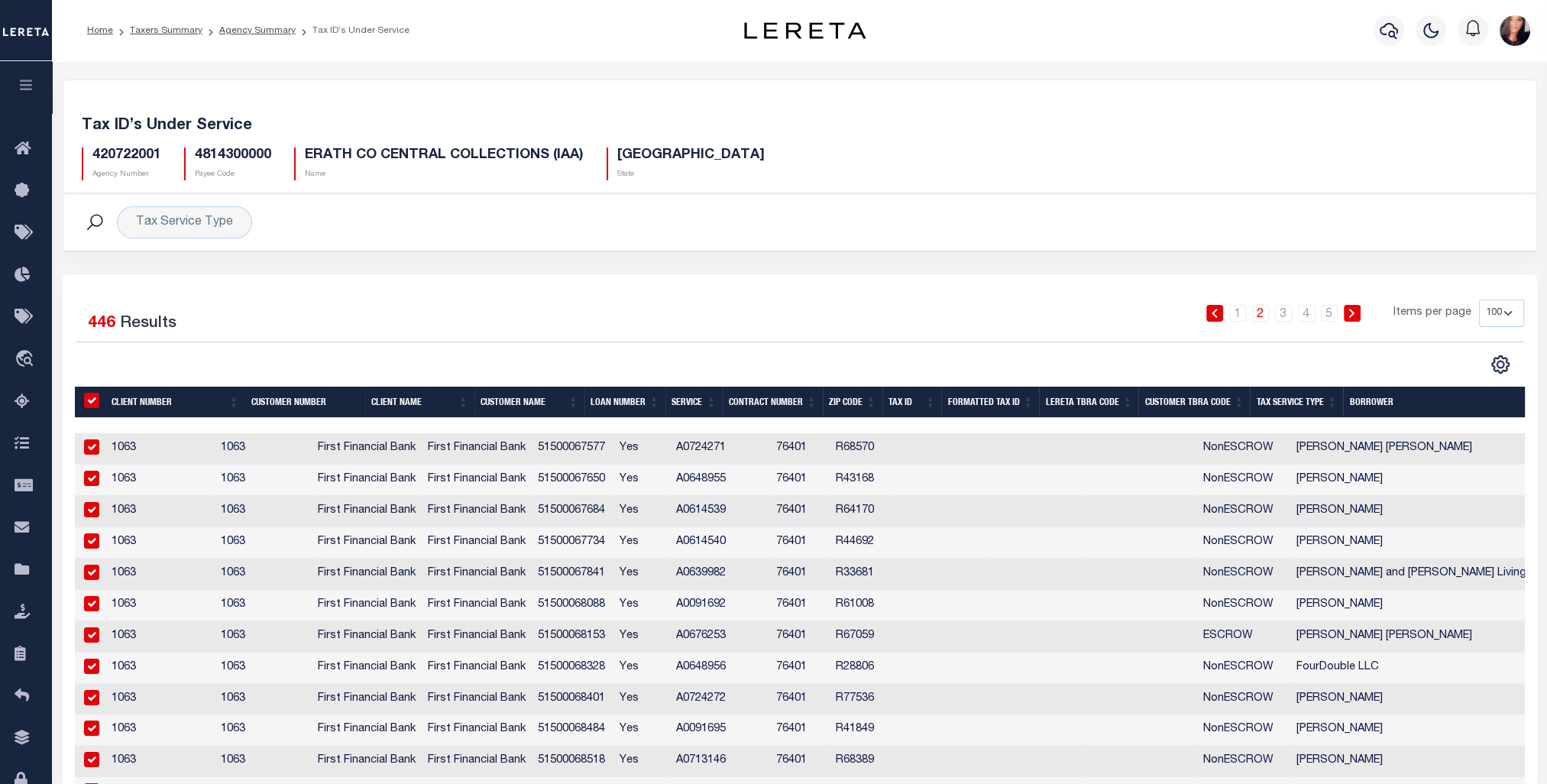
checkbox input "true"
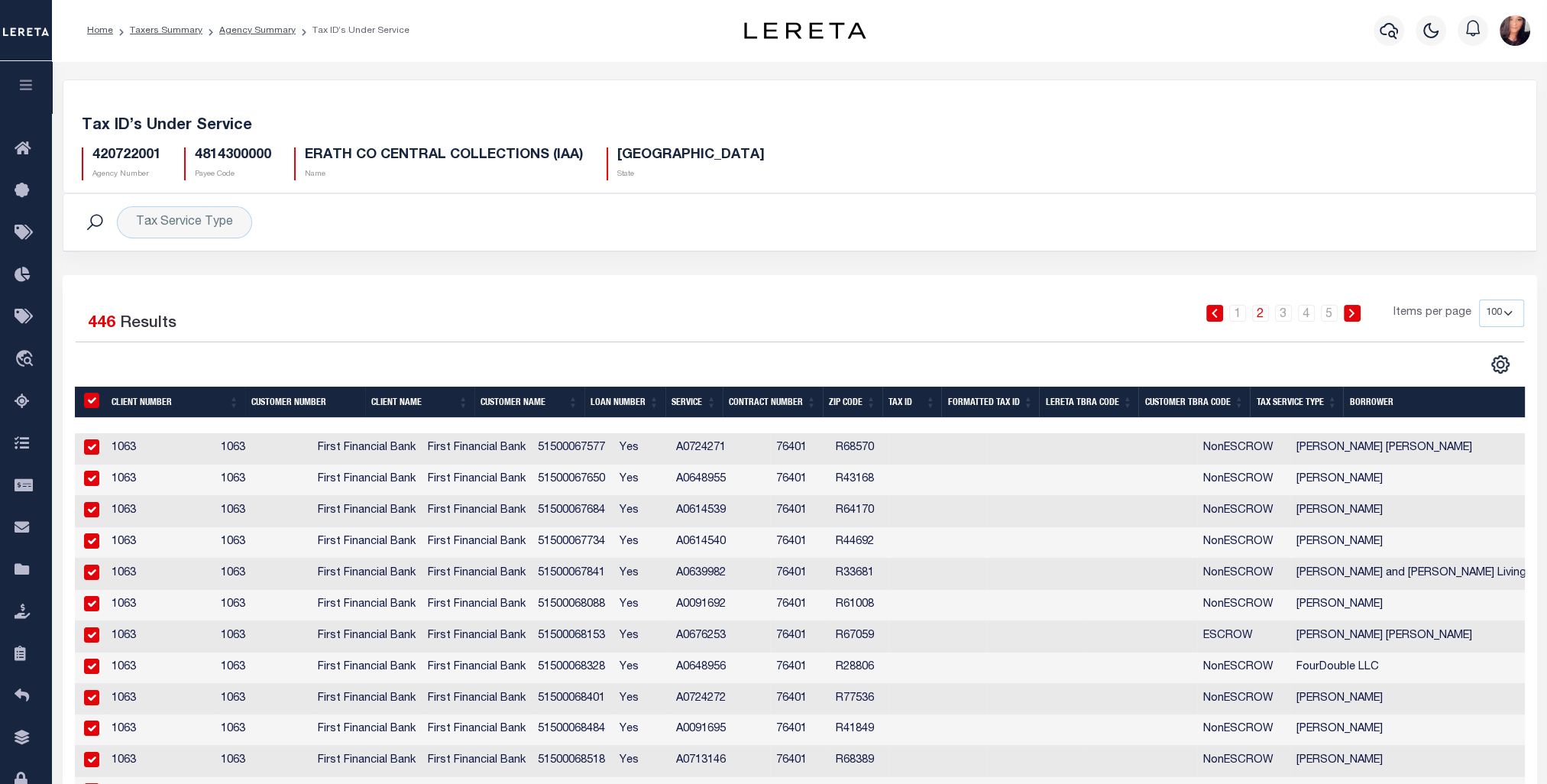
checkbox input "true"
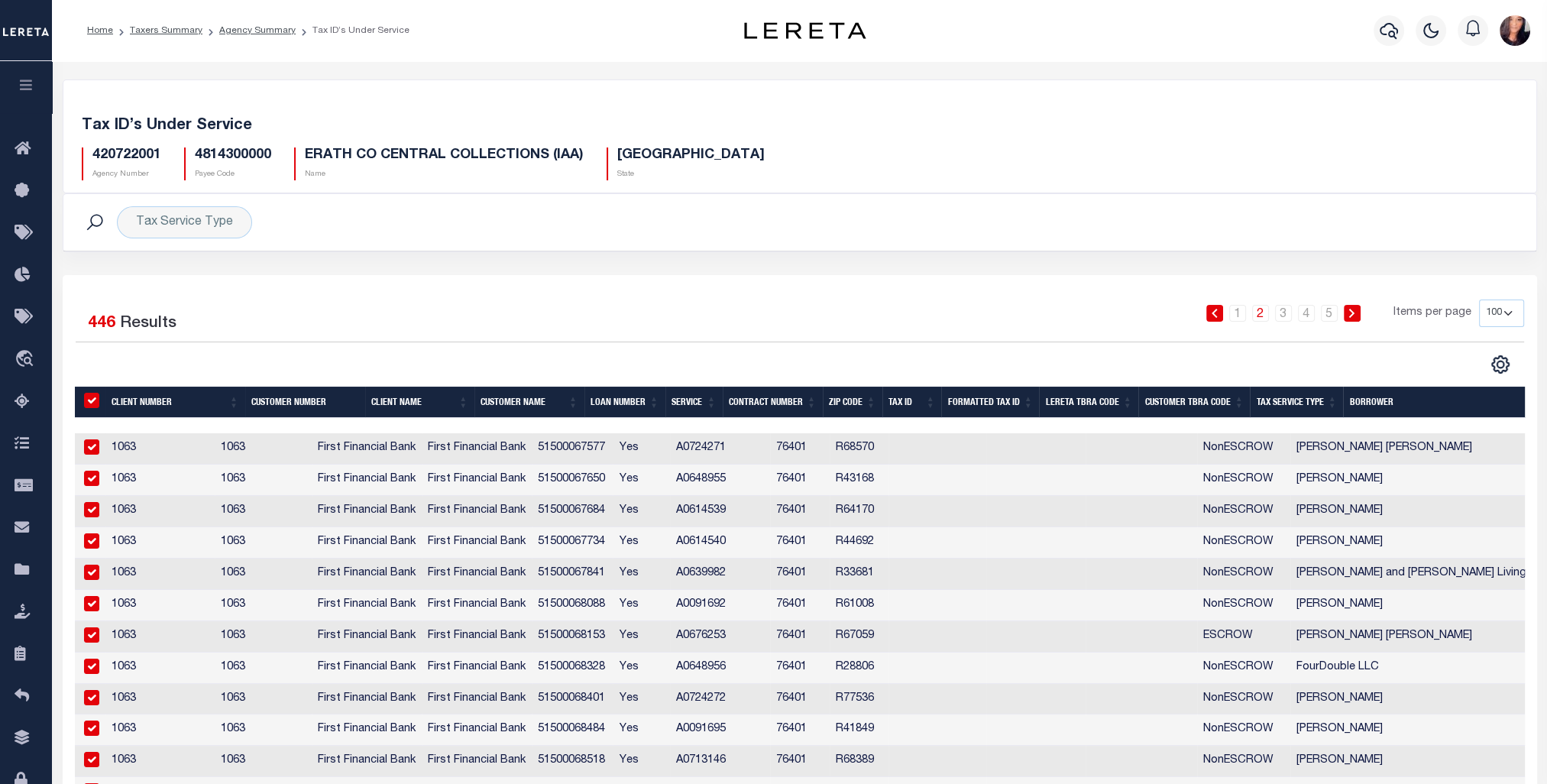
checkbox input "true"
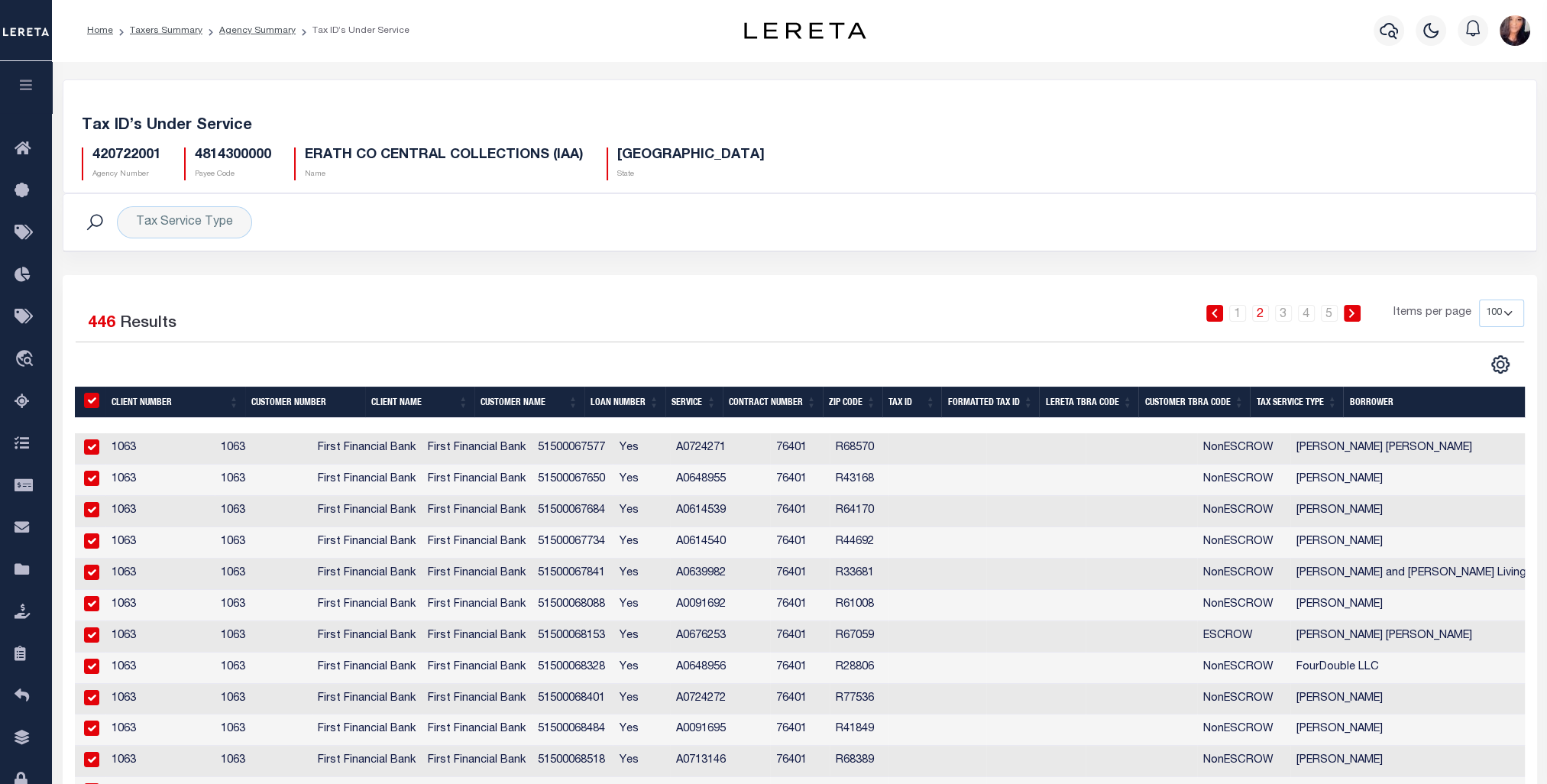
checkbox input "true"
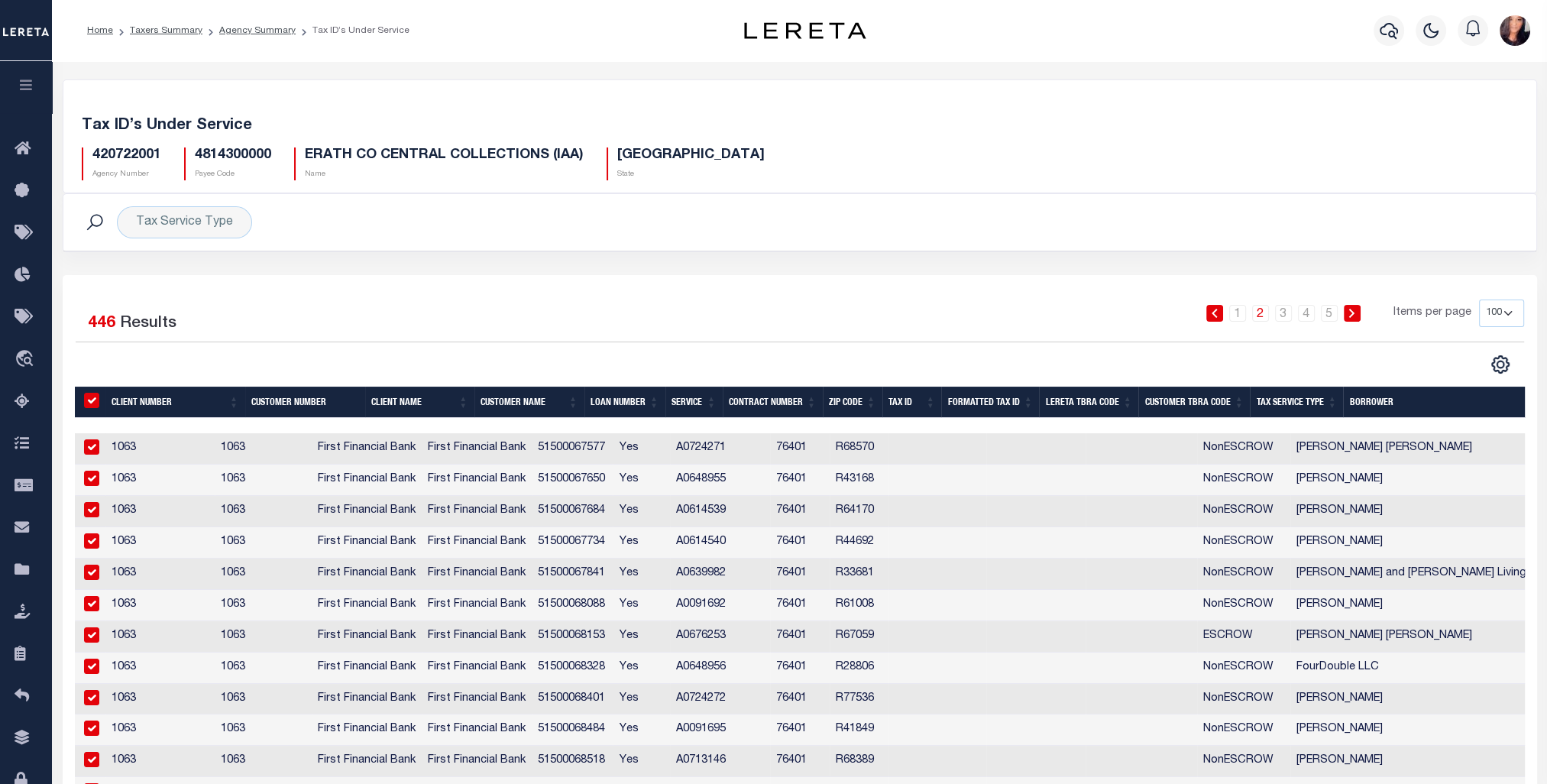
checkbox input "true"
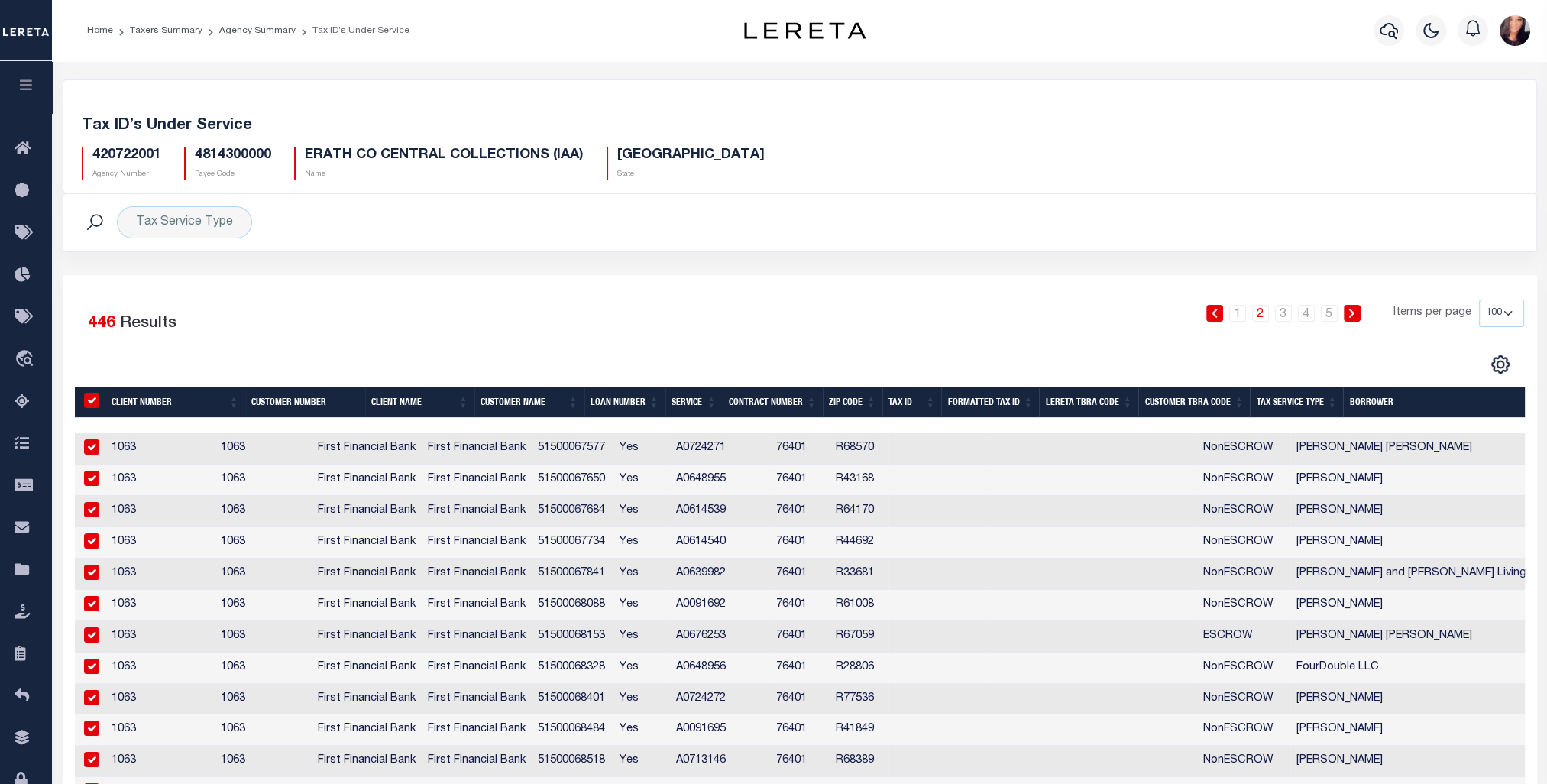
checkbox input "true"
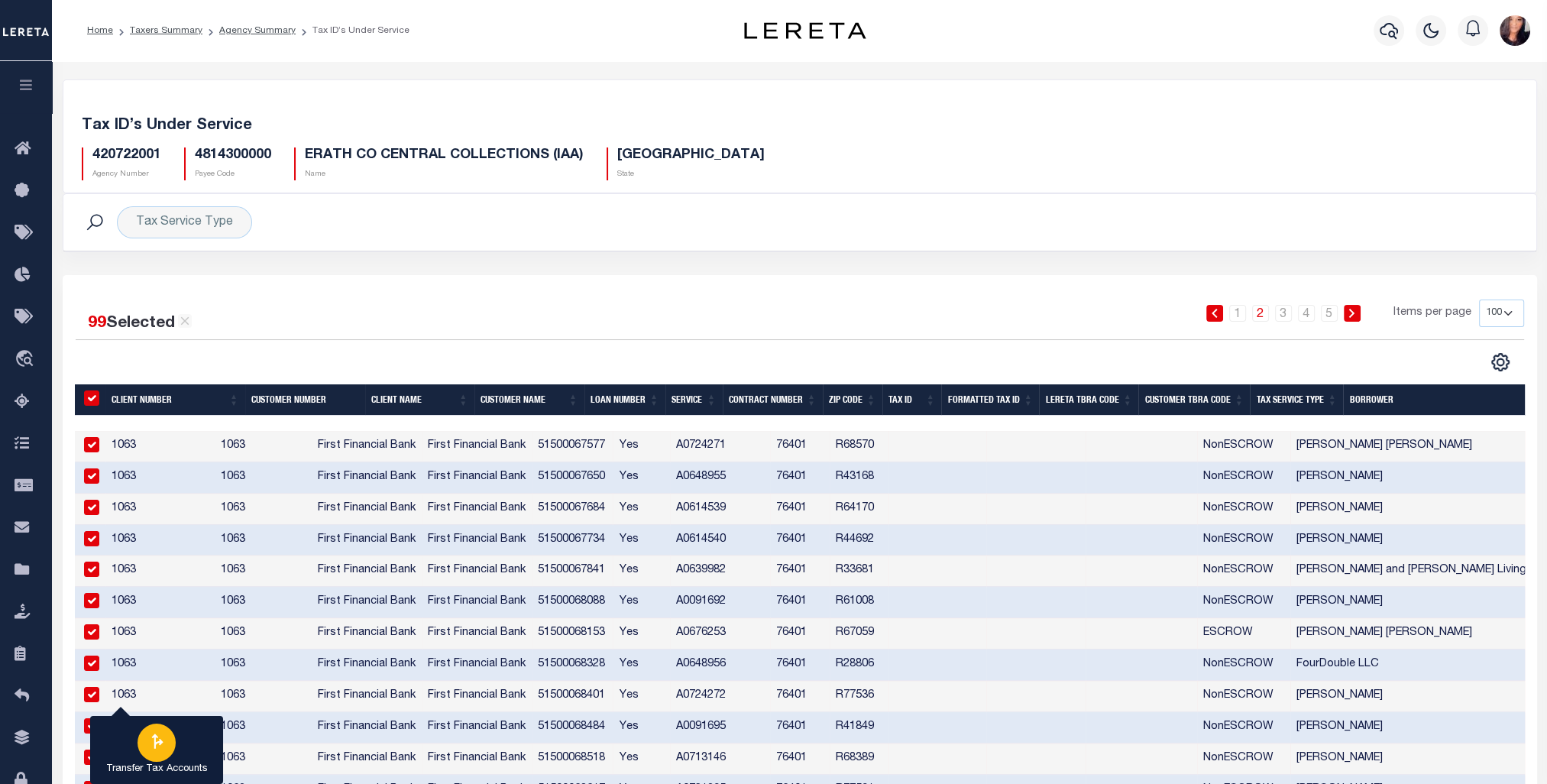
click at [155, 746] on icon "button" at bounding box center [157, 741] width 20 height 20
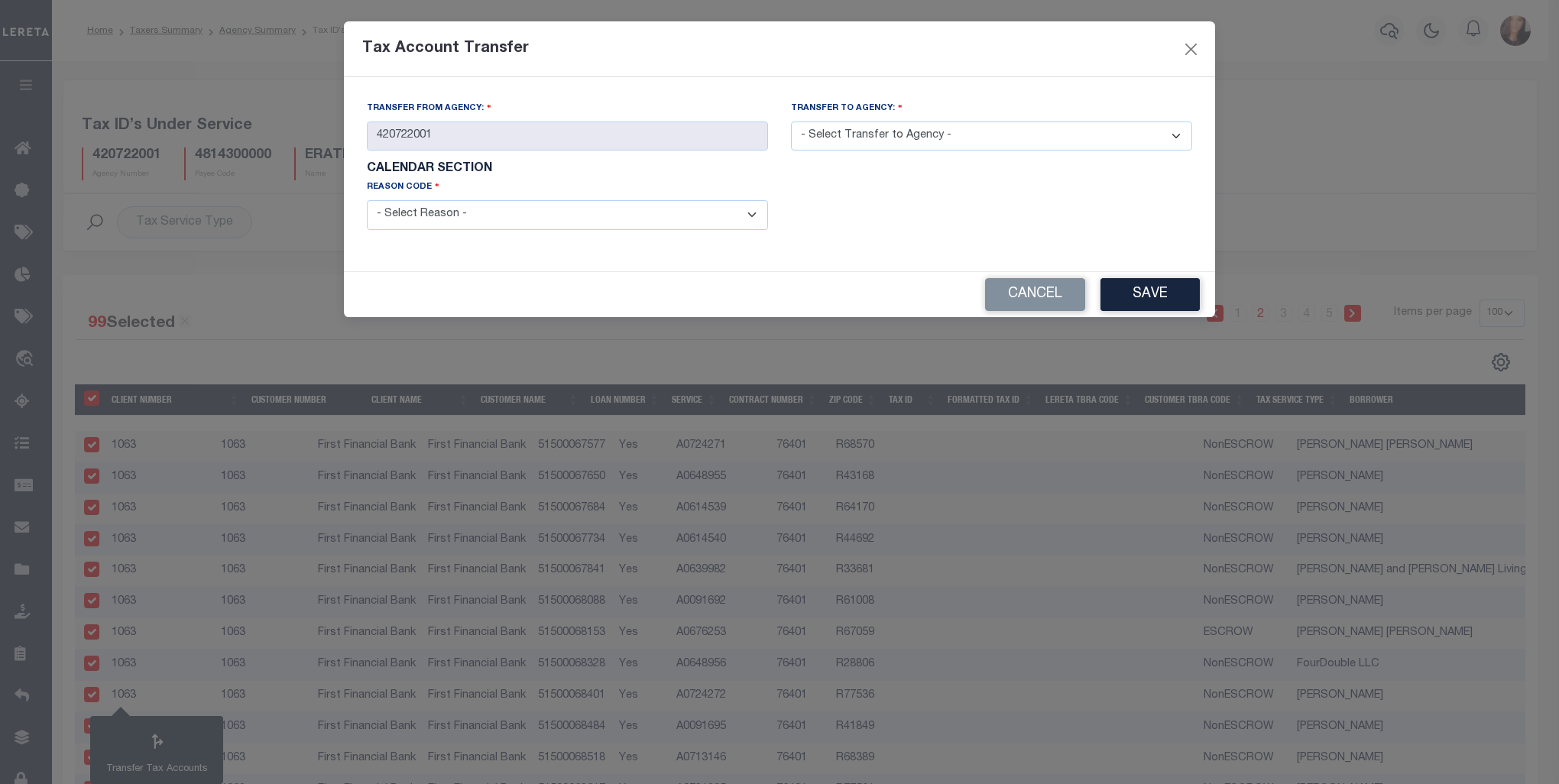
click at [754, 215] on select "- Select Reason - 099 - Other (Provide additional detail) ACT - Agency Changed …" at bounding box center [568, 215] width 401 height 30
click at [367, 202] on select "- Select Reason - 099 - Other (Provide additional detail) ACT - Agency Changed …" at bounding box center [568, 215] width 401 height 30
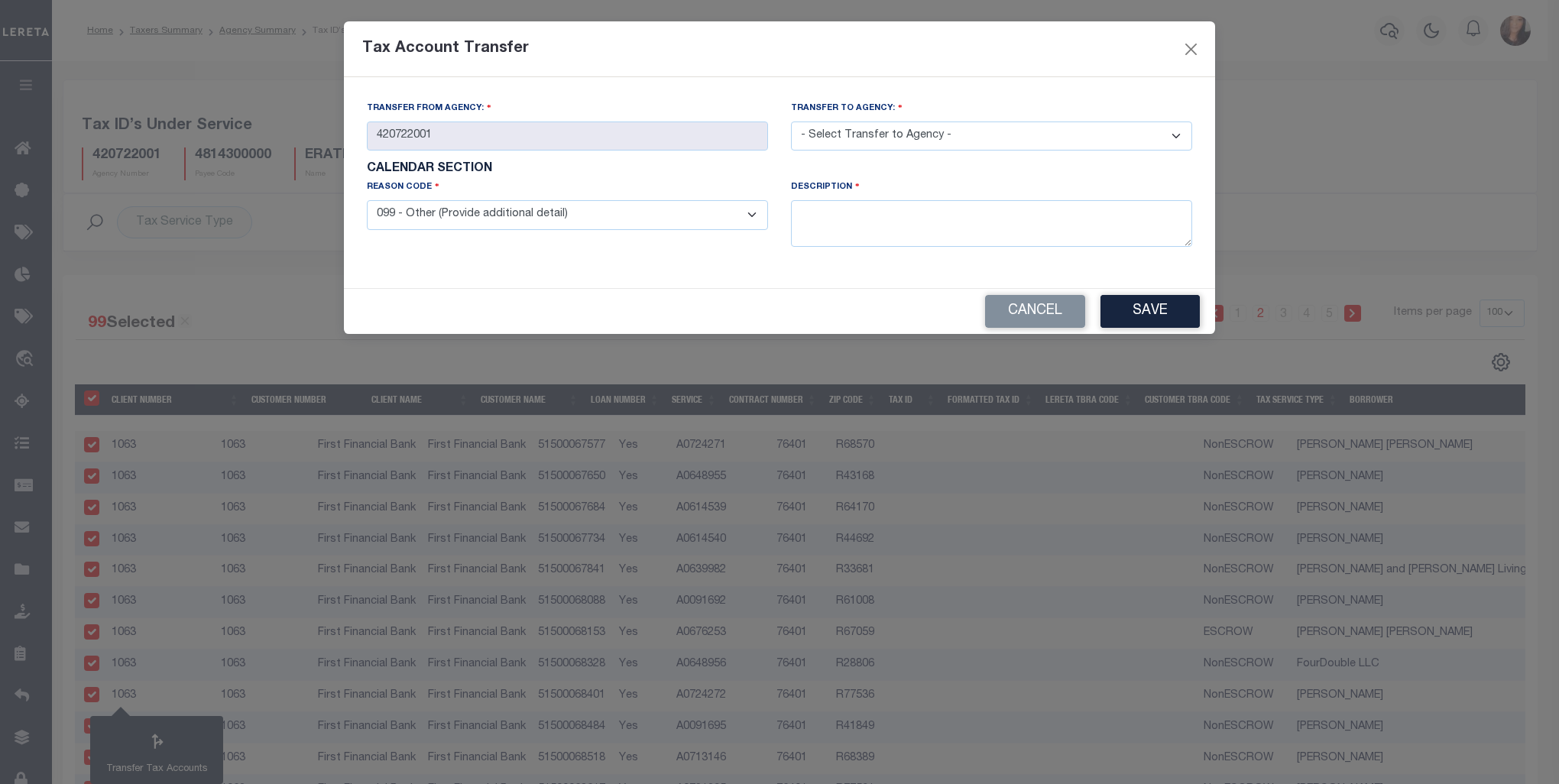
click at [1179, 143] on select "- Select Transfer to Agency - 420180000 420252001 420300000 420470000 420478801…" at bounding box center [991, 136] width 401 height 30
click at [791, 122] on select "- Select Transfer to Agency - 420180000 420252001 420300000 420470000 420478801…" at bounding box center [991, 136] width 401 height 30
click at [846, 211] on textarea at bounding box center [991, 223] width 401 height 47
click at [1177, 313] on button "Save" at bounding box center [1150, 312] width 99 height 33
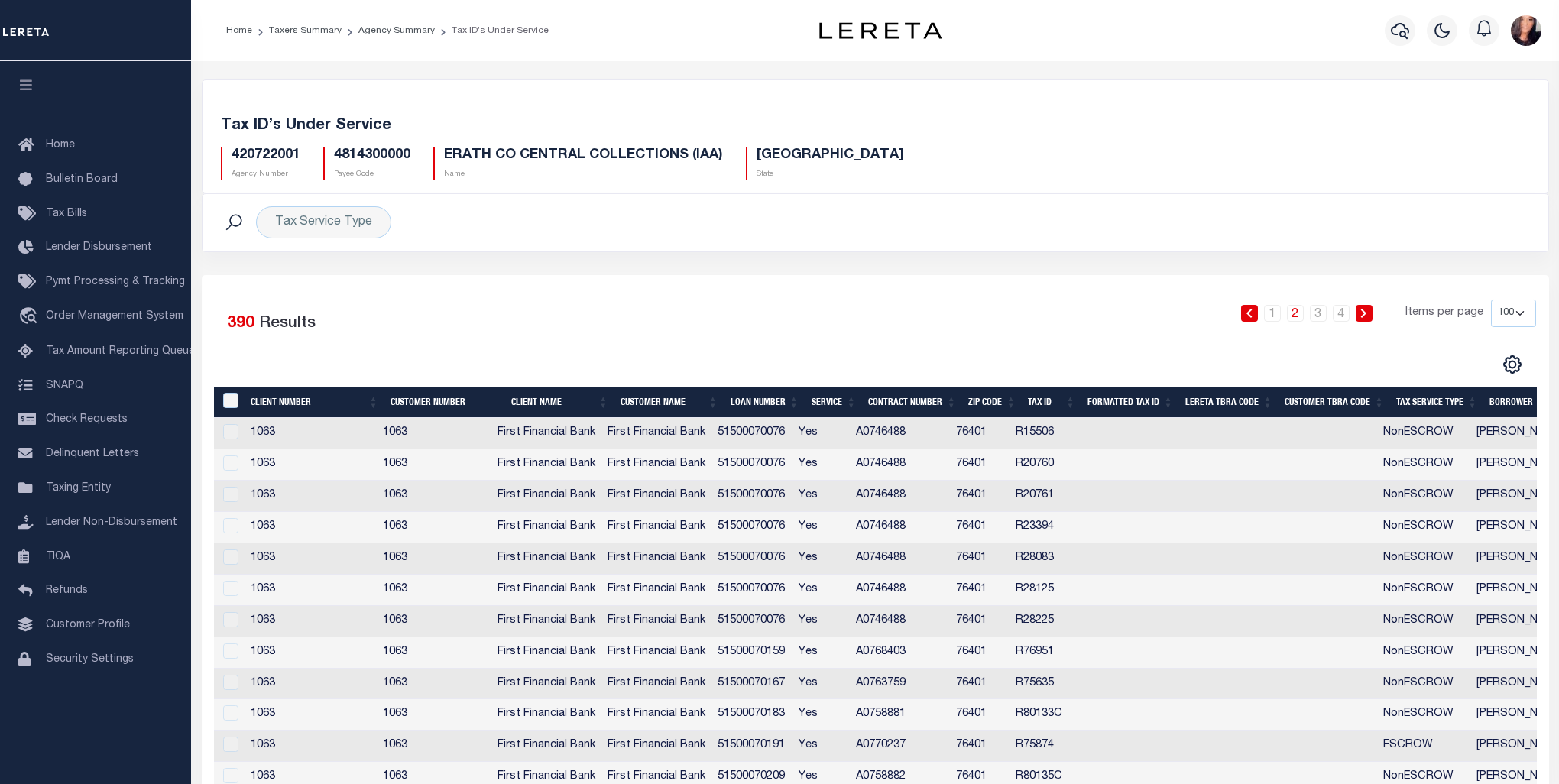
select select "100"
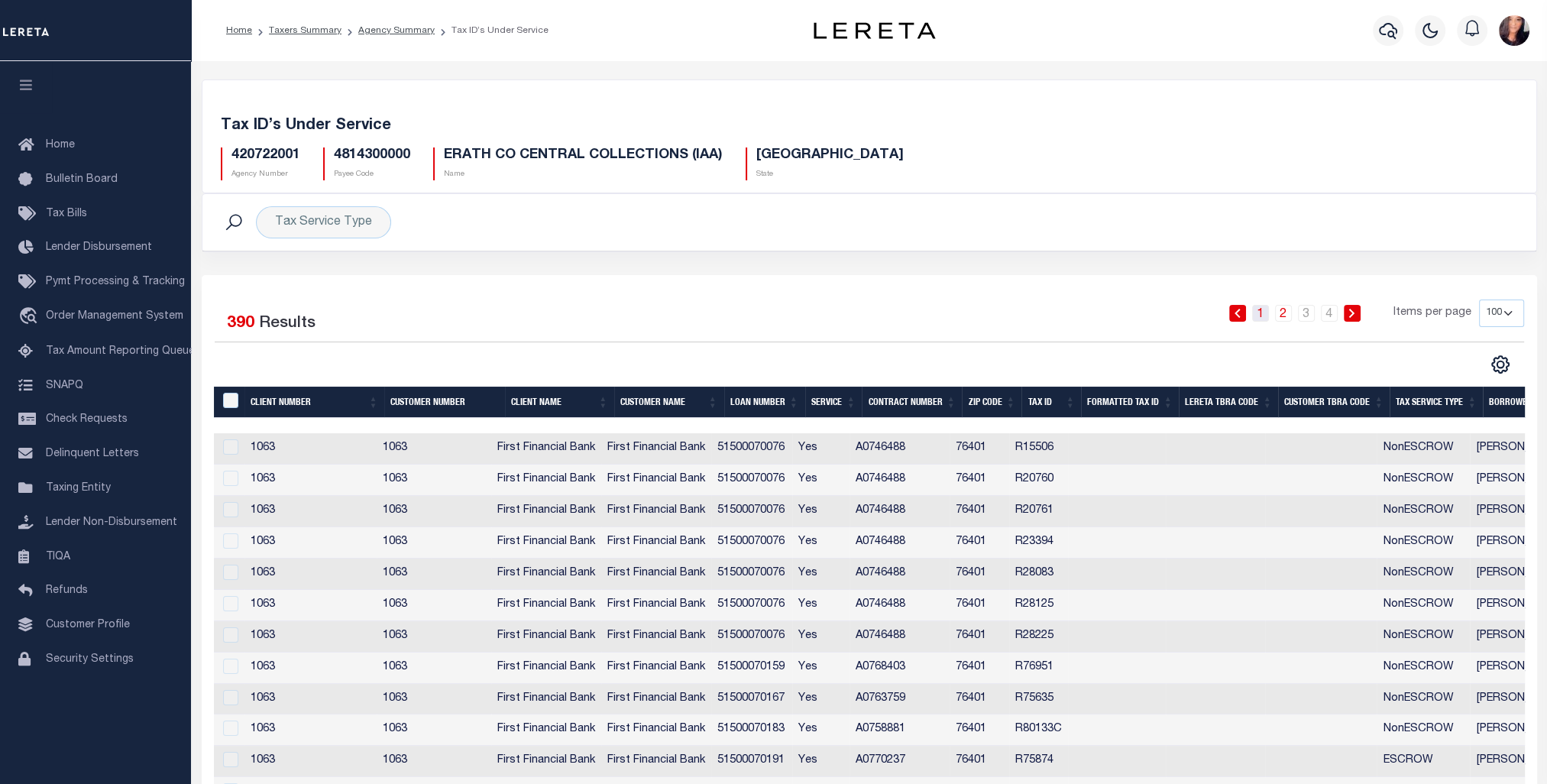
click at [1267, 307] on link "1" at bounding box center [1261, 313] width 16 height 16
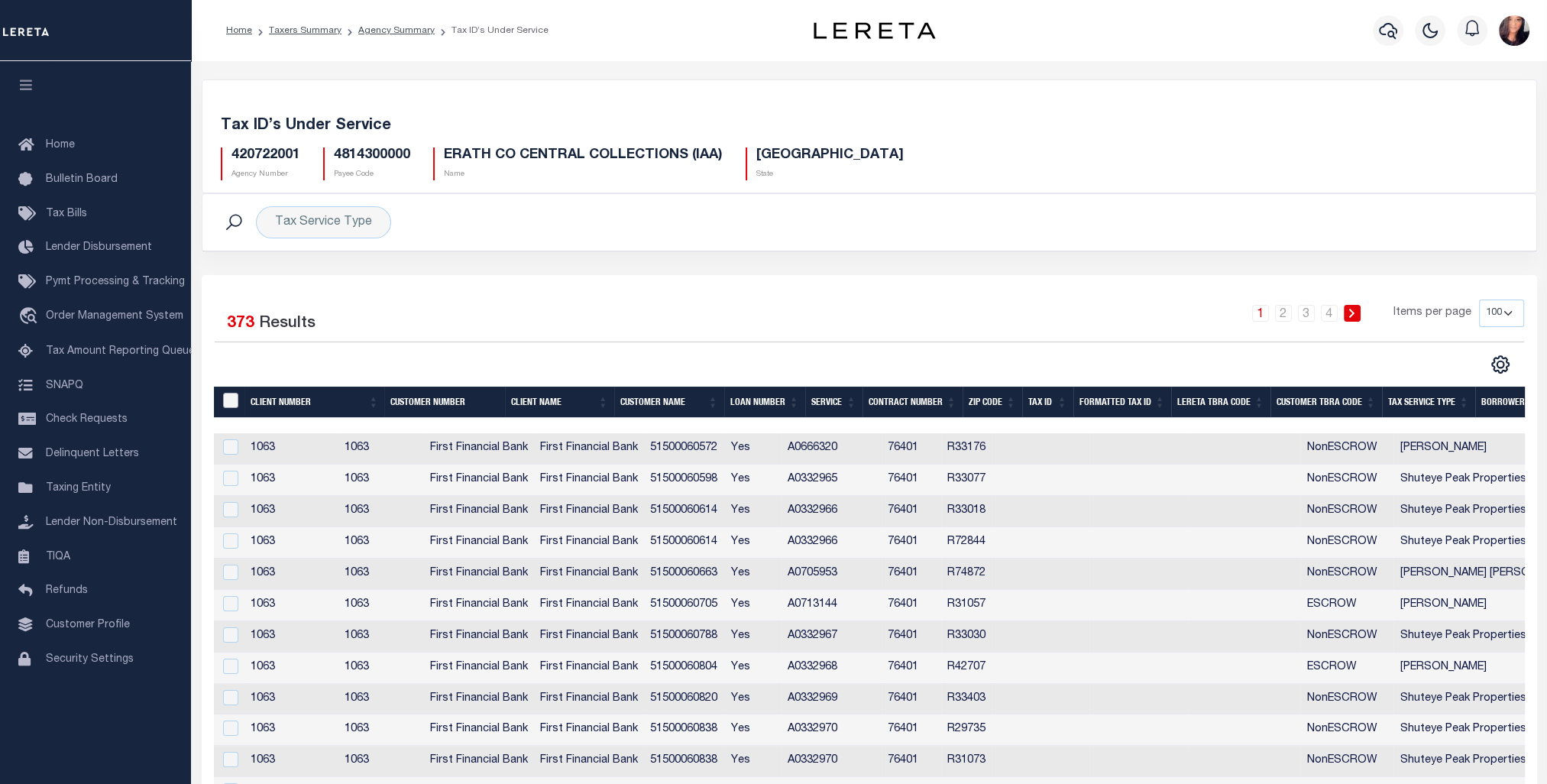
click at [229, 396] on input "&nbsp;" at bounding box center [231, 400] width 16 height 16
checkbox input "true"
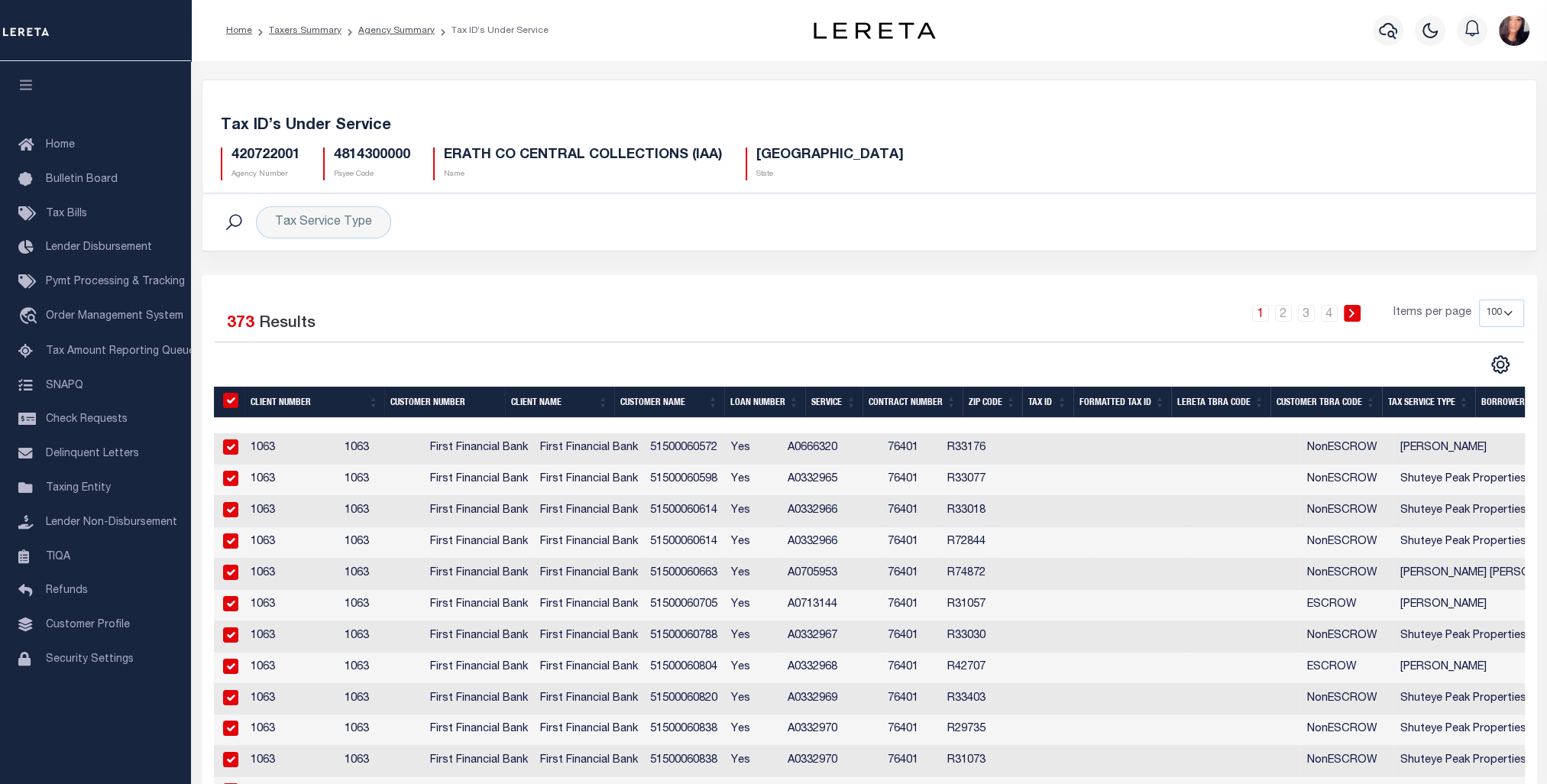
checkbox input "true"
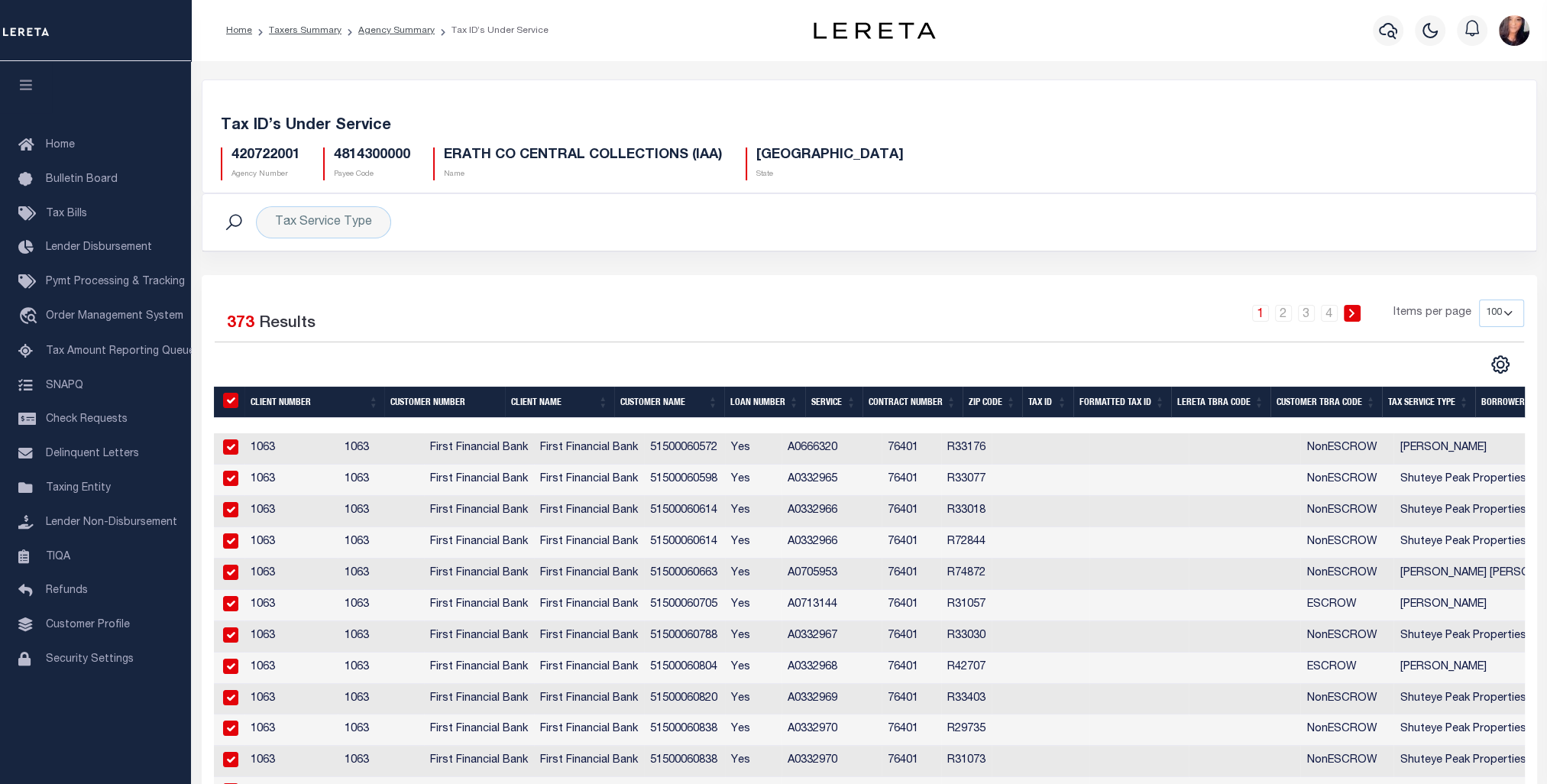
checkbox input "true"
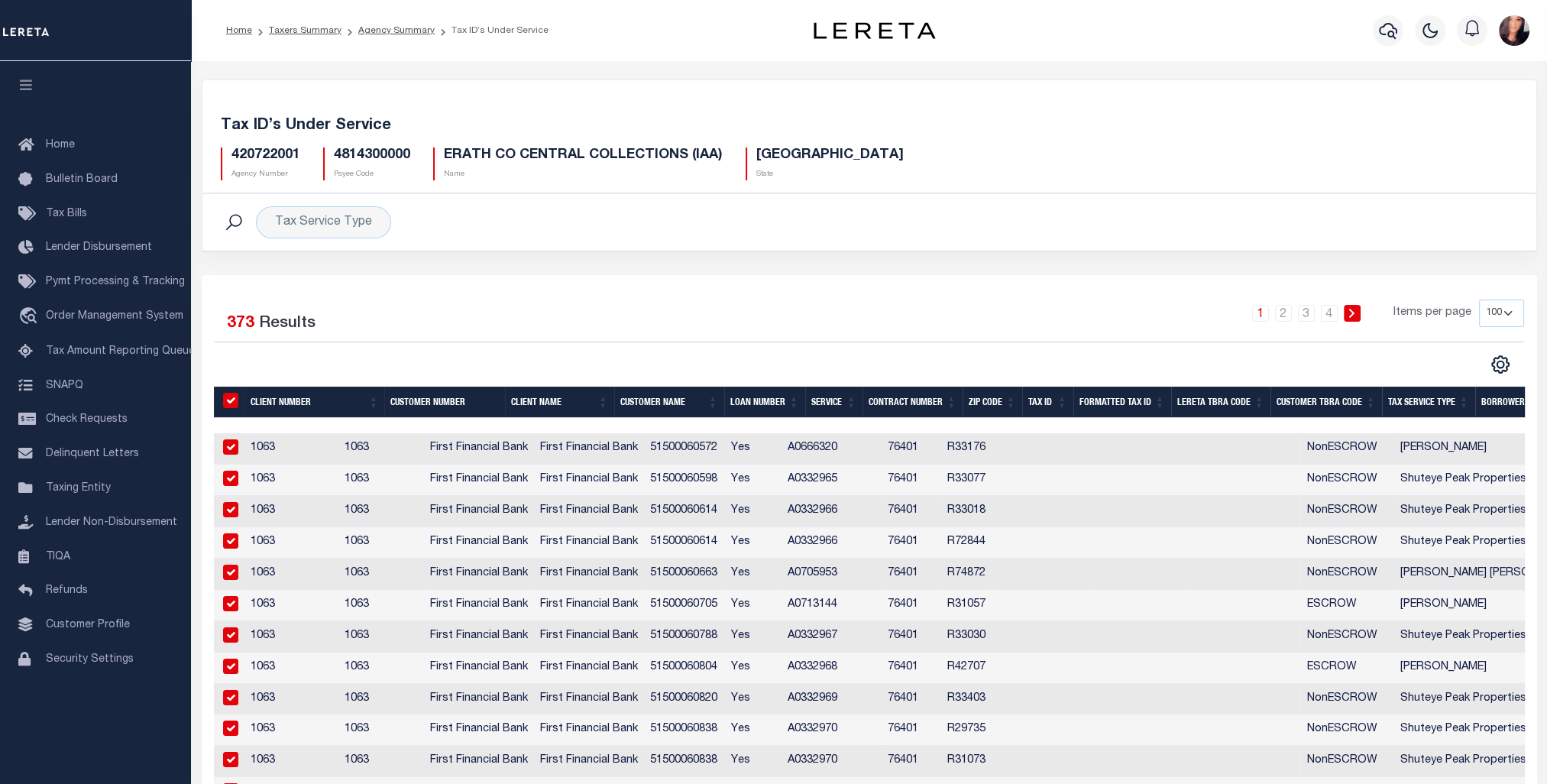
checkbox input "true"
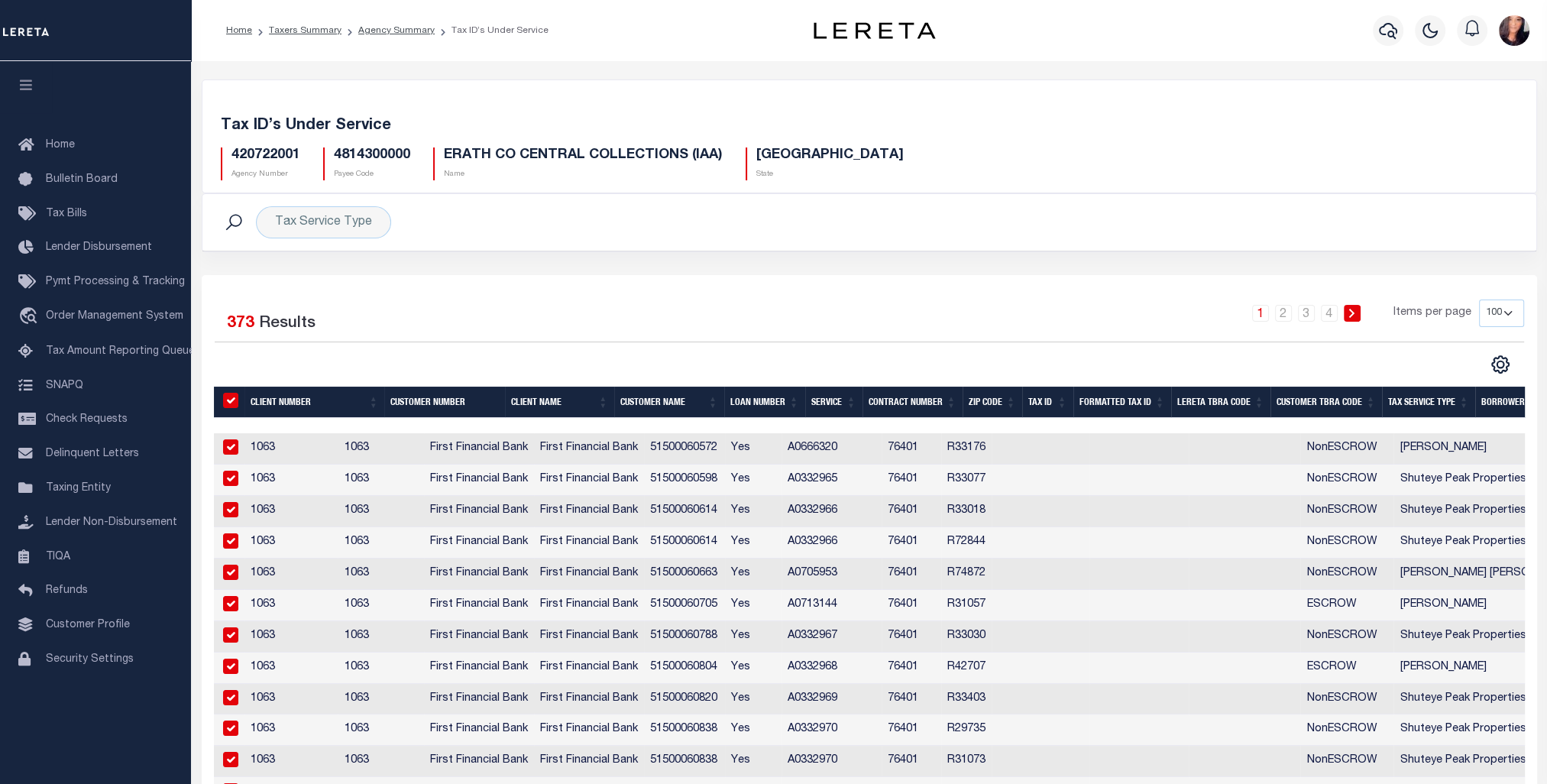
checkbox input "true"
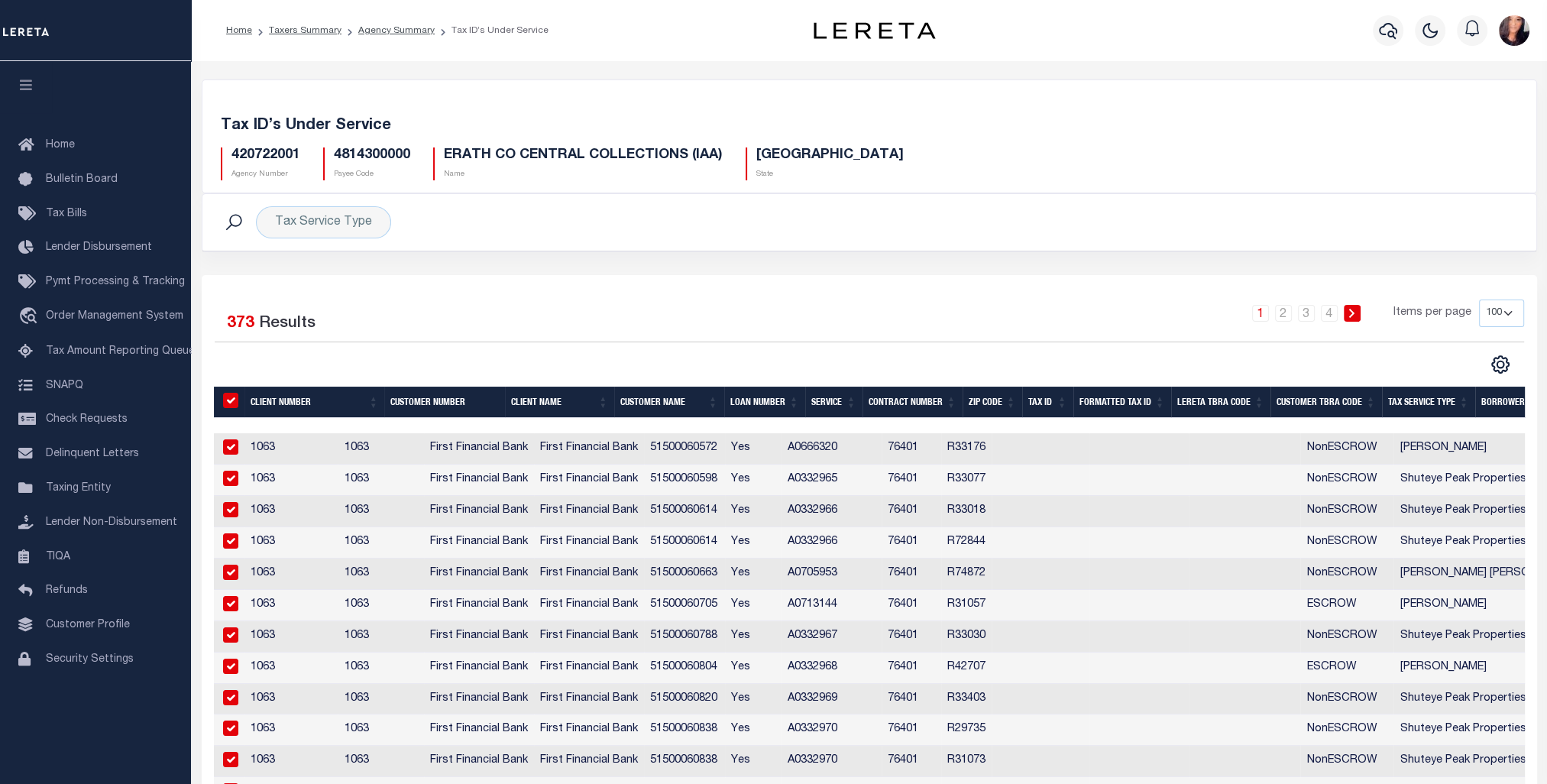
checkbox input "true"
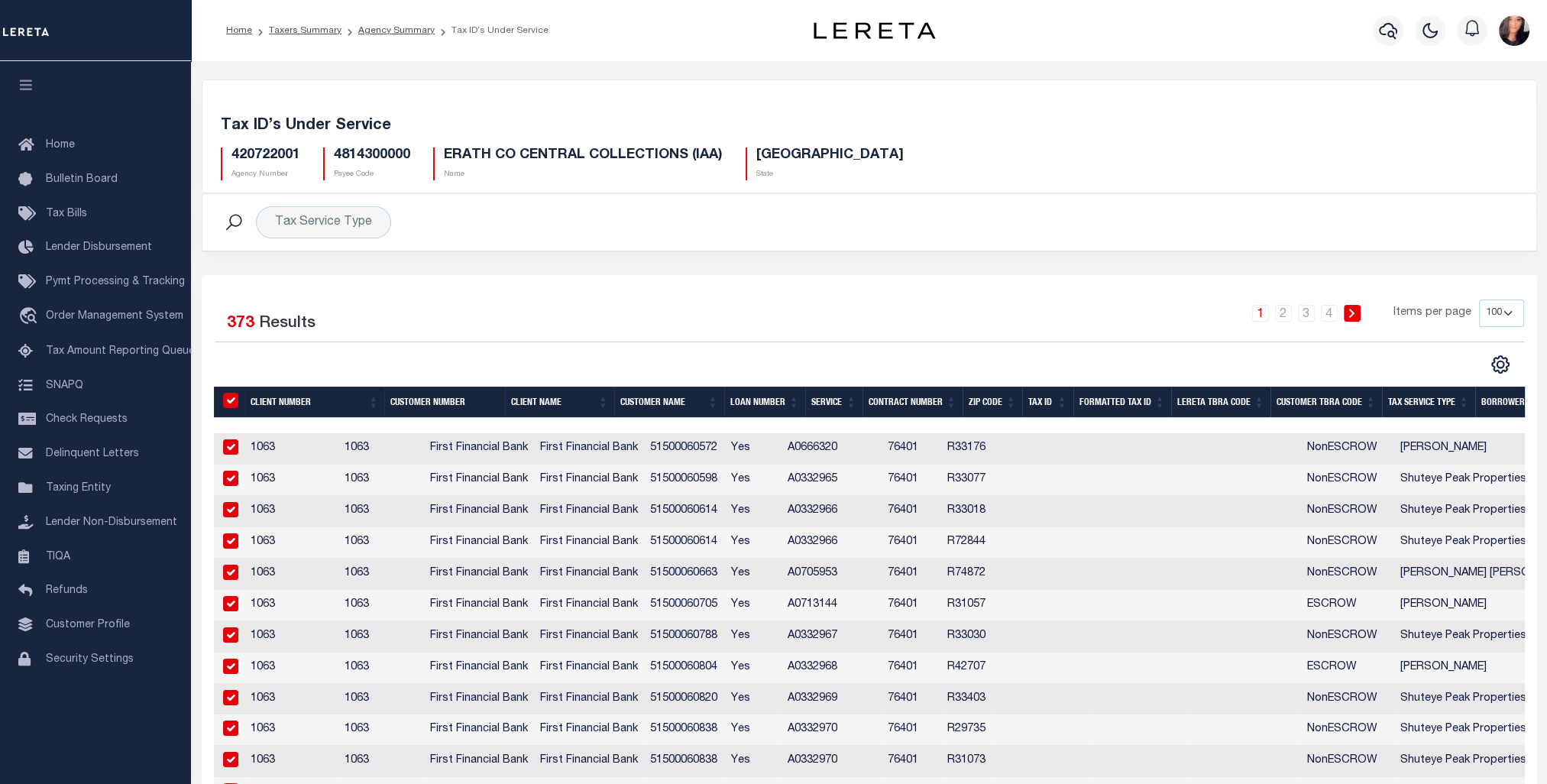
checkbox input "true"
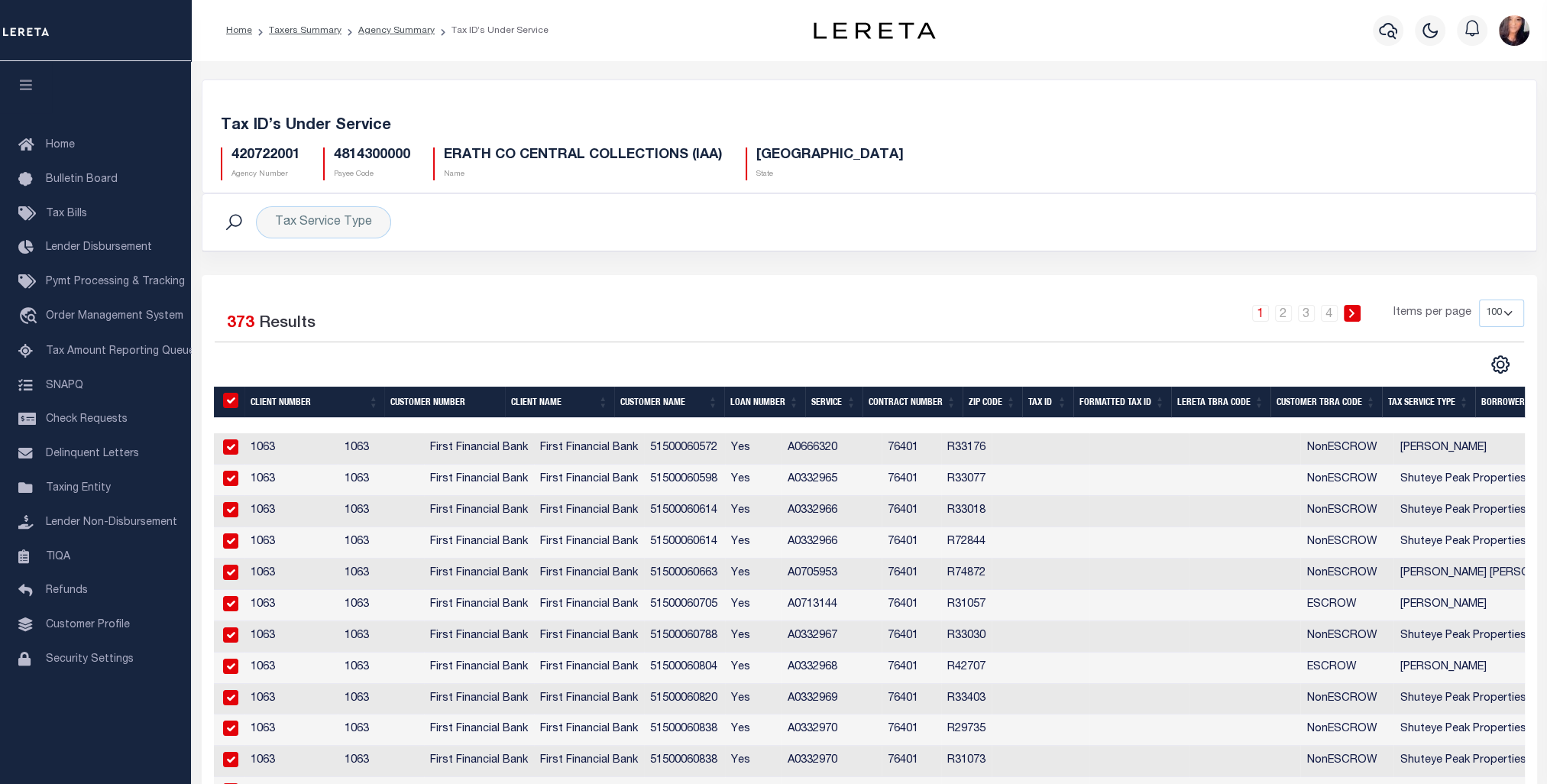
checkbox input "true"
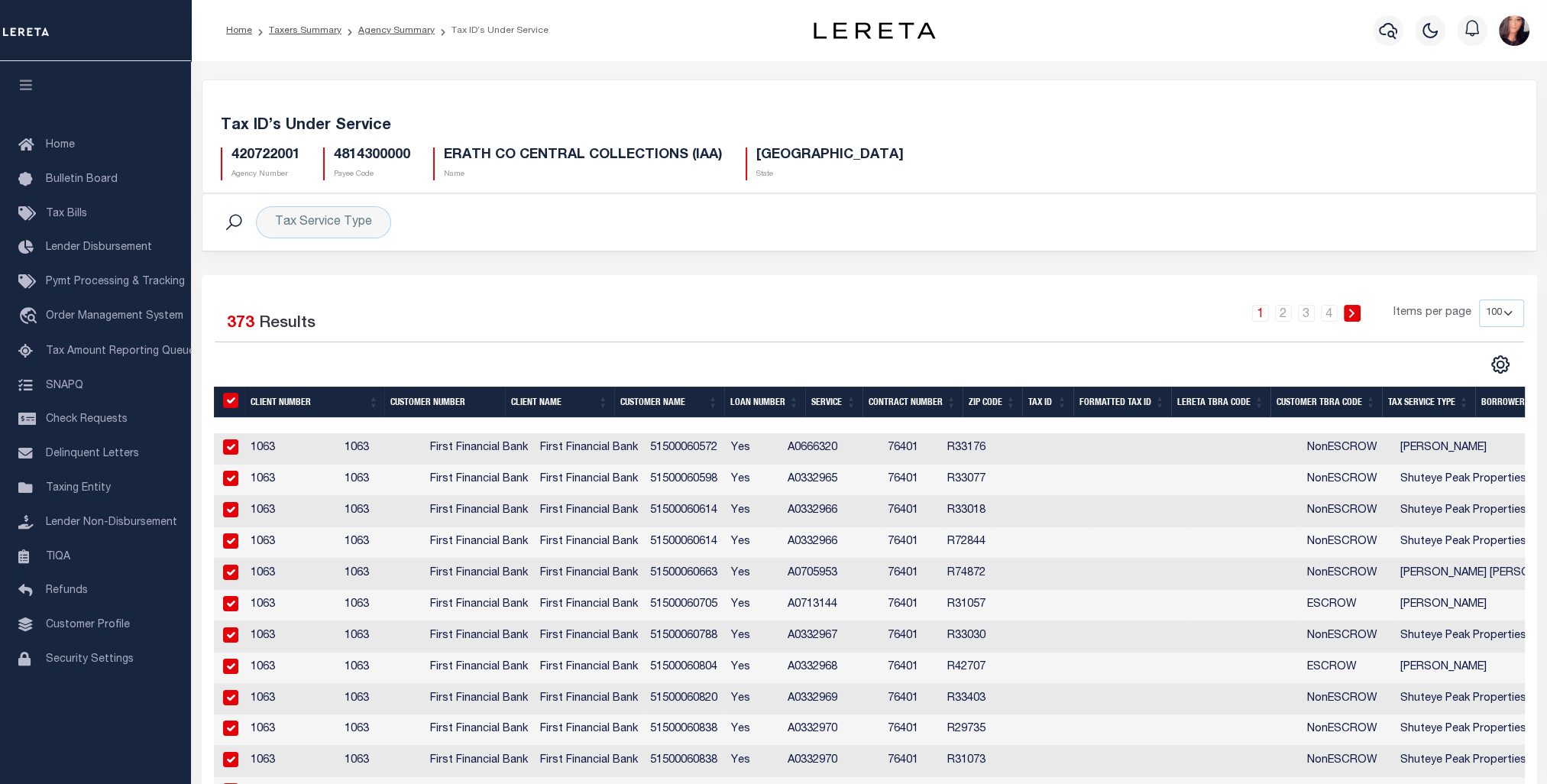
checkbox input "true"
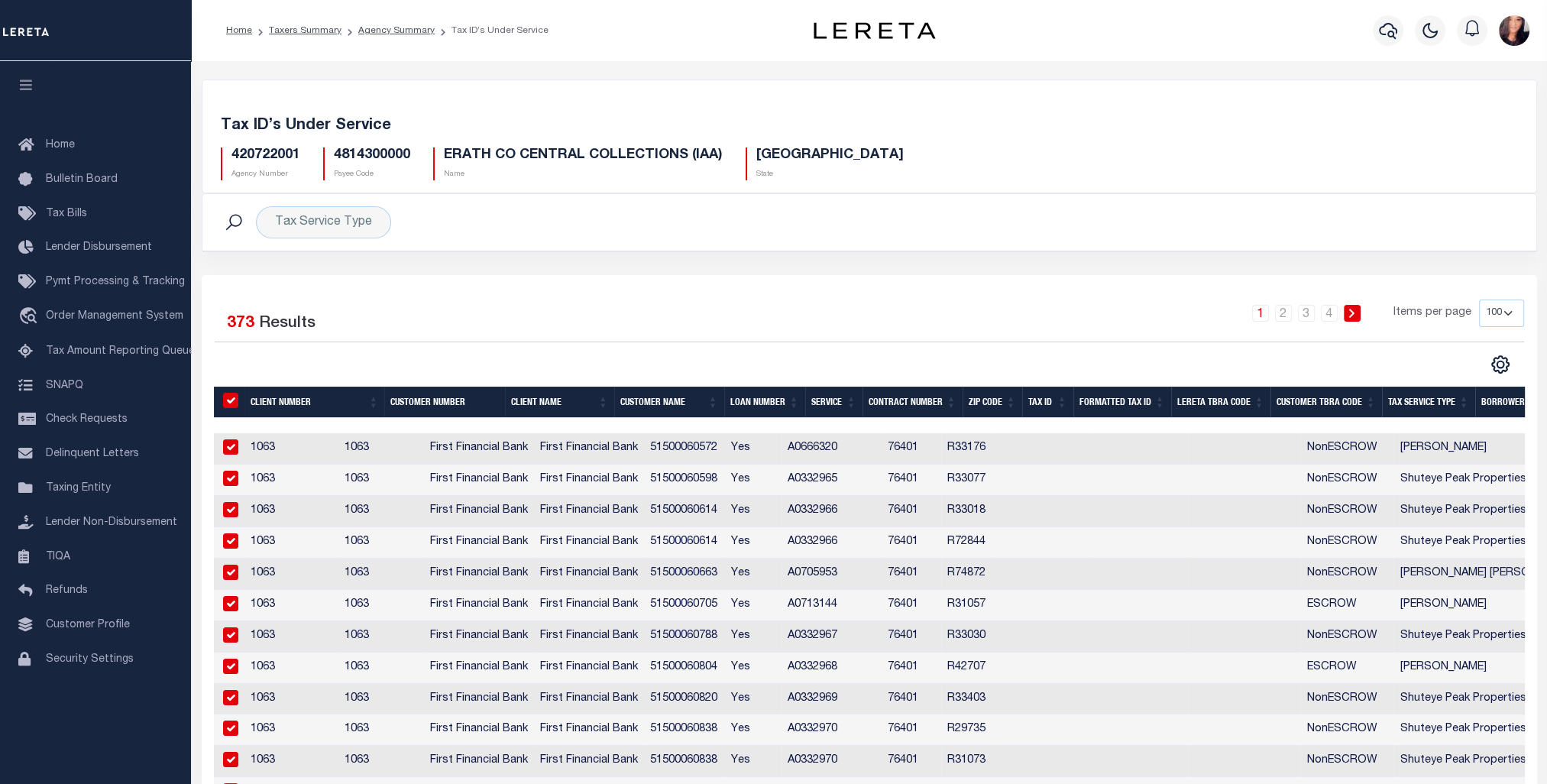
checkbox input "true"
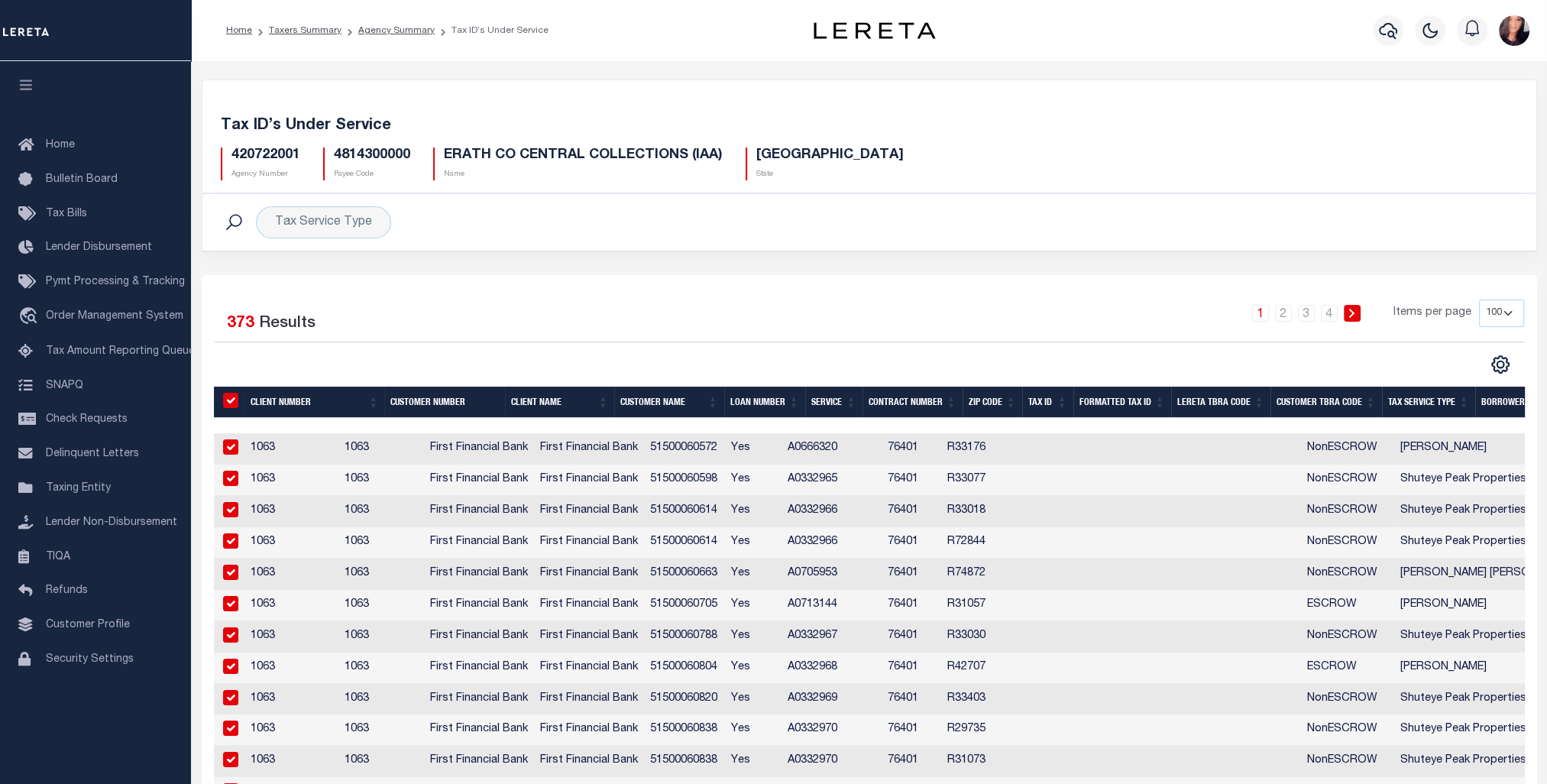
checkbox input "true"
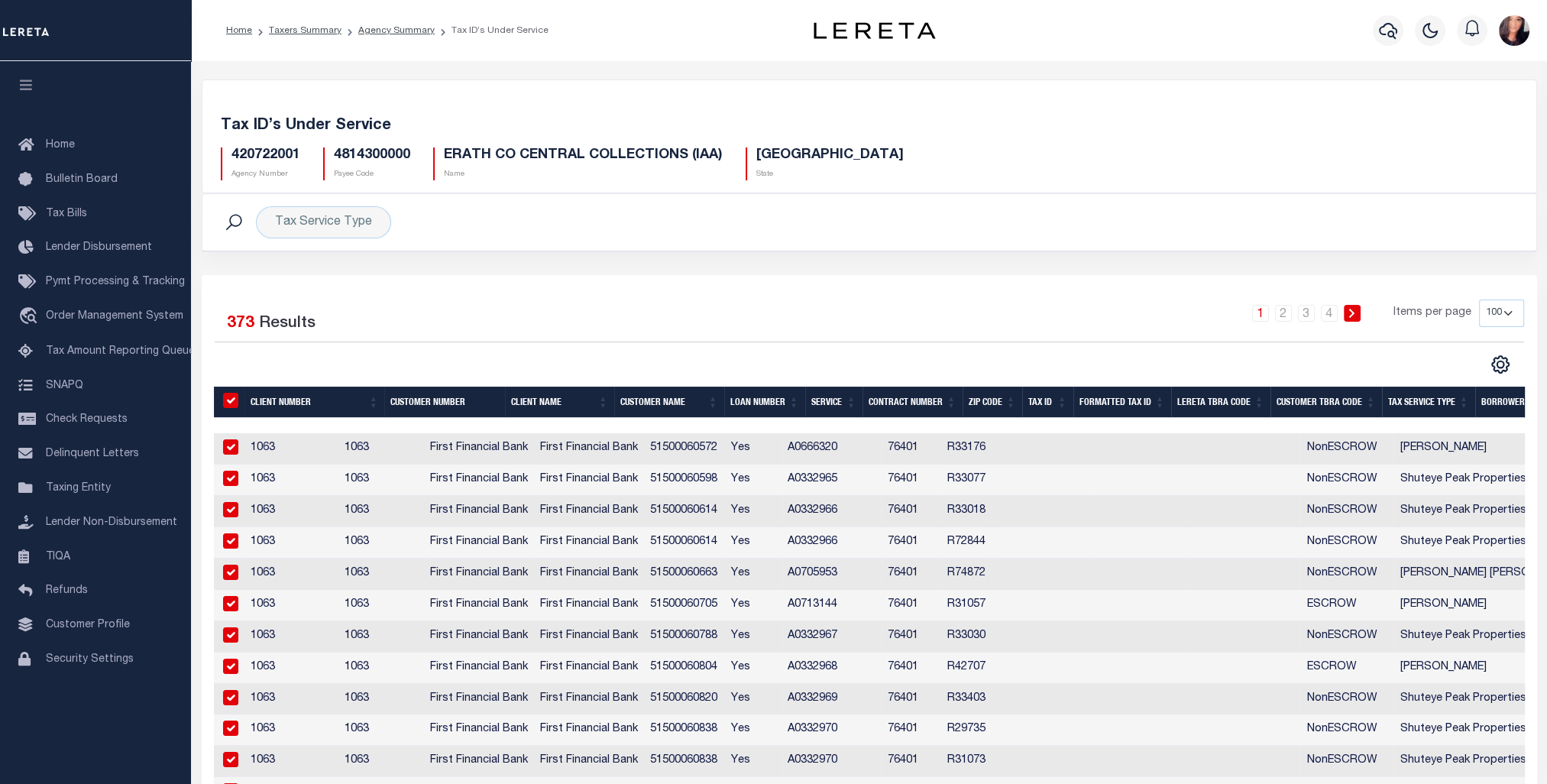
checkbox input "true"
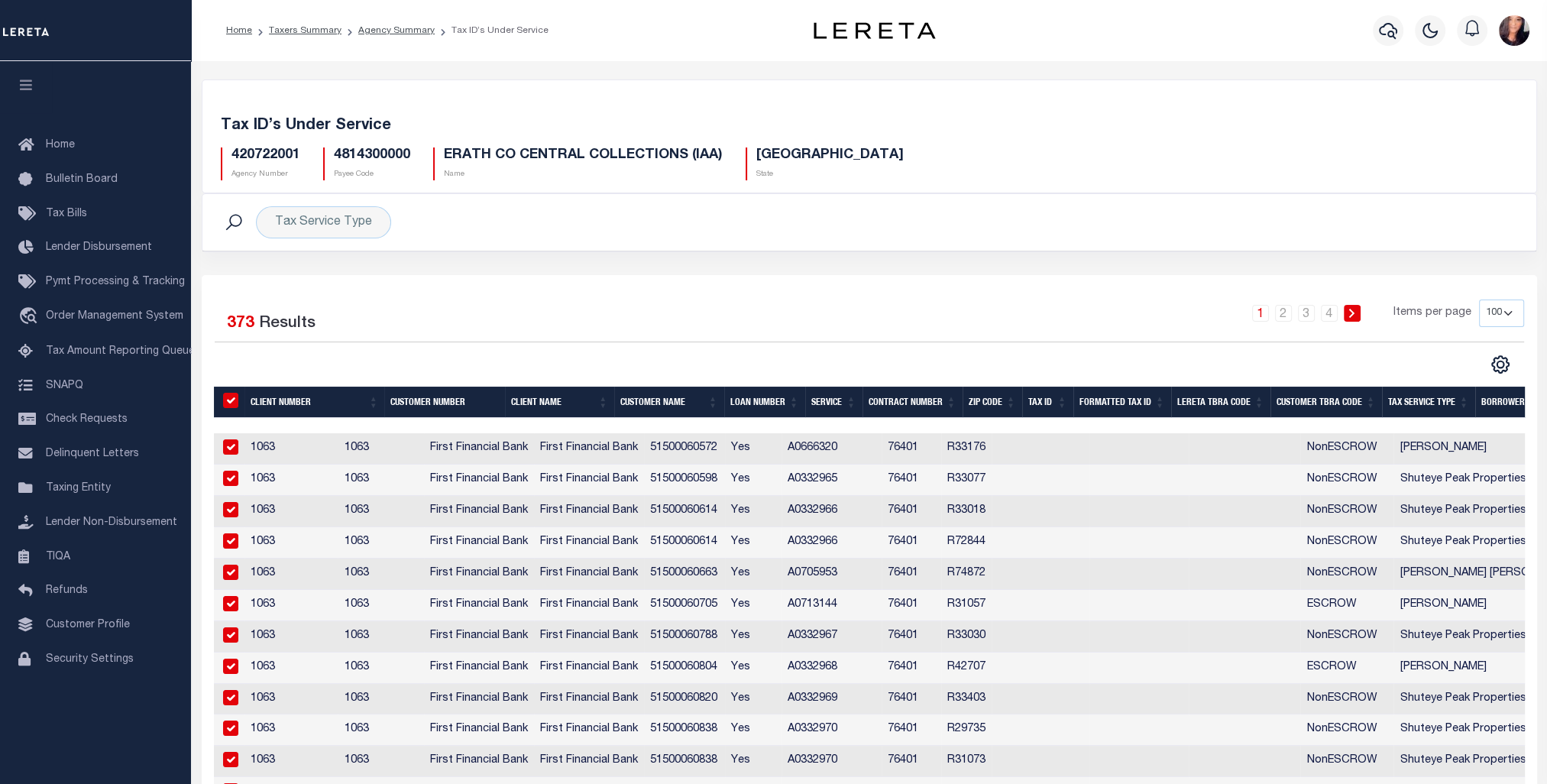
checkbox input "true"
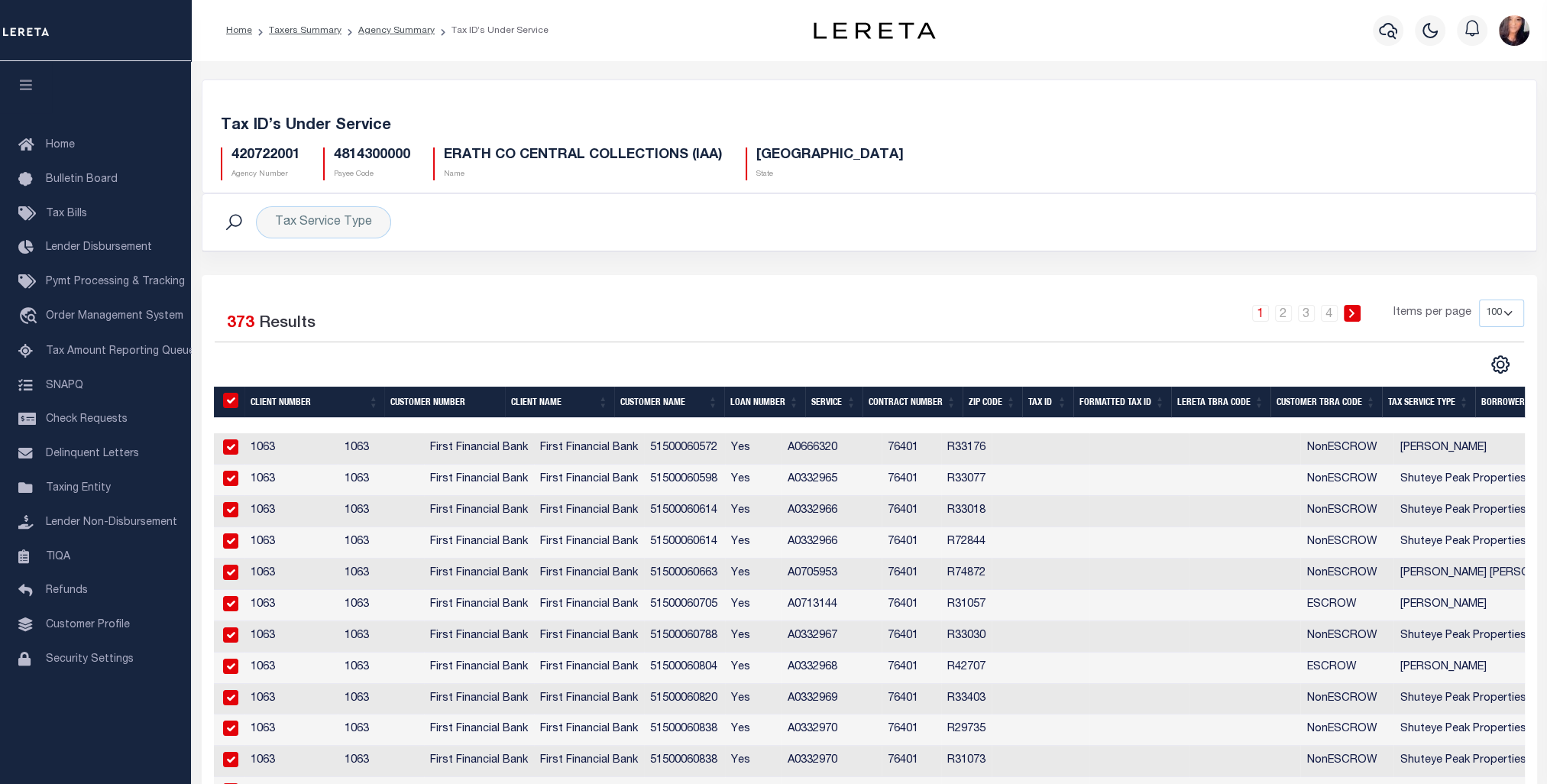
checkbox input "true"
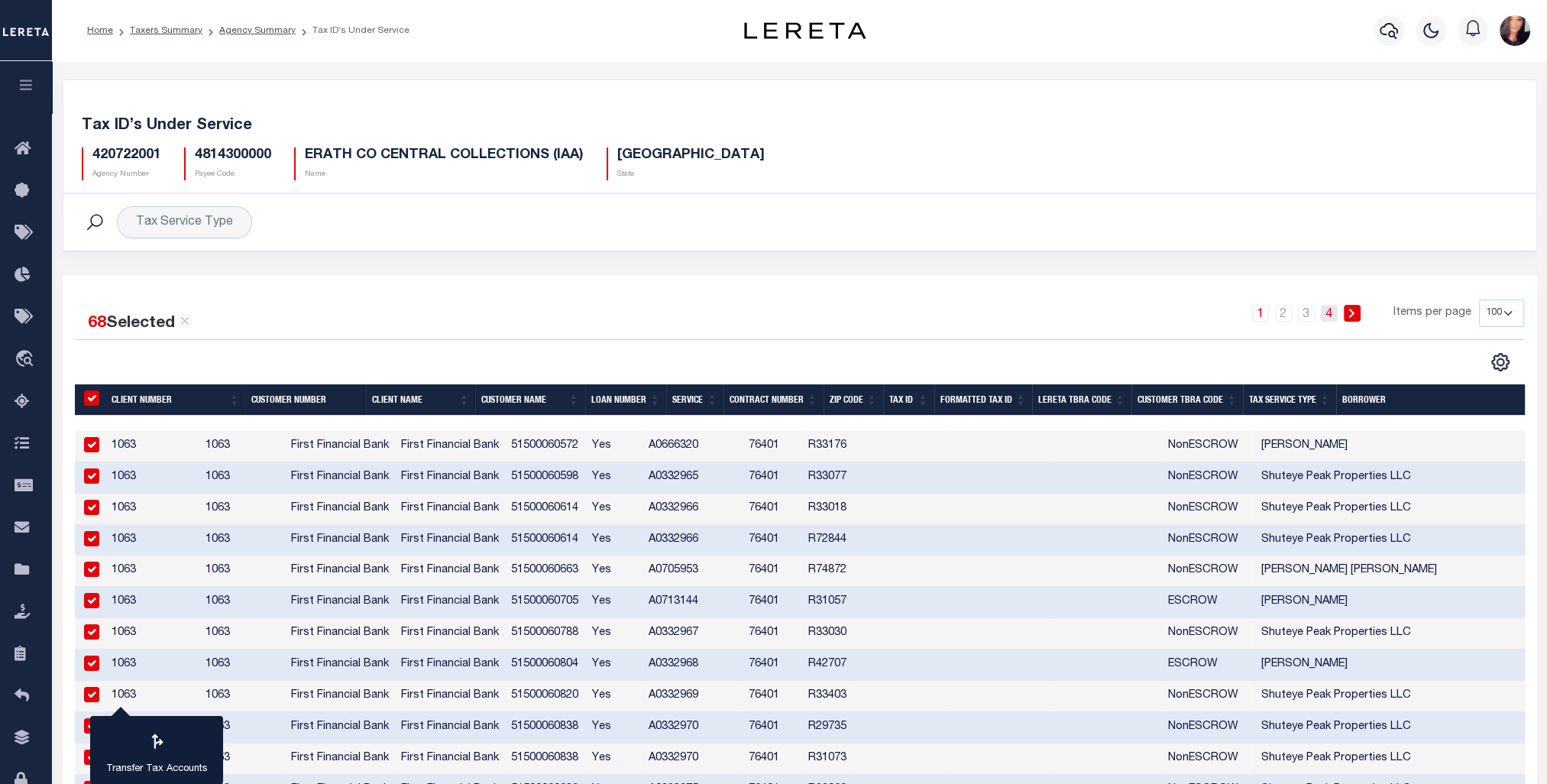
click at [1338, 310] on link "4" at bounding box center [1329, 313] width 16 height 16
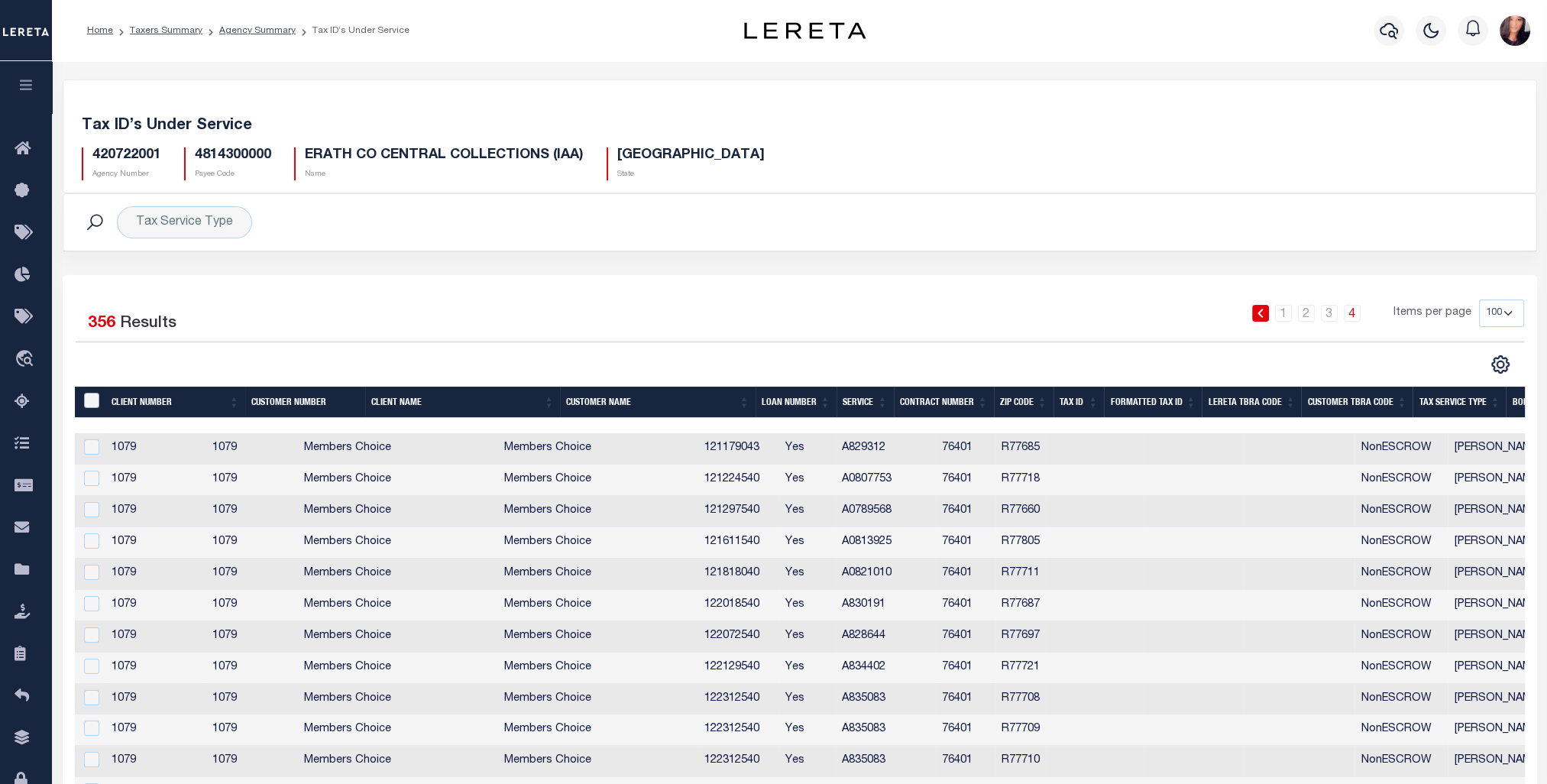
click at [86, 401] on input "&nbsp;" at bounding box center [92, 400] width 16 height 16
checkbox input "true"
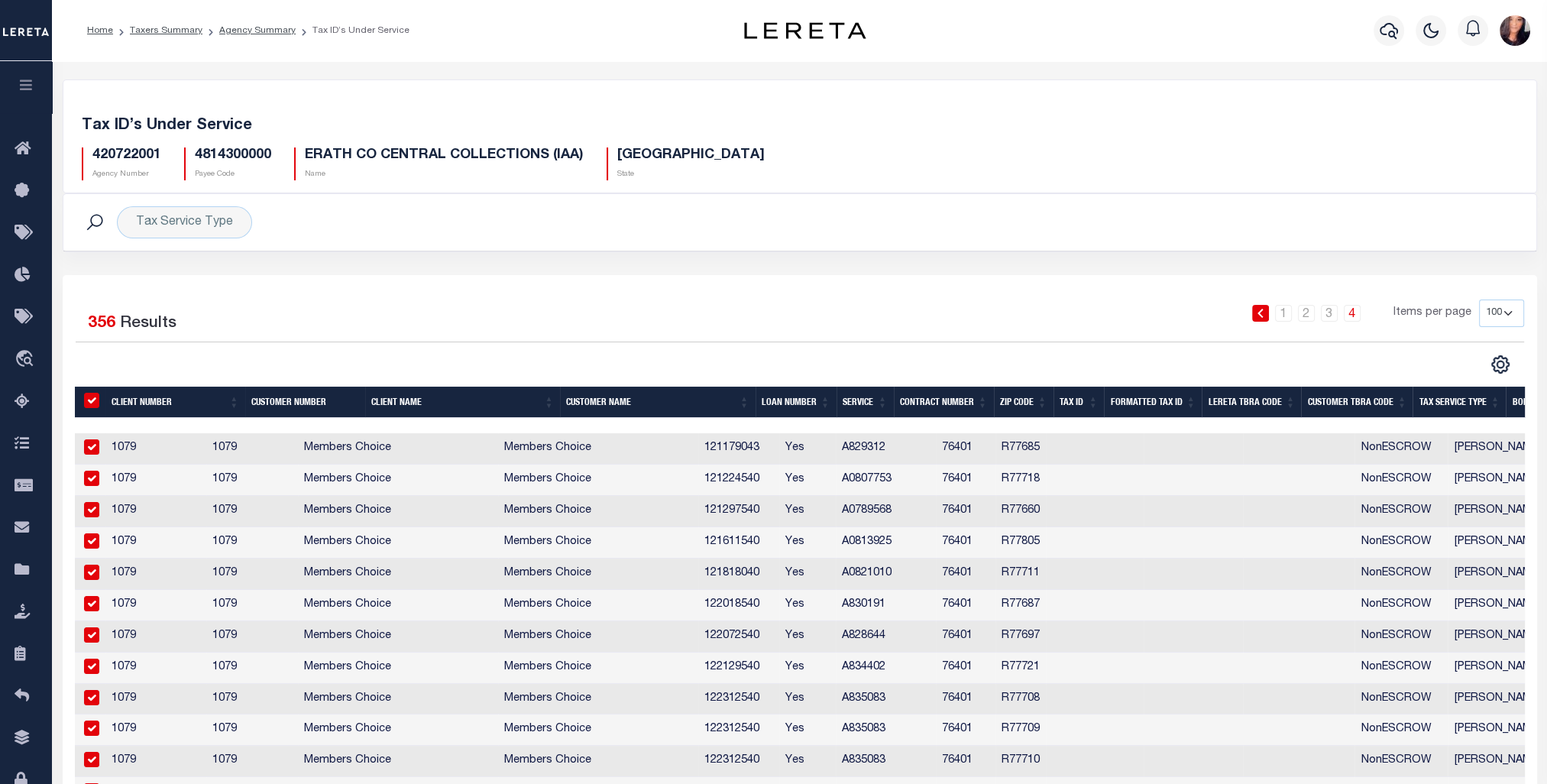
checkbox input "true"
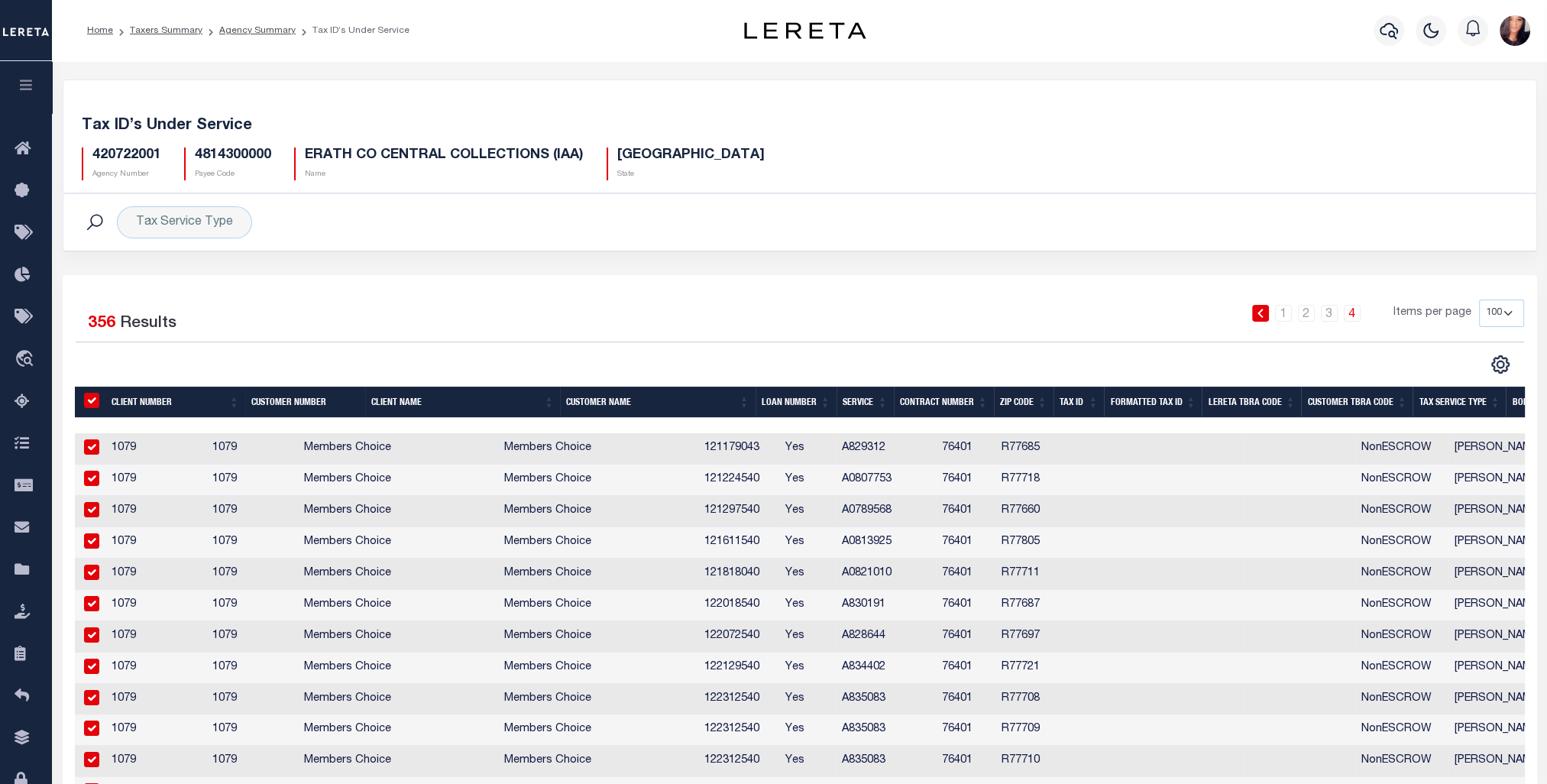
checkbox input "true"
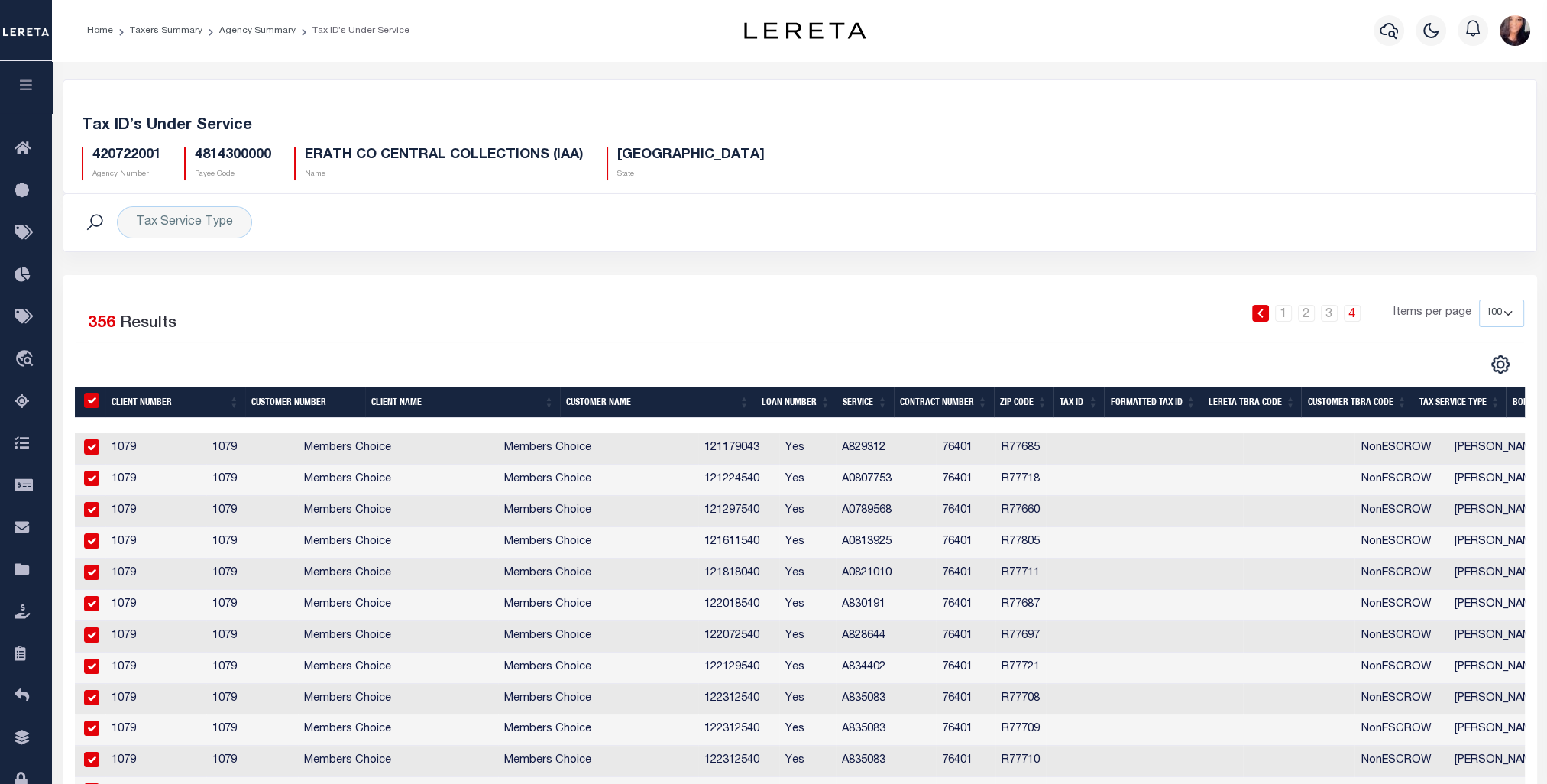
checkbox input "true"
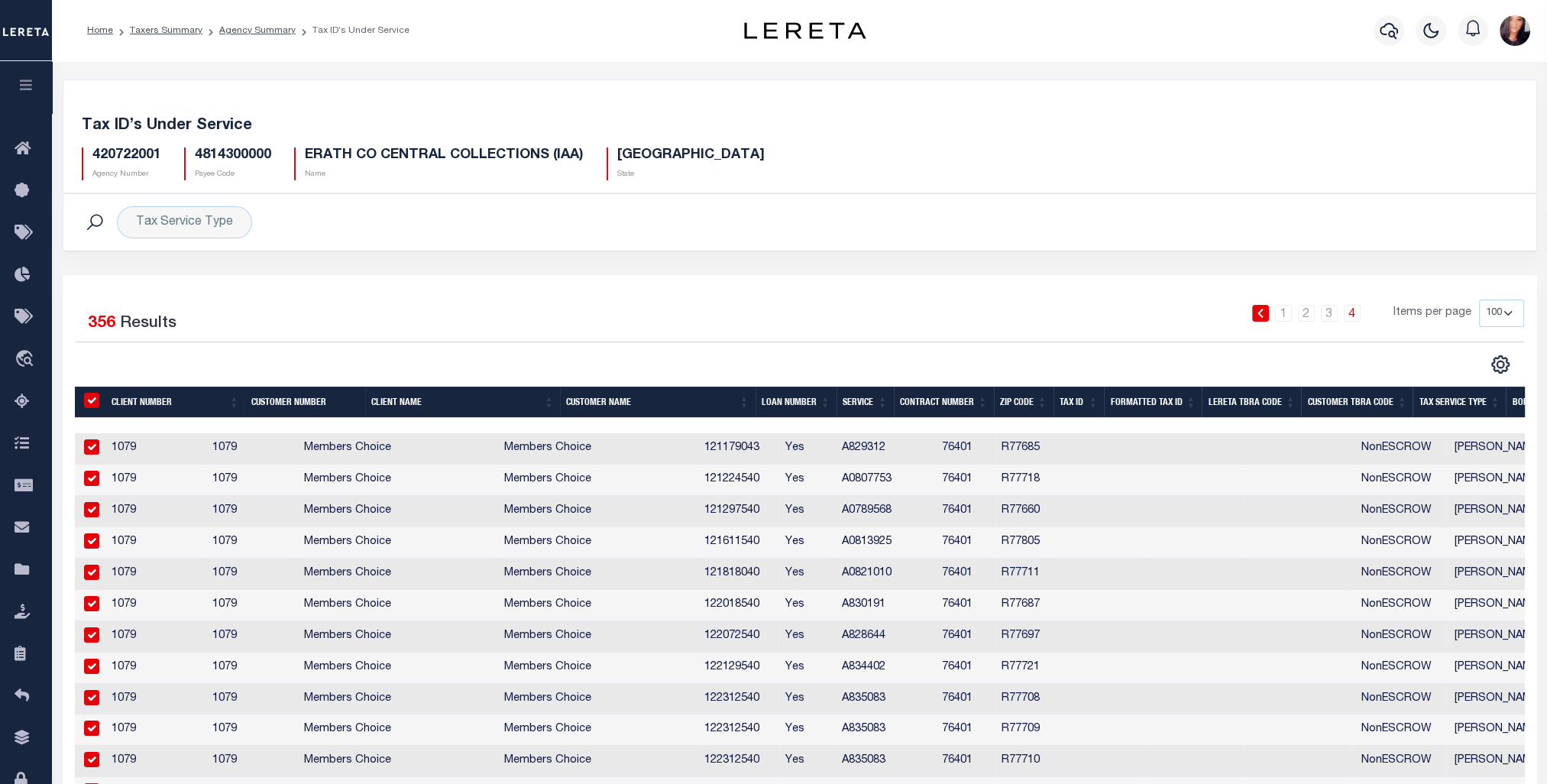
checkbox input "true"
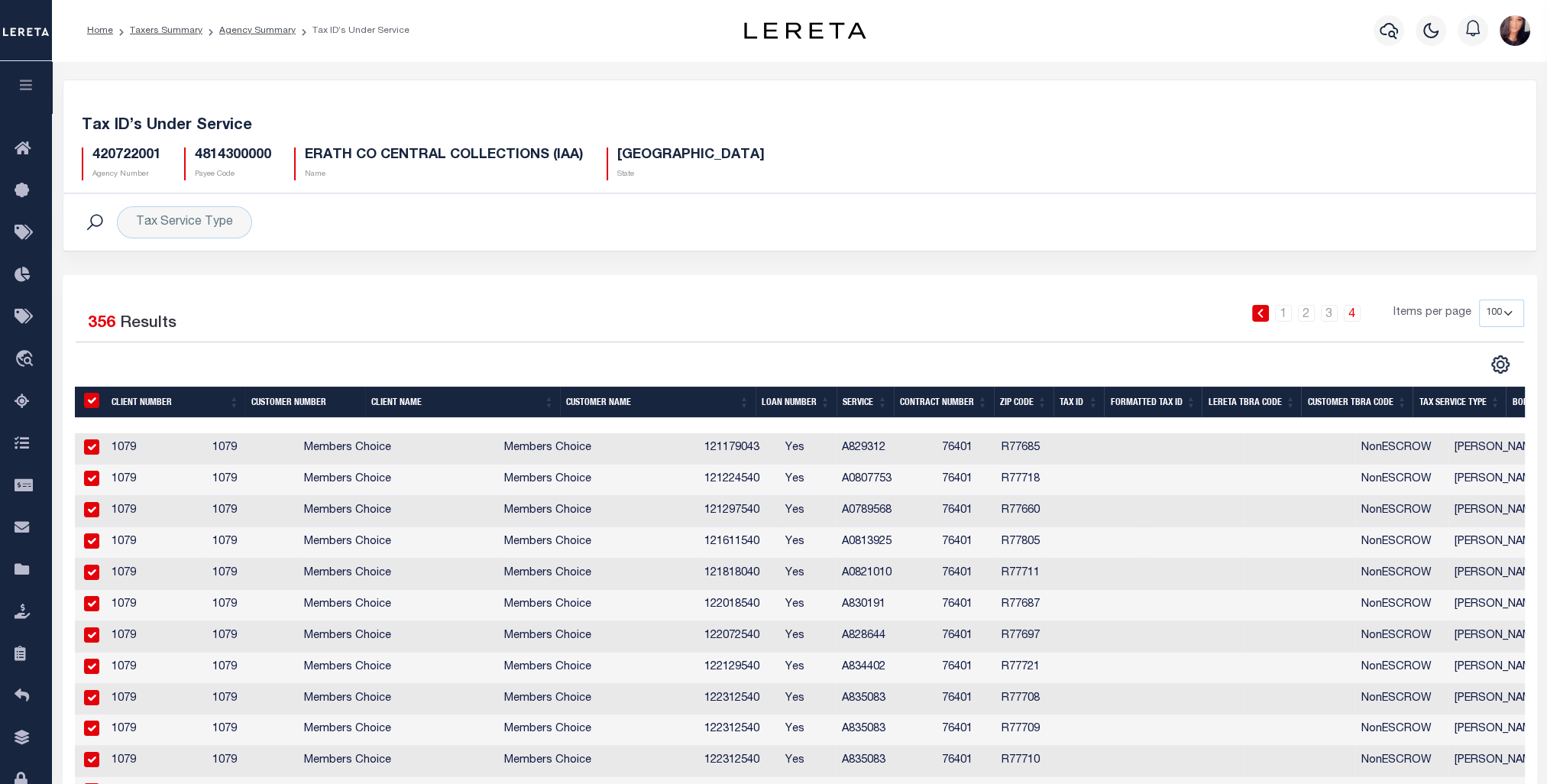
checkbox input "true"
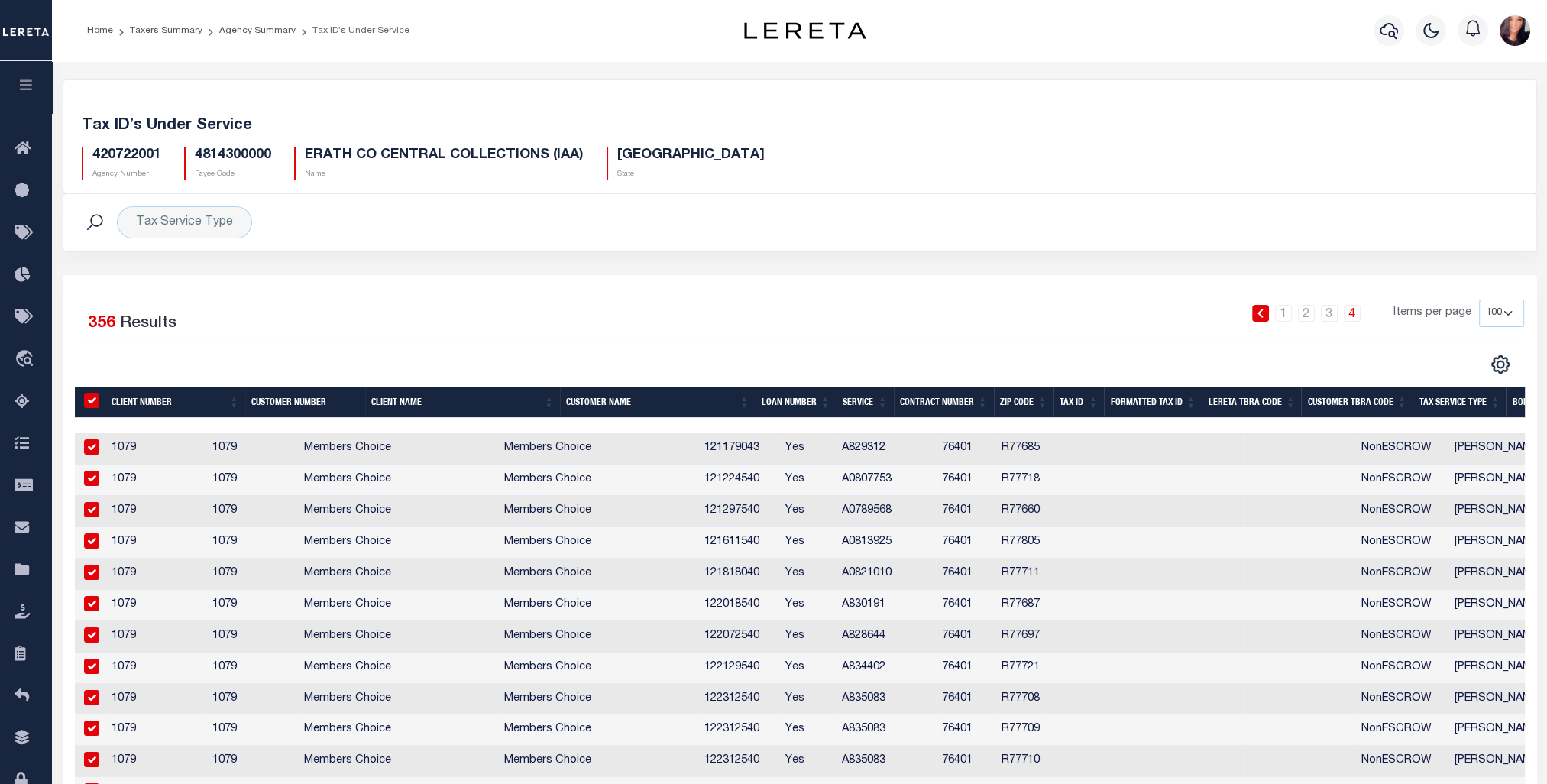
checkbox input "true"
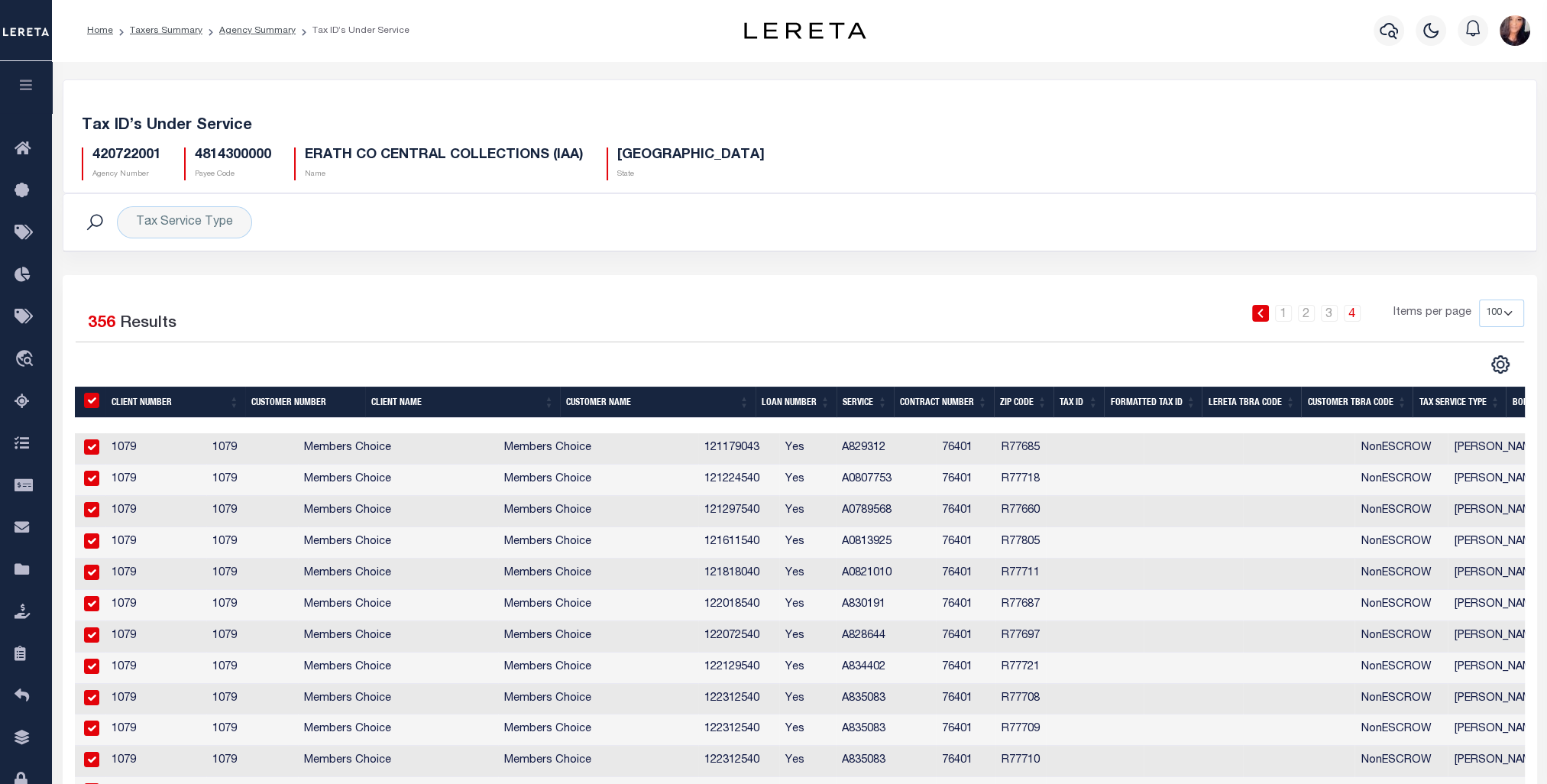
checkbox input "true"
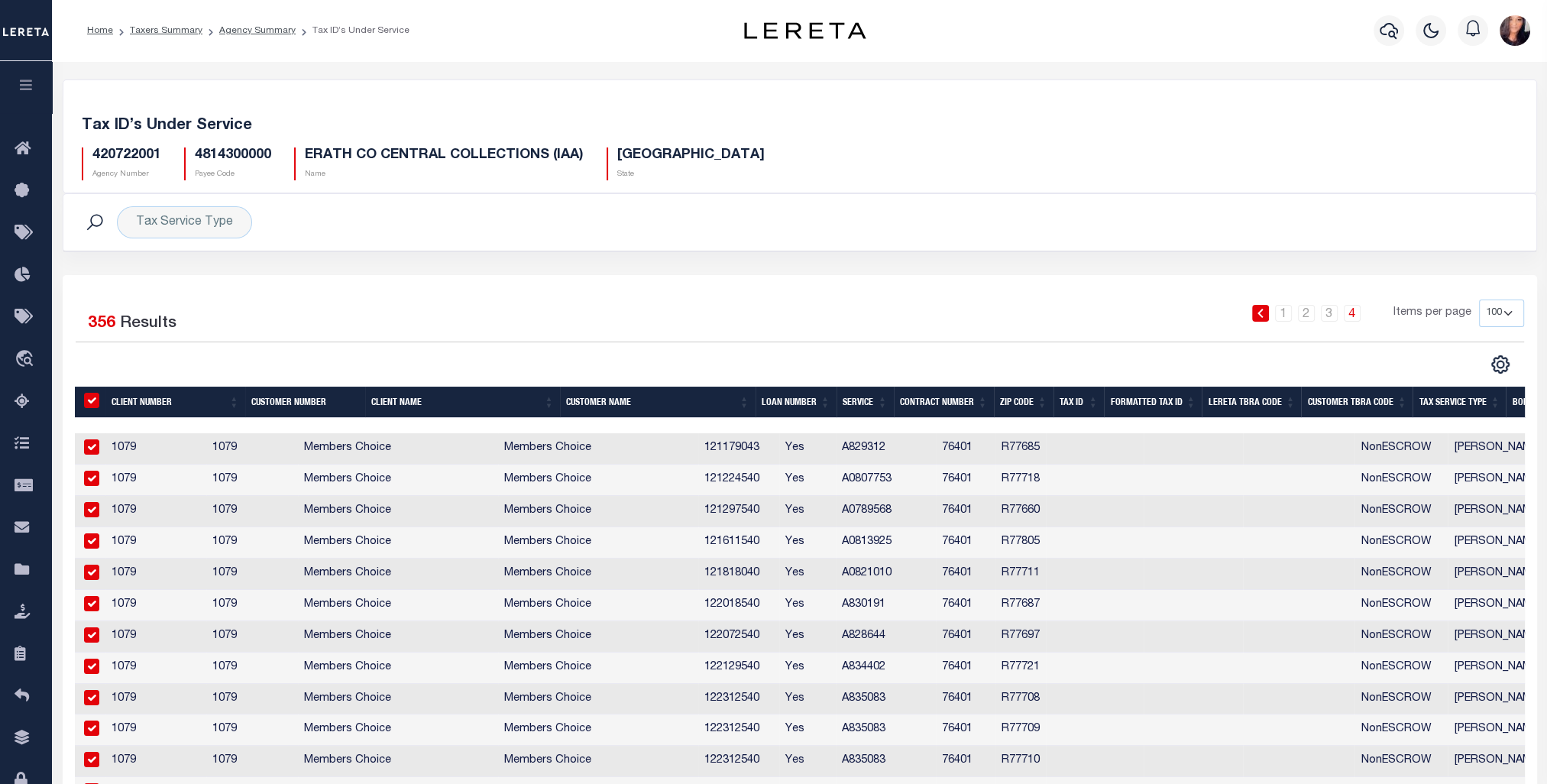
checkbox input "true"
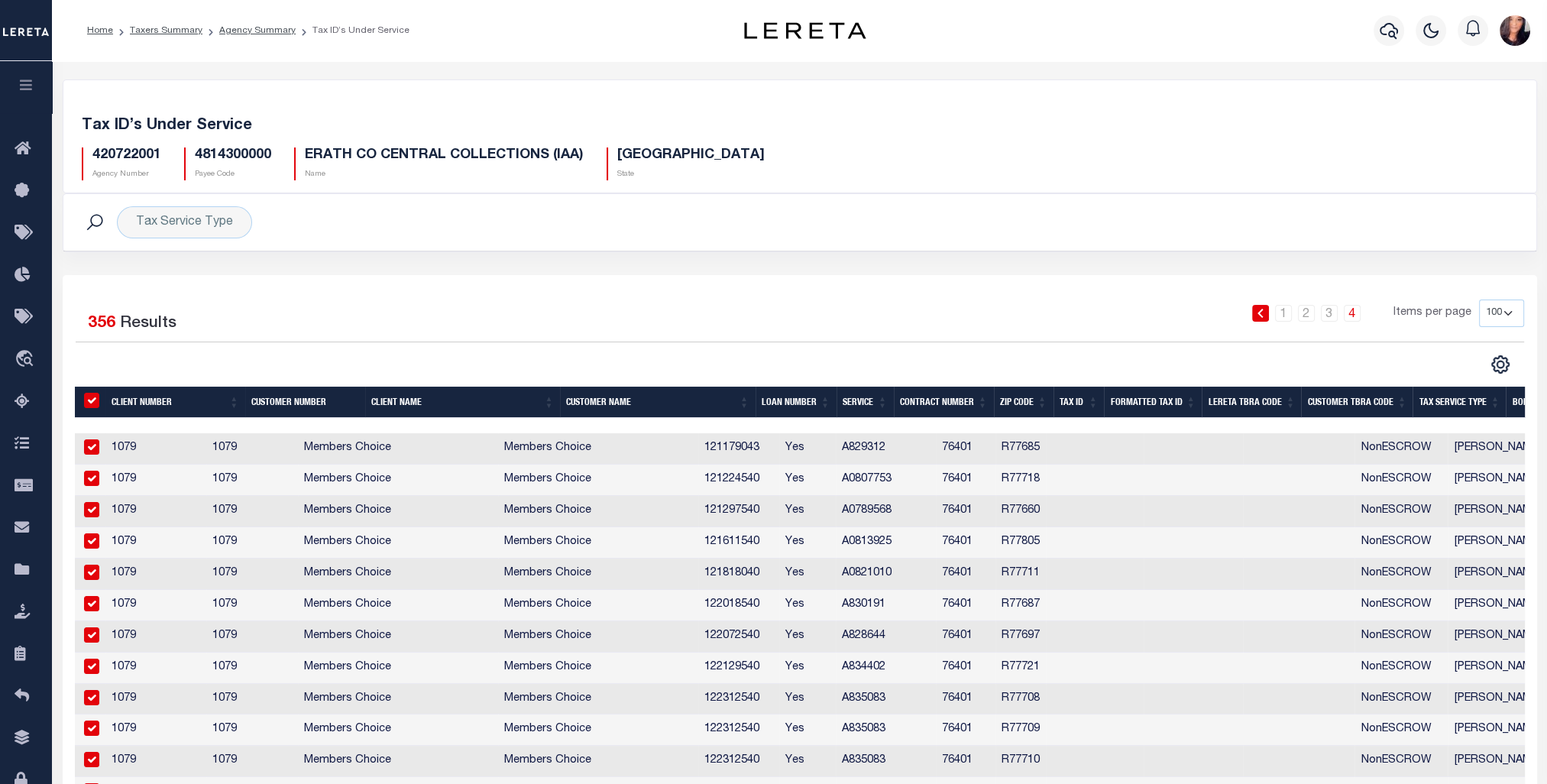
checkbox input "true"
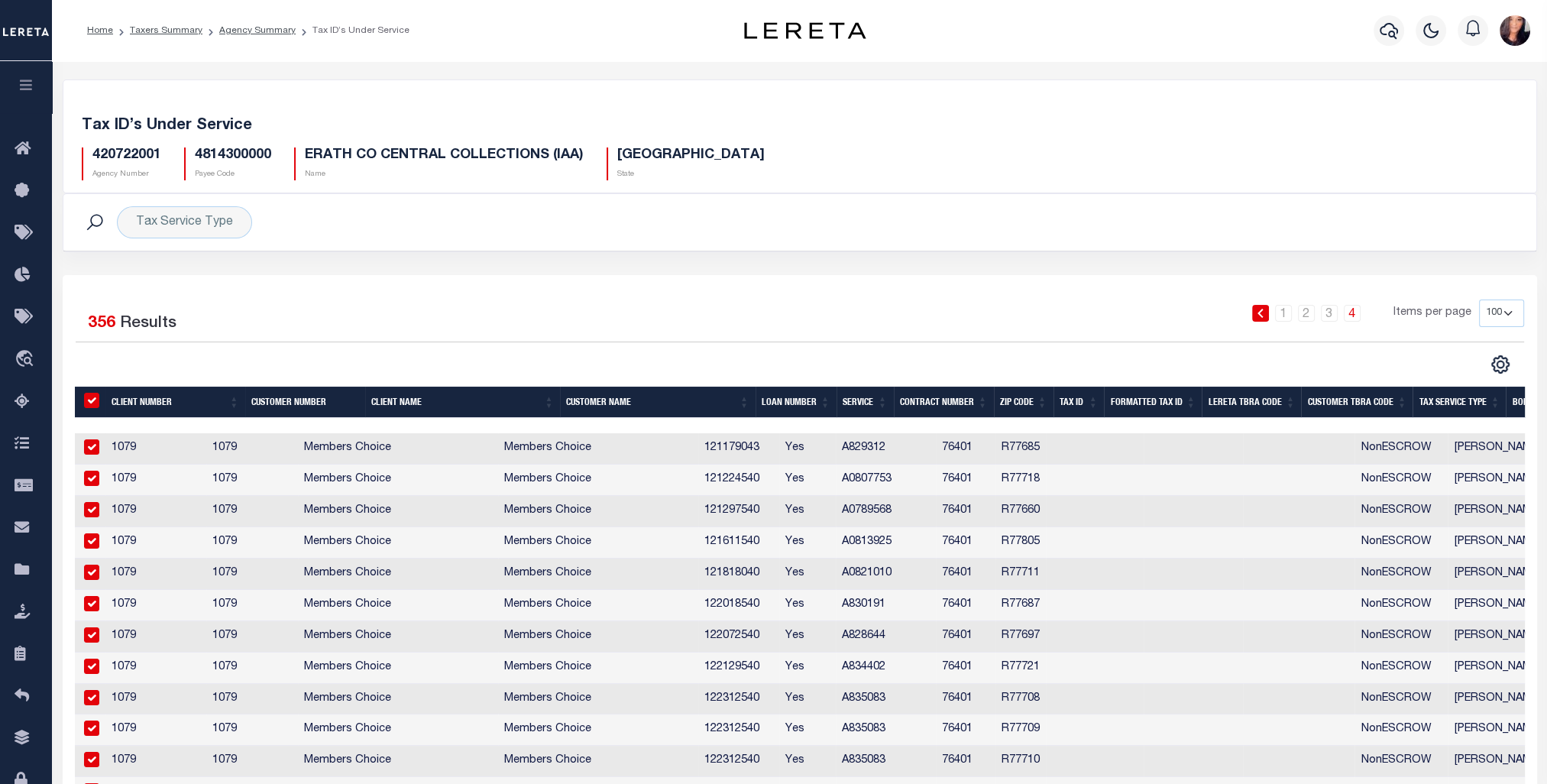
checkbox input "true"
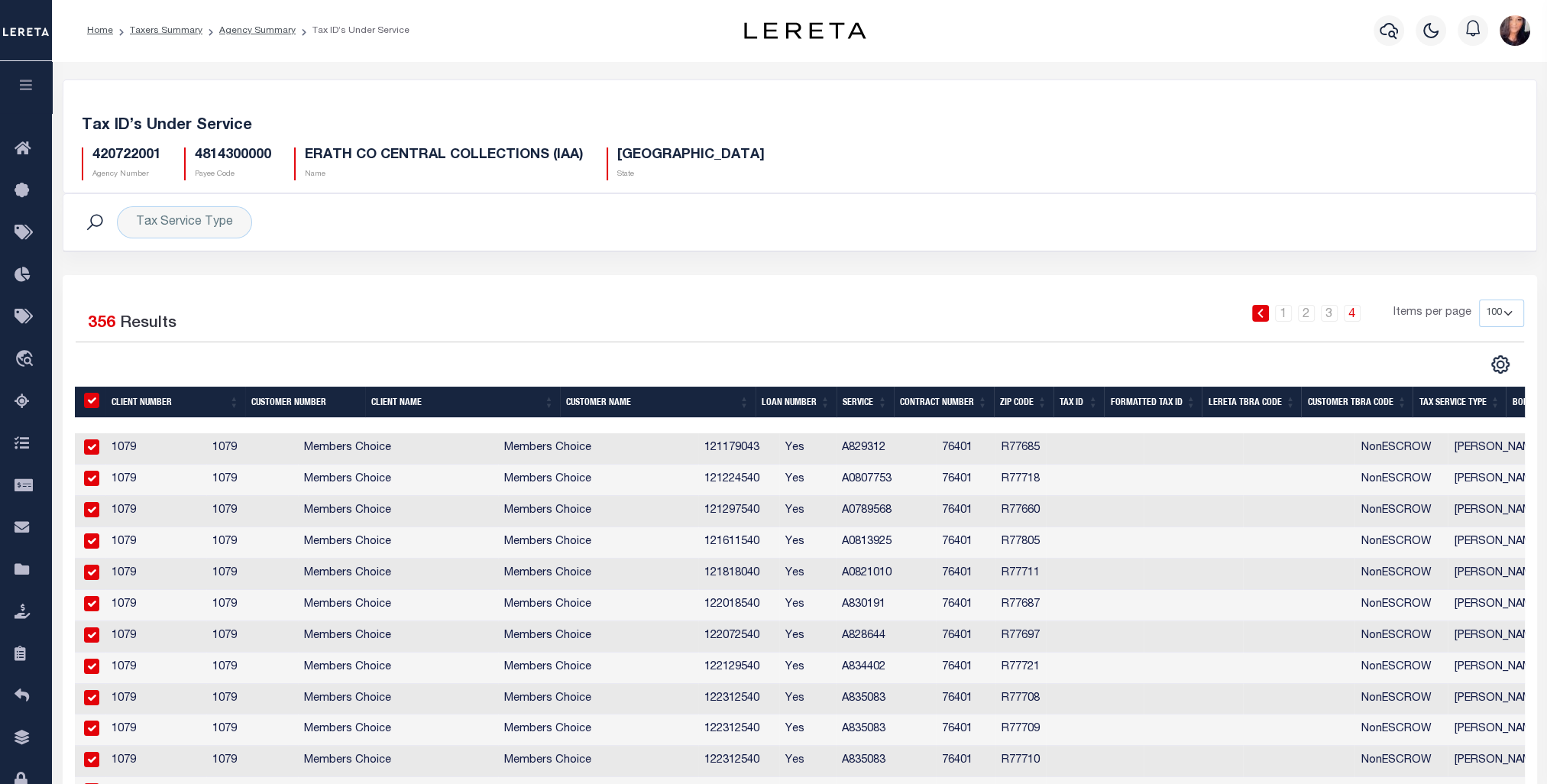
checkbox input "true"
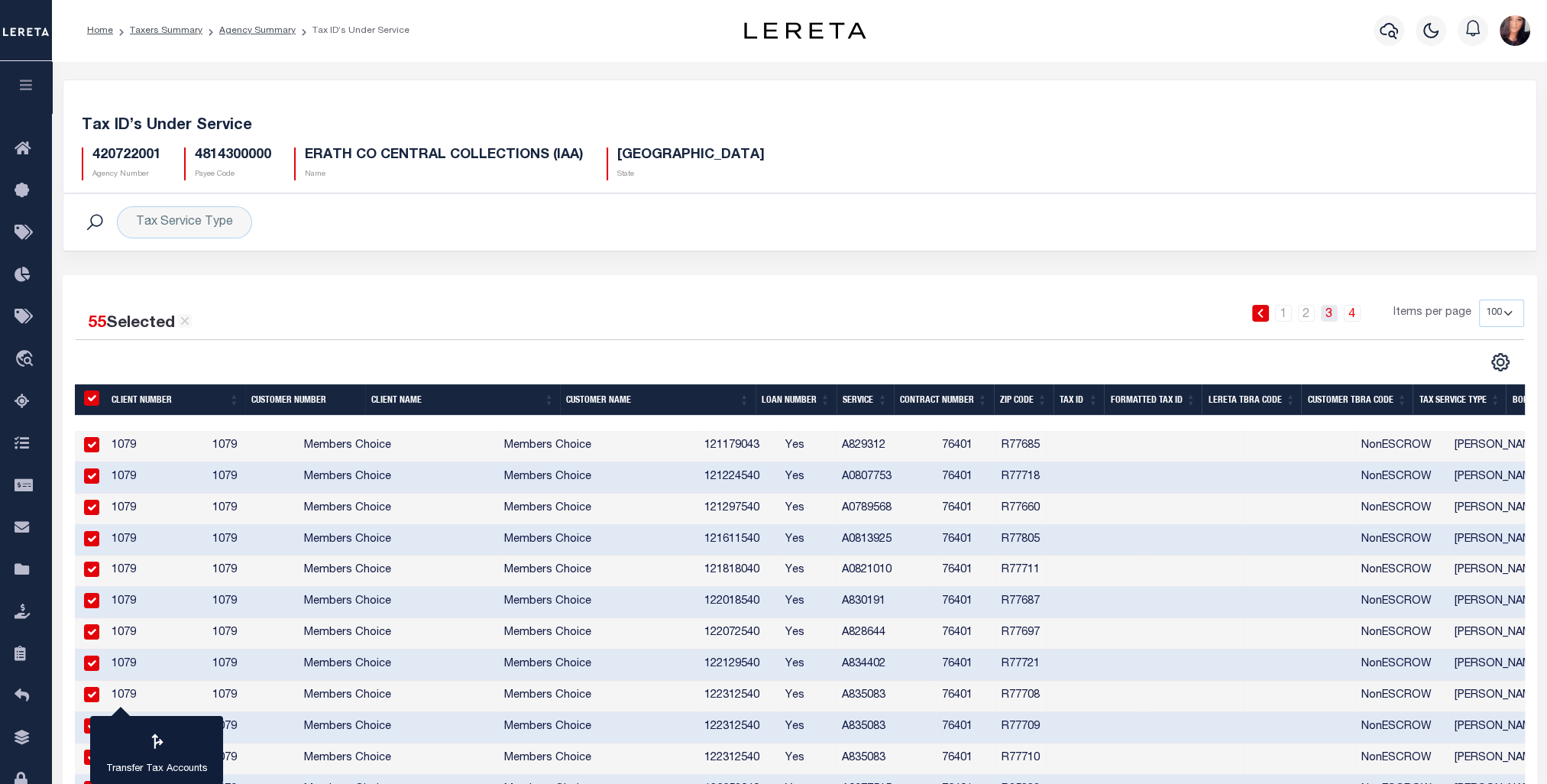
click at [1333, 313] on link "3" at bounding box center [1329, 313] width 16 height 16
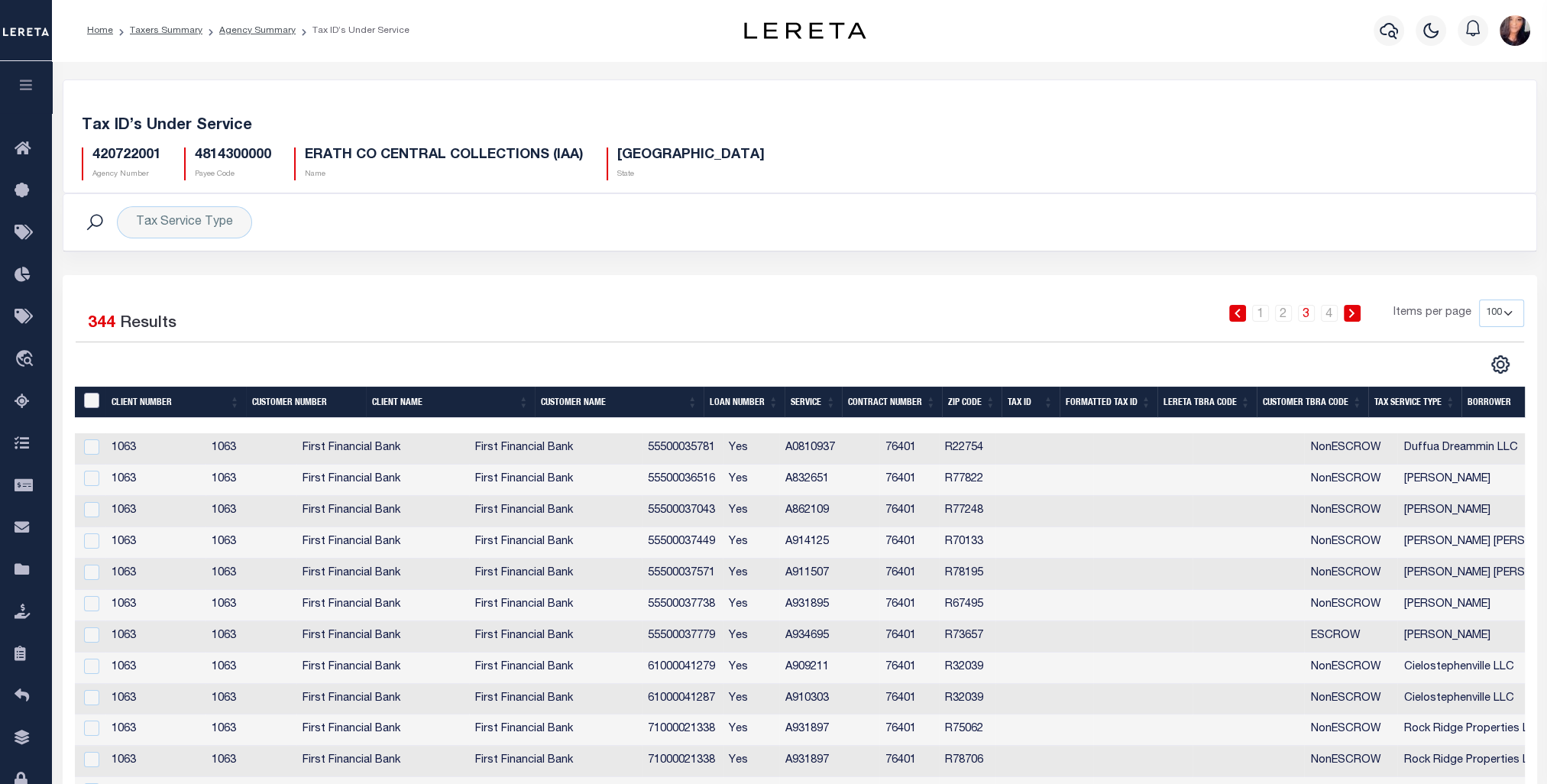
click at [90, 397] on input "&nbsp;" at bounding box center [92, 400] width 16 height 16
checkbox input "true"
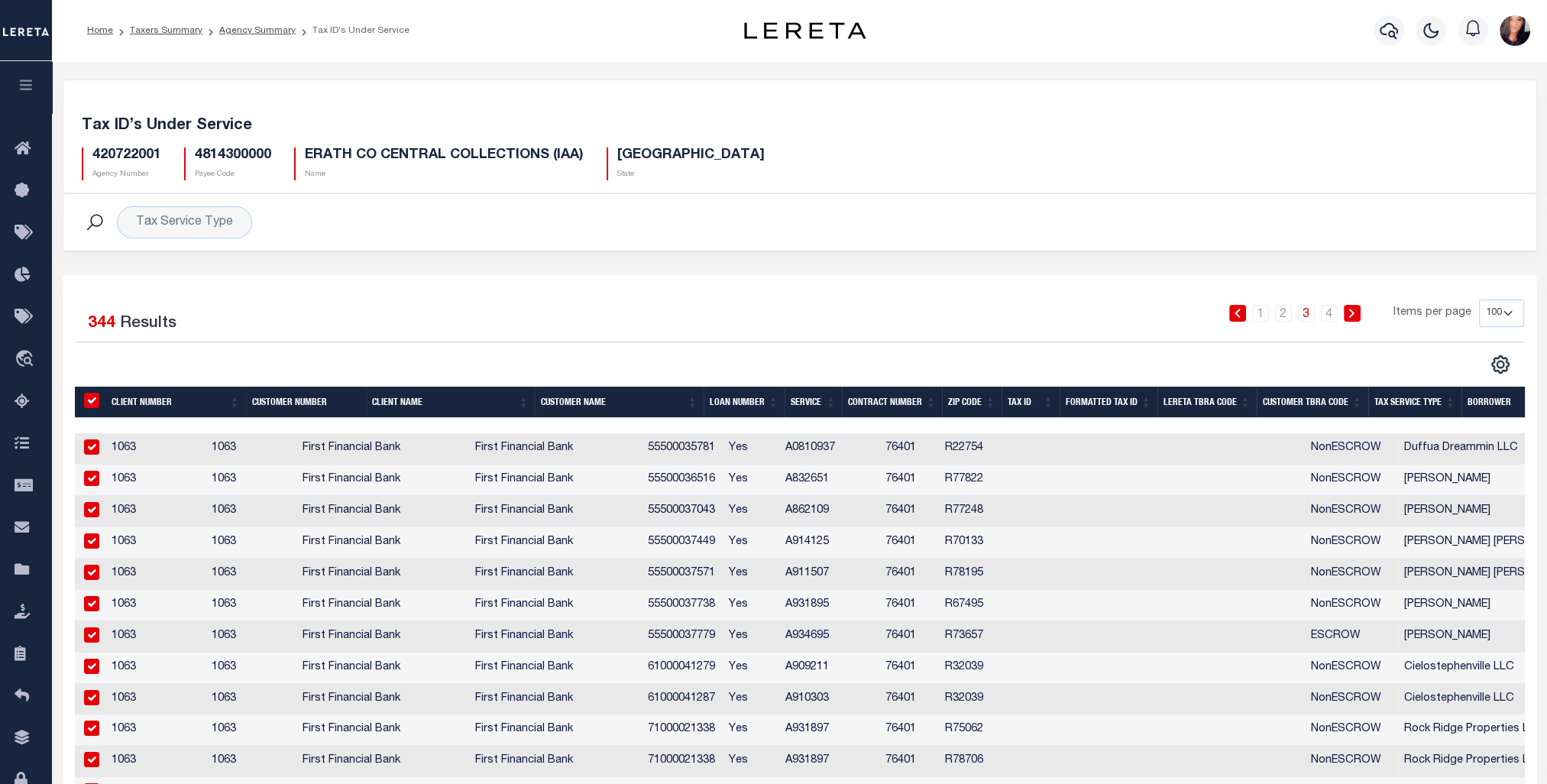
checkbox input "true"
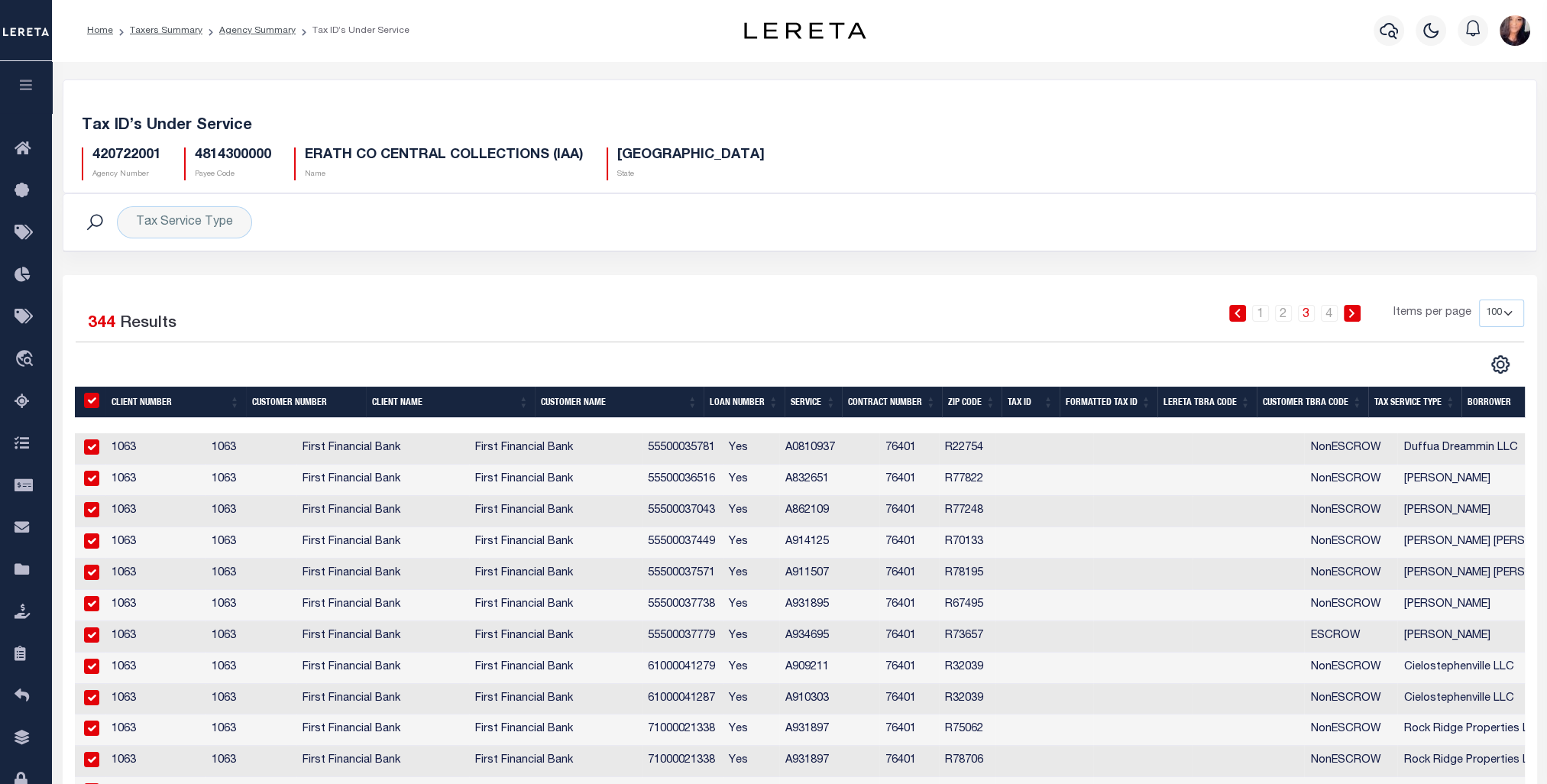
checkbox input "true"
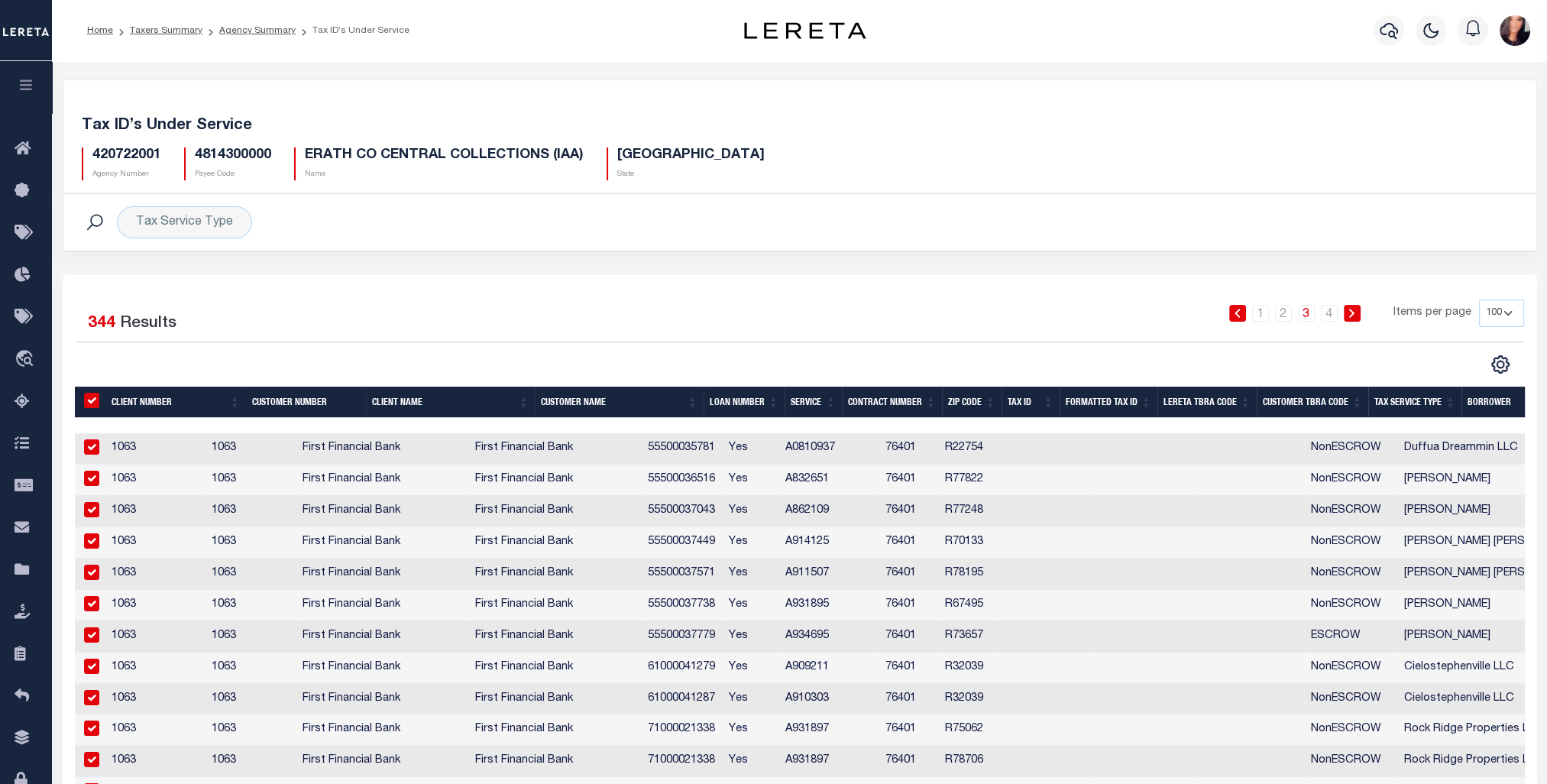
checkbox input "true"
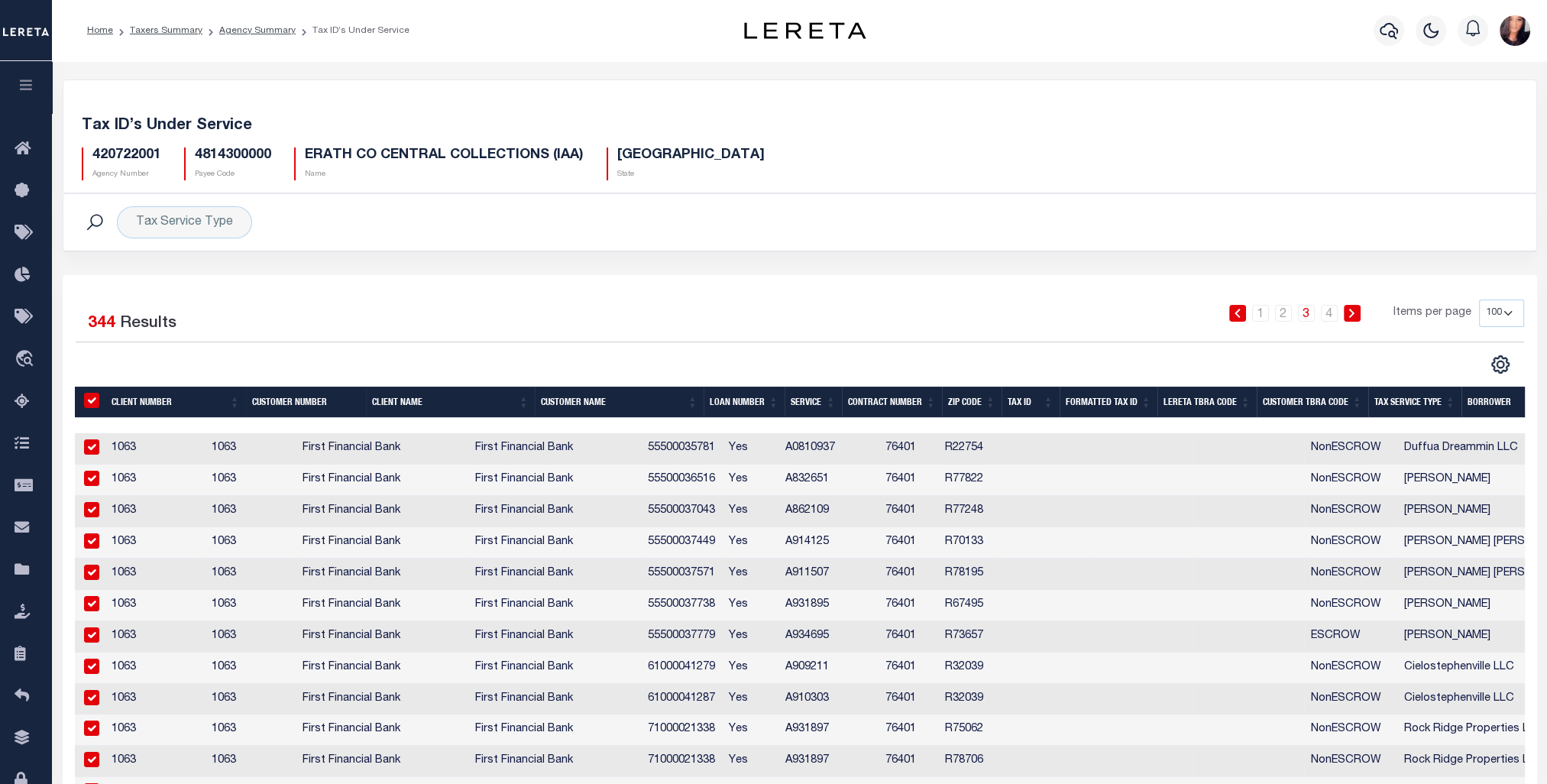
checkbox input "true"
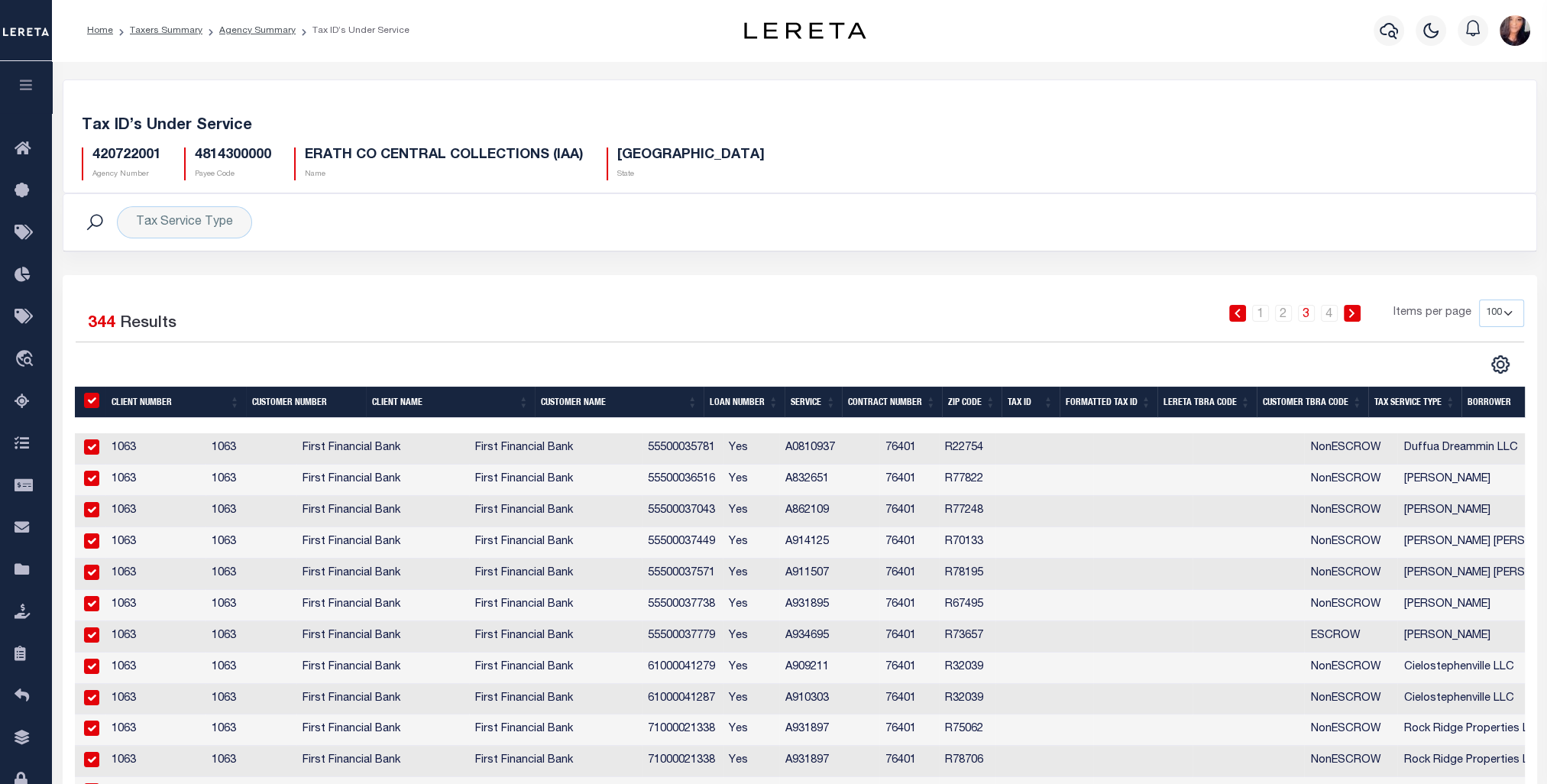
checkbox input "true"
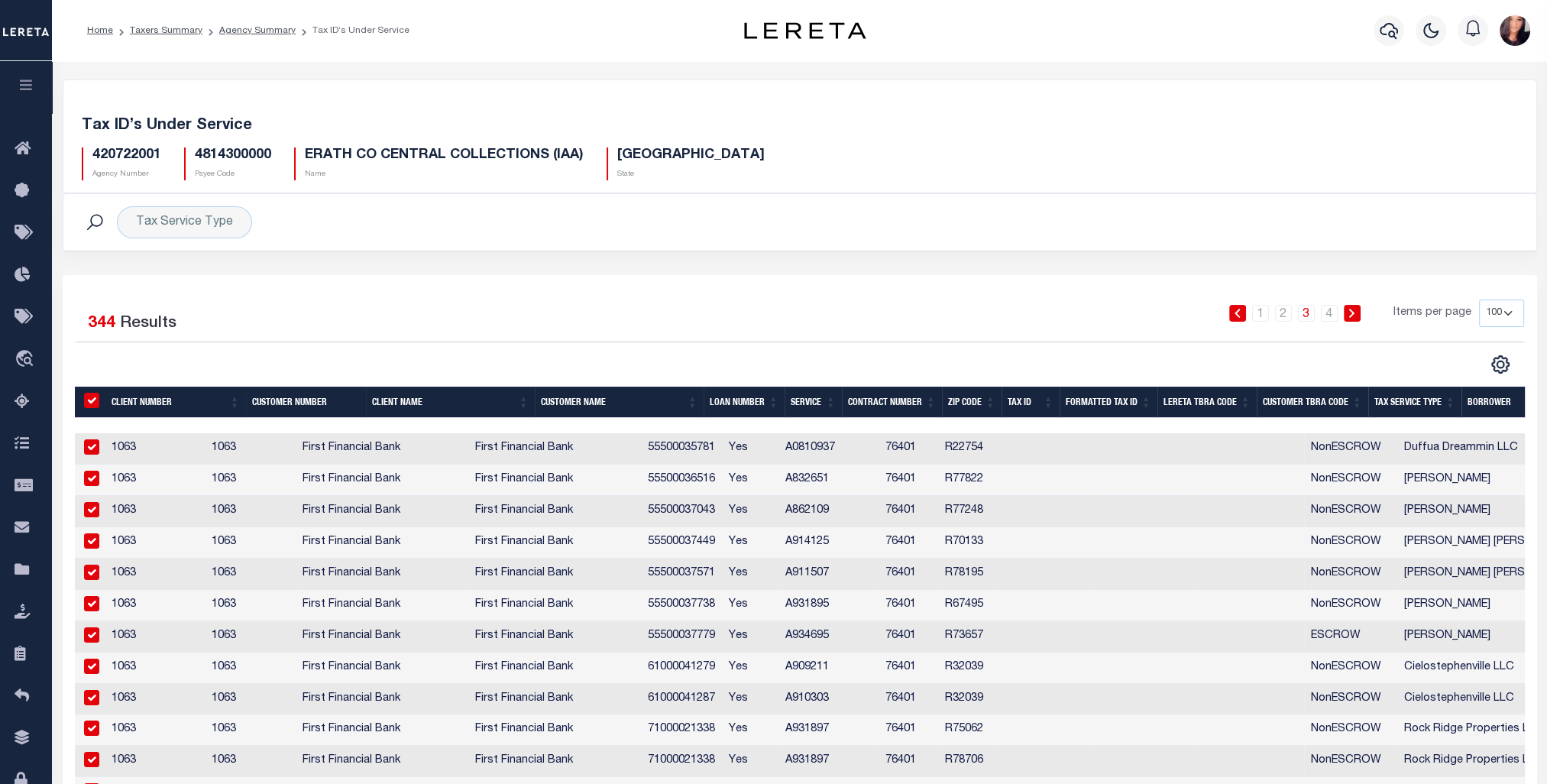
checkbox input "true"
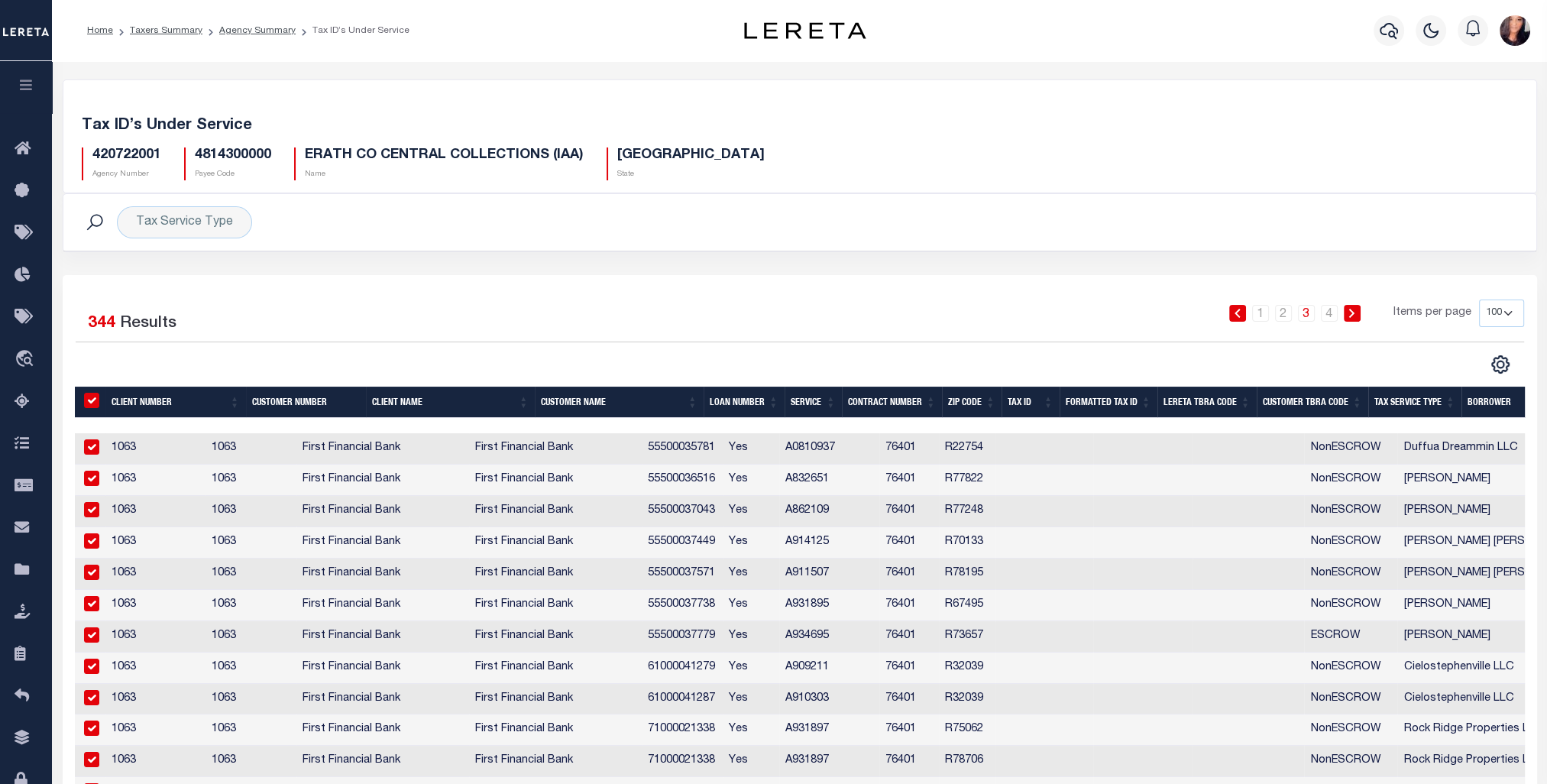
checkbox input "true"
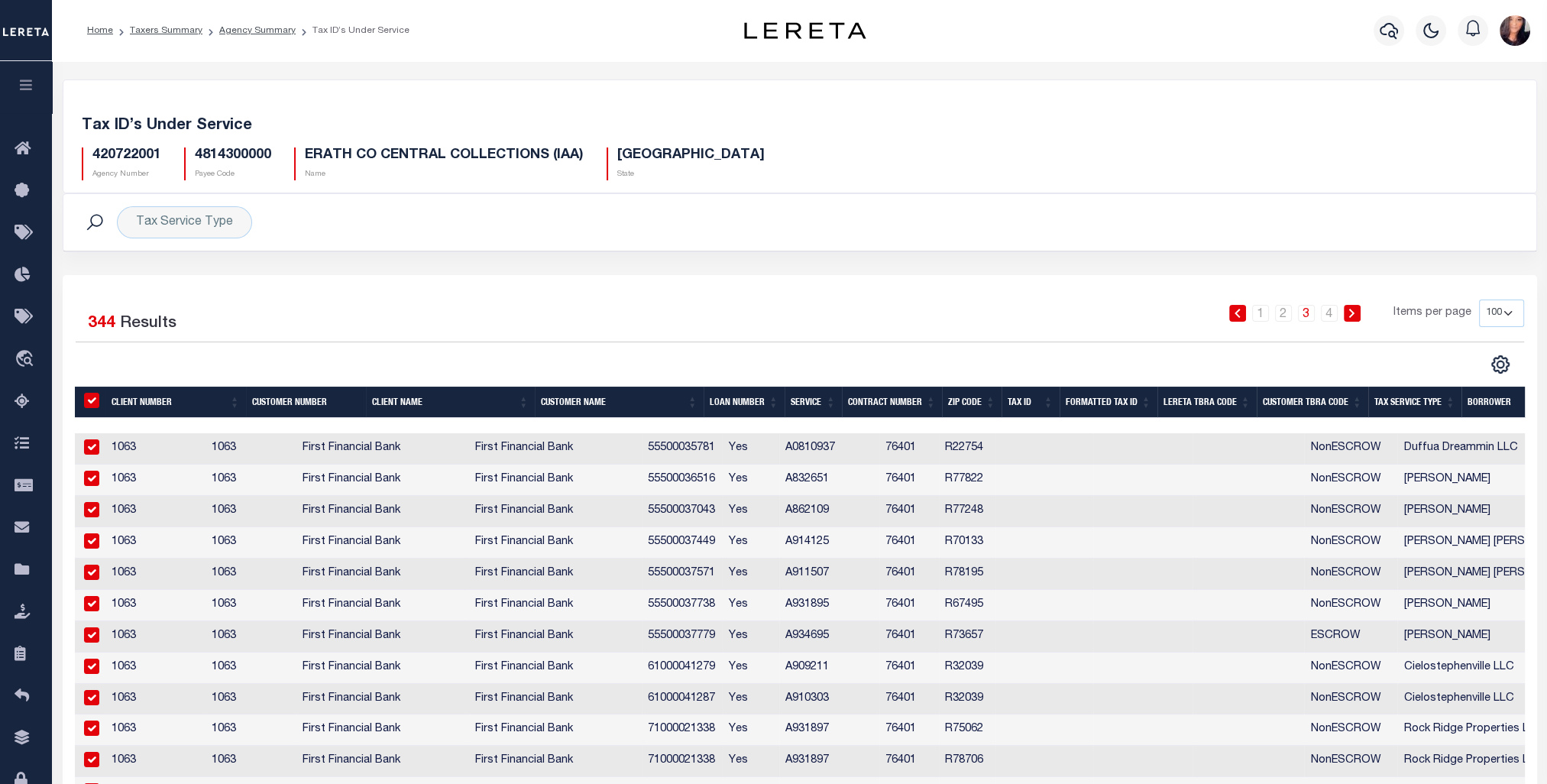
checkbox input "true"
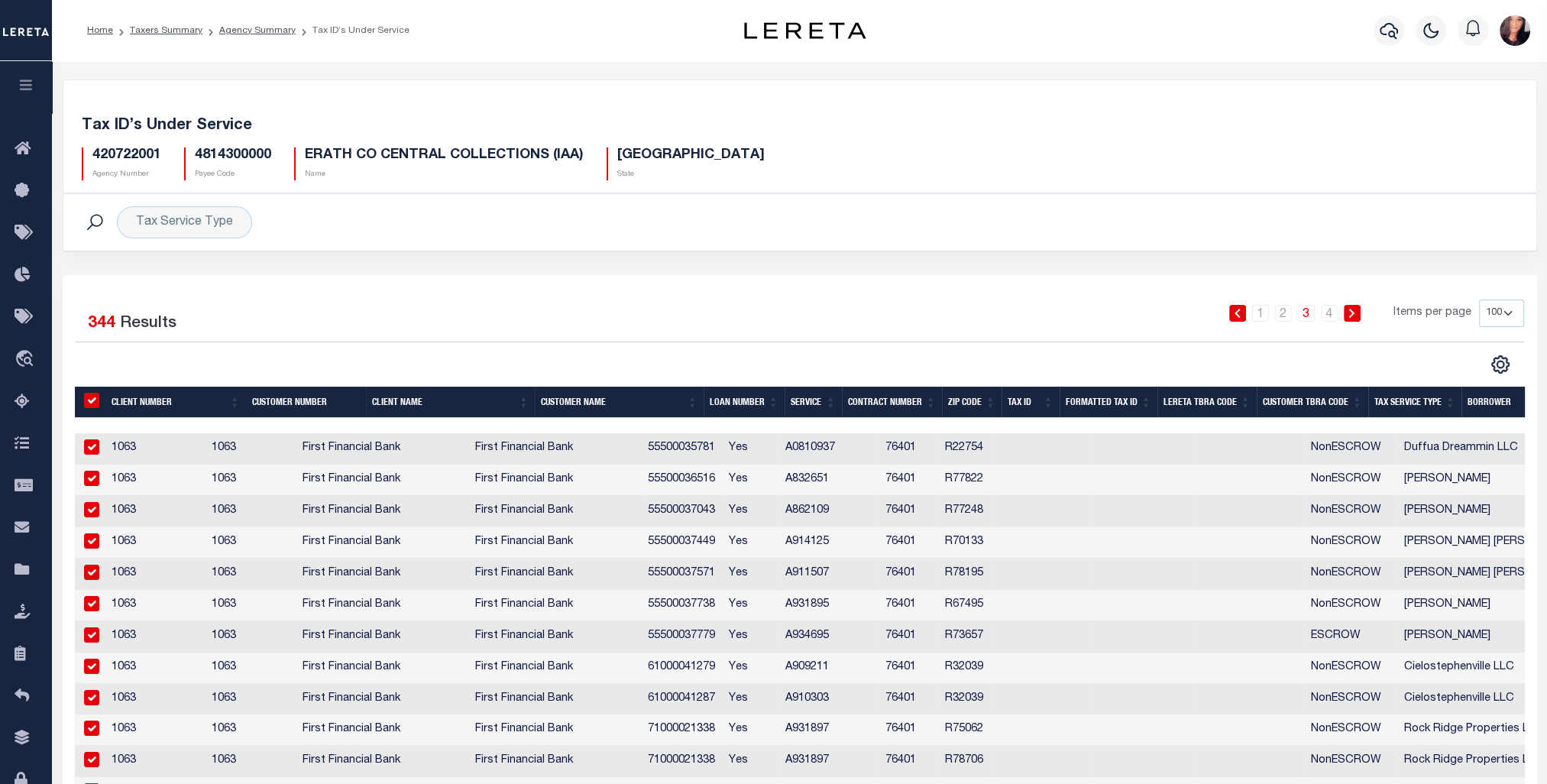
checkbox input "true"
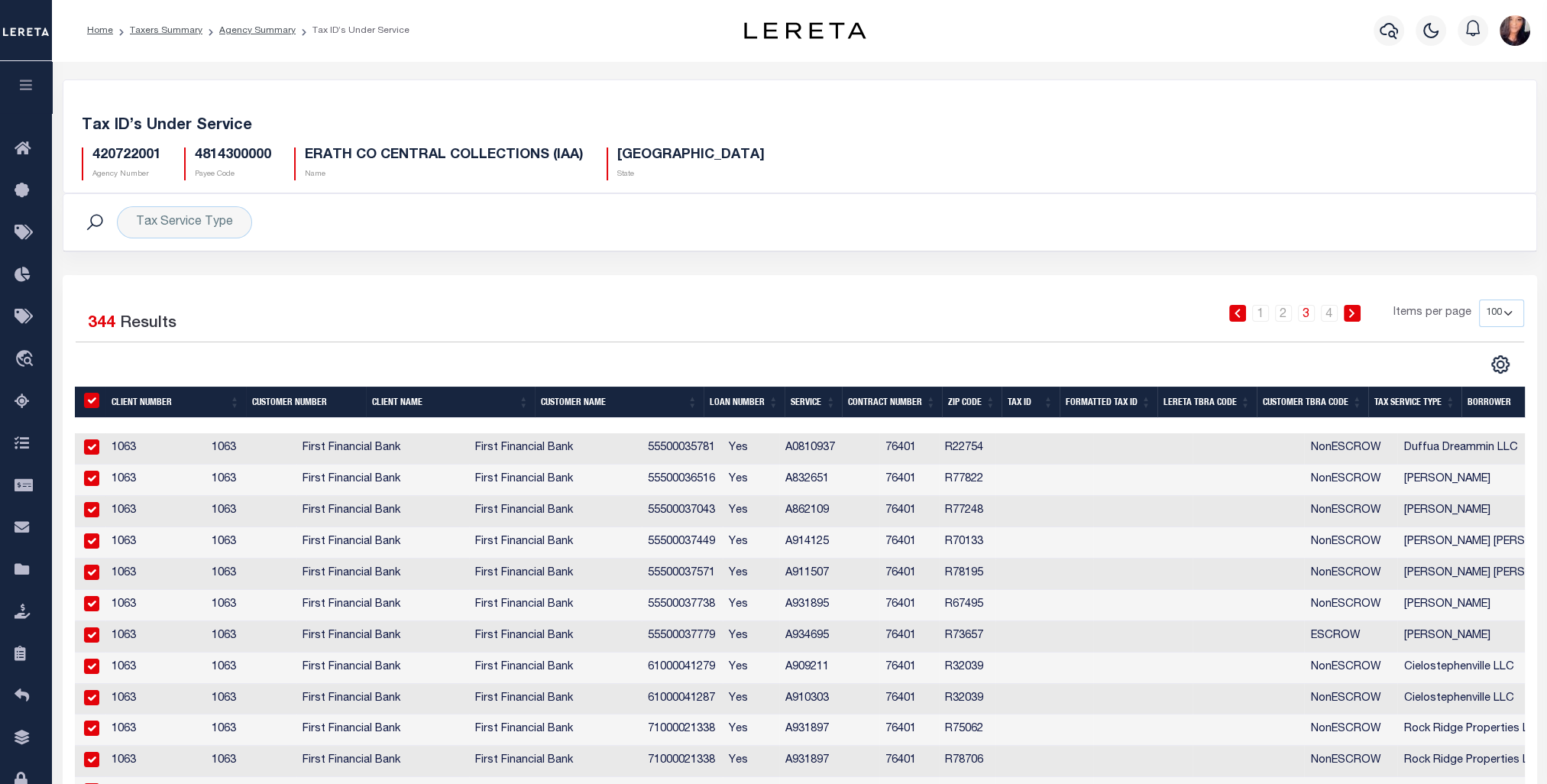
checkbox input "true"
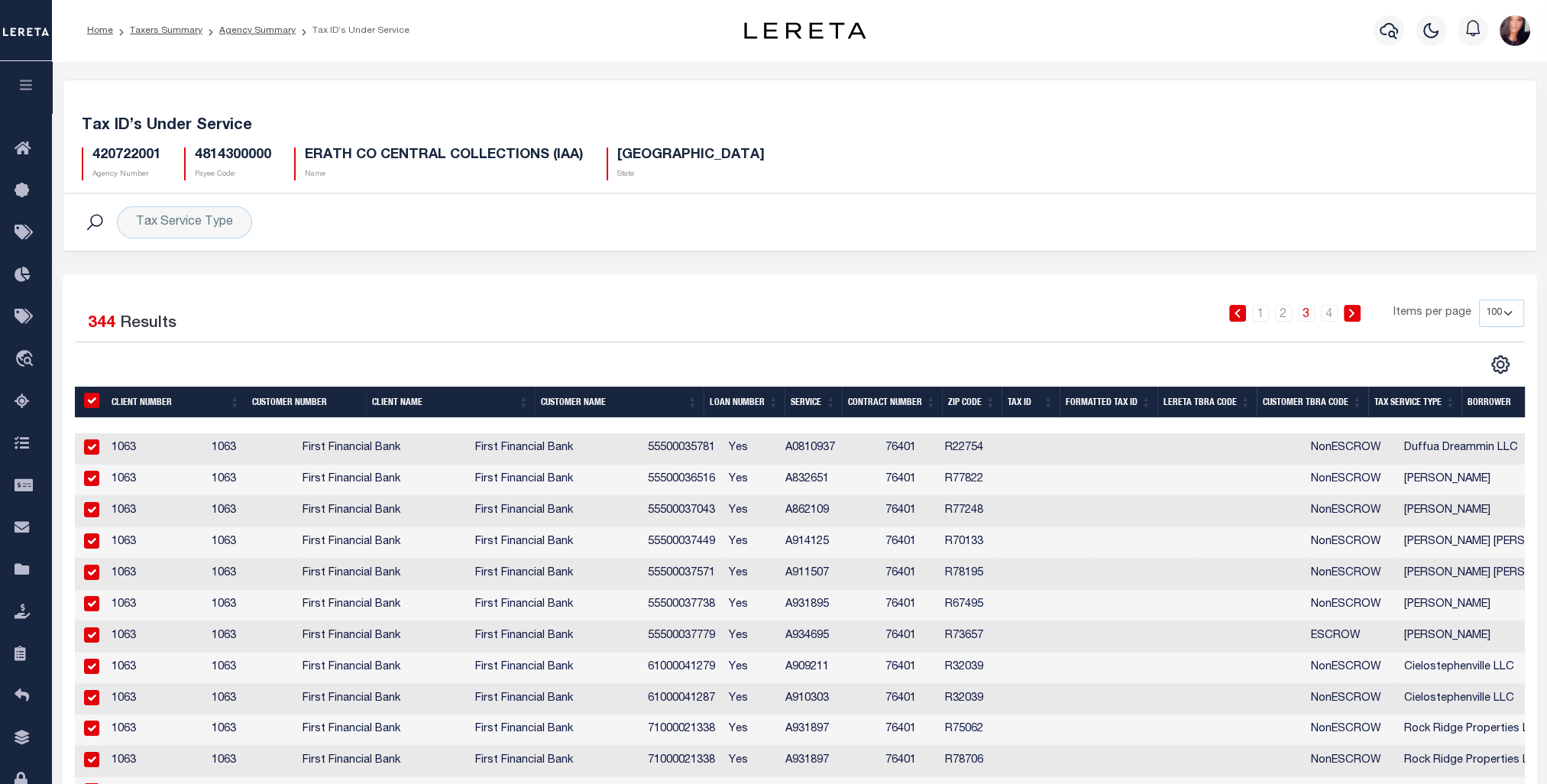
checkbox input "true"
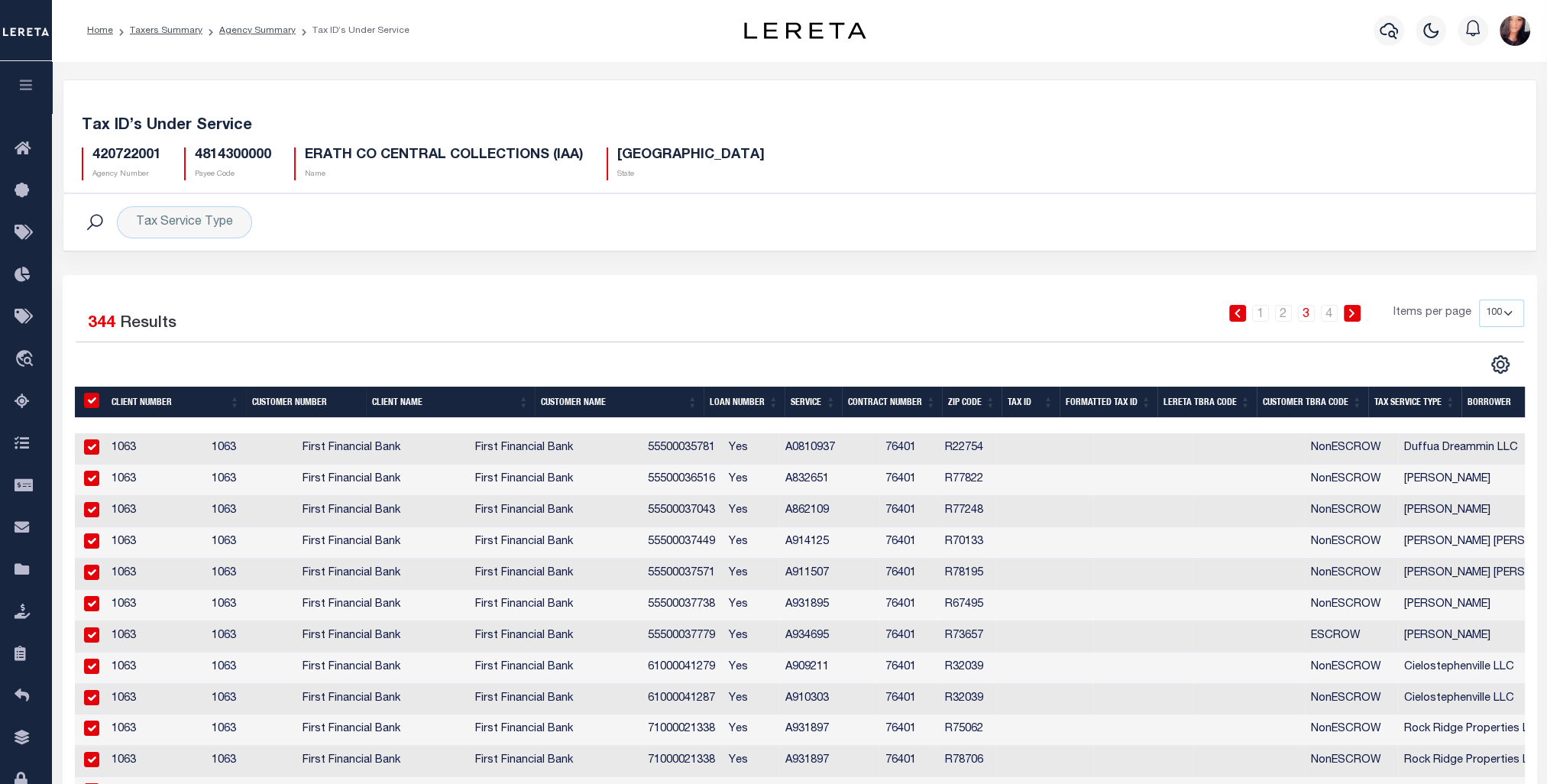
checkbox input "true"
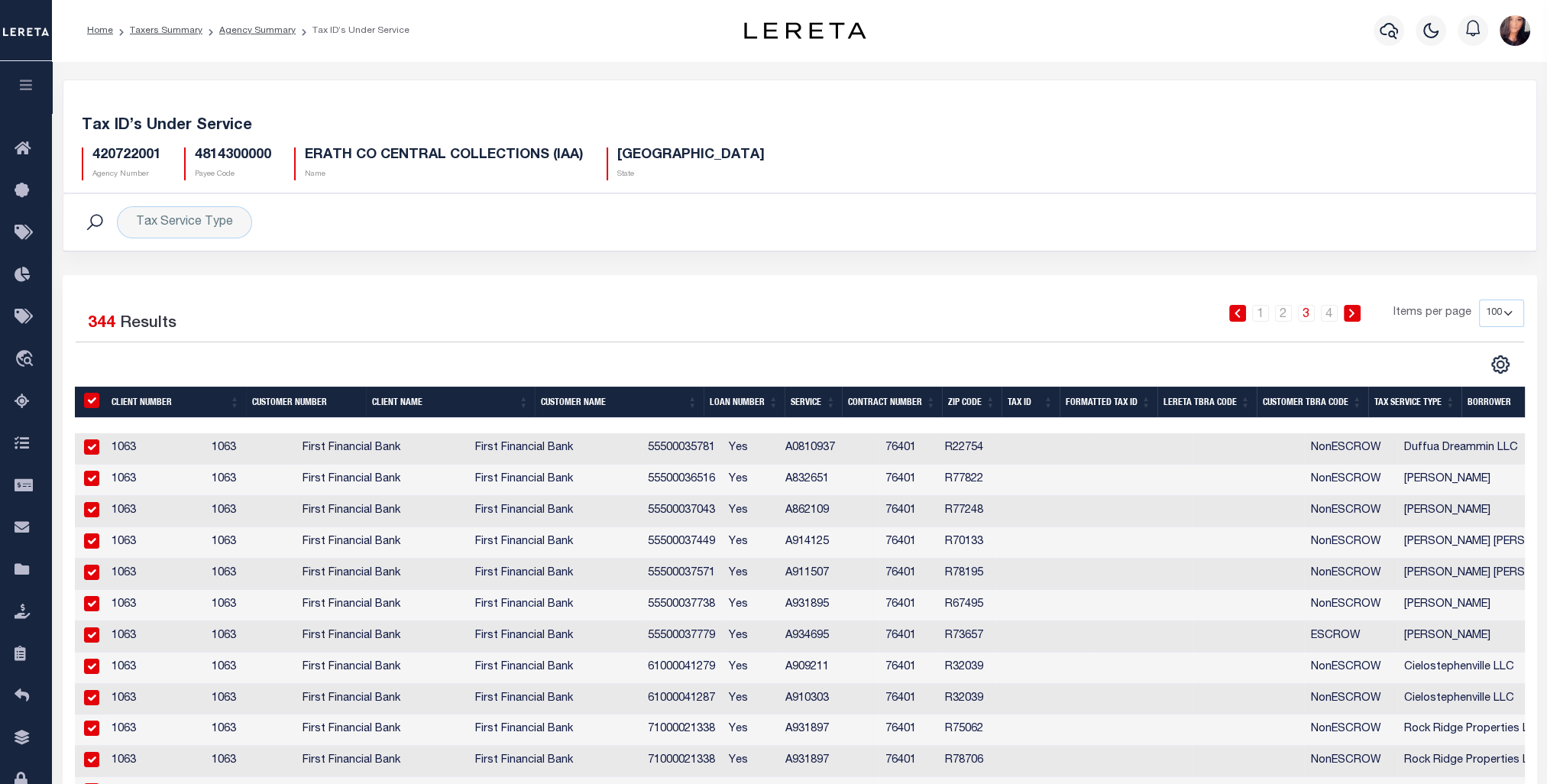
checkbox input "true"
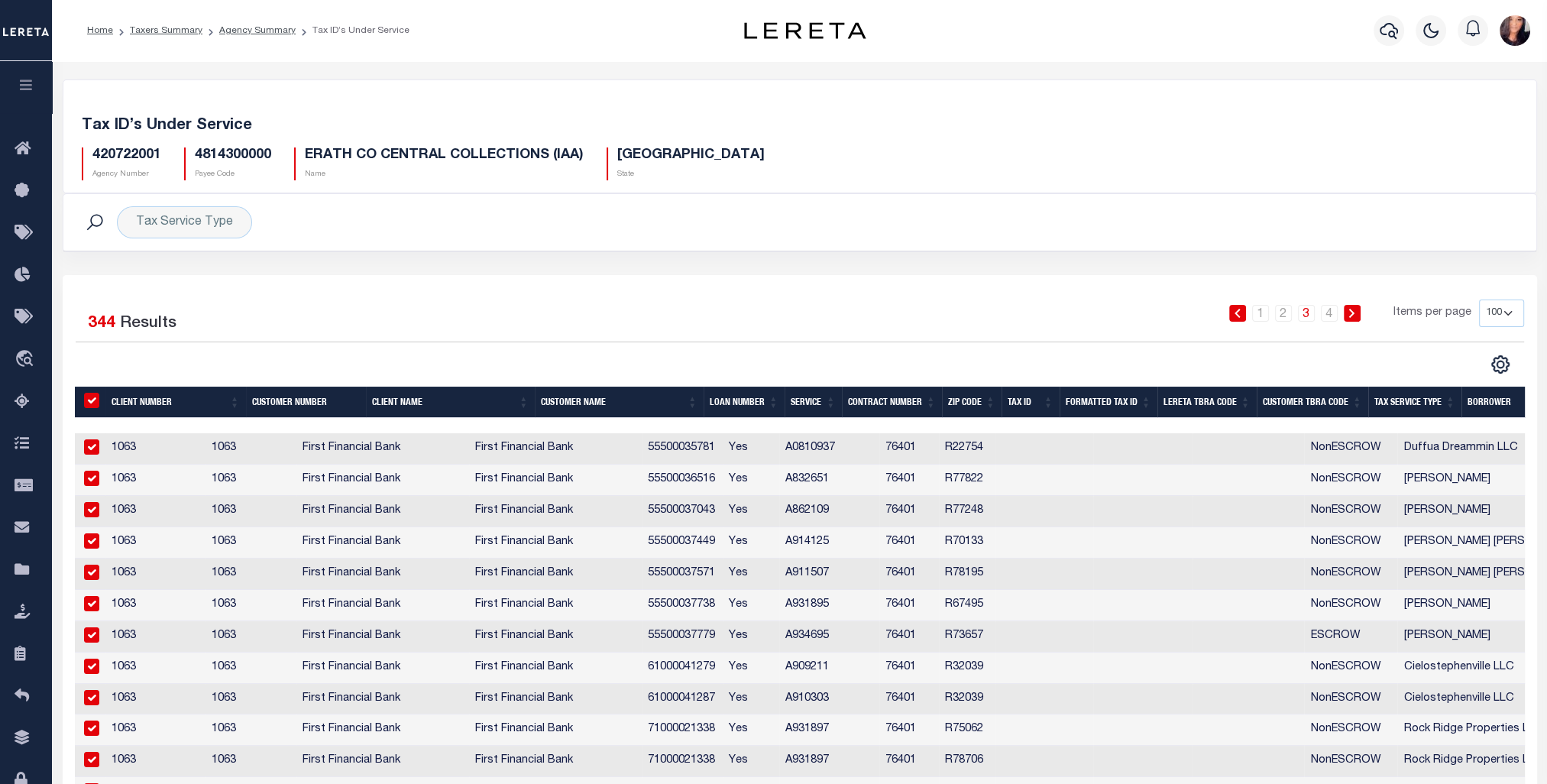
checkbox input "true"
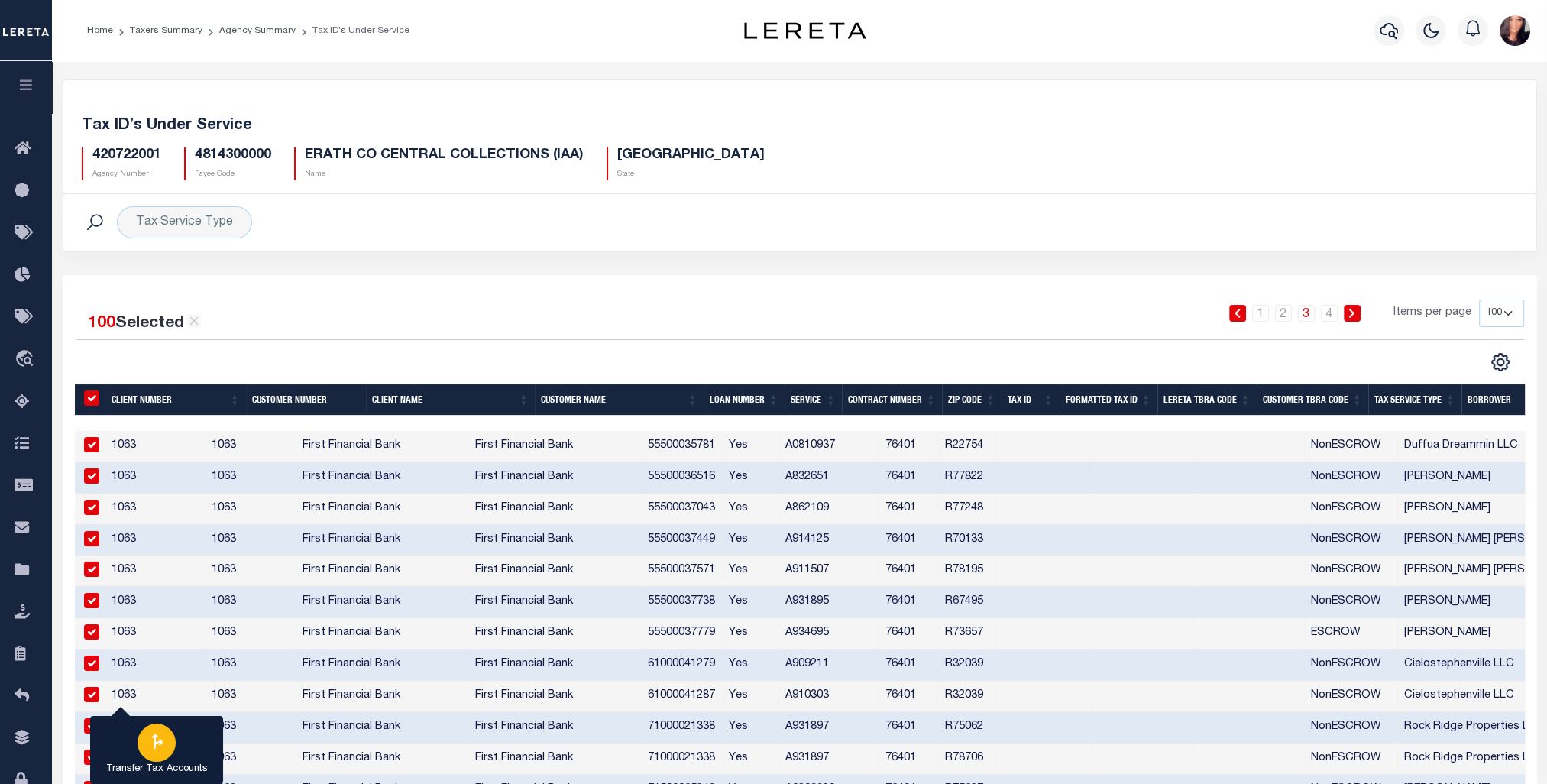
click at [152, 735] on icon "button" at bounding box center [157, 741] width 20 height 20
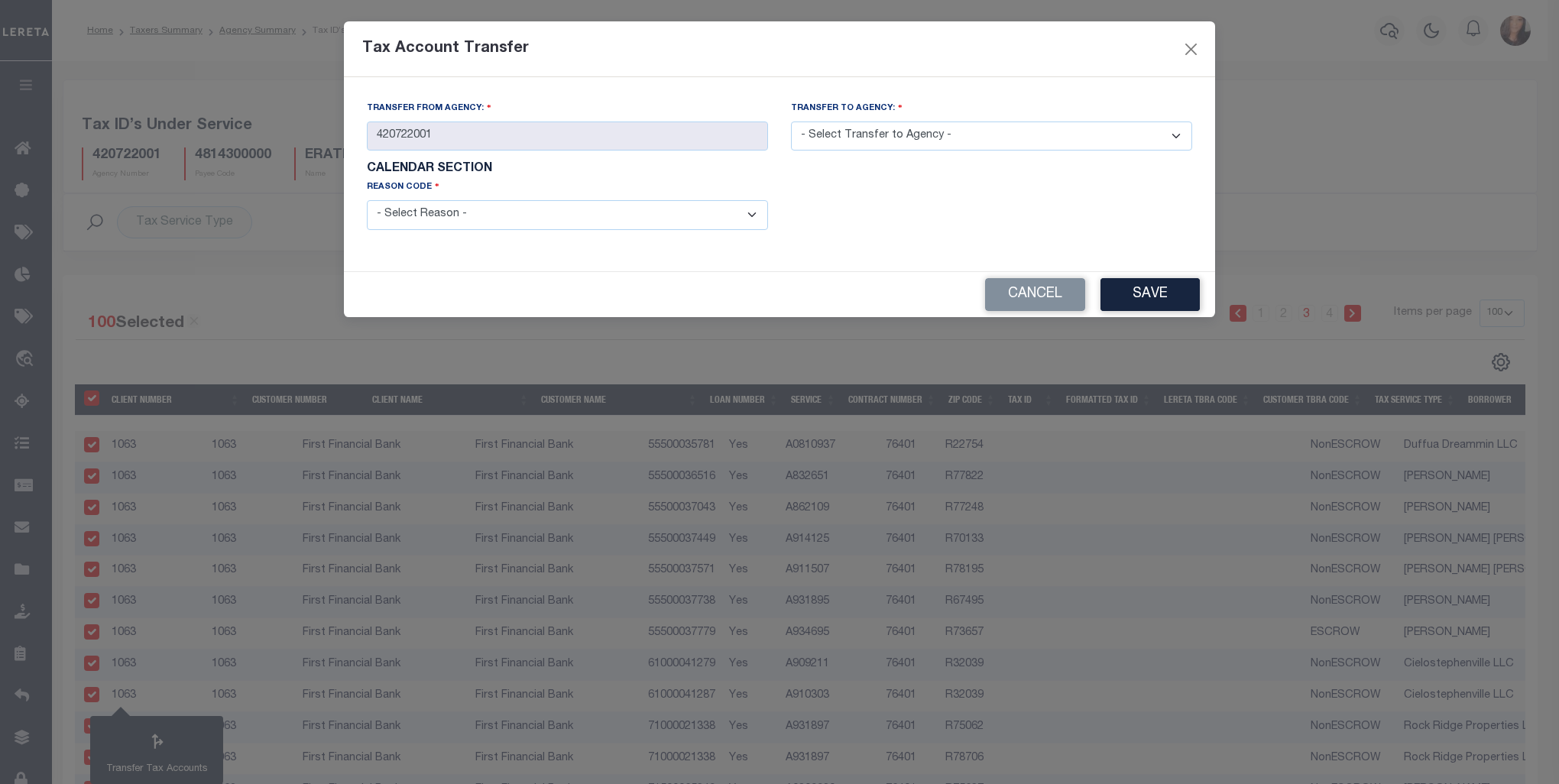
click at [756, 214] on select "- Select Reason - 099 - Other (Provide additional detail) ACT - Agency Changed …" at bounding box center [568, 215] width 401 height 30
click at [367, 202] on select "- Select Reason - 099 - Other (Provide additional detail) ACT - Agency Changed …" at bounding box center [568, 215] width 401 height 30
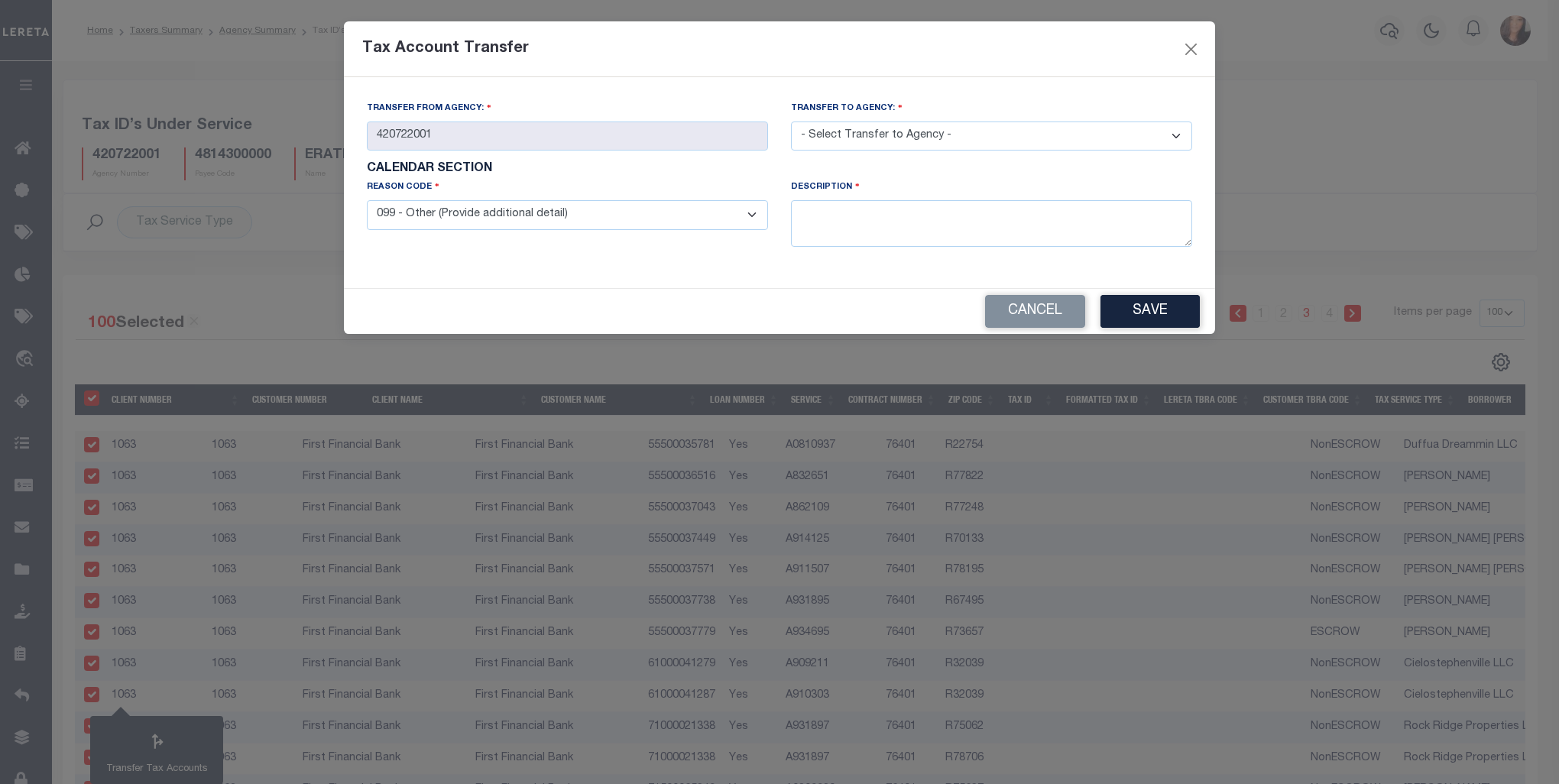
click at [982, 140] on select "- Select Transfer to Agency - 420180000 420252001 420300000 420470000 420478801…" at bounding box center [991, 136] width 401 height 30
click at [791, 122] on select "- Select Transfer to Agency - 420180000 420252001 420300000 420470000 420478801…" at bounding box center [991, 136] width 401 height 30
click at [884, 217] on textarea at bounding box center [991, 223] width 401 height 47
click at [1147, 319] on button "Save" at bounding box center [1150, 312] width 99 height 33
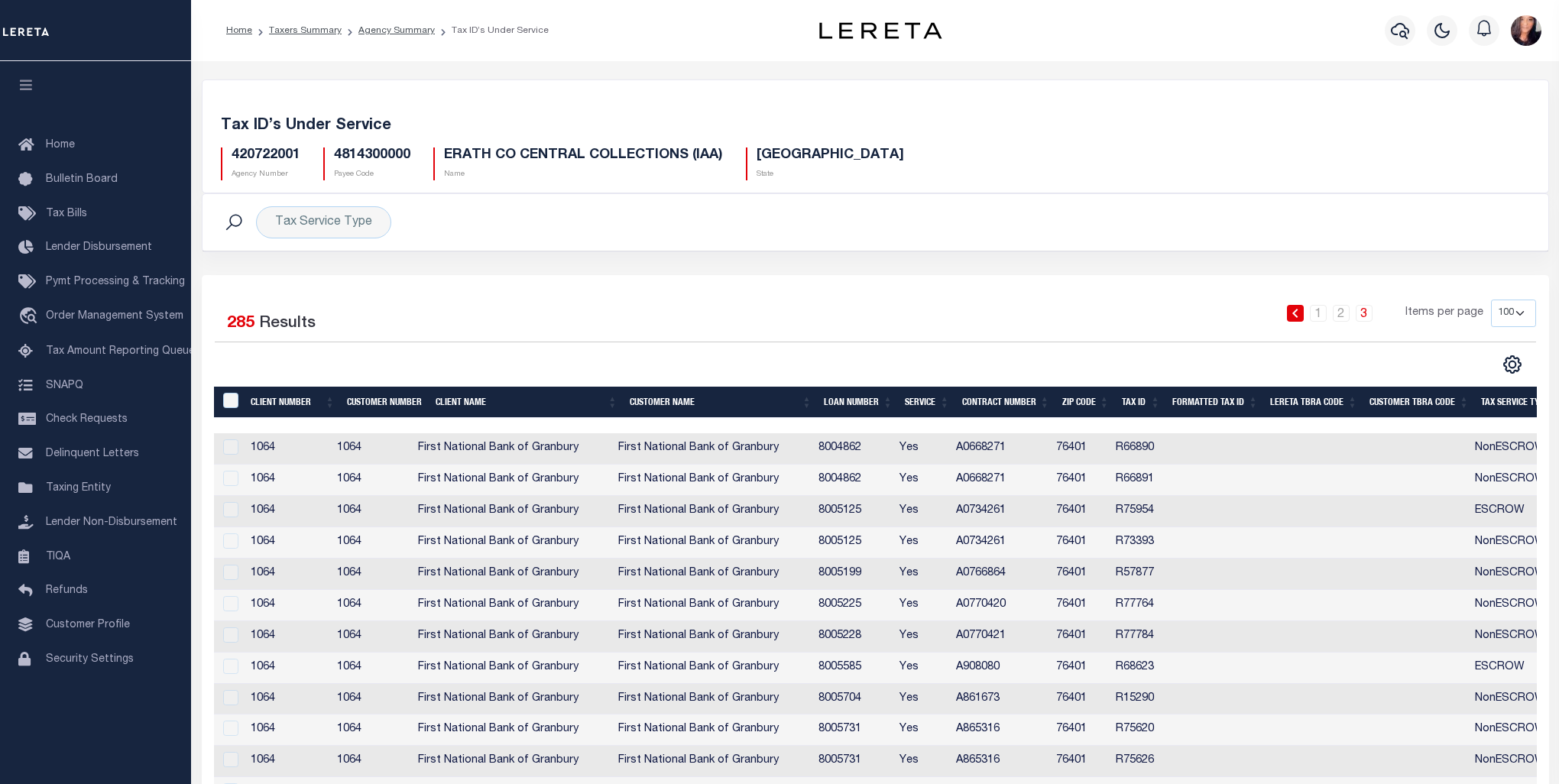
select select "100"
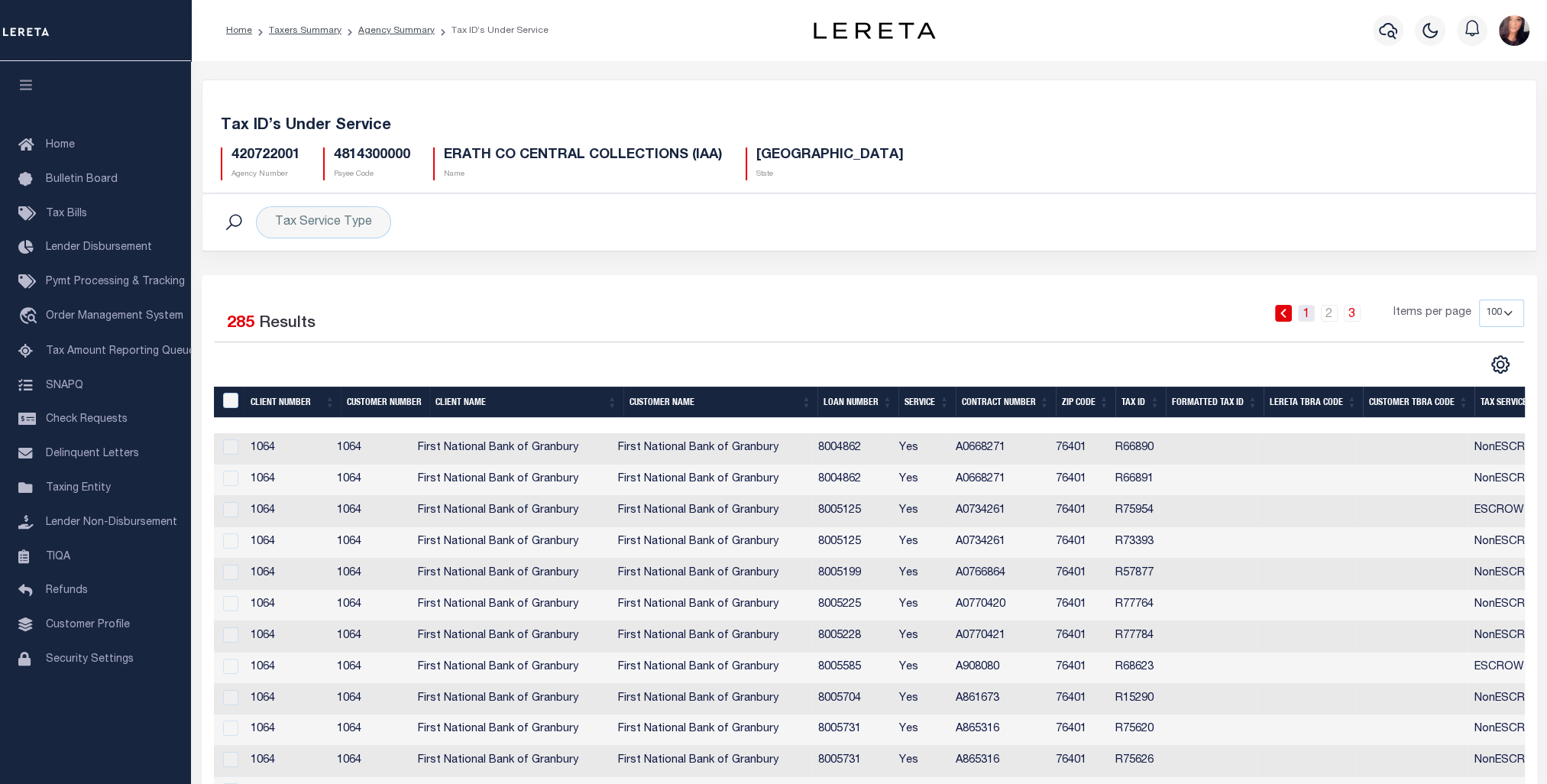
click at [1305, 317] on link "1" at bounding box center [1306, 313] width 16 height 16
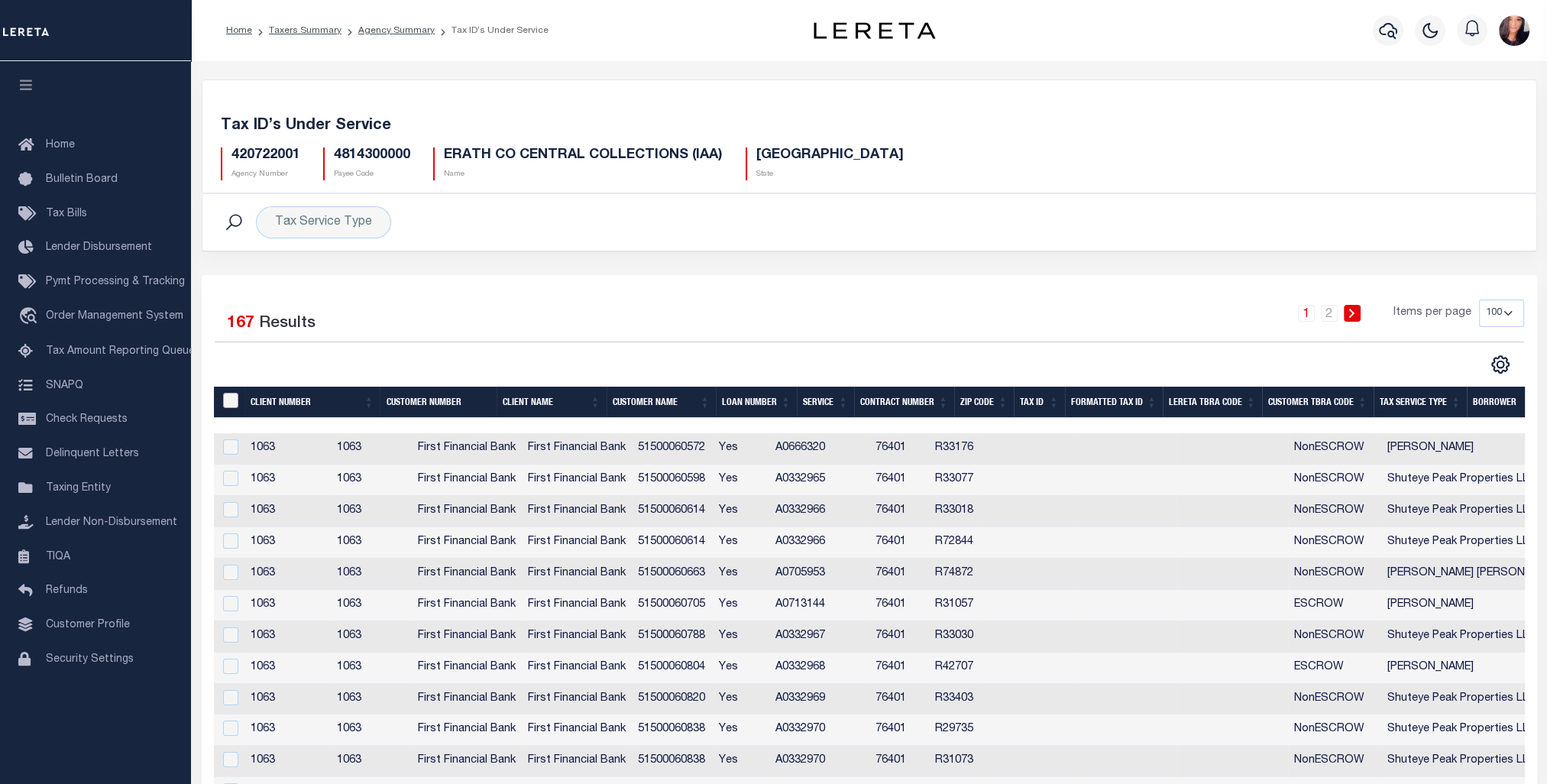
click at [228, 397] on input "&nbsp;" at bounding box center [231, 400] width 16 height 16
checkbox input "true"
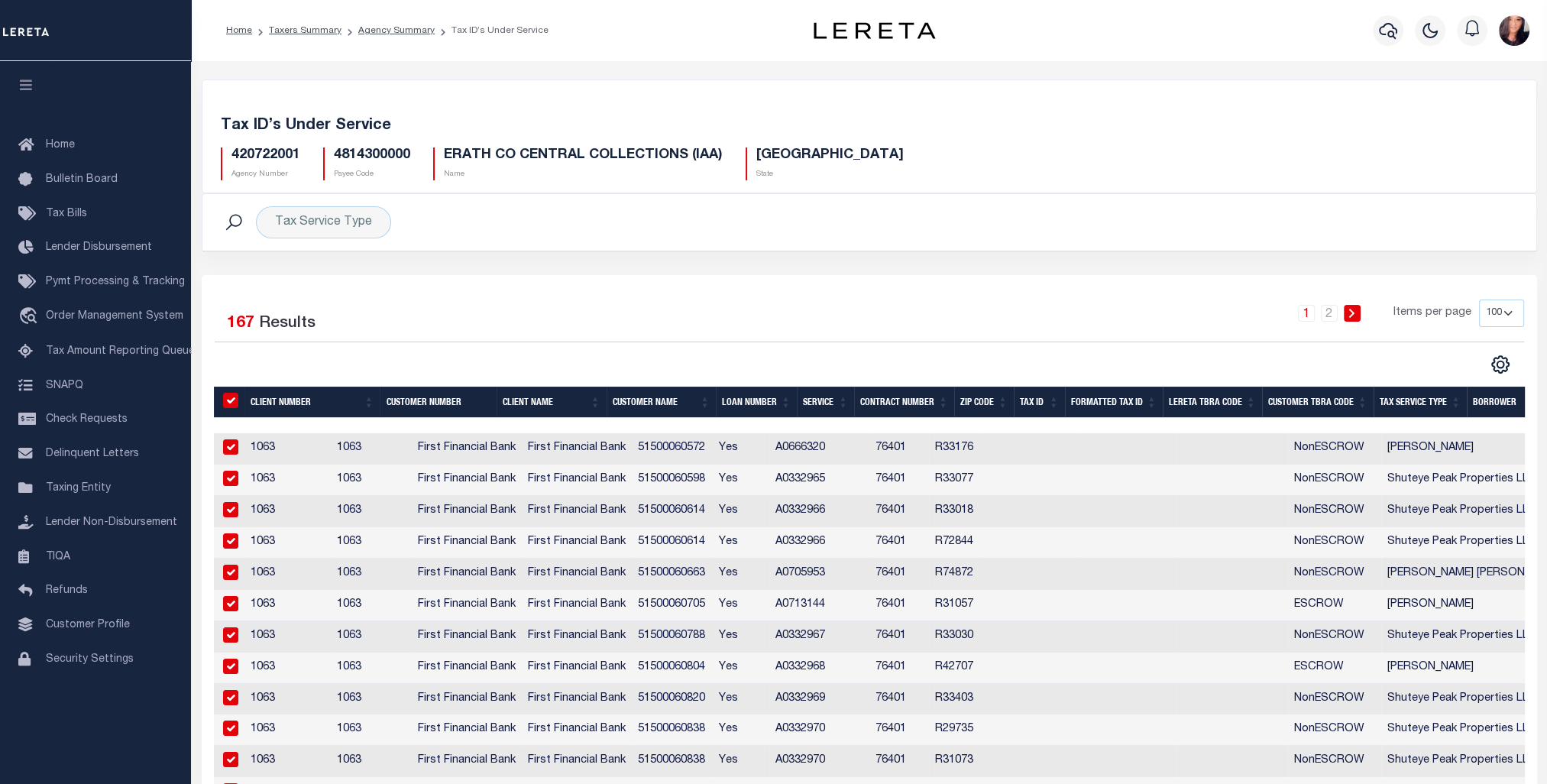
checkbox input "true"
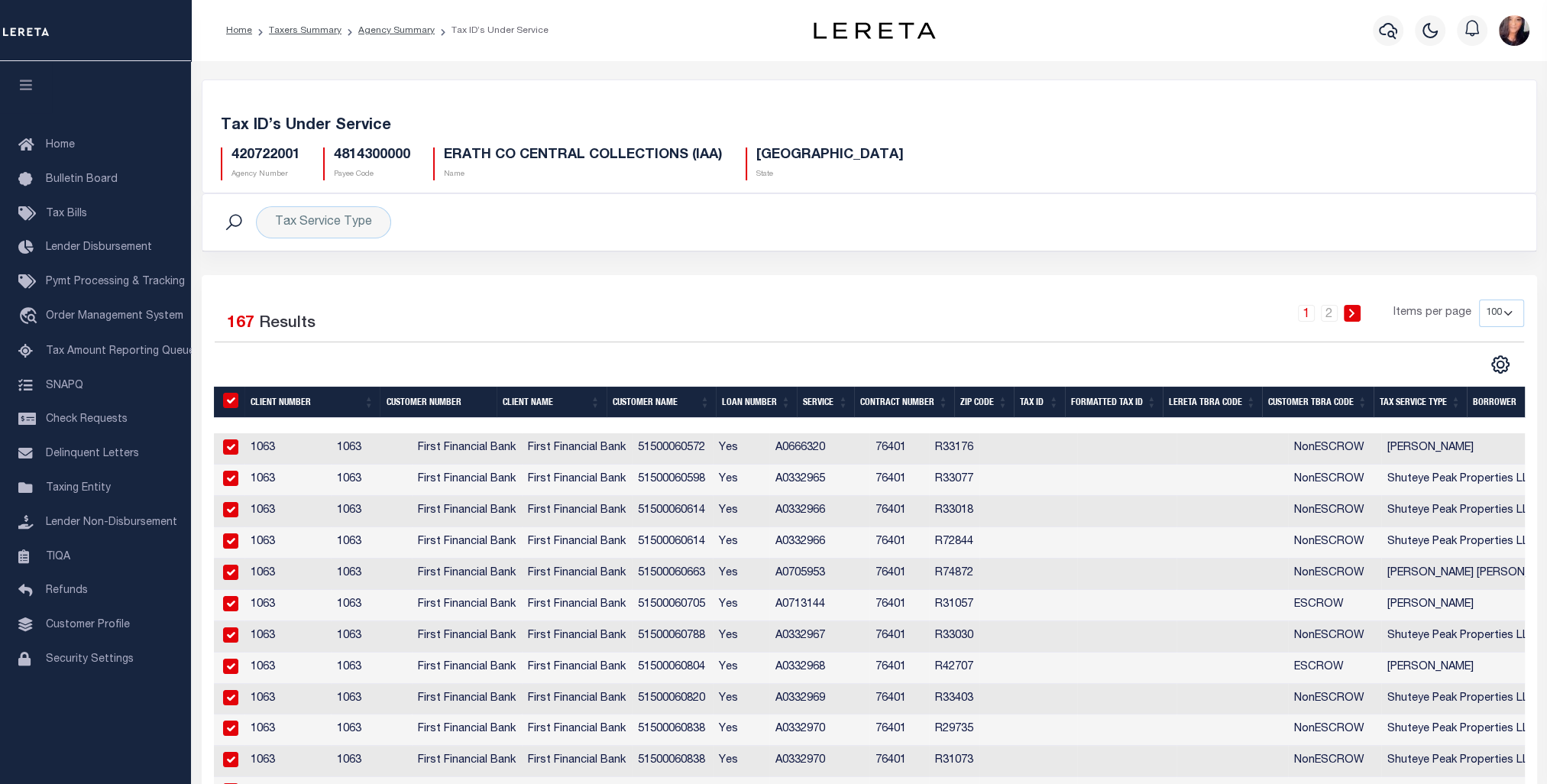
checkbox input "true"
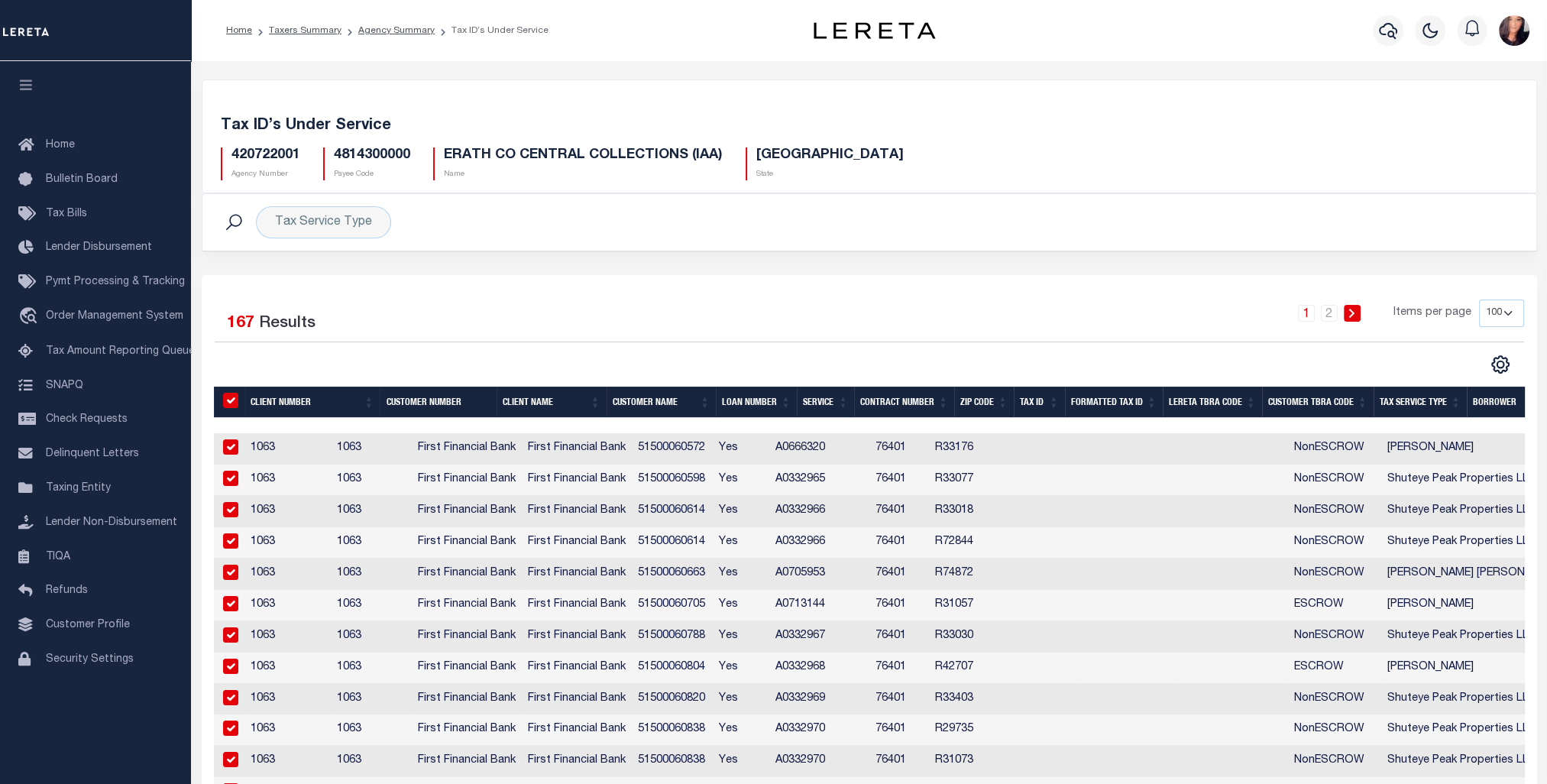
checkbox input "true"
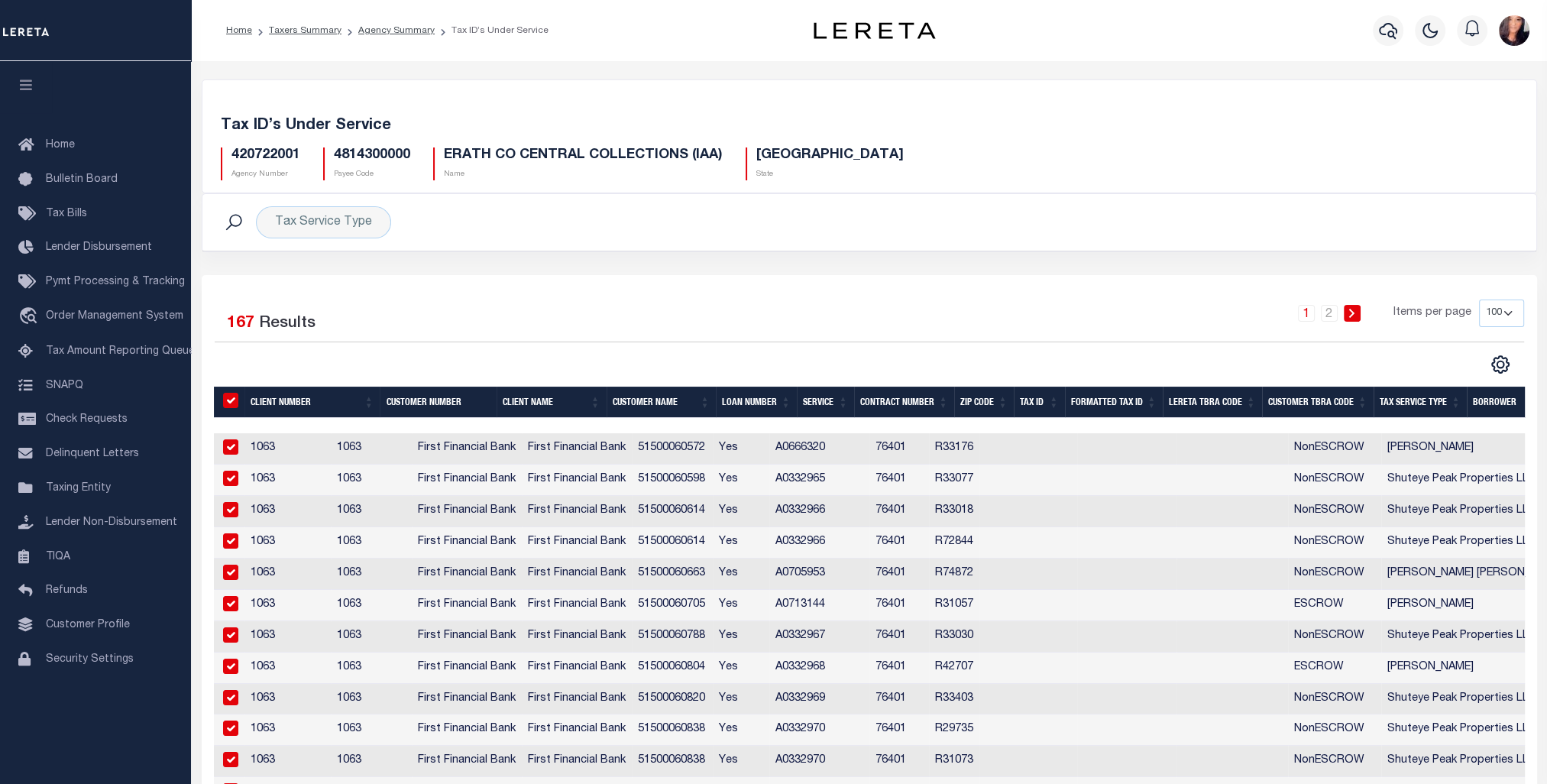
checkbox input "true"
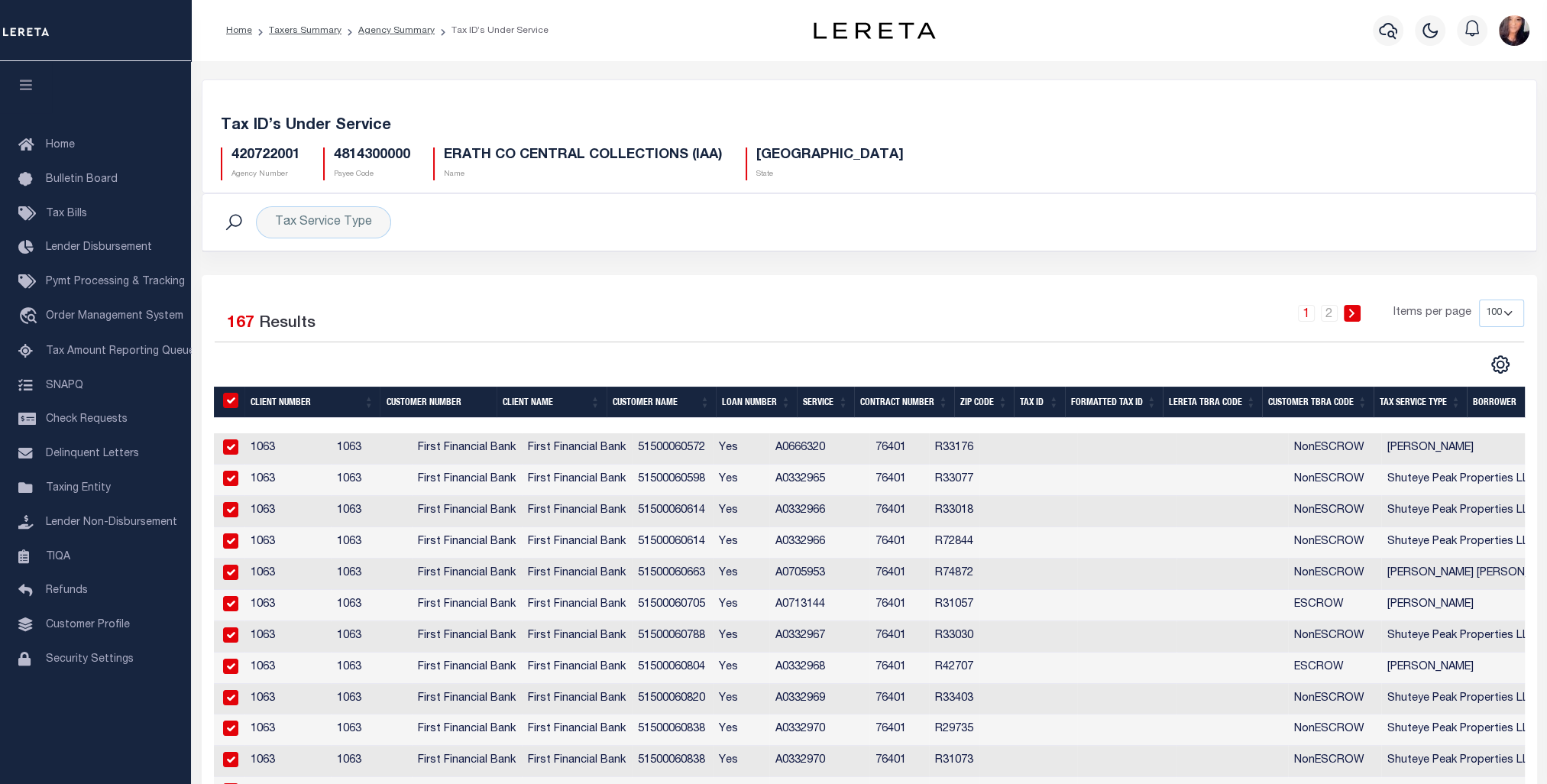
checkbox input "true"
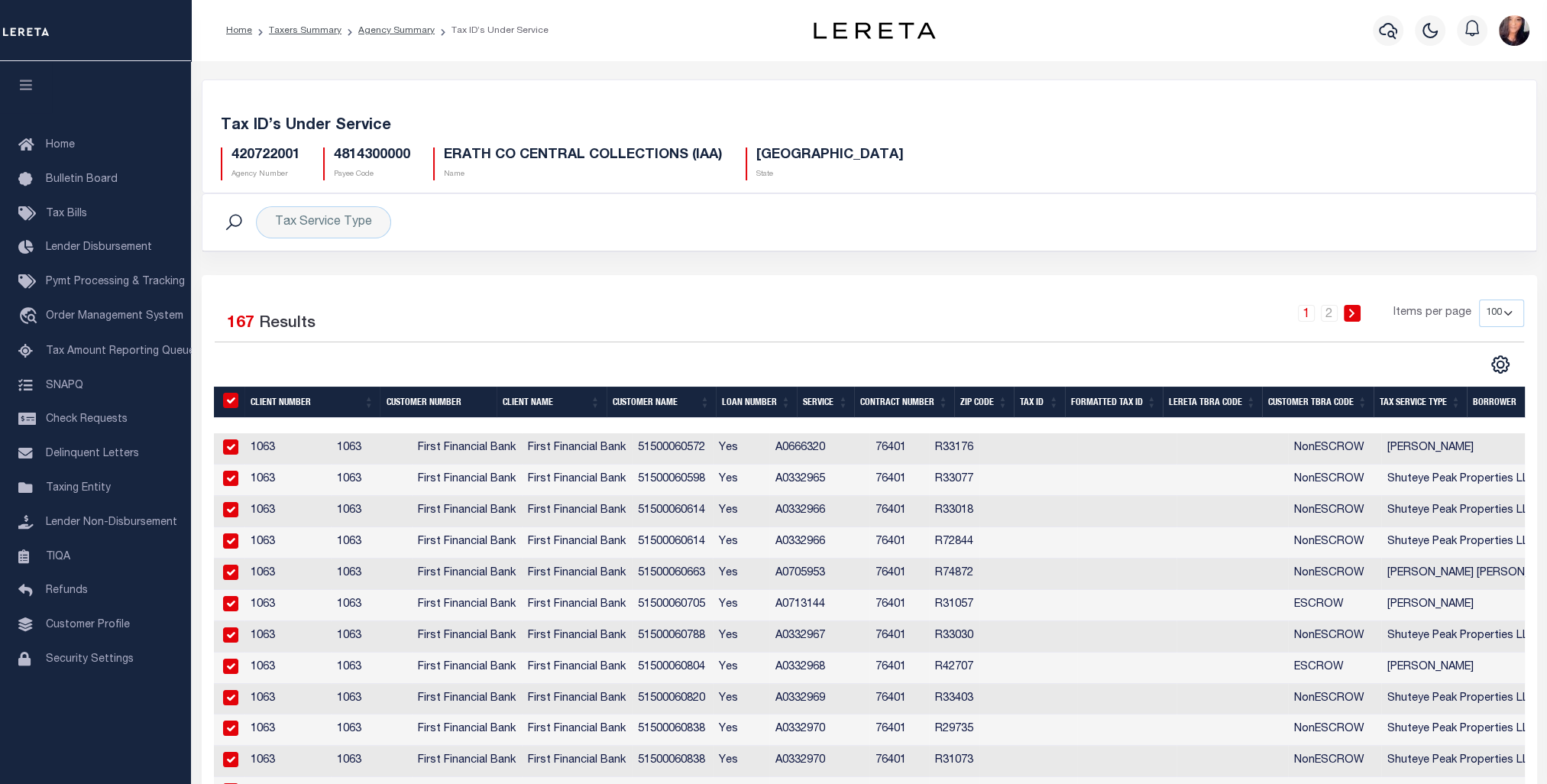
checkbox input "true"
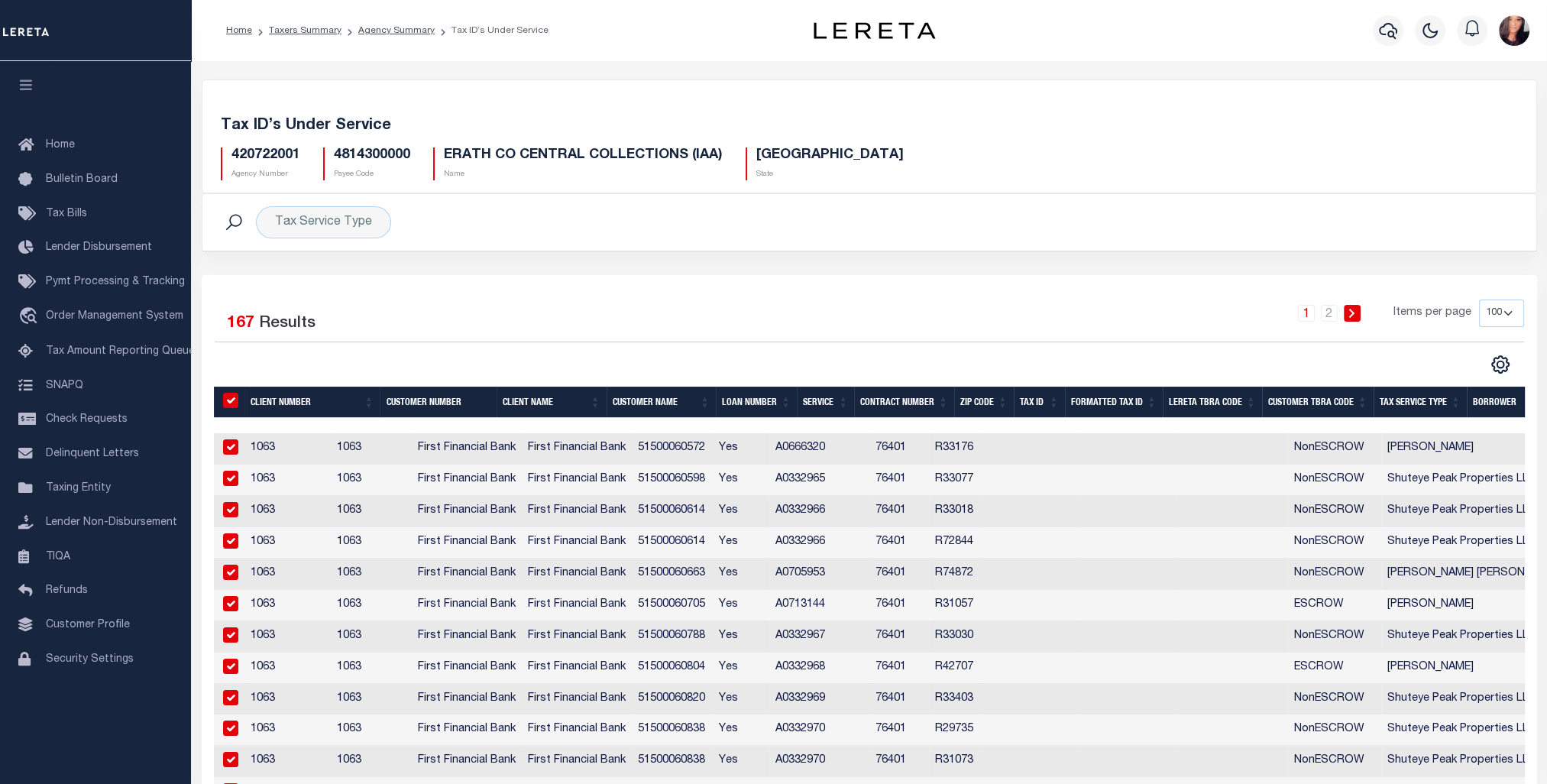
checkbox input "true"
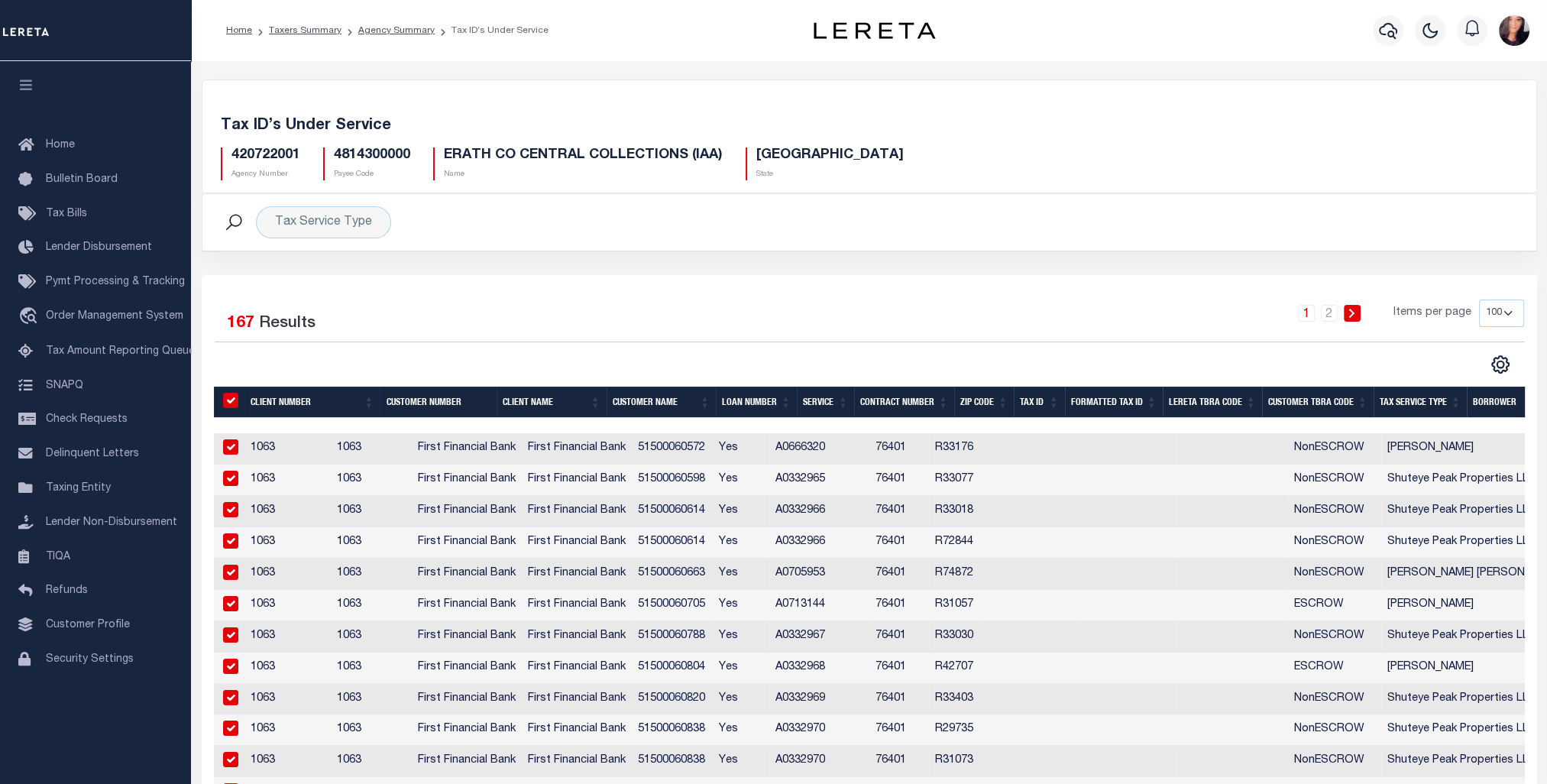
checkbox input "true"
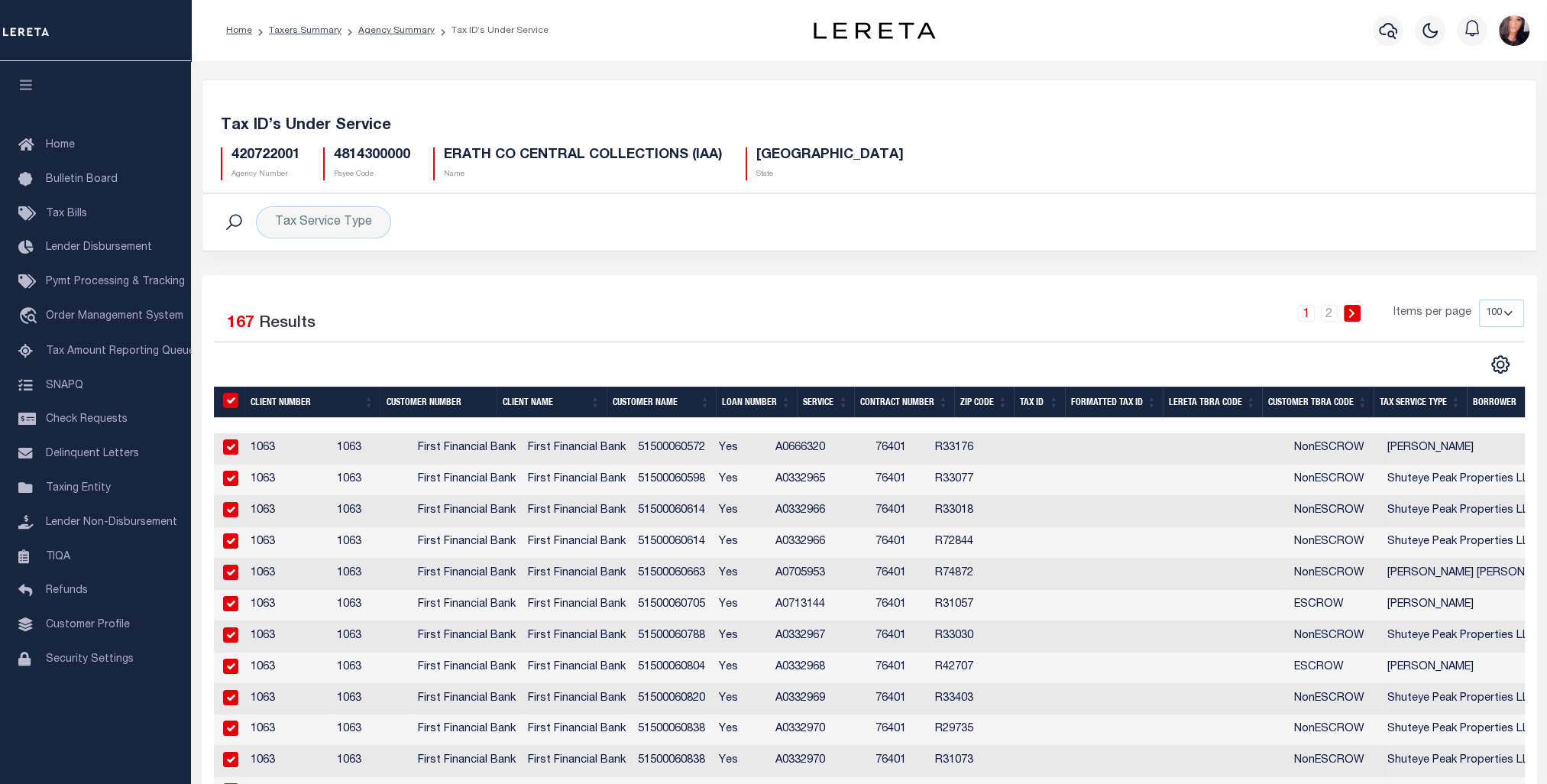
checkbox input "true"
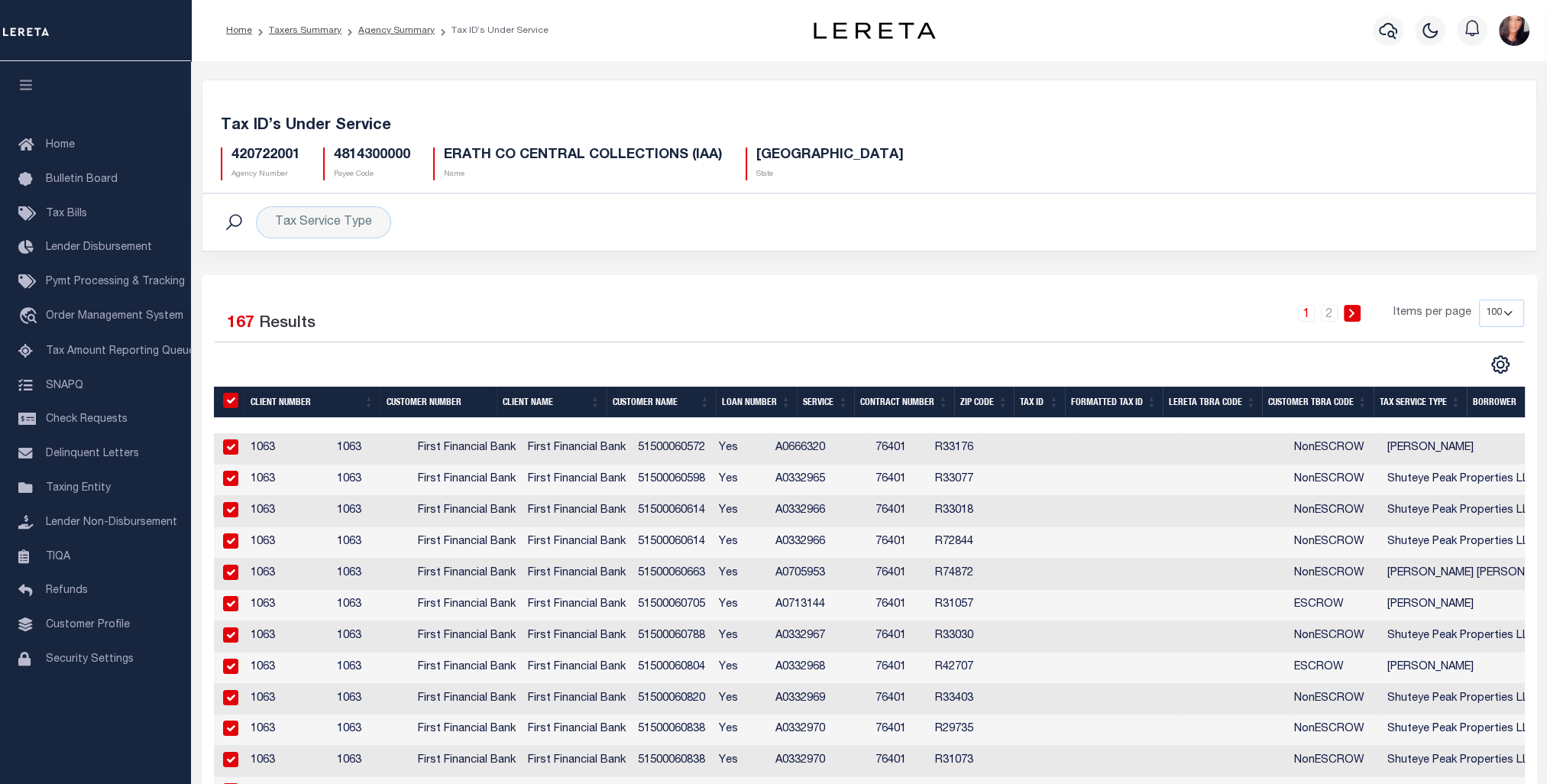
checkbox input "true"
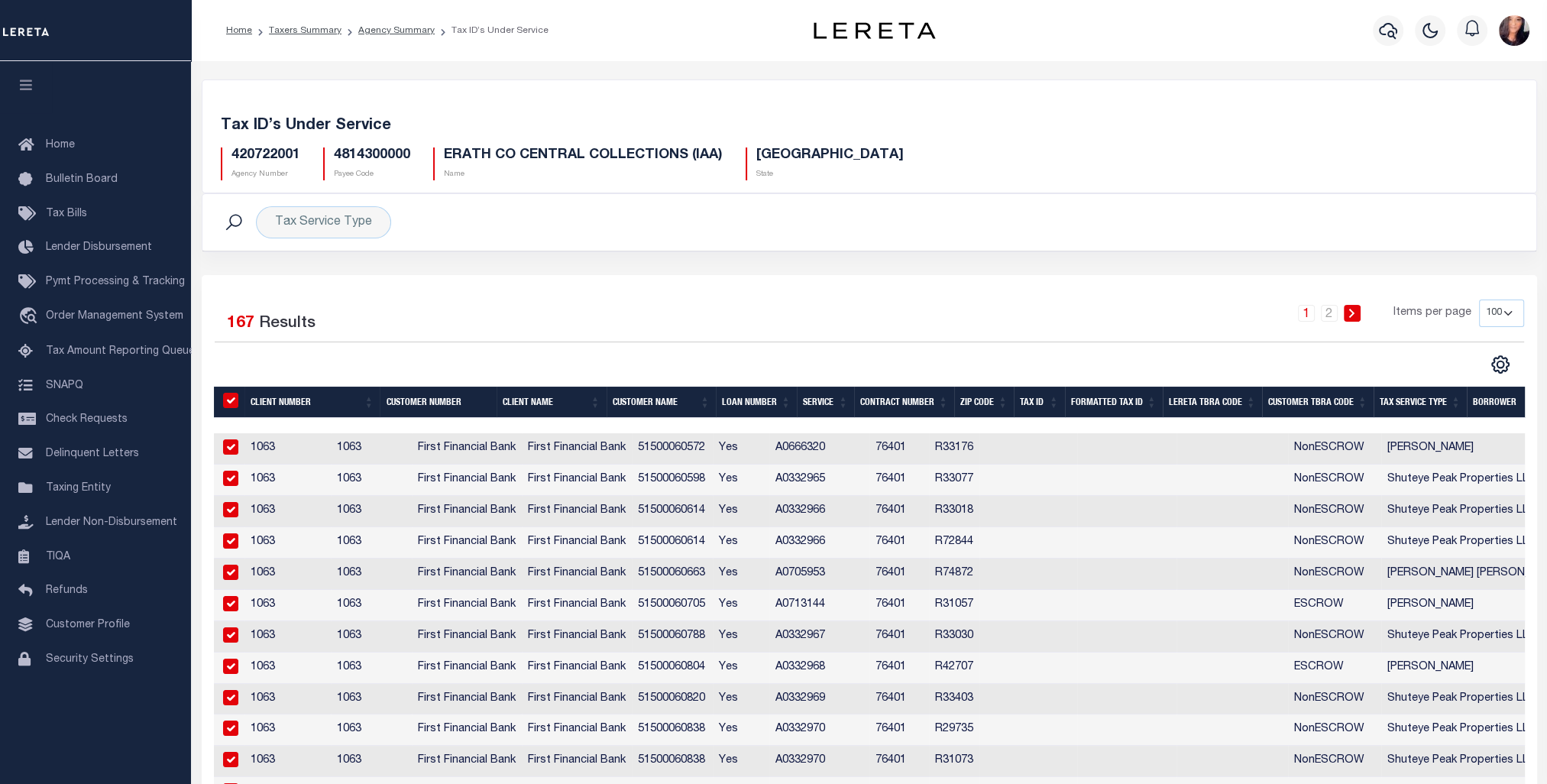
checkbox input "true"
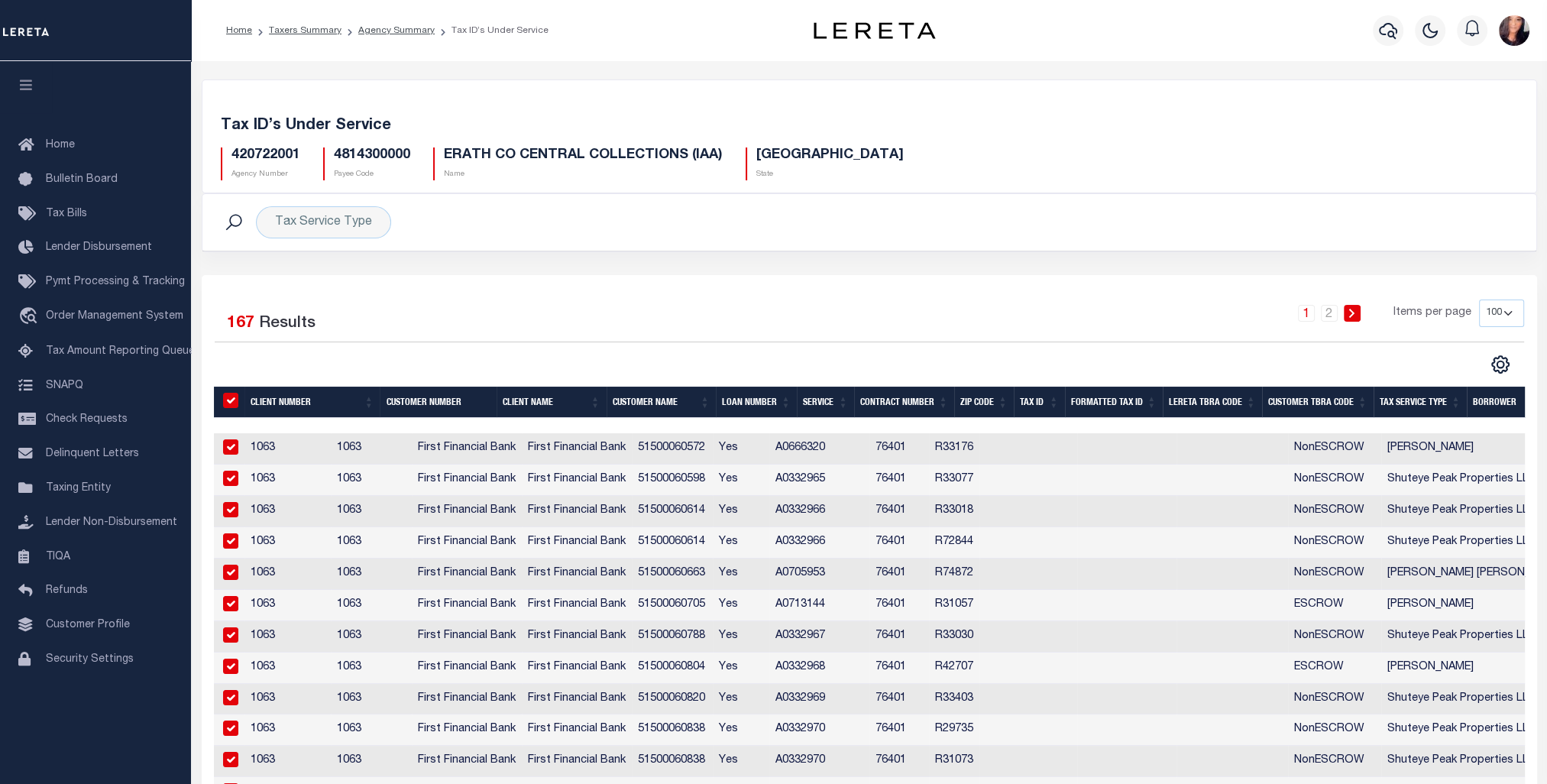
checkbox input "true"
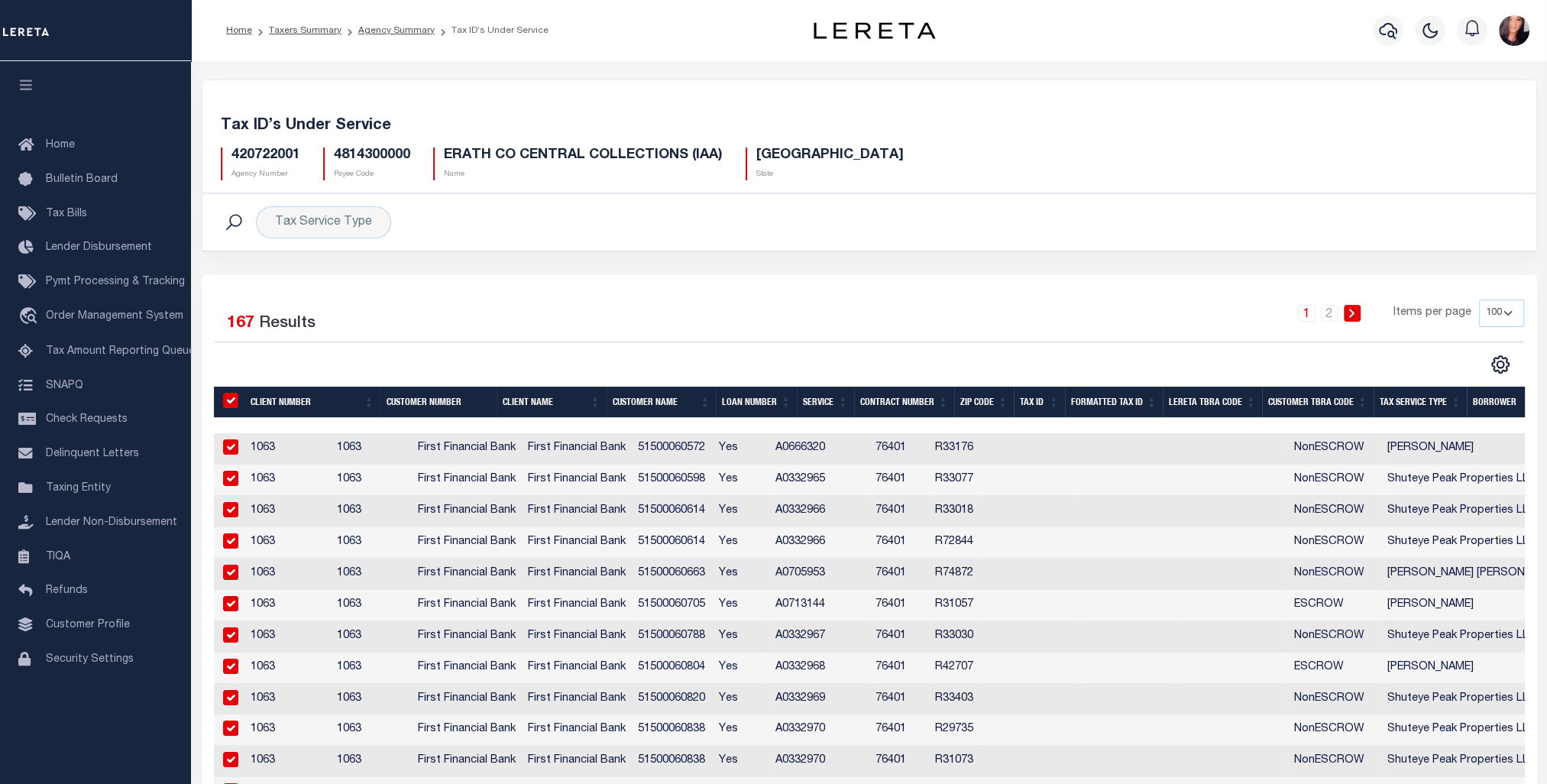
checkbox input "true"
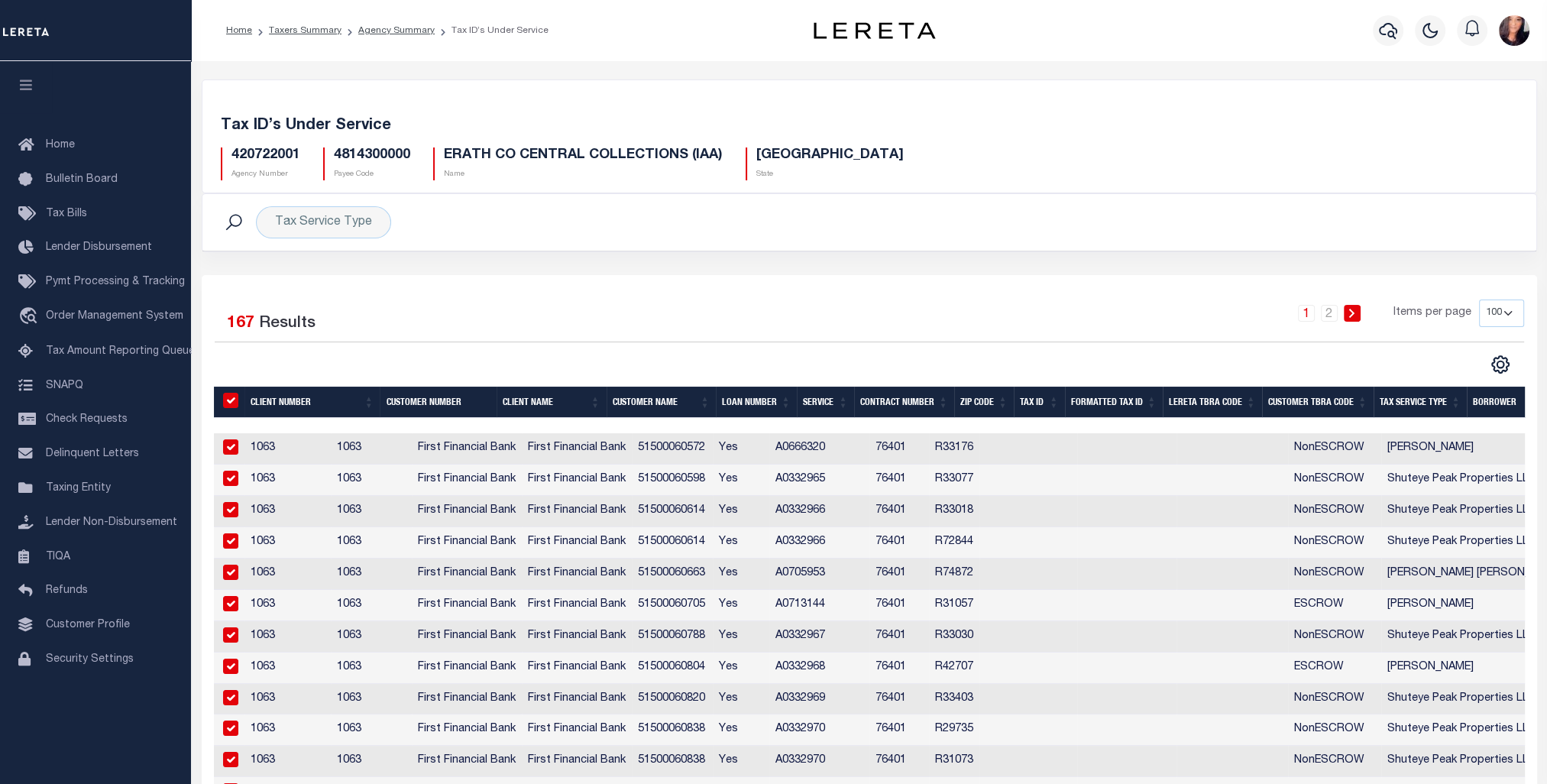
checkbox input "true"
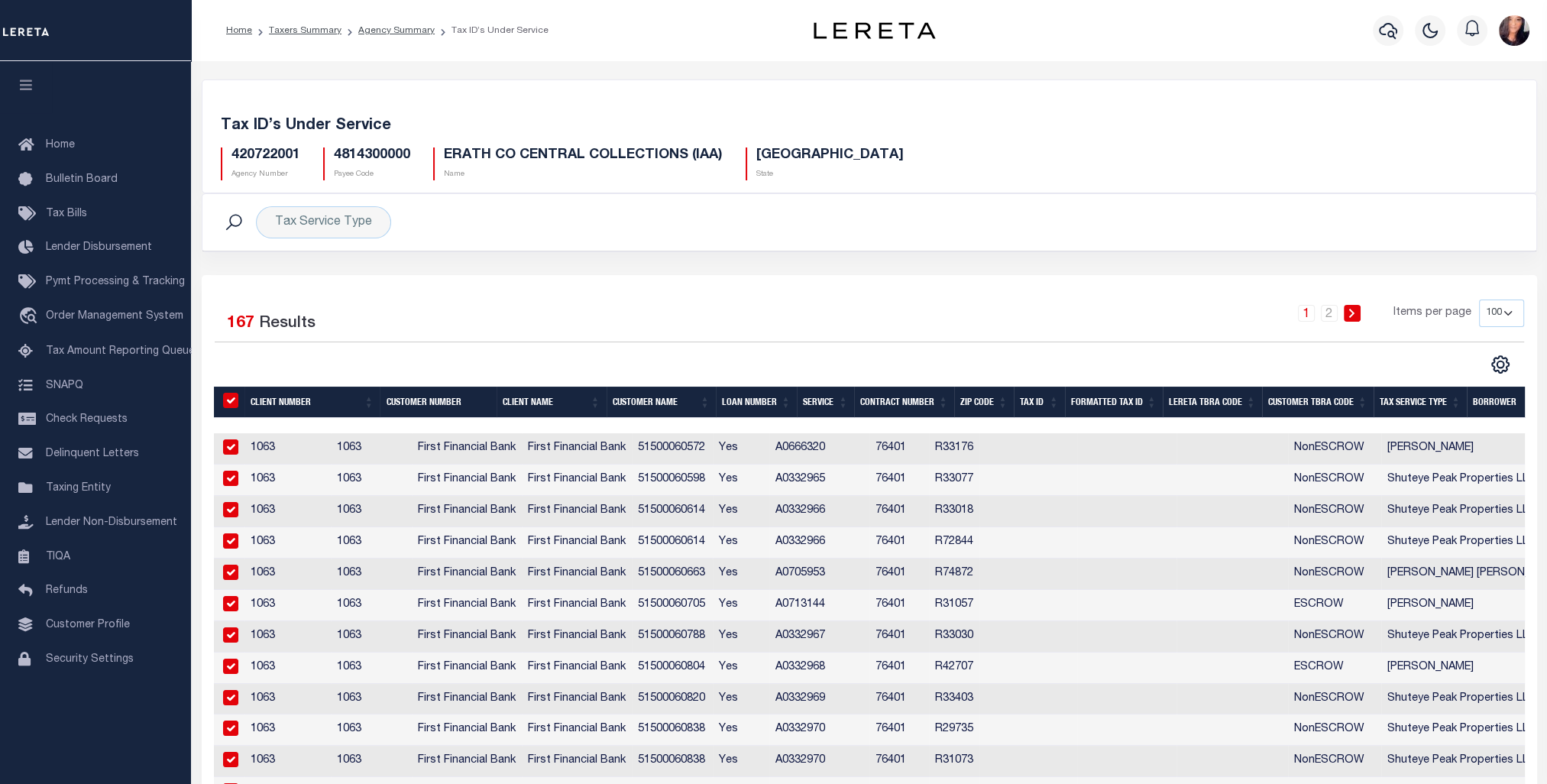
checkbox input "true"
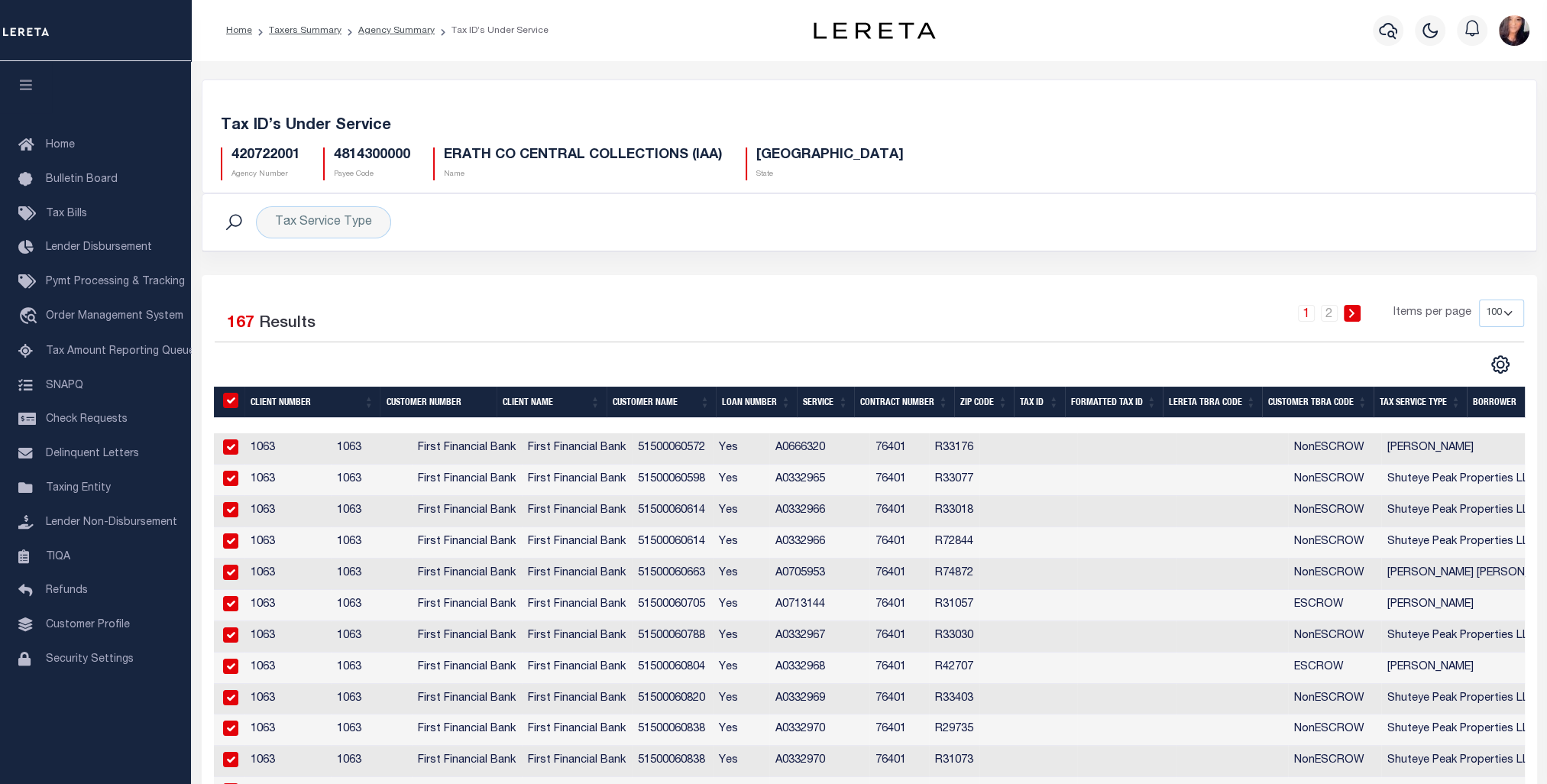
checkbox input "true"
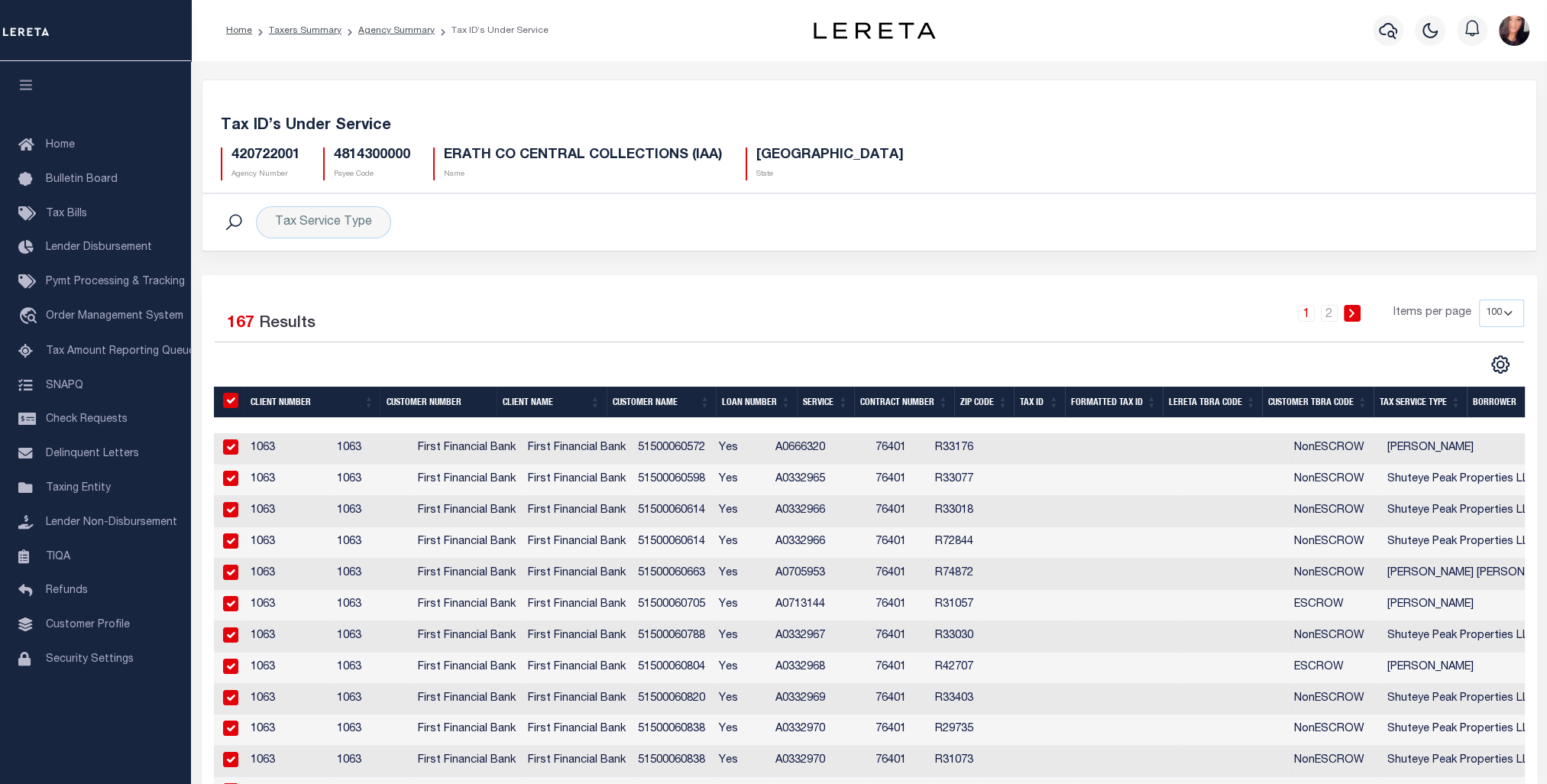
checkbox input "true"
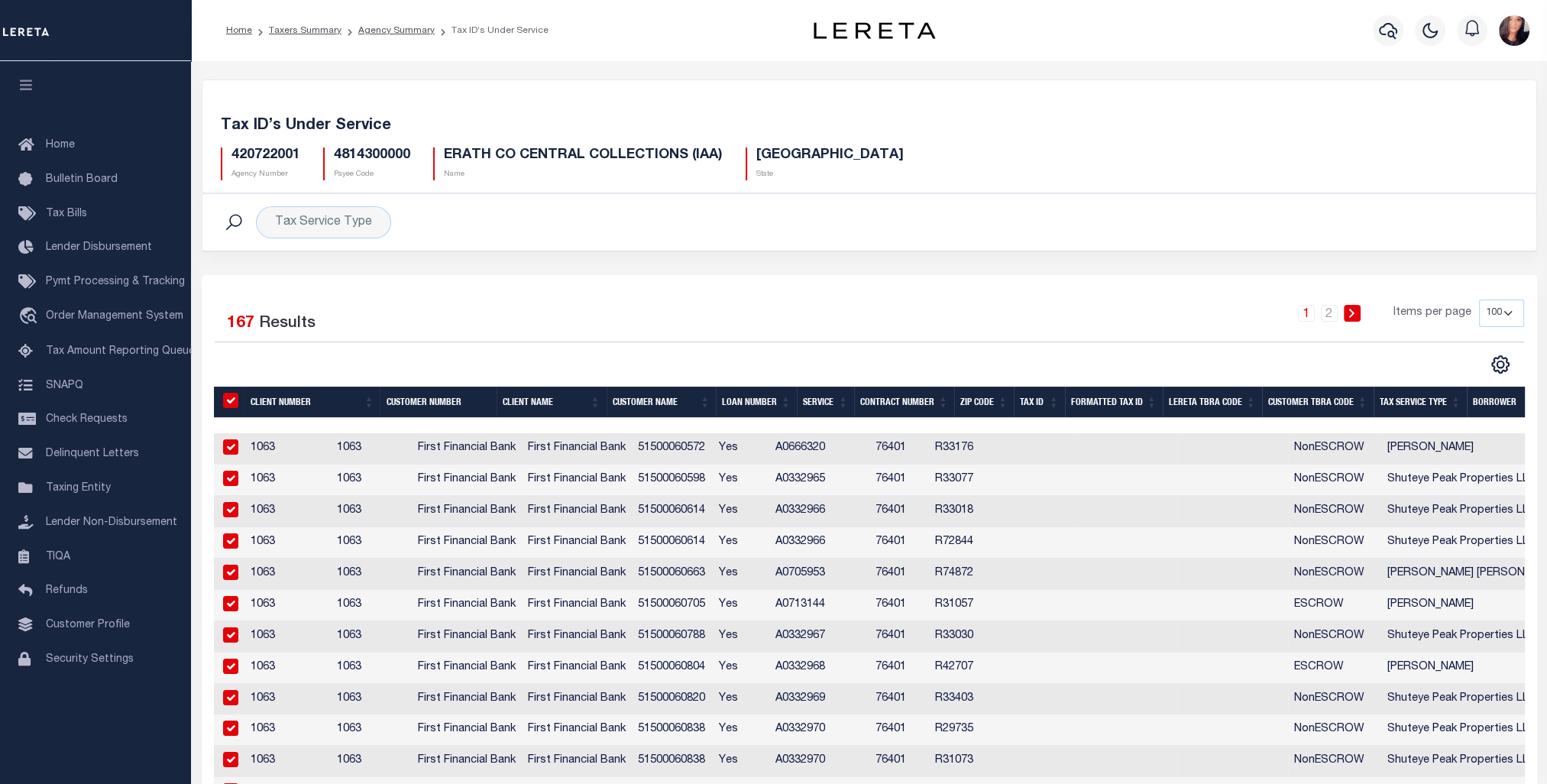
checkbox input "true"
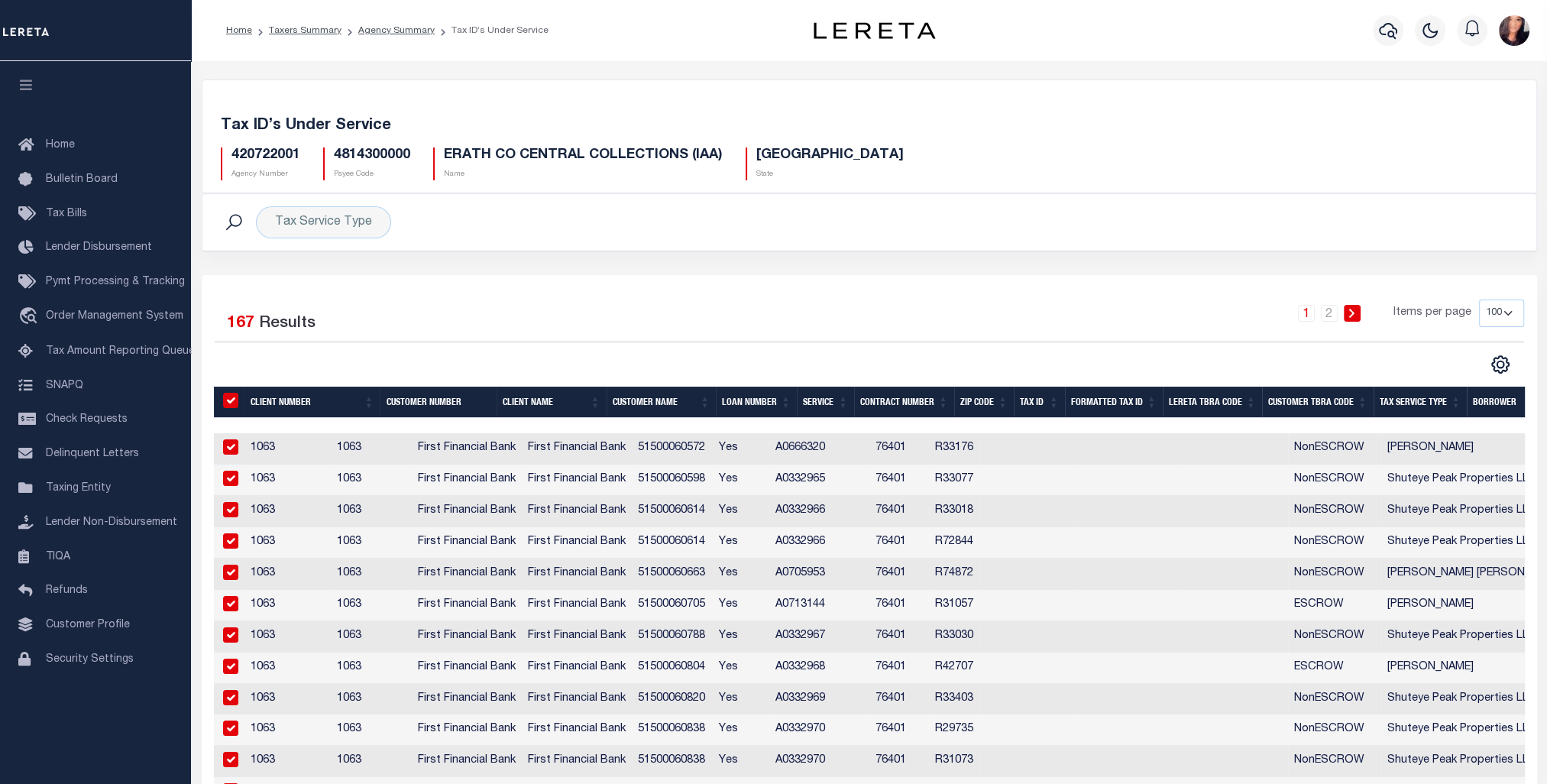
checkbox input "true"
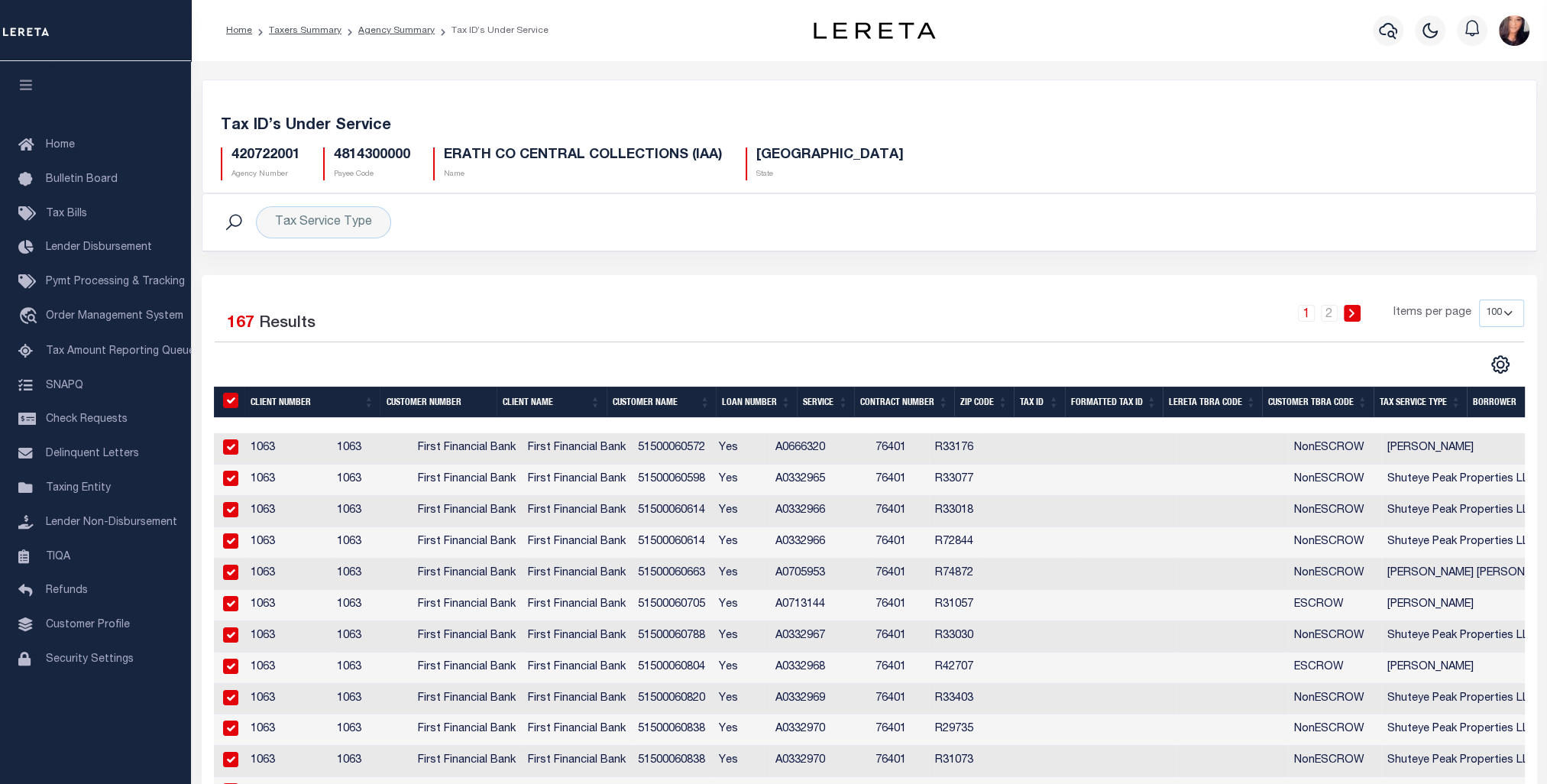
checkbox input "true"
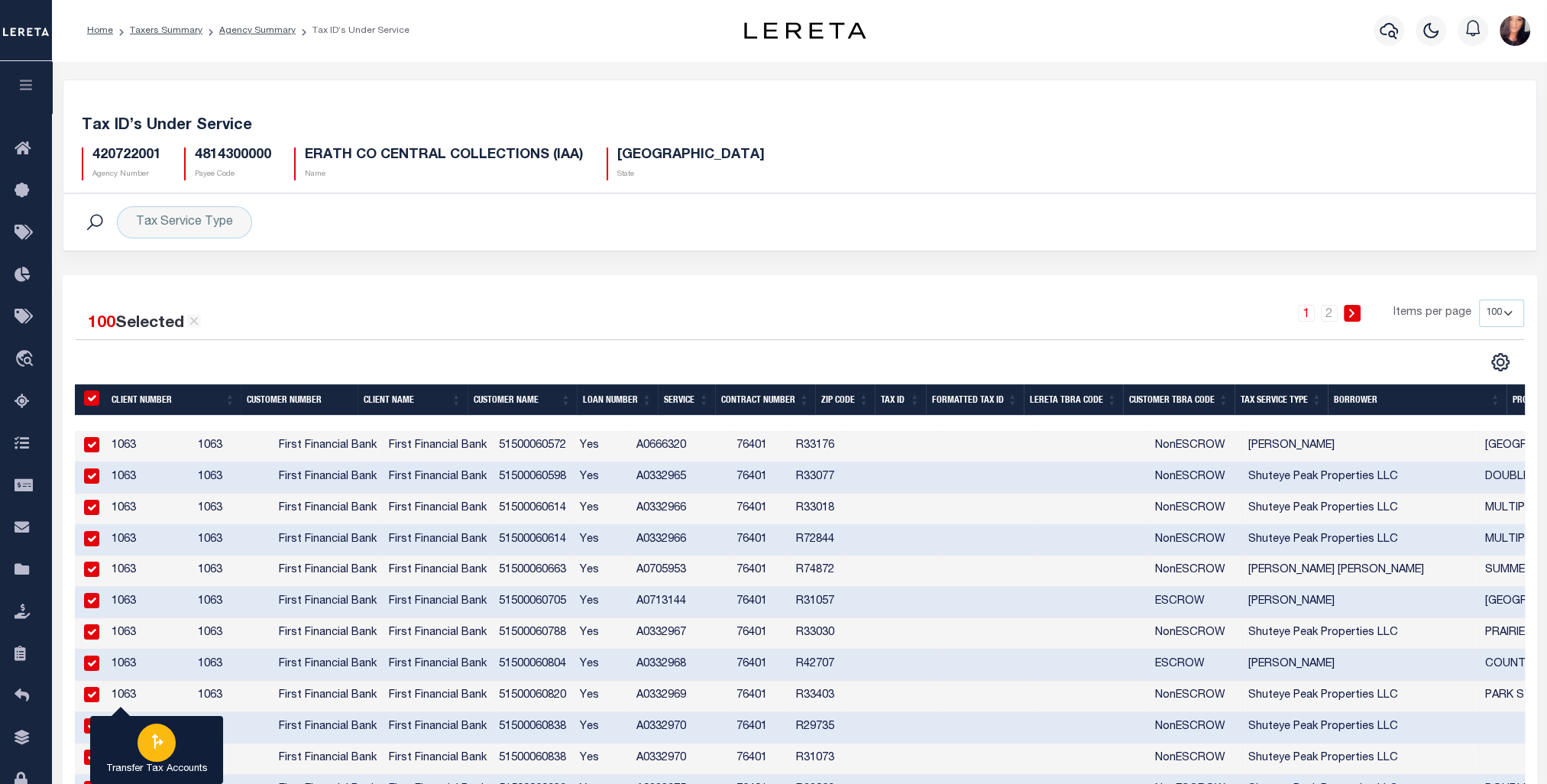
click at [162, 744] on icon "button" at bounding box center [157, 741] width 20 height 20
type input "420722001"
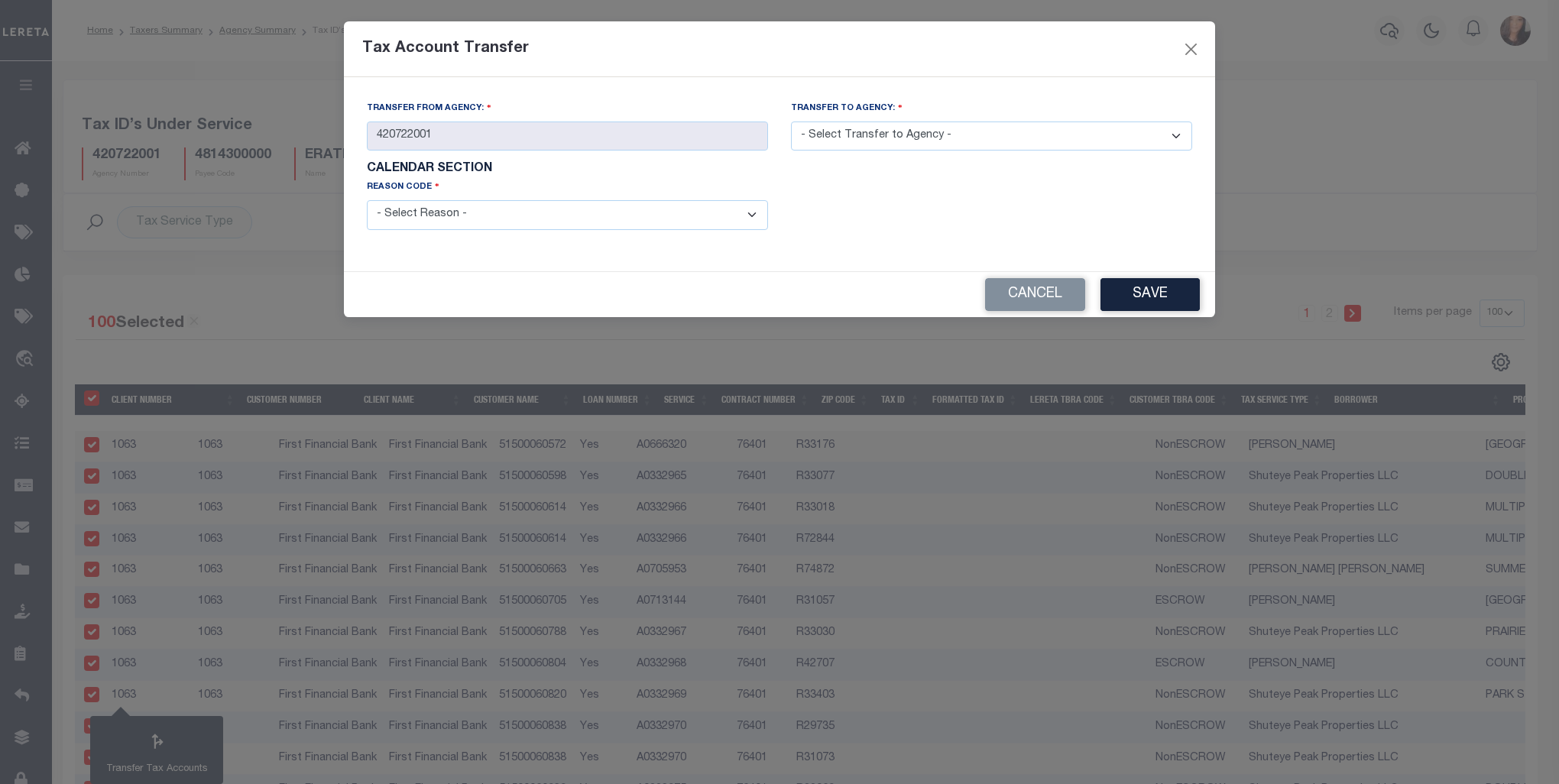
click at [747, 210] on select "- Select Reason - 099 - Other (Provide additional detail) ACT - Agency Changed …" at bounding box center [568, 215] width 401 height 30
select select "099"
click at [367, 202] on select "- Select Reason - 099 - Other (Provide additional detail) ACT - Agency Changed …" at bounding box center [568, 215] width 401 height 30
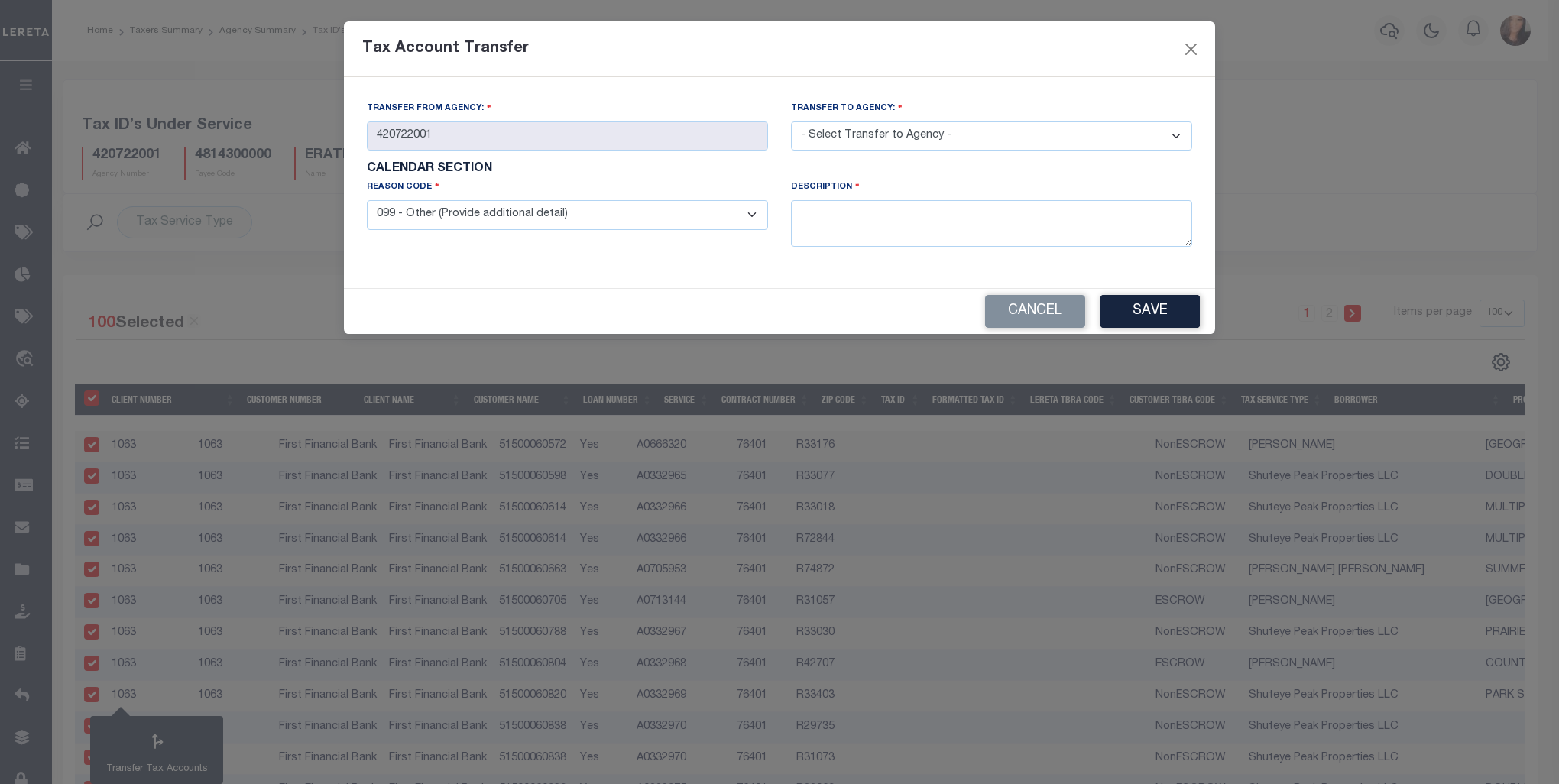
click at [855, 142] on select "- Select Transfer to Agency - 420180000 420252001 420300000 420470000 420478801…" at bounding box center [991, 136] width 401 height 30
select select "420720000"
click at [791, 122] on select "- Select Transfer to Agency - 420180000 420252001 420300000 420470000 420478801…" at bounding box center [991, 136] width 401 height 30
click at [848, 240] on textarea at bounding box center [991, 223] width 401 height 47
type textarea "Agency is IAA. Transferring to collecting agency."
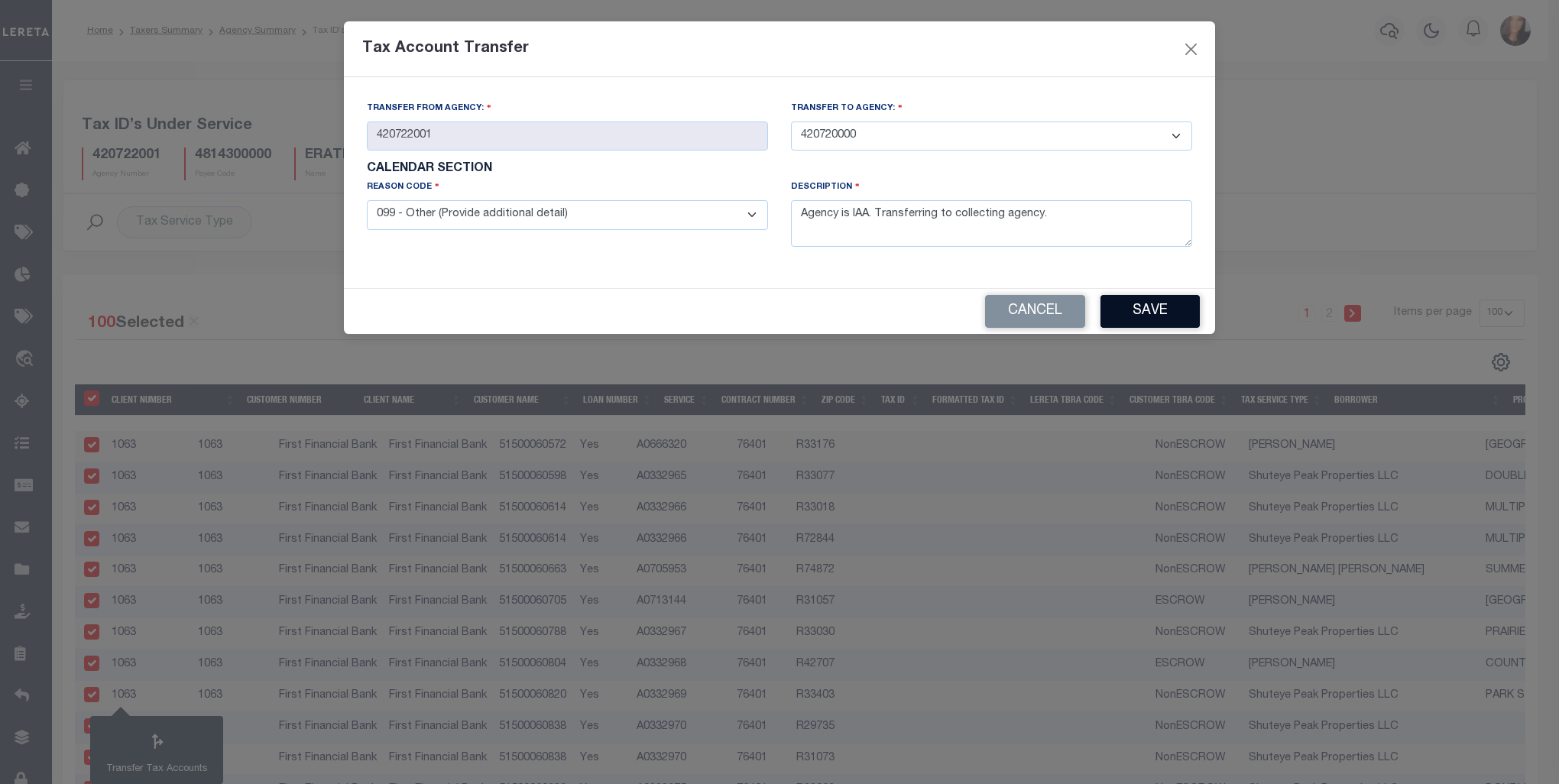
click at [1147, 310] on button "Save" at bounding box center [1150, 312] width 99 height 33
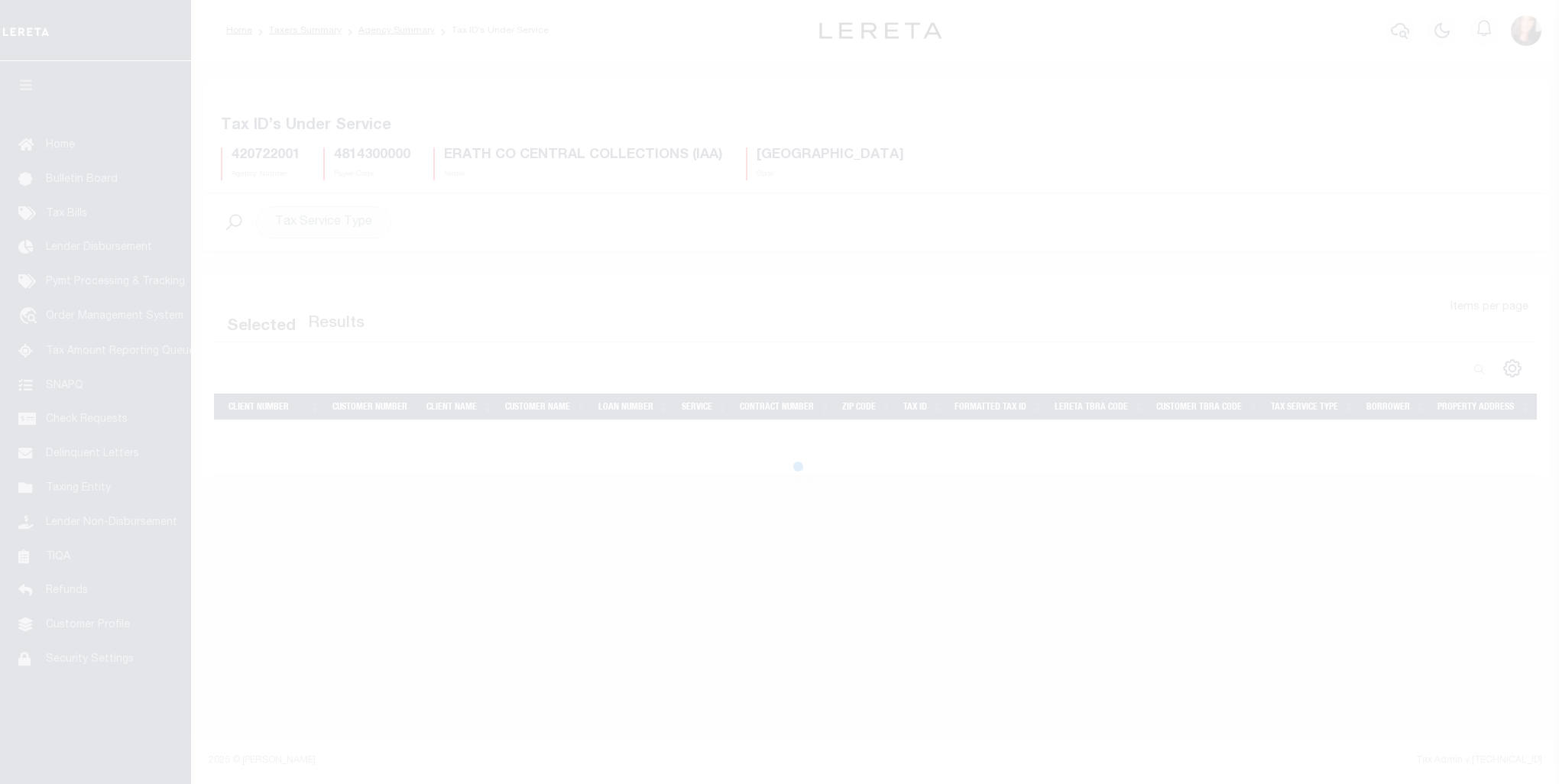
select select "100"
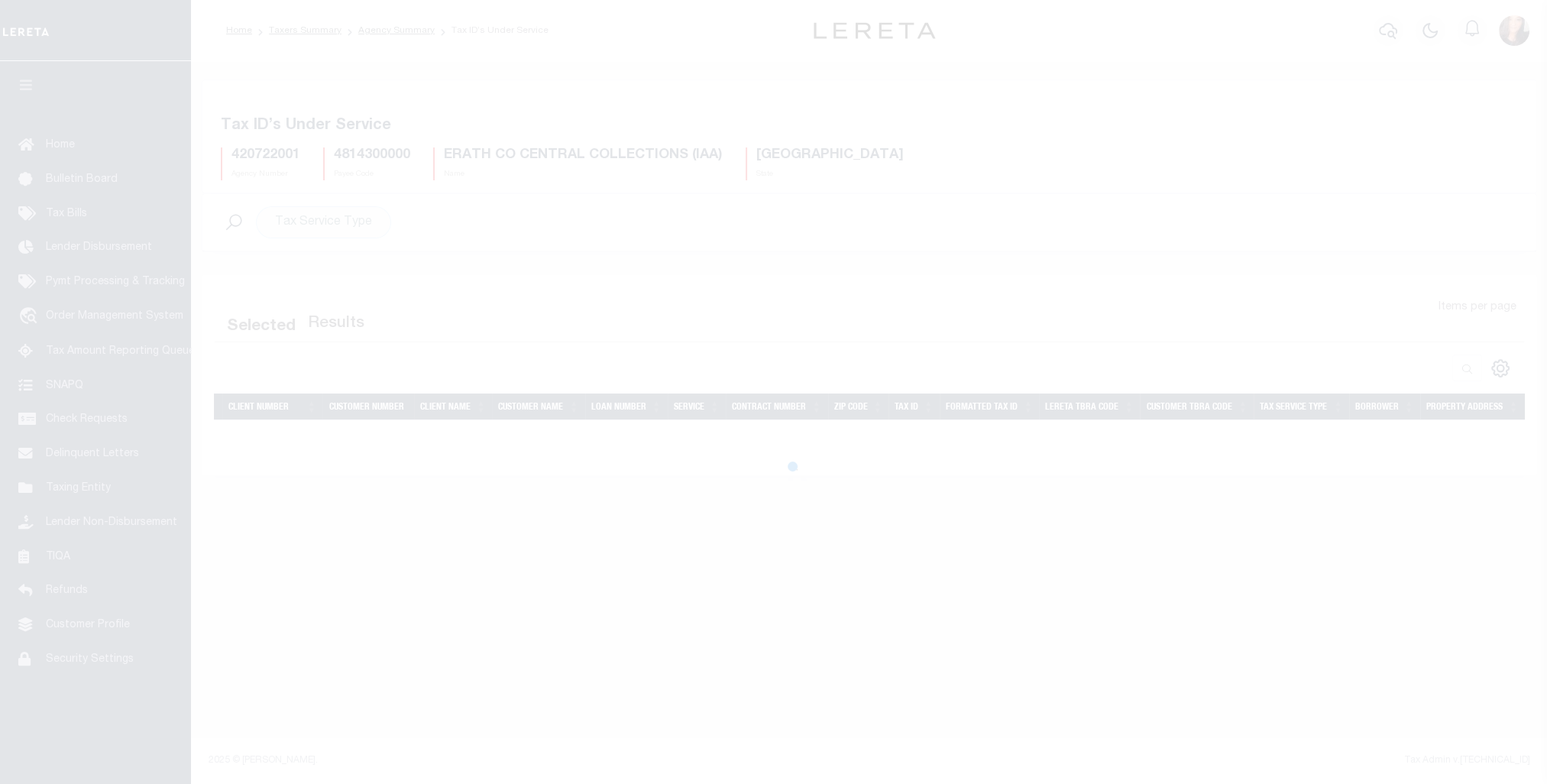
select select "100"
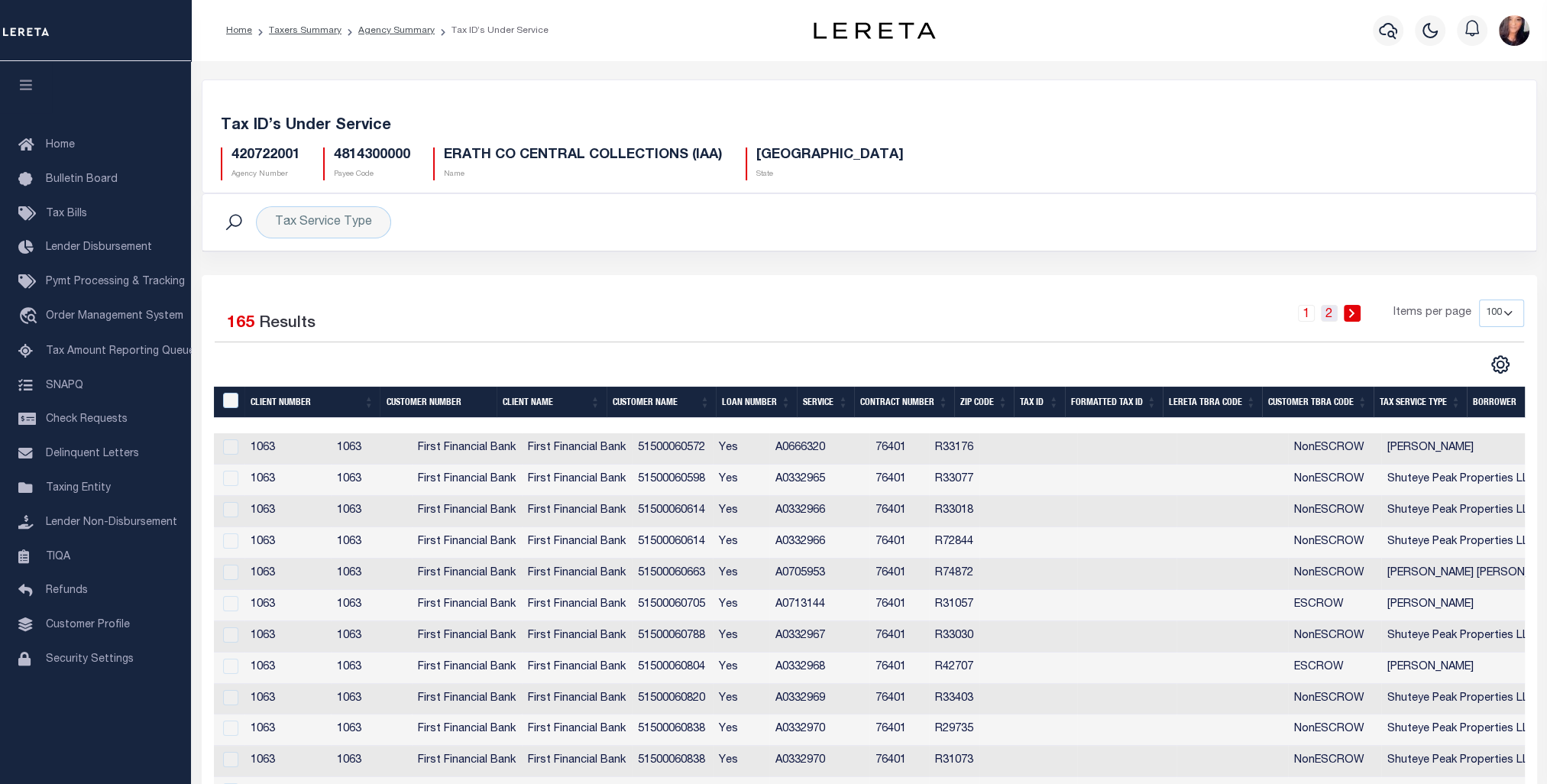
click at [1324, 307] on li "2" at bounding box center [1329, 313] width 23 height 16
click at [1328, 309] on link "2" at bounding box center [1329, 313] width 16 height 16
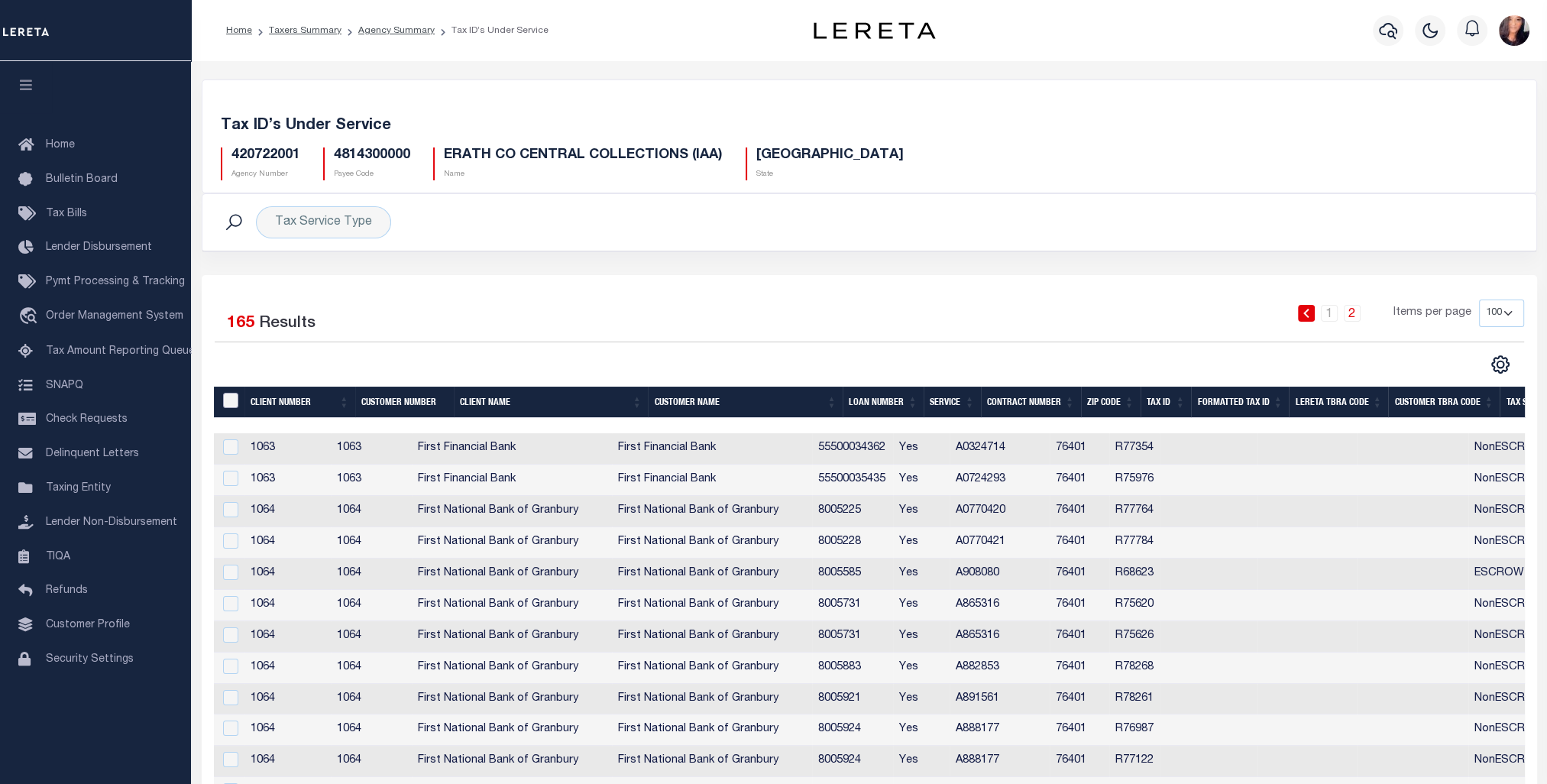
click at [225, 393] on input "&nbsp;" at bounding box center [231, 400] width 16 height 16
checkbox input "true"
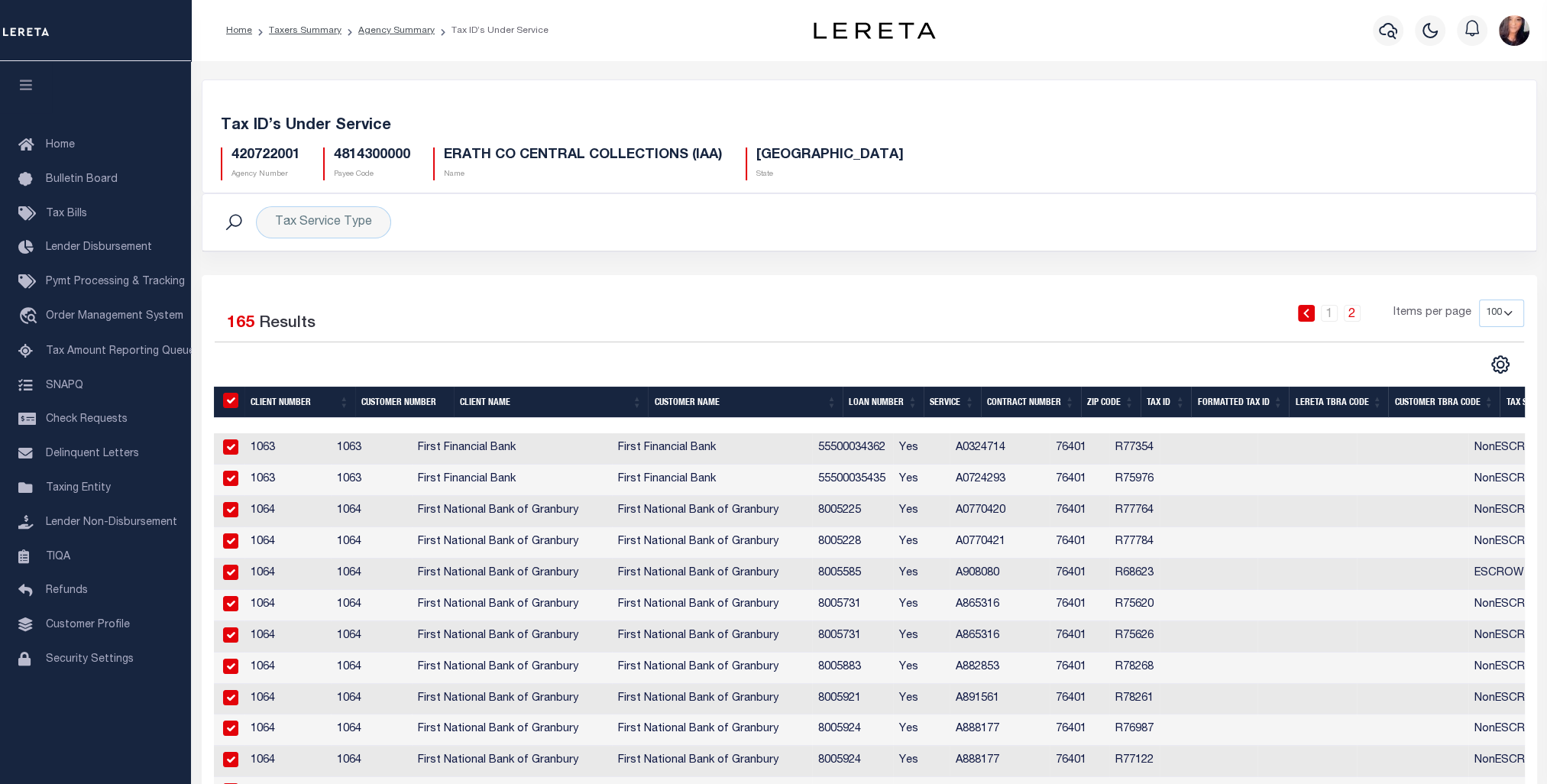
checkbox input "true"
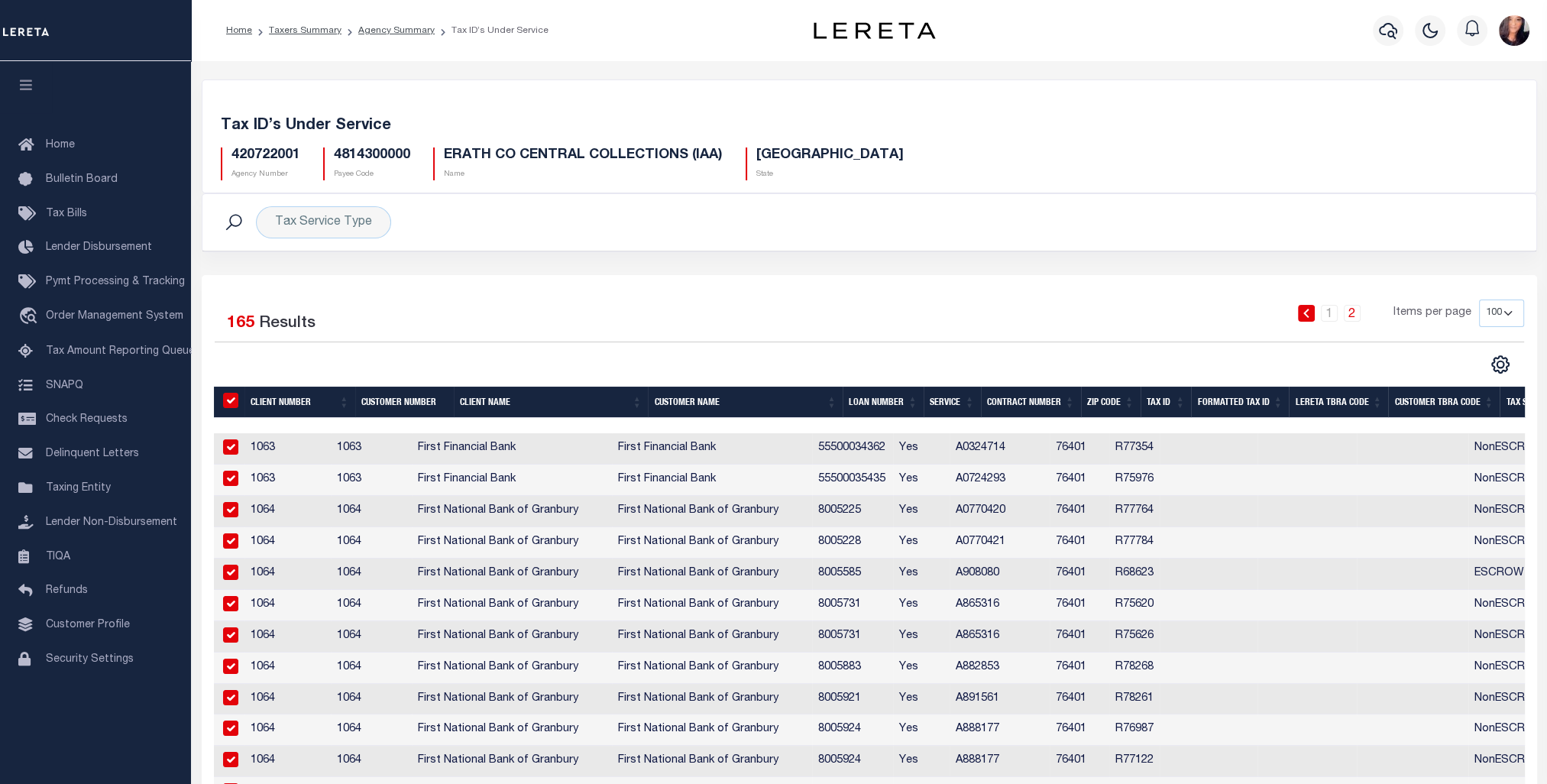
checkbox input "true"
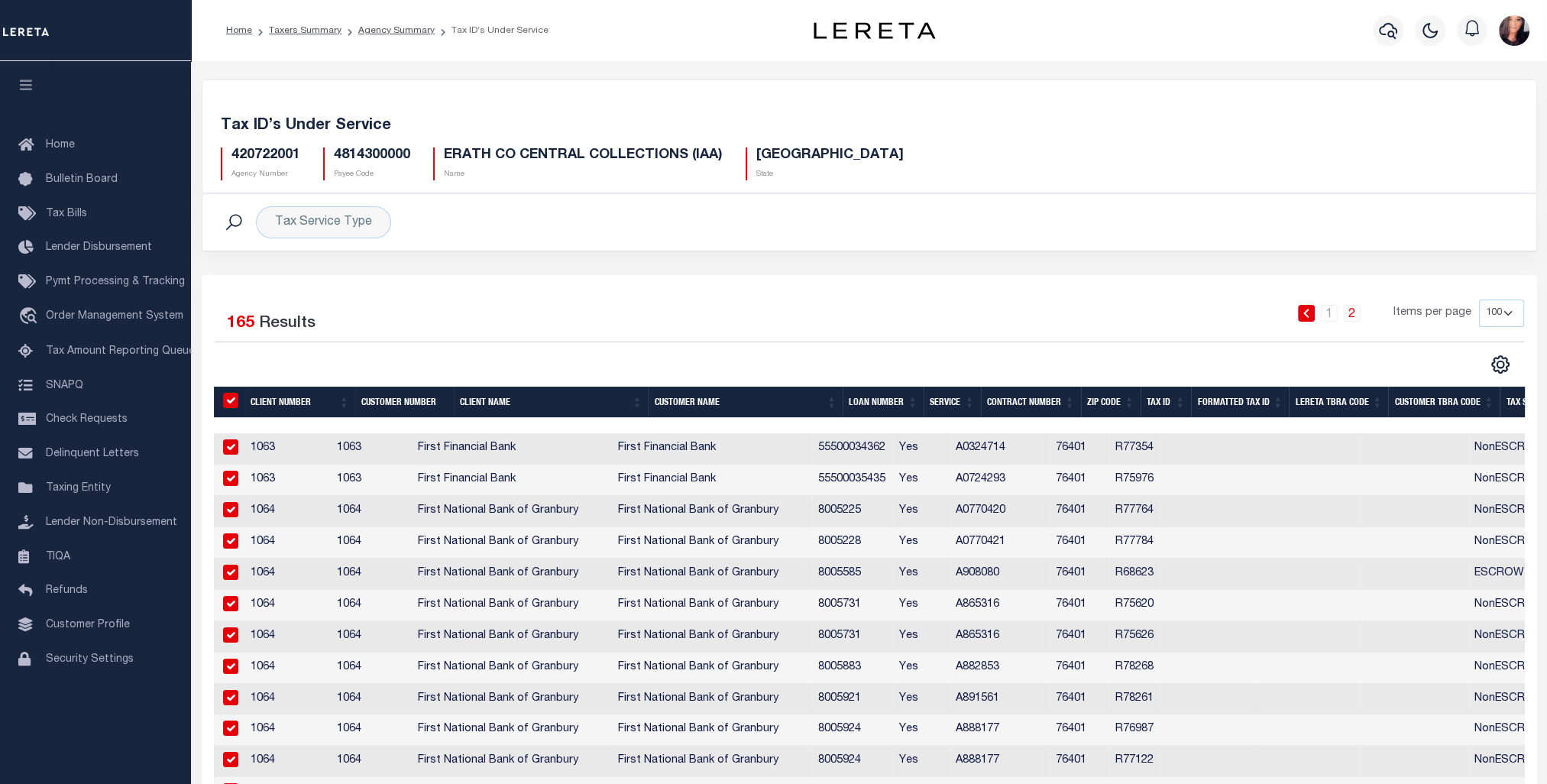
checkbox input "true"
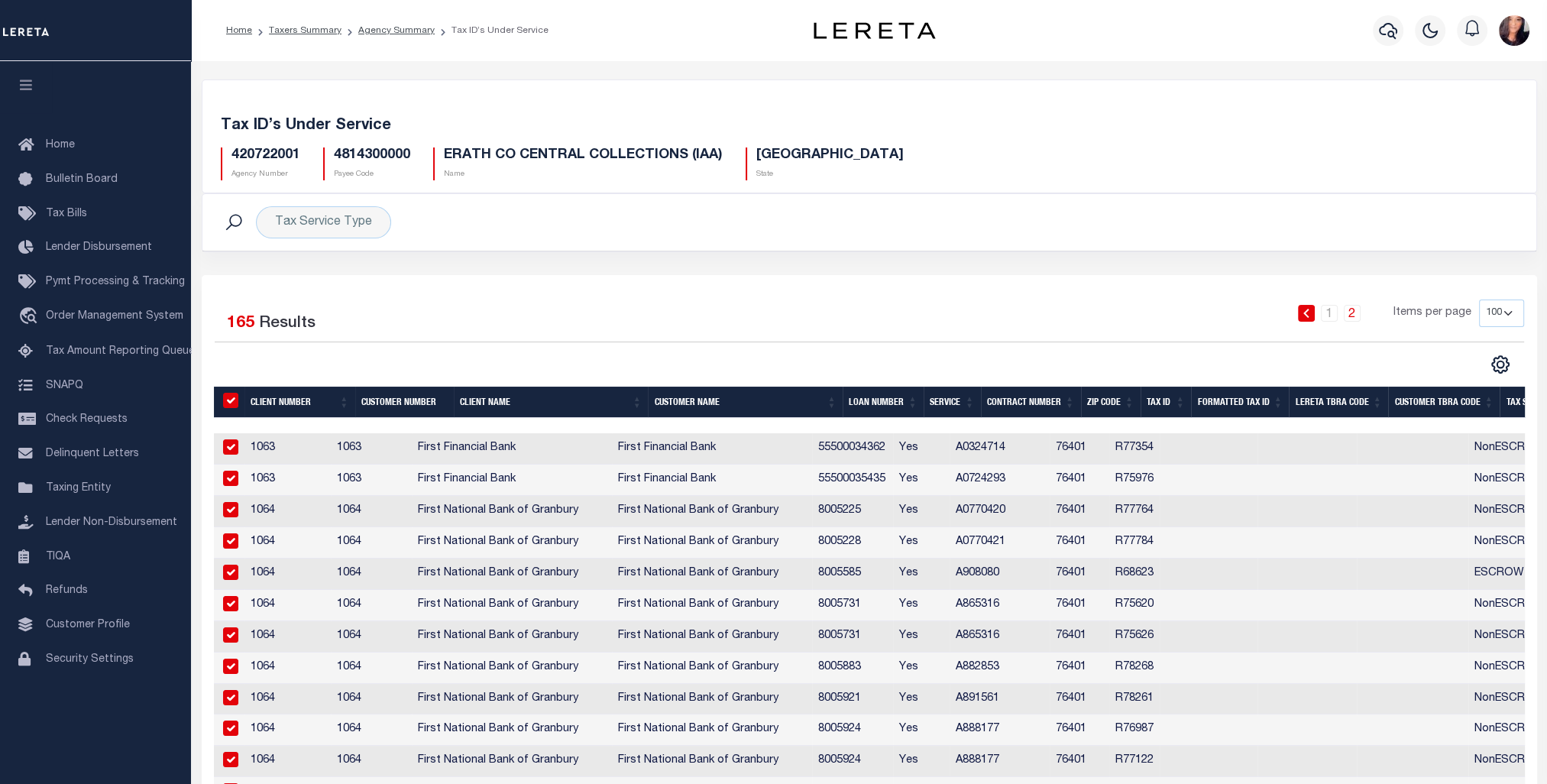
checkbox input "true"
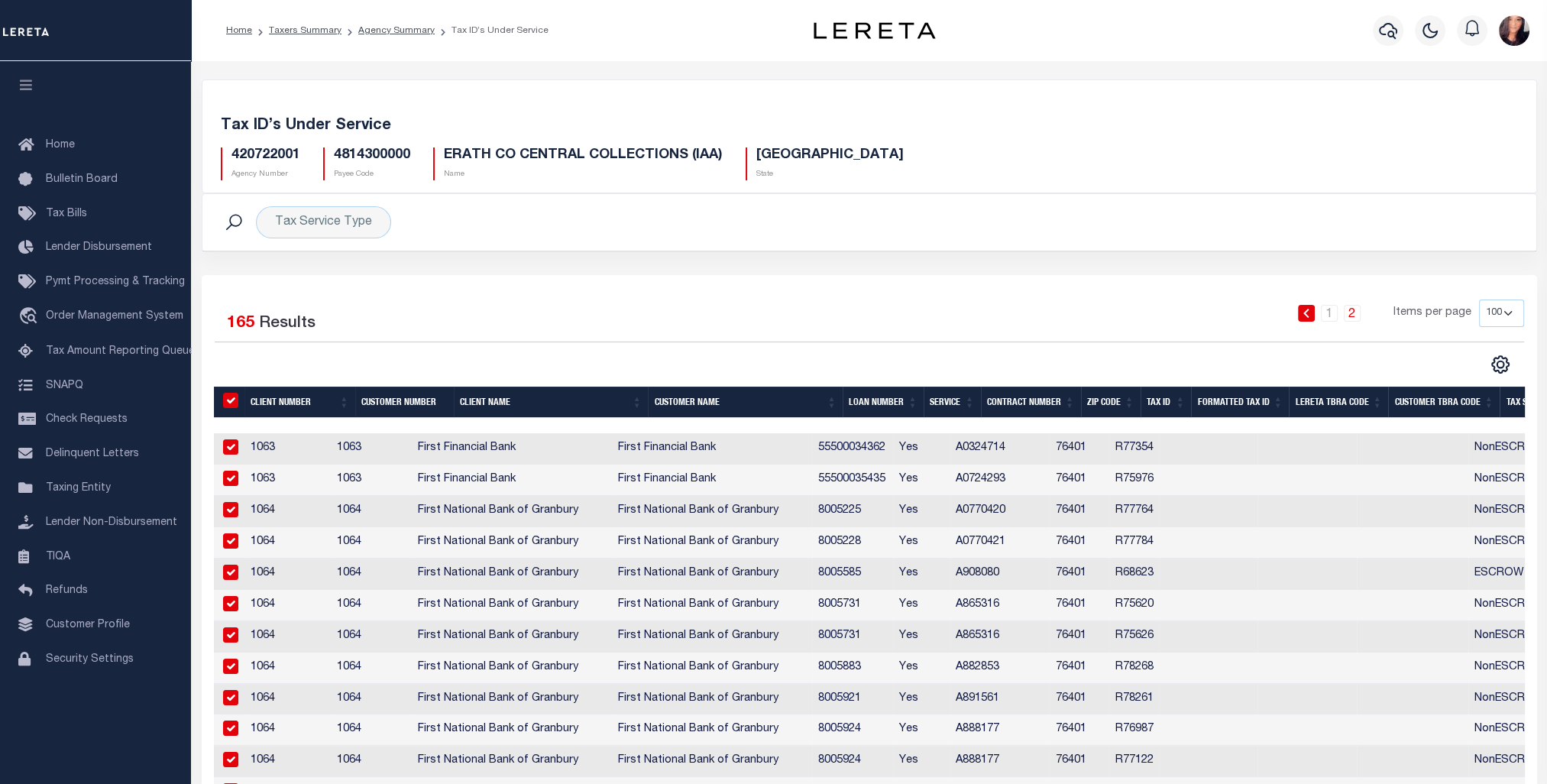
checkbox input "true"
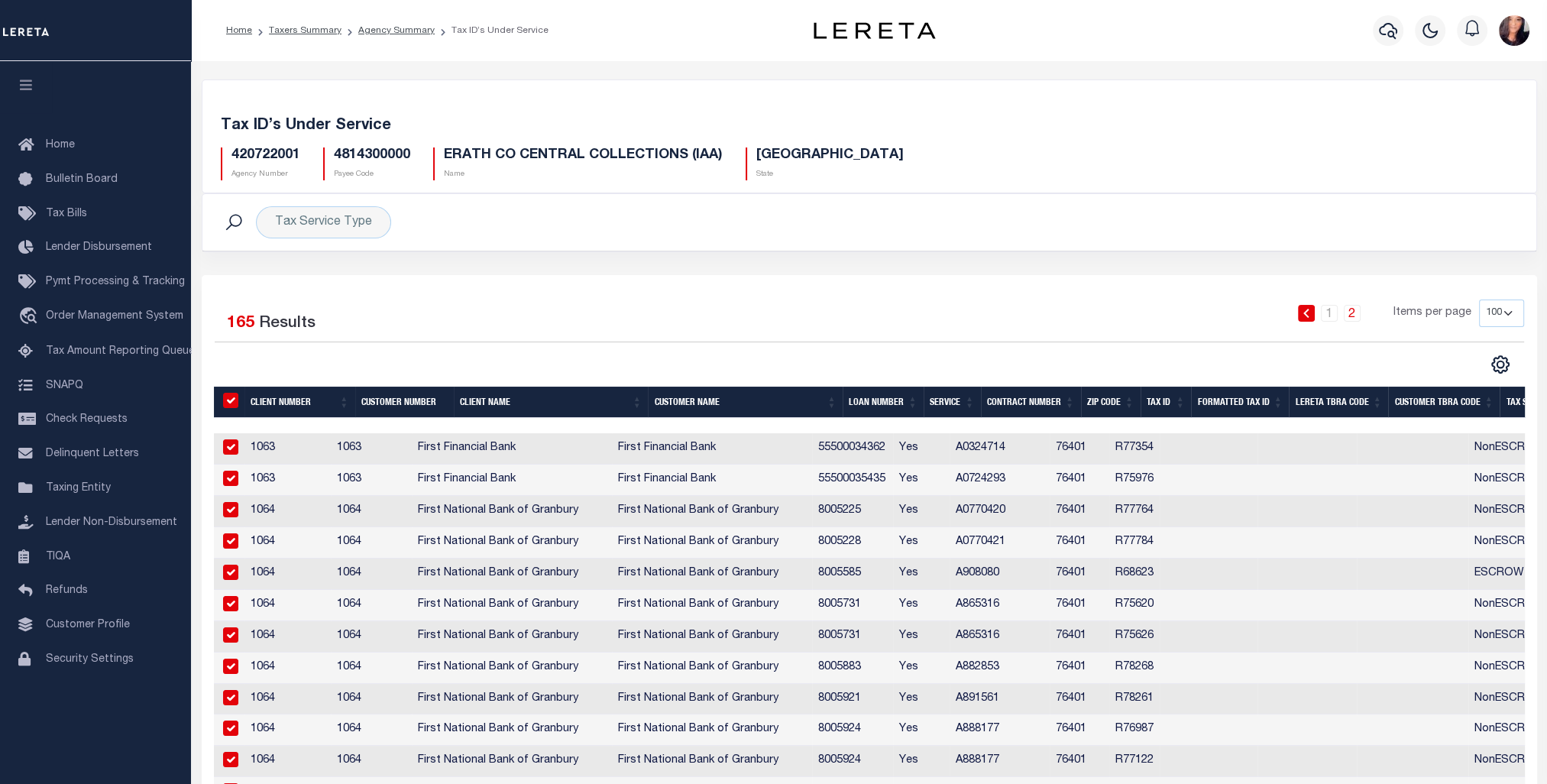
checkbox input "true"
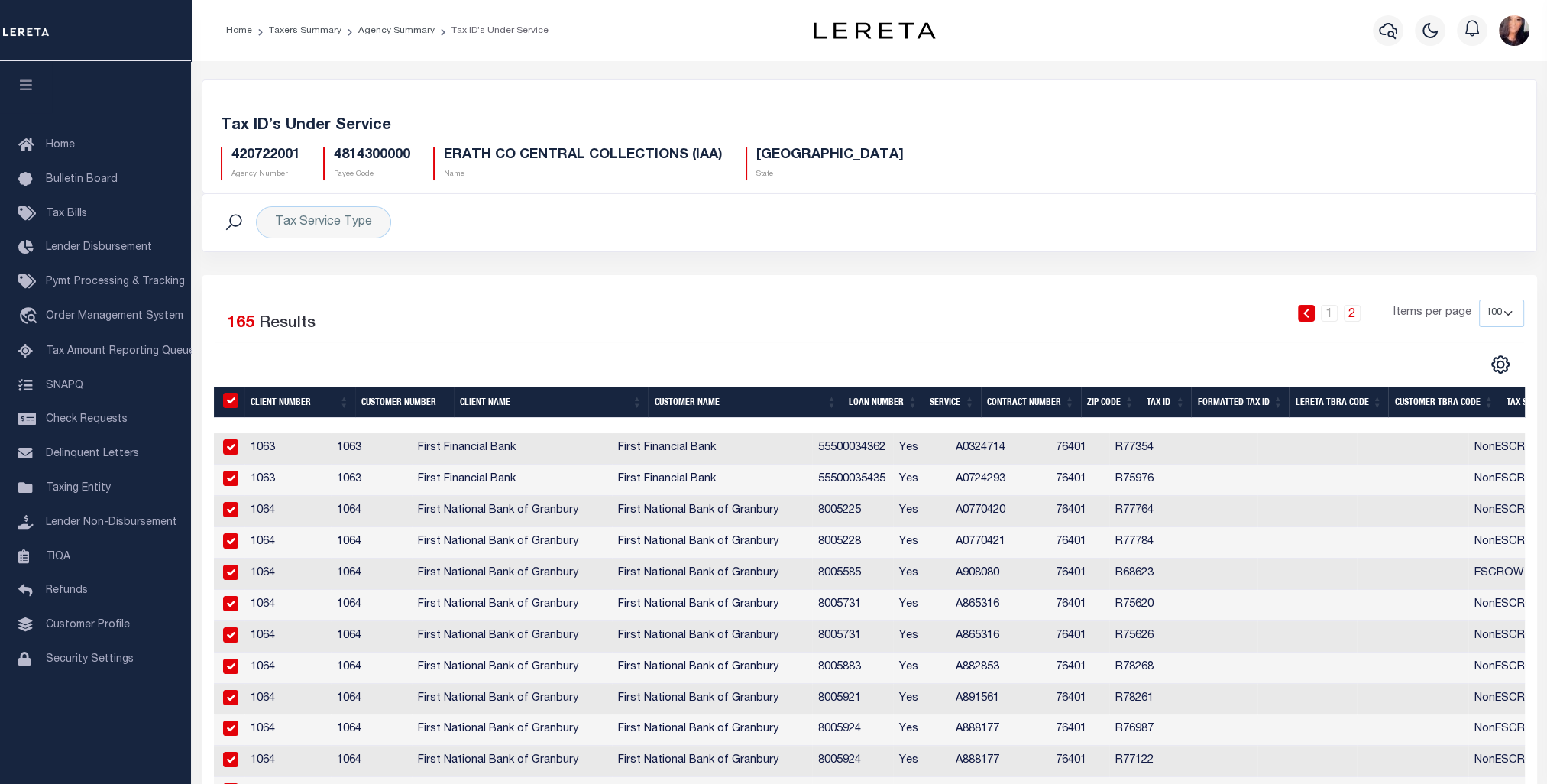
checkbox input "true"
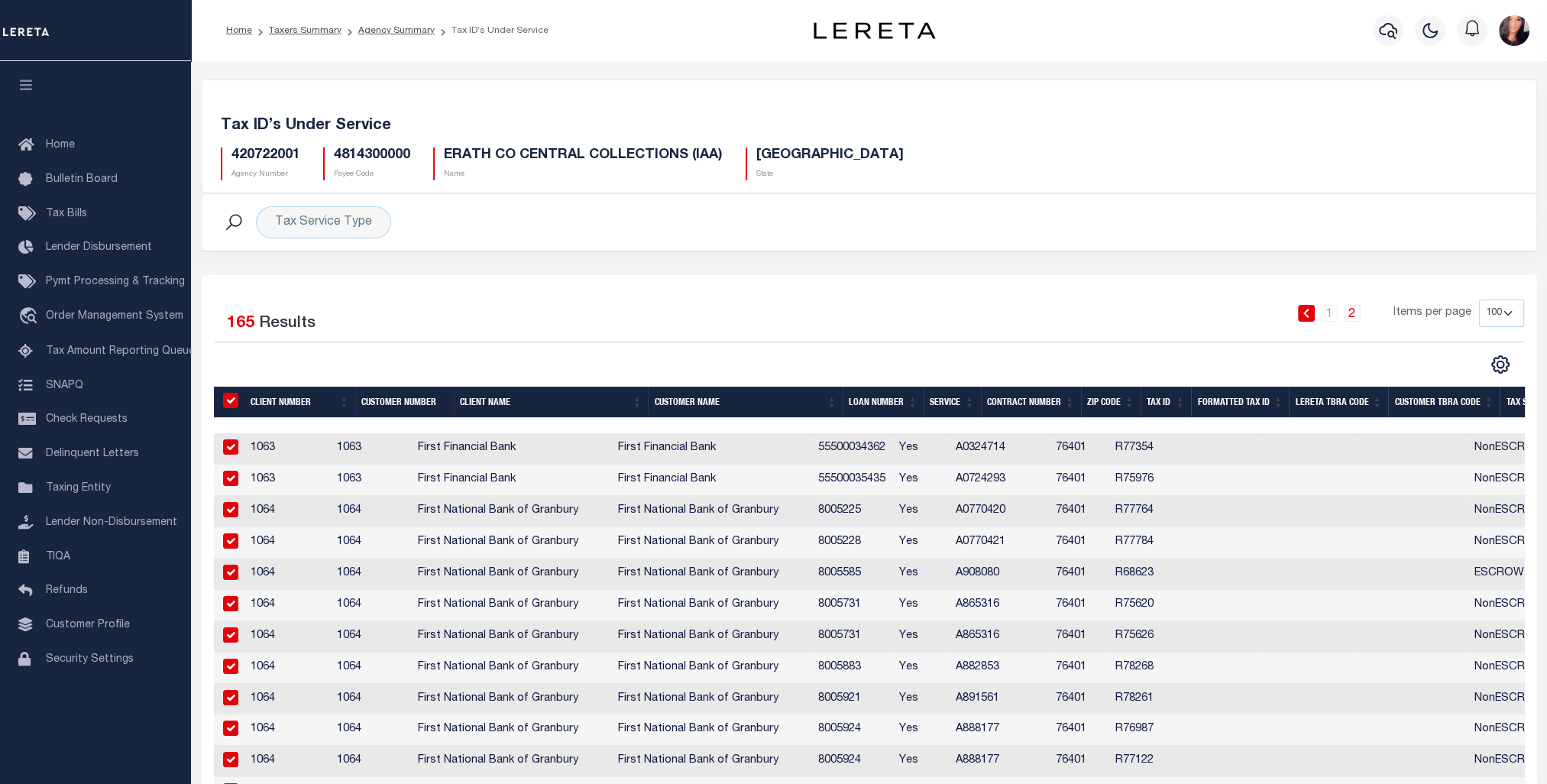
checkbox input "true"
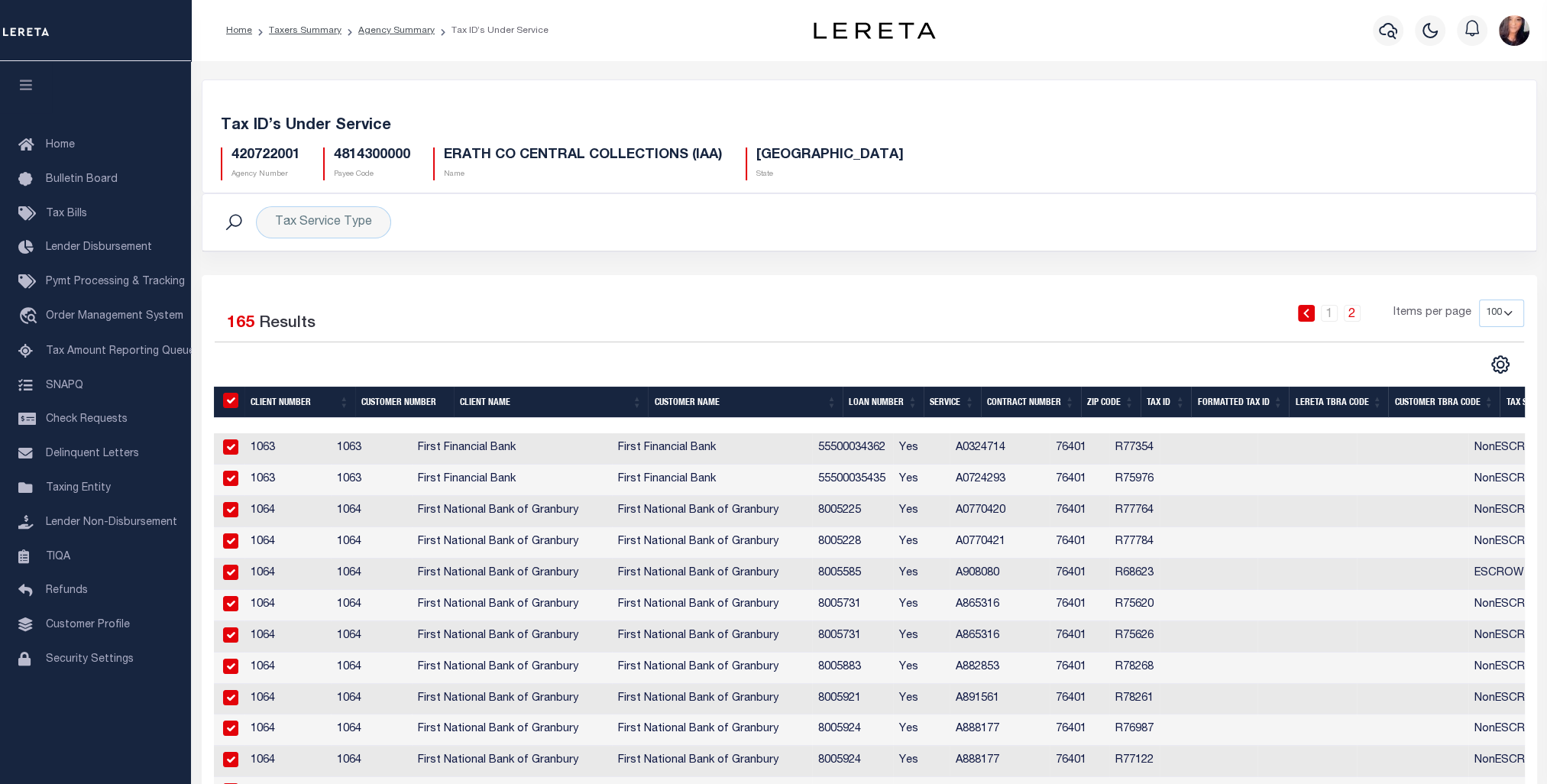
checkbox input "true"
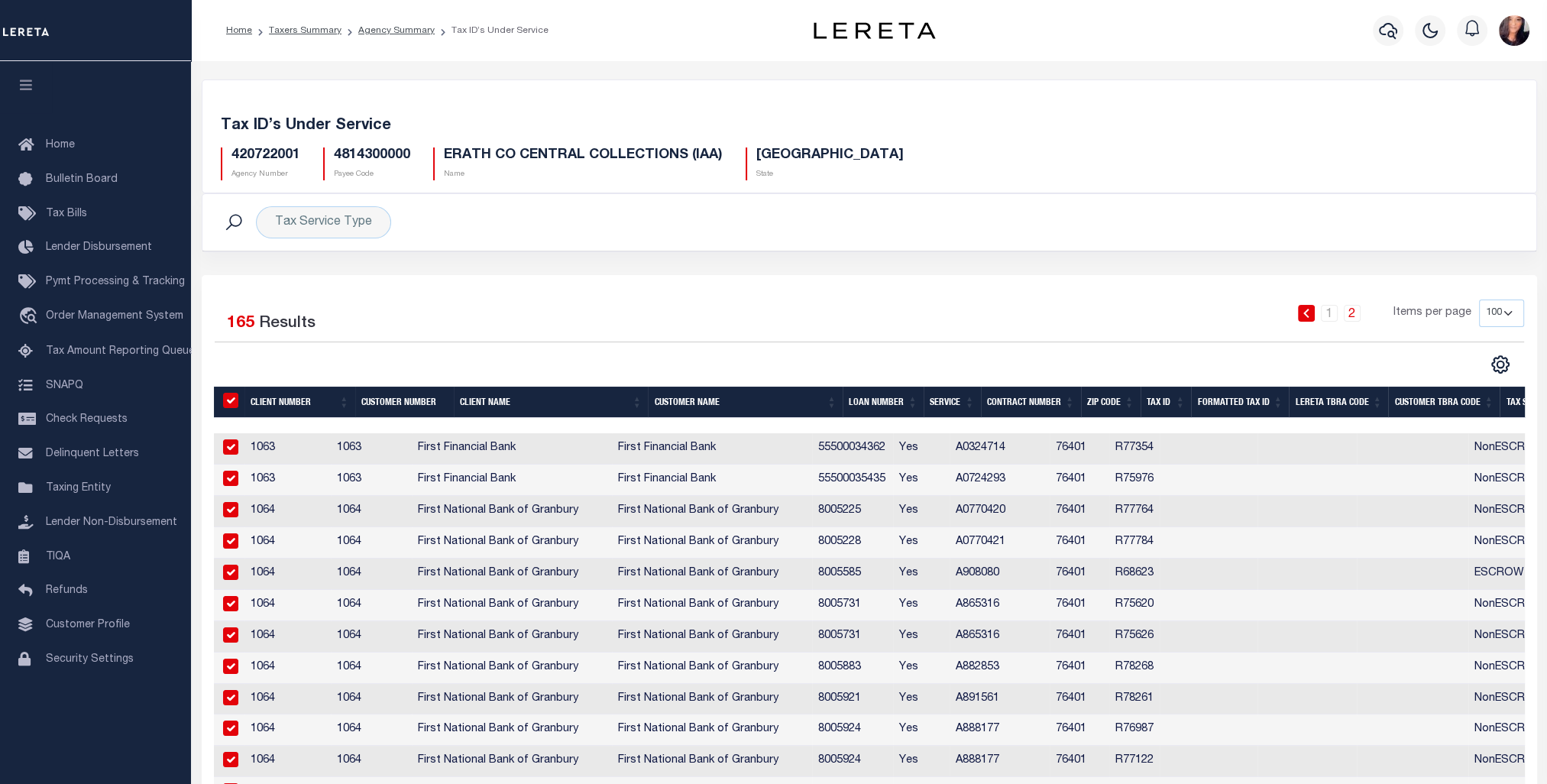
checkbox input "true"
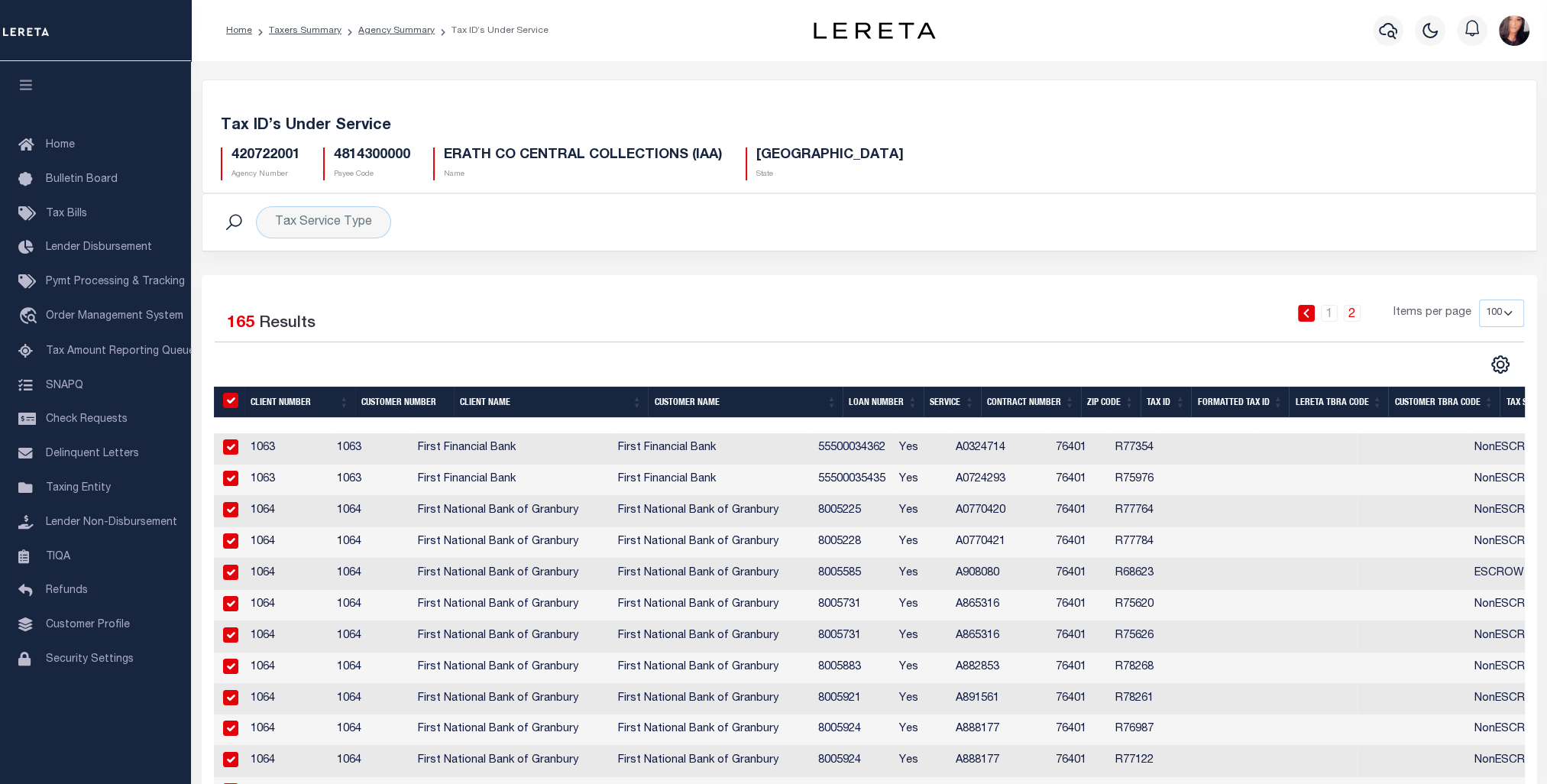
checkbox input "true"
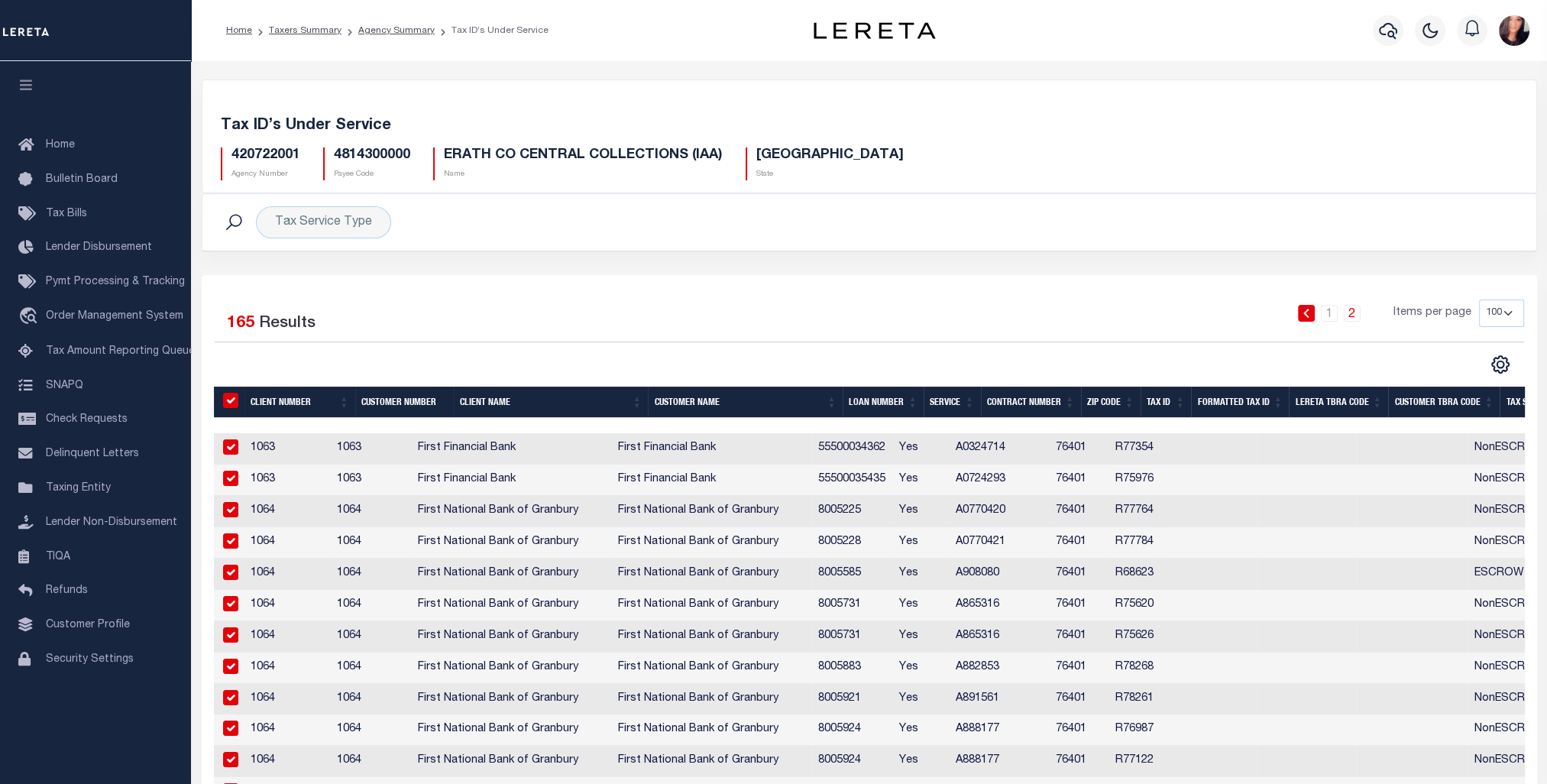
checkbox input "true"
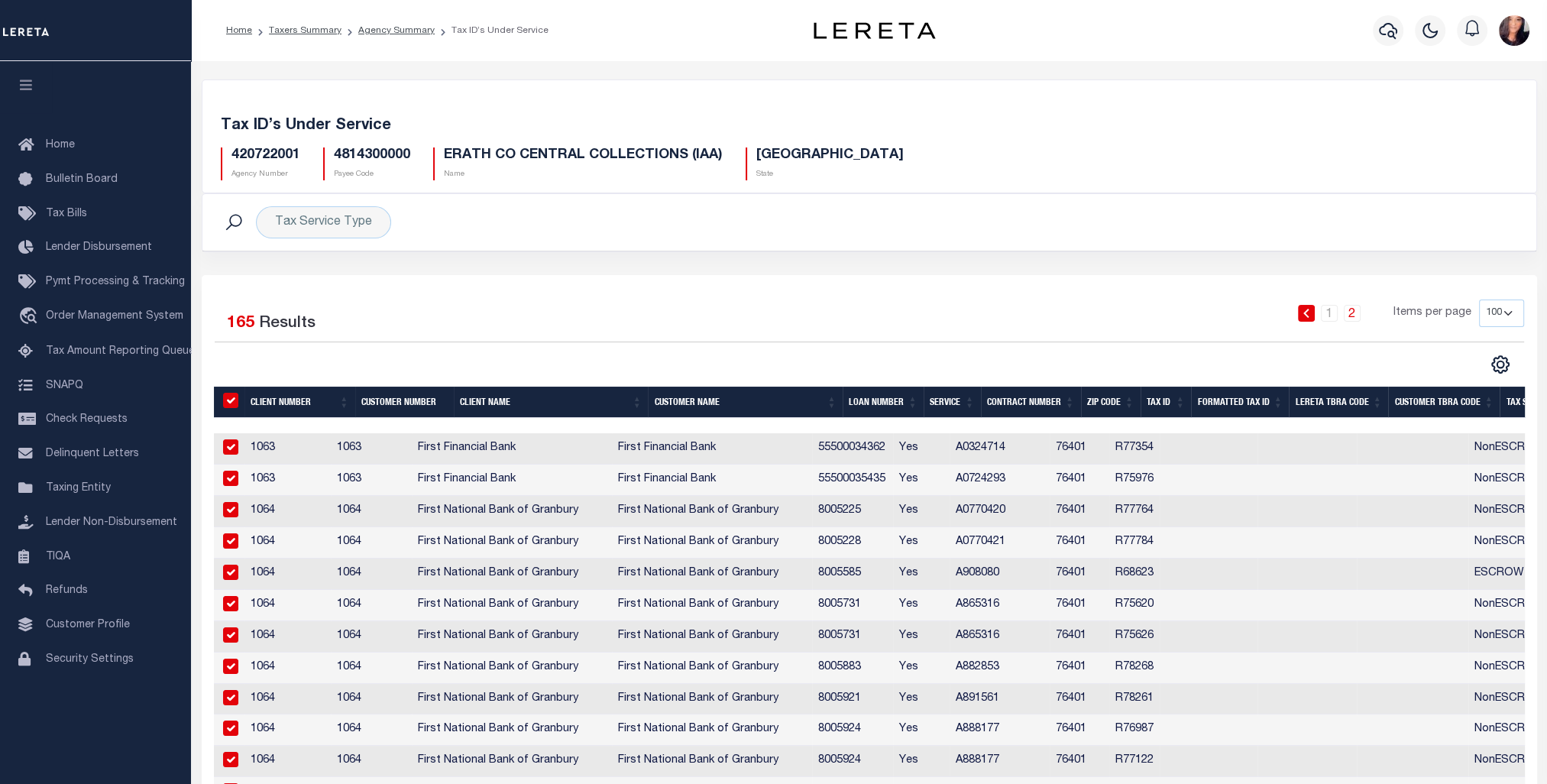
checkbox input "true"
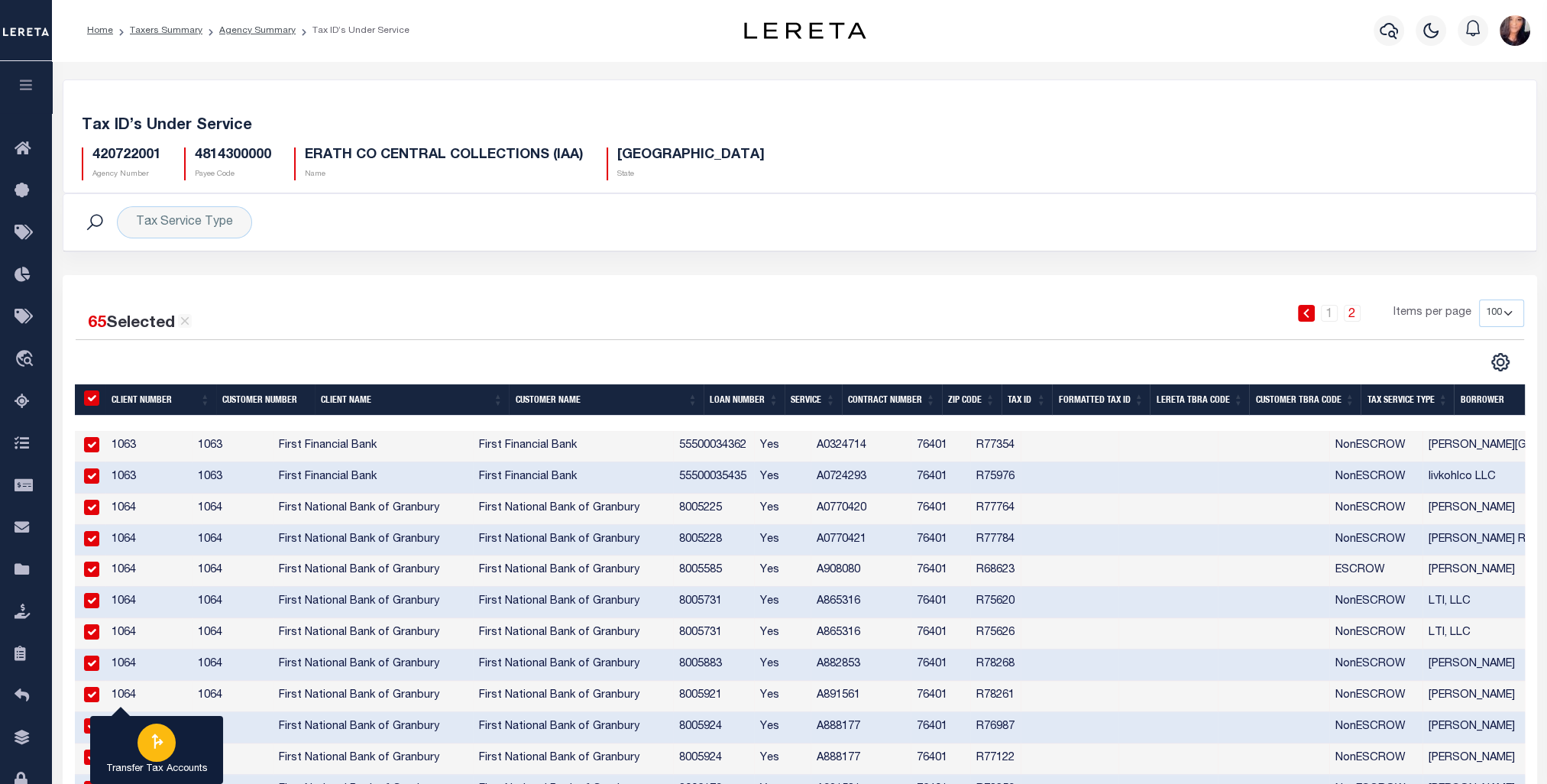
click at [162, 747] on icon "button" at bounding box center [157, 741] width 20 height 20
type input "420722001"
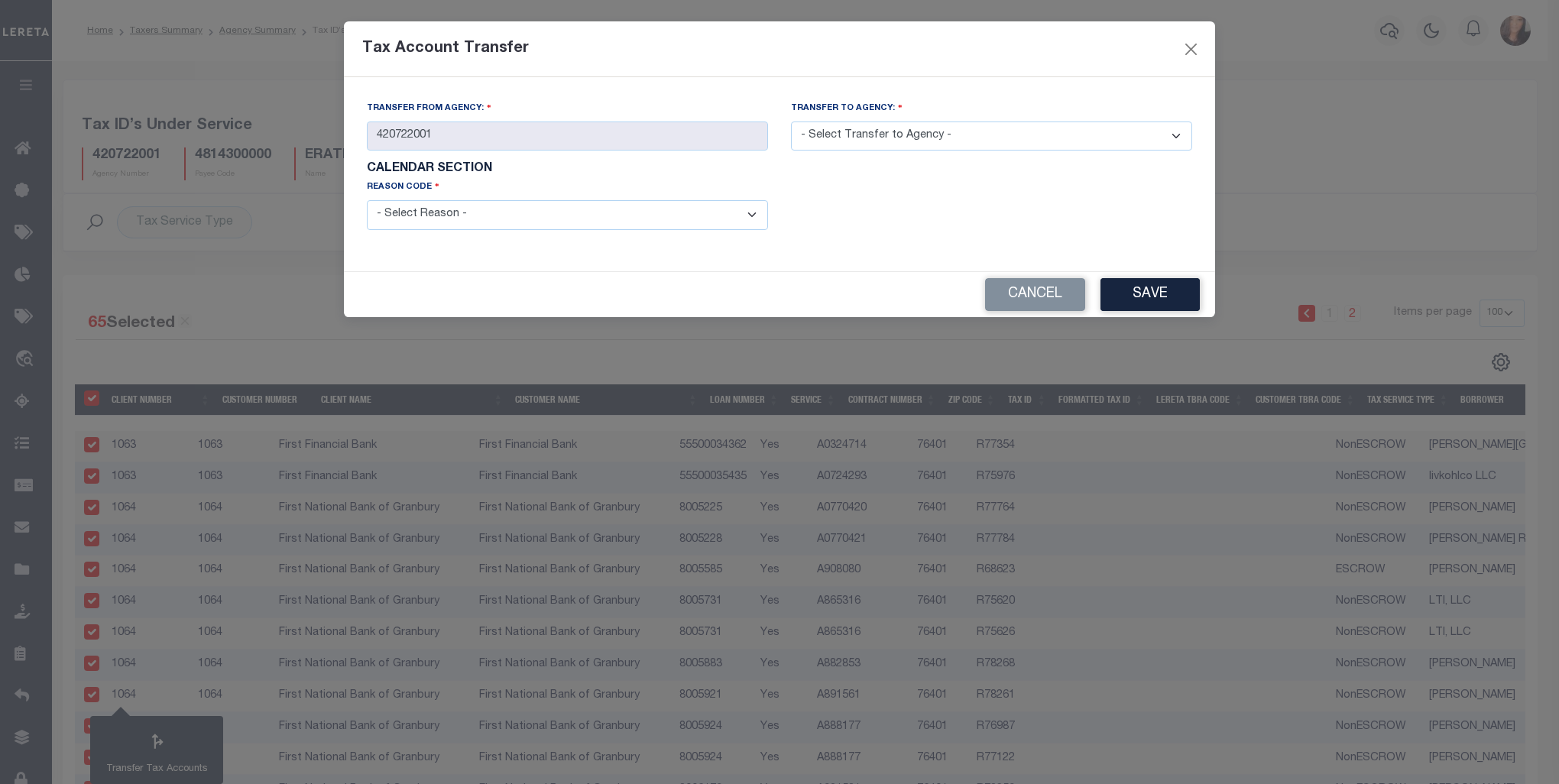
click at [754, 213] on select "- Select Reason - 099 - Other (Provide additional detail) ACT - Agency Changed …" at bounding box center [568, 215] width 401 height 30
select select "099"
click at [367, 202] on select "- Select Reason - 099 - Other (Provide additional detail) ACT - Agency Changed …" at bounding box center [568, 215] width 401 height 30
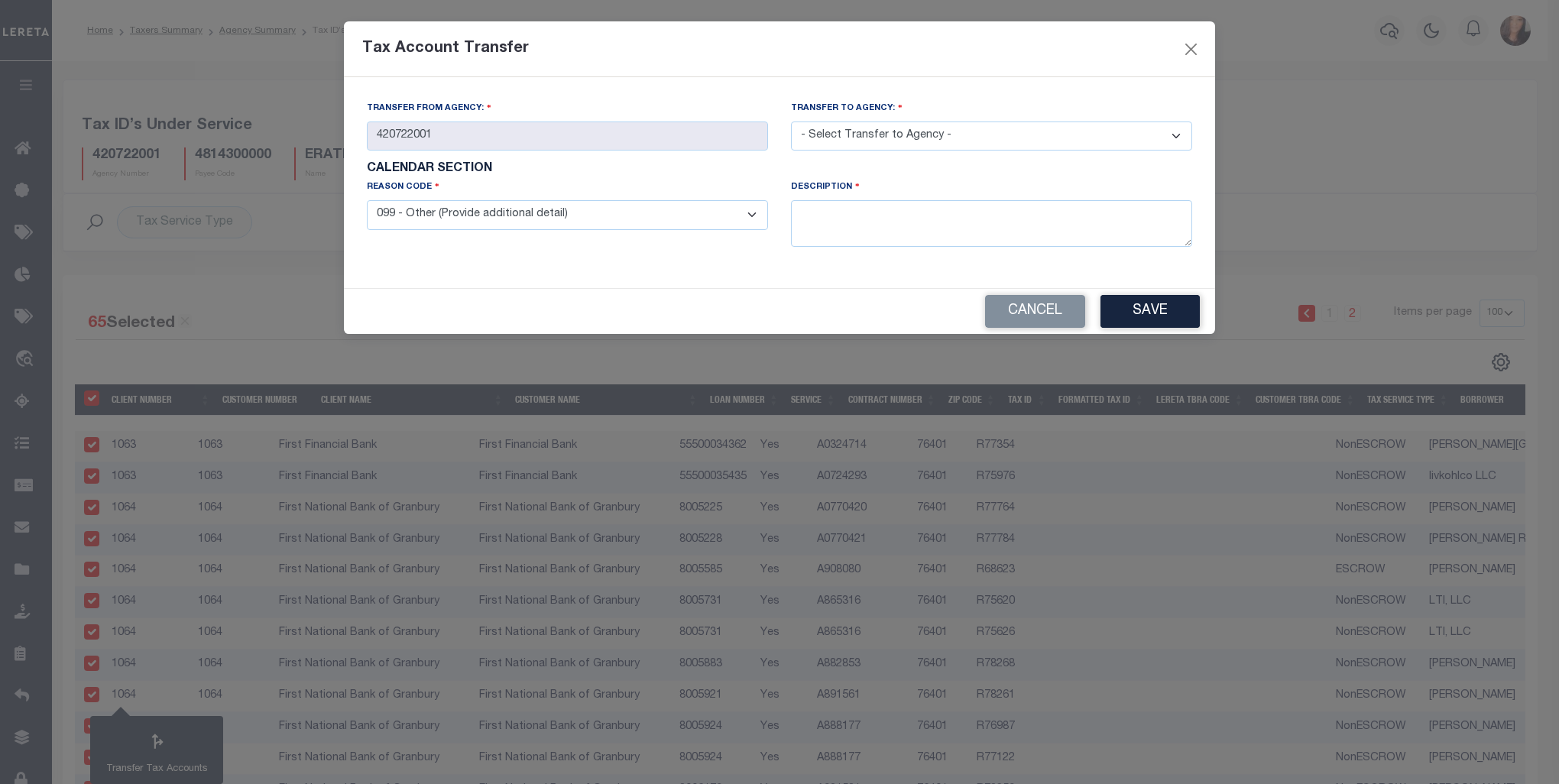
click at [1185, 140] on select "- Select Transfer to Agency - 420180000 420252001 420300000 420470000 420478801…" at bounding box center [991, 136] width 401 height 30
select select "420720000"
click at [791, 122] on select "- Select Transfer to Agency - 420180000 420252001 420300000 420470000 420478801…" at bounding box center [991, 136] width 401 height 30
click at [835, 221] on textarea at bounding box center [991, 223] width 401 height 47
type textarea "Agency is IAA. Transferring to collecting agency."
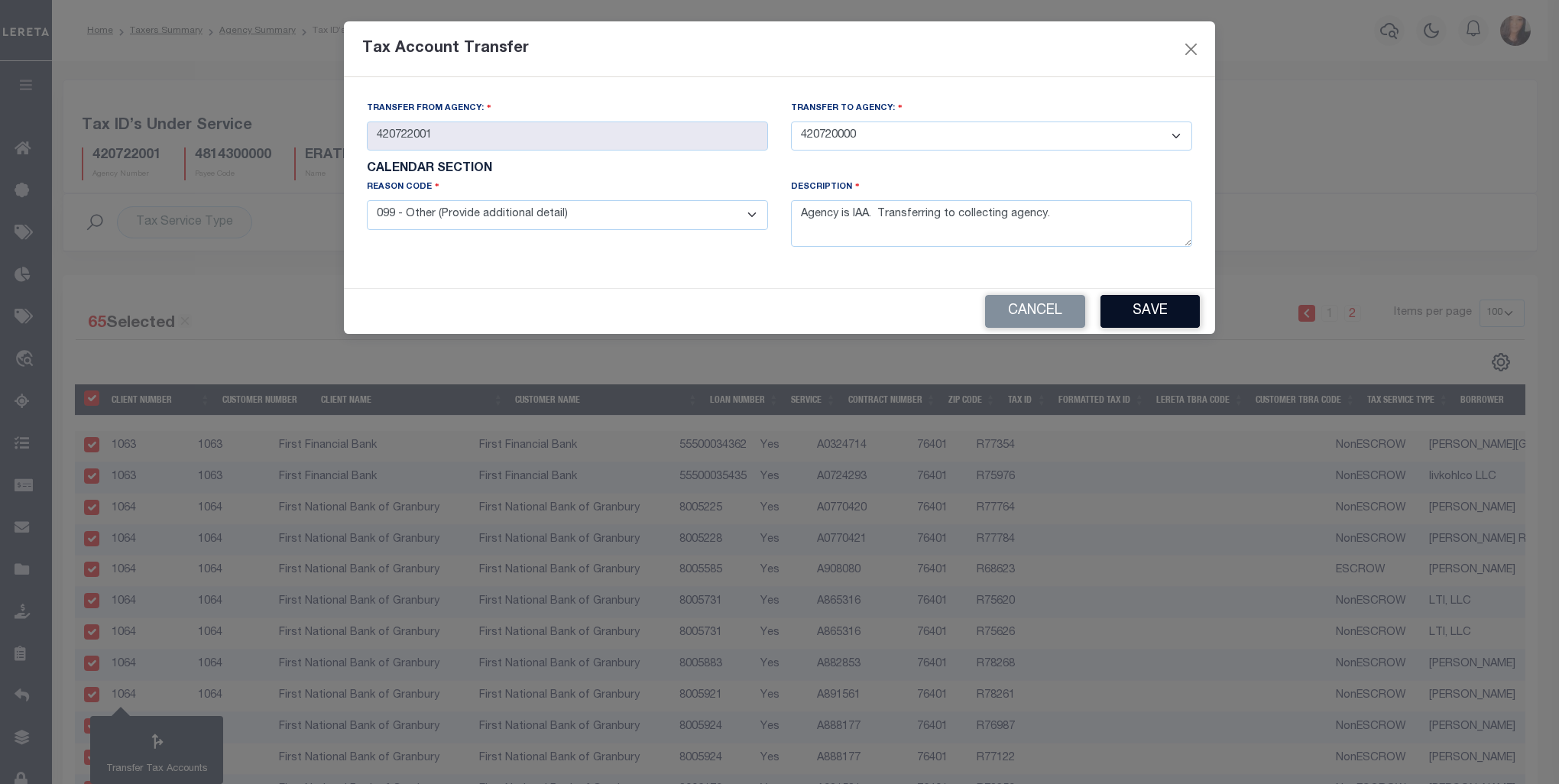
click at [1167, 298] on button "Save" at bounding box center [1150, 312] width 99 height 33
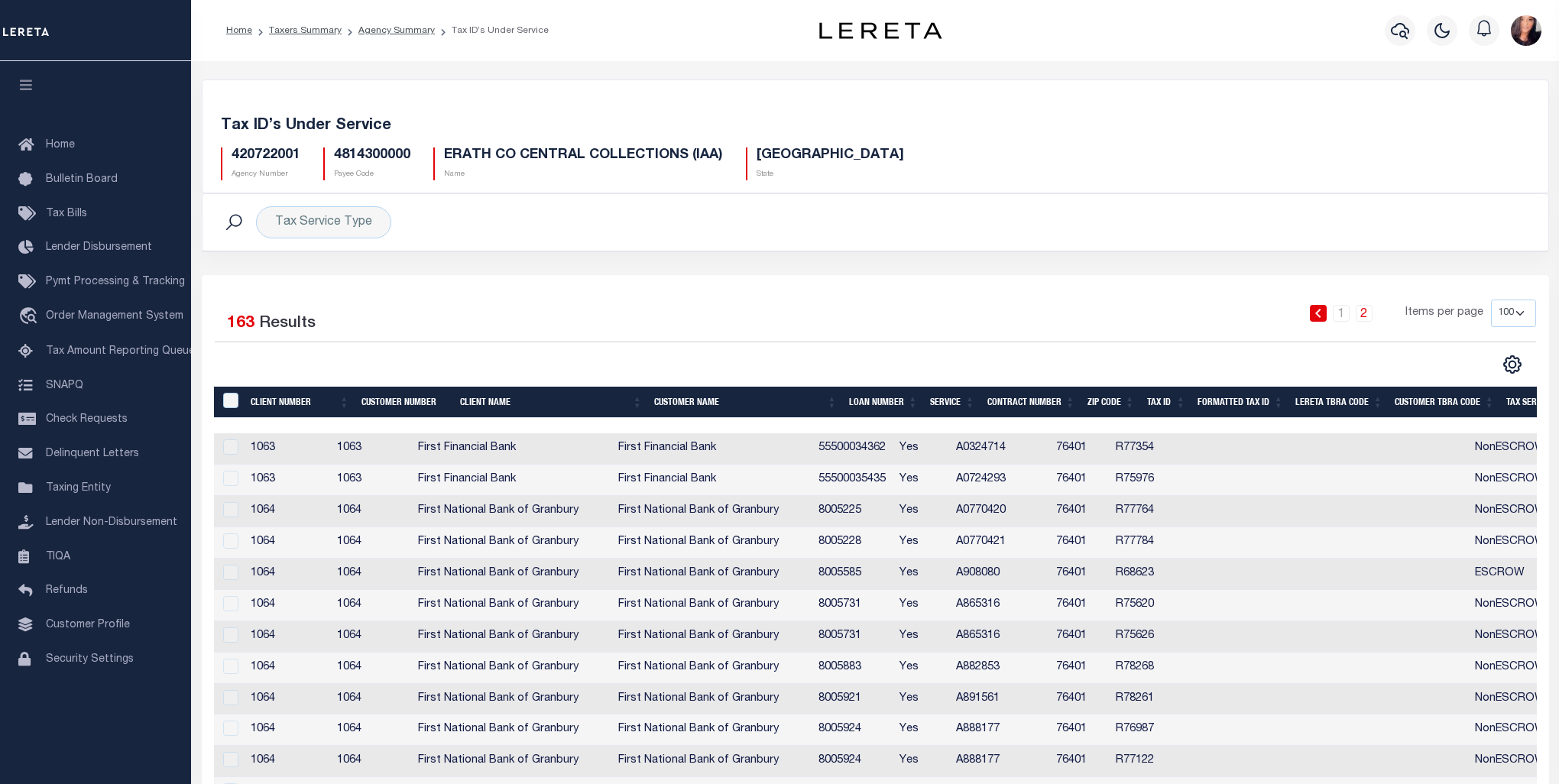
select select "100"
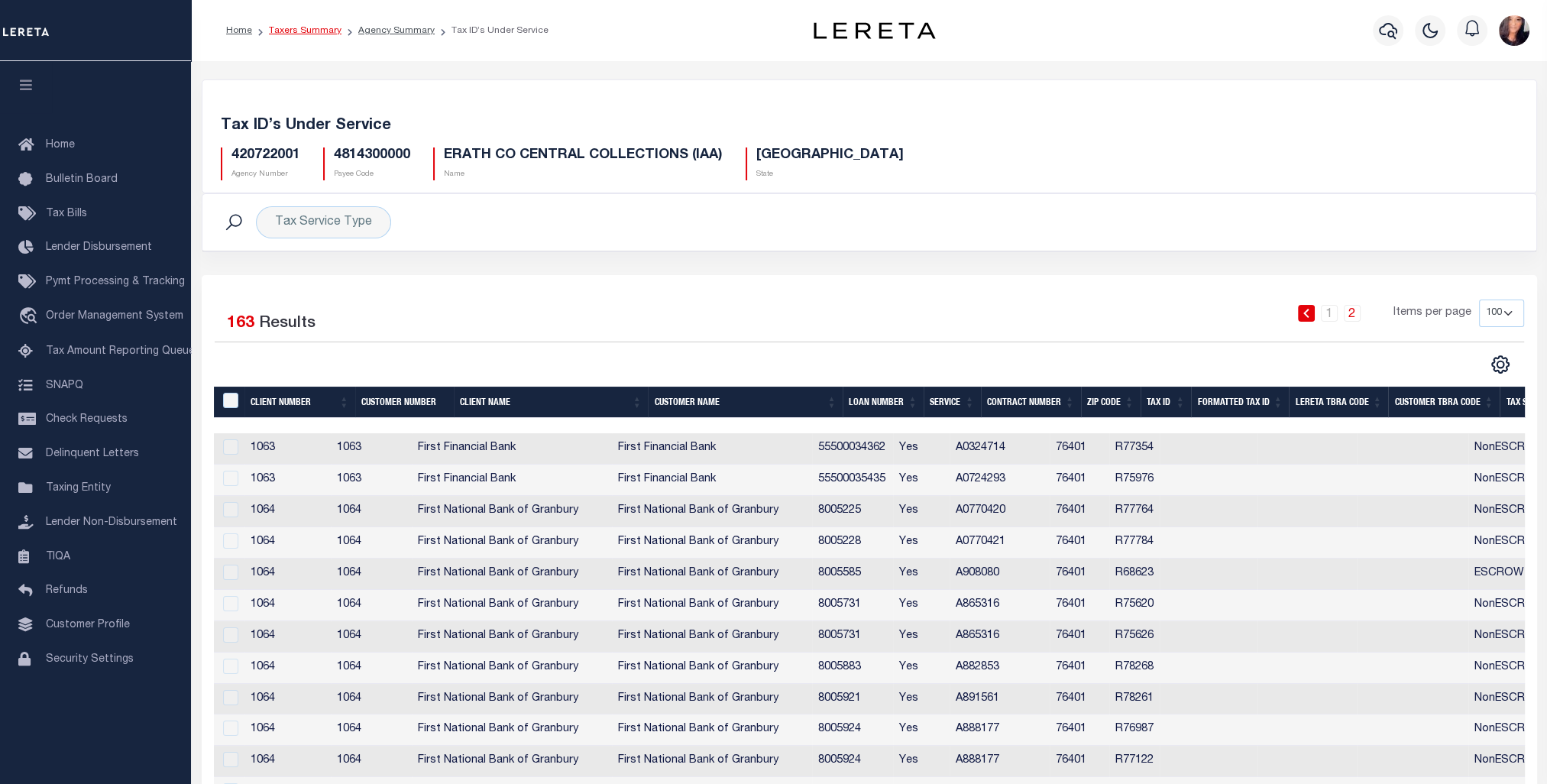
click at [317, 32] on link "Taxers Summary" at bounding box center [305, 31] width 73 height 9
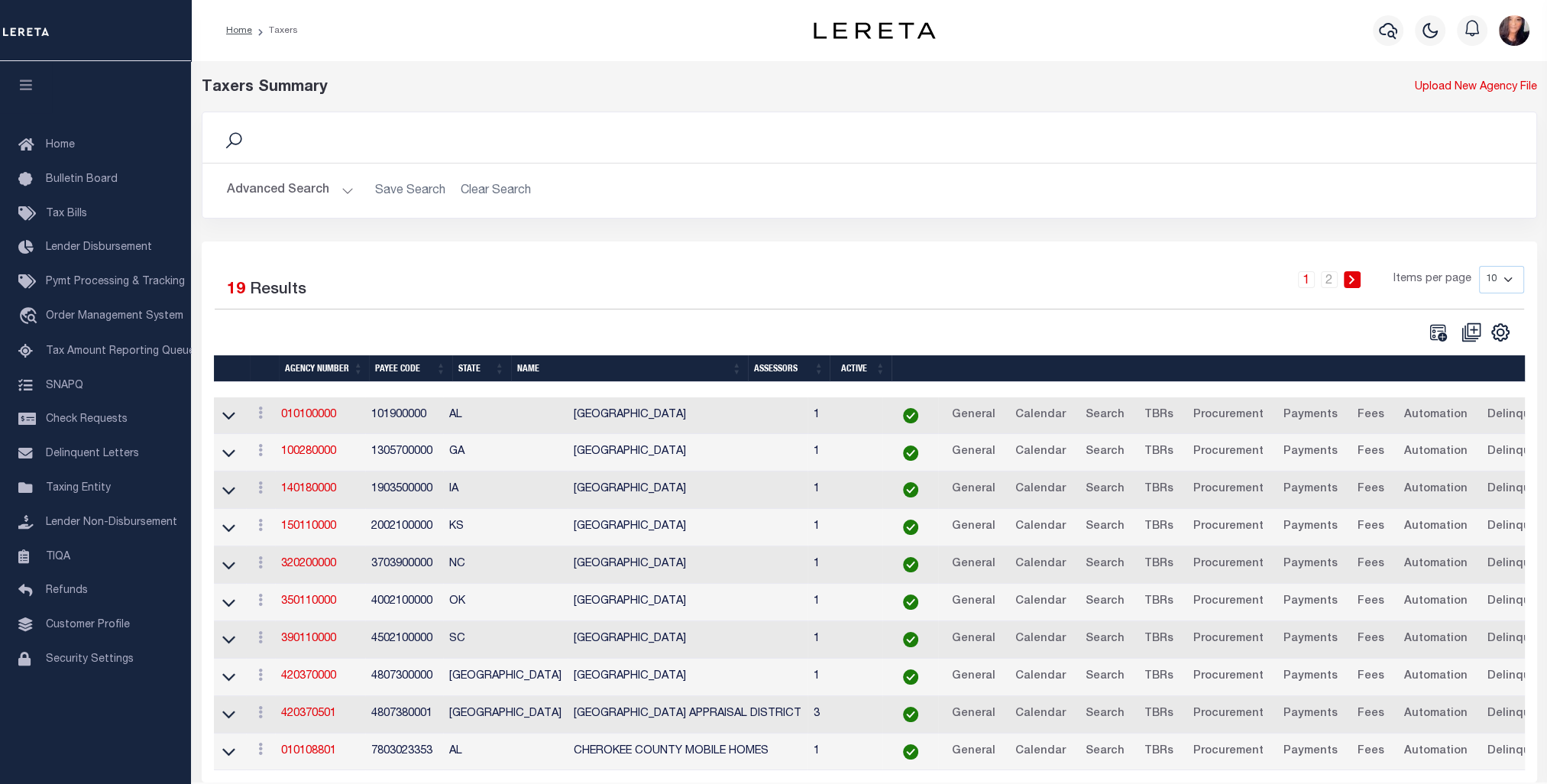
click at [343, 193] on button "Advanced Search" at bounding box center [290, 190] width 127 height 30
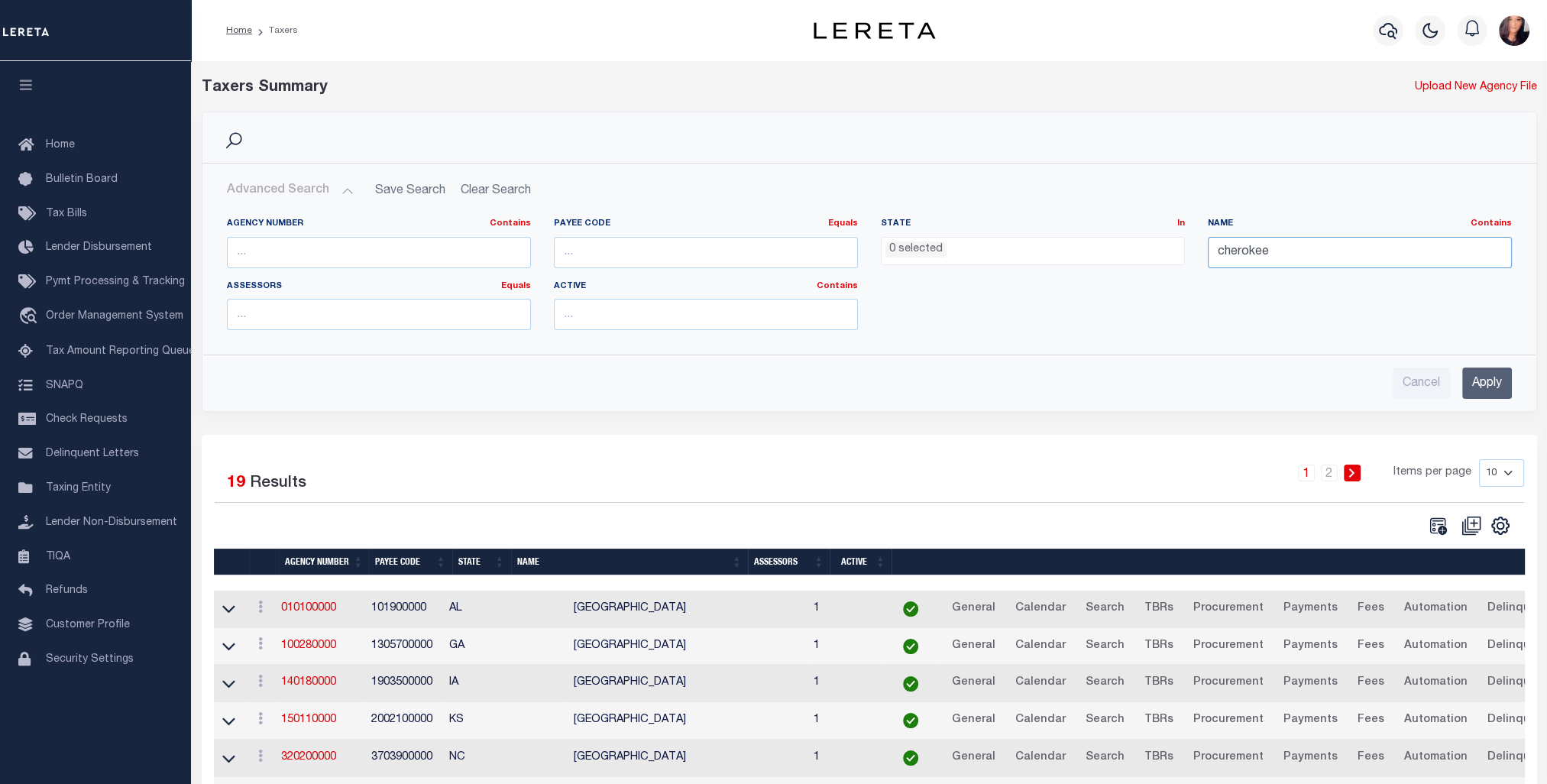
drag, startPoint x: 1272, startPoint y: 254, endPoint x: 1134, endPoint y: 243, distance: 138.4
click at [1134, 243] on div "Agency Number Contains Contains Is Payee Code Equals Equals Is Not Equal To Is …" at bounding box center [869, 279] width 1308 height 124
type input "ERATH"
click at [1491, 380] on input "Apply" at bounding box center [1488, 383] width 49 height 31
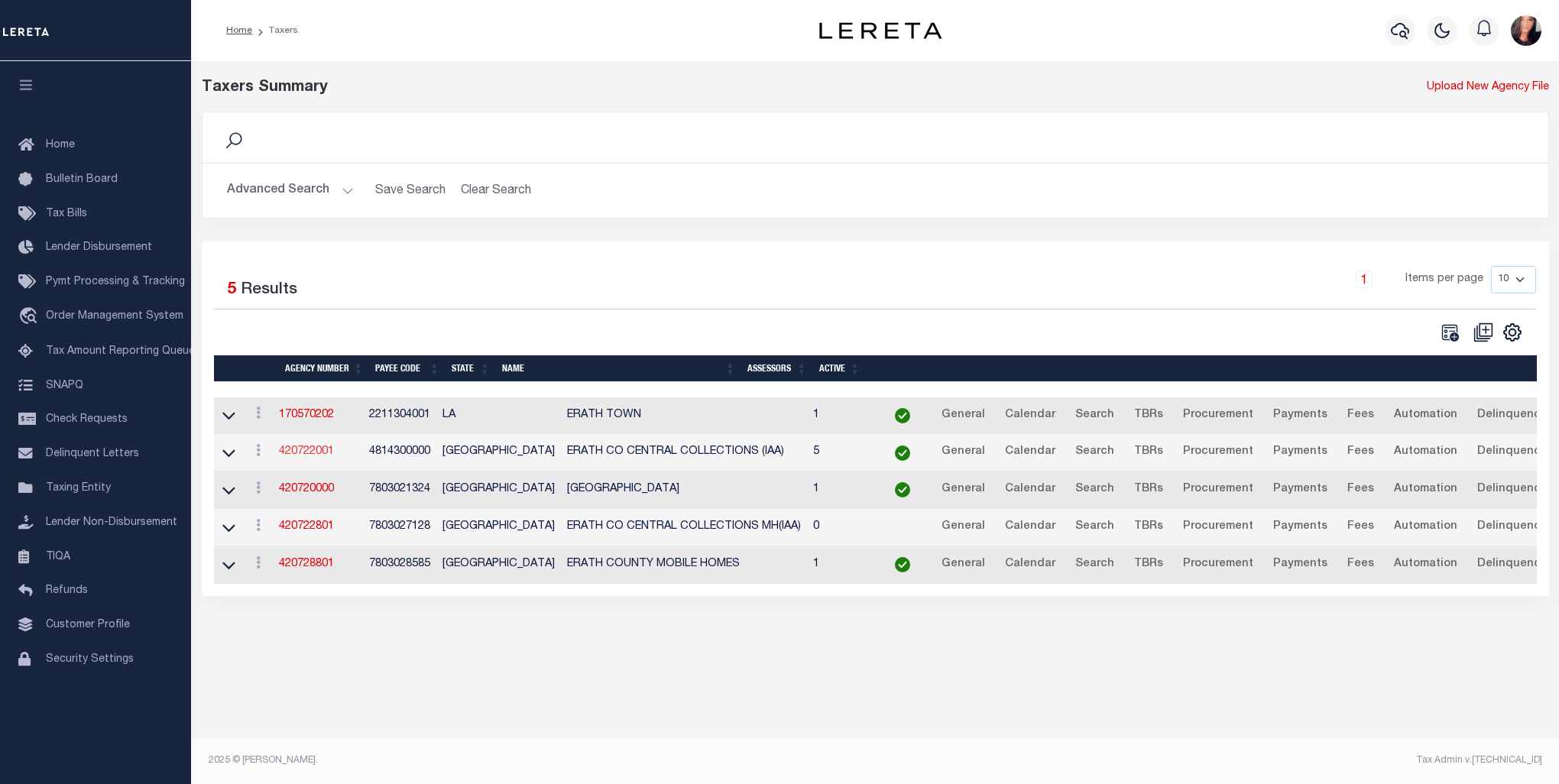
click at [308, 447] on link "420722001" at bounding box center [306, 451] width 55 height 11
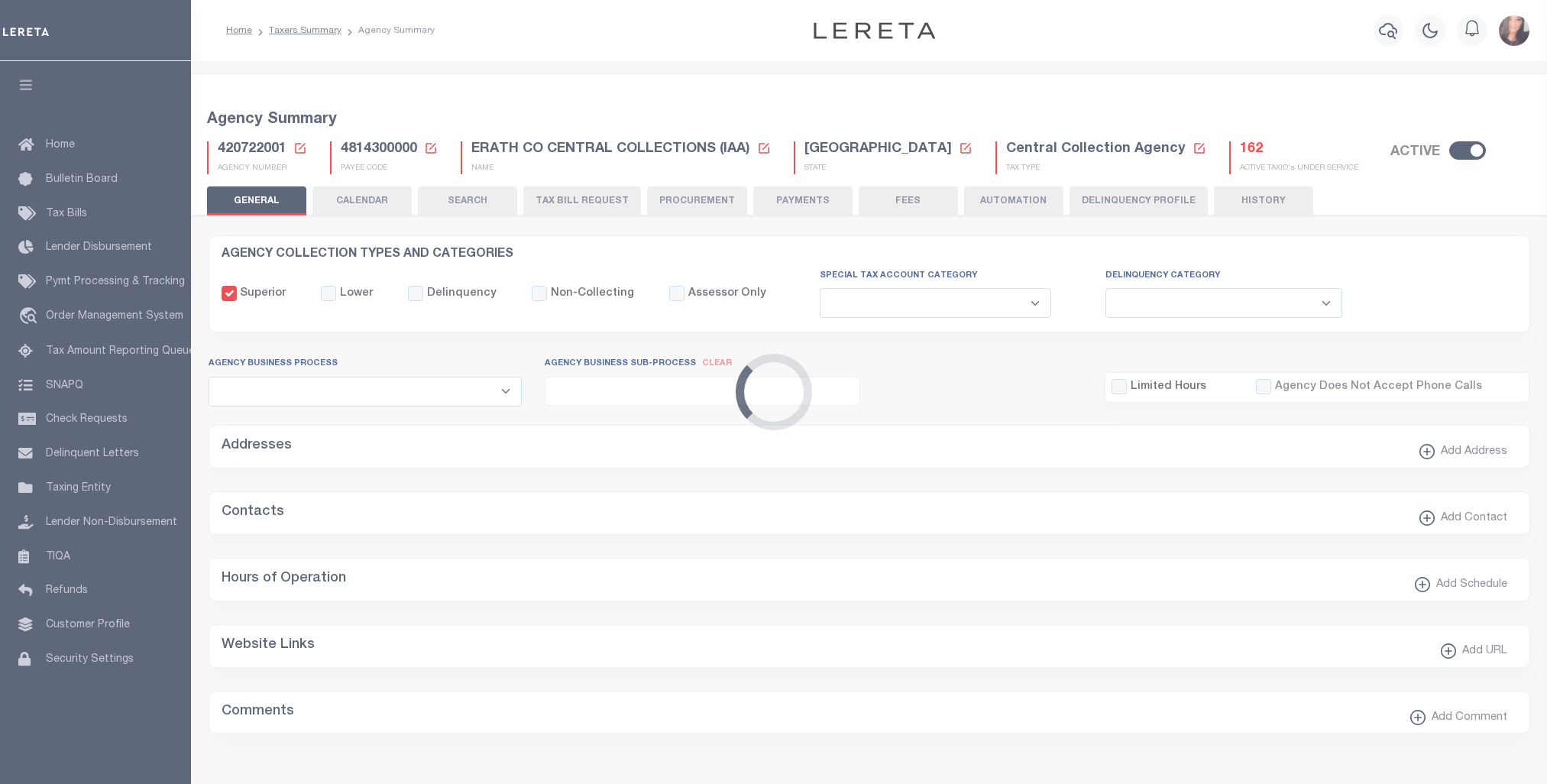
select select
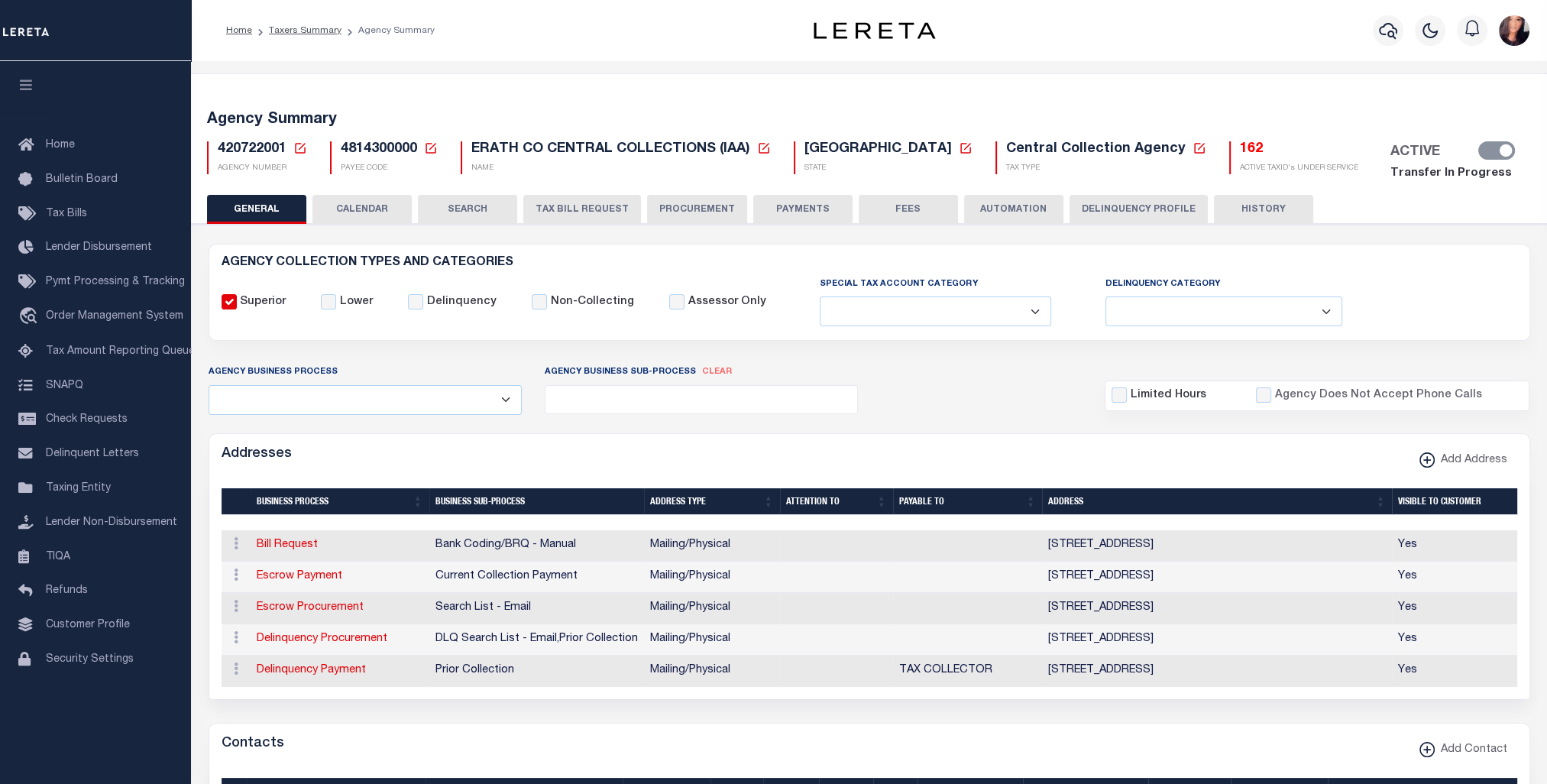
click at [1240, 149] on h5 "162" at bounding box center [1300, 149] width 119 height 16
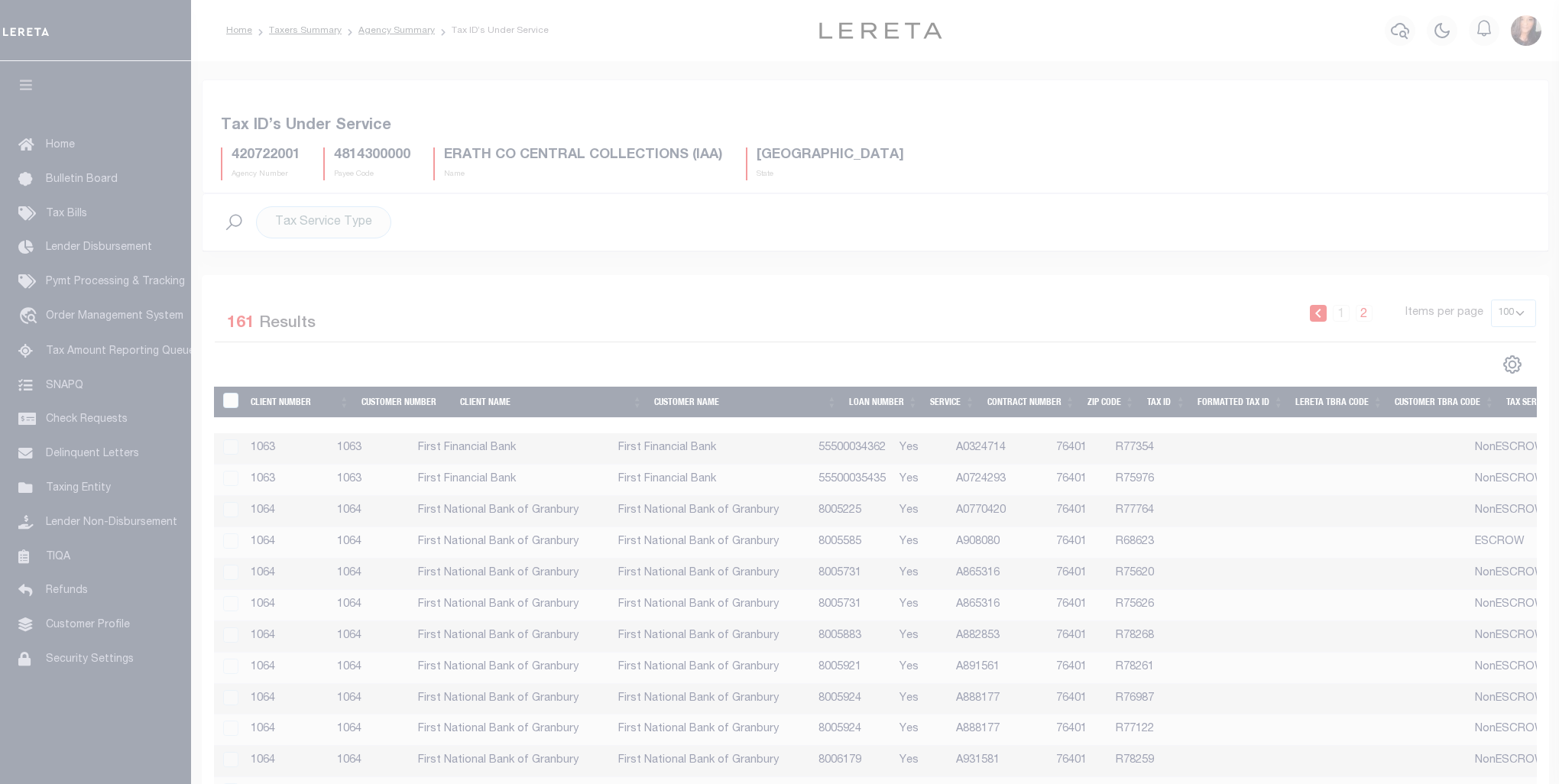
select select "100"
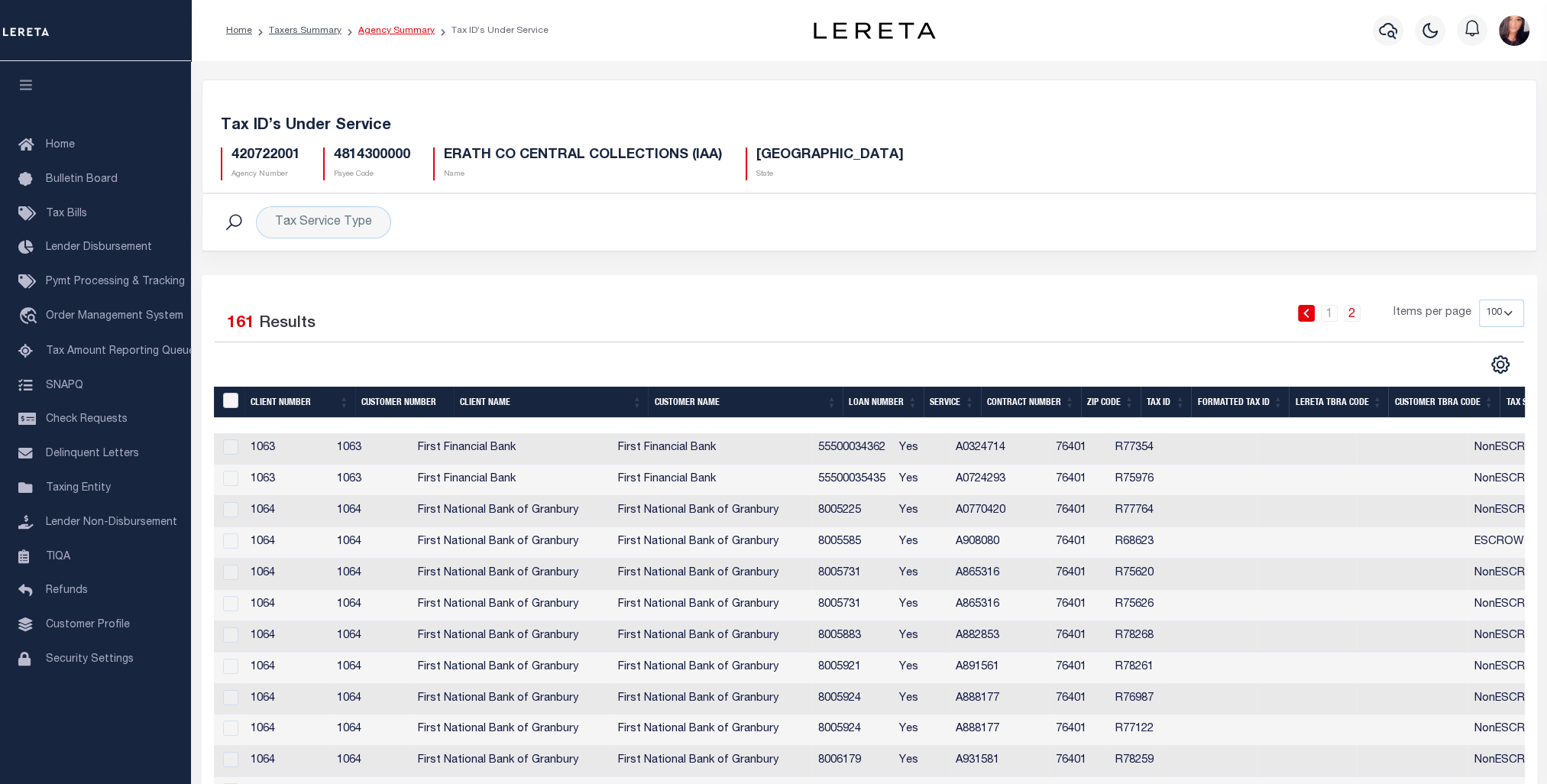
click at [381, 28] on link "Agency Summary" at bounding box center [397, 31] width 77 height 9
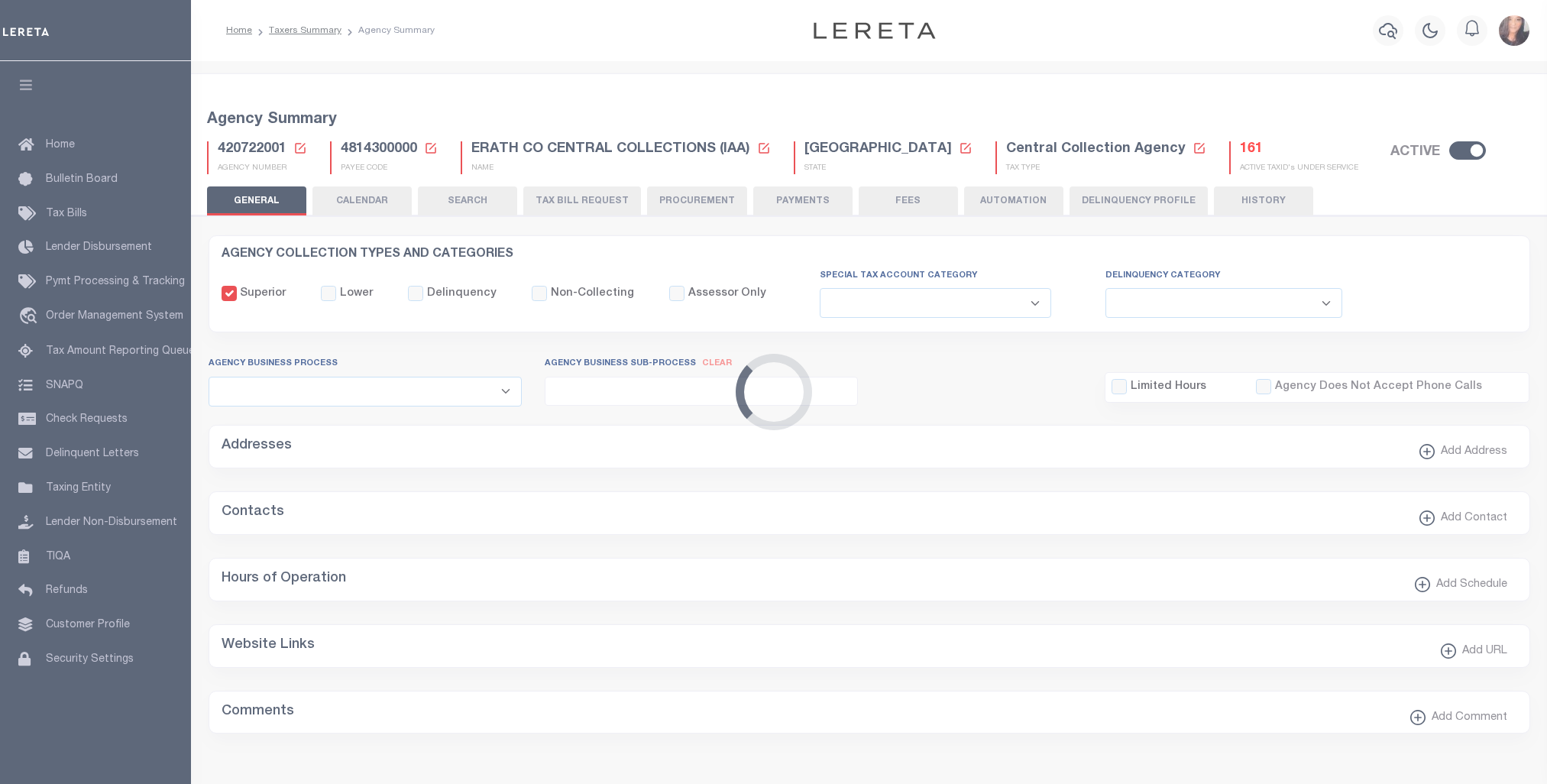
select select
